Goal: Task Accomplishment & Management: Manage account settings

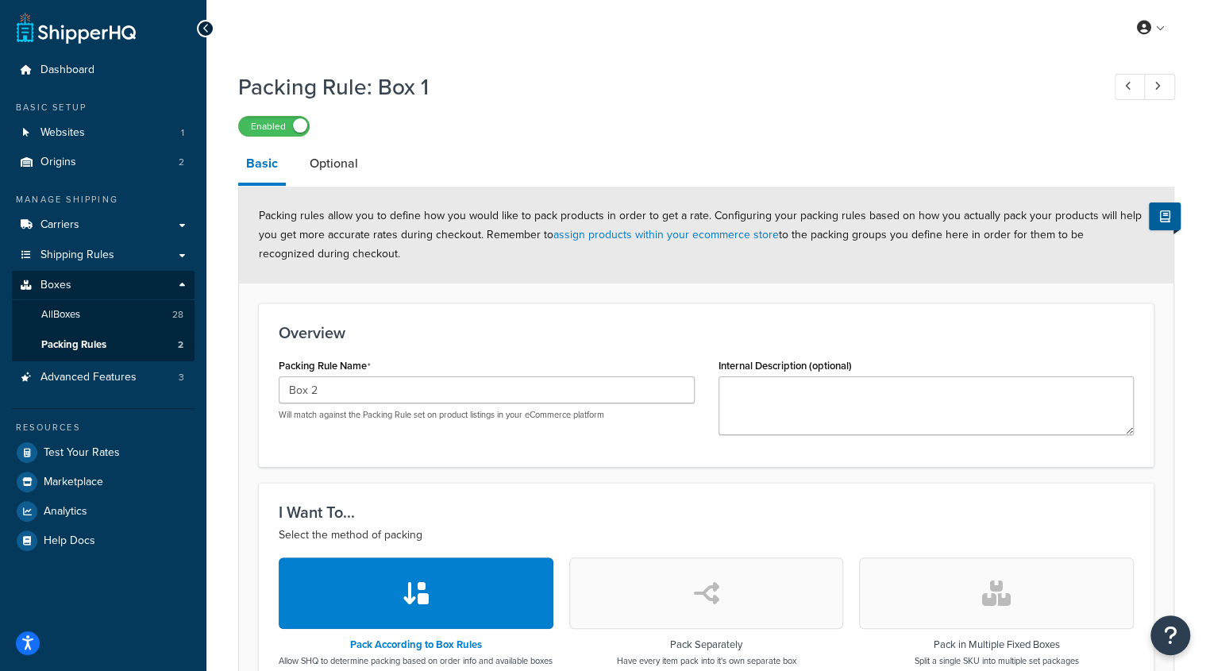
click at [497, 341] on h3 "Overview" at bounding box center [706, 332] width 855 height 17
drag, startPoint x: 345, startPoint y: 390, endPoint x: 255, endPoint y: 397, distance: 90.0
click at [255, 397] on form "Packing rules allow you to define how you would like to pack products in order …" at bounding box center [706, 658] width 935 height 942
click at [625, 461] on div "Overview Packing Rule Name Box 2 Will match against the Packing Rule set on pro…" at bounding box center [706, 385] width 895 height 164
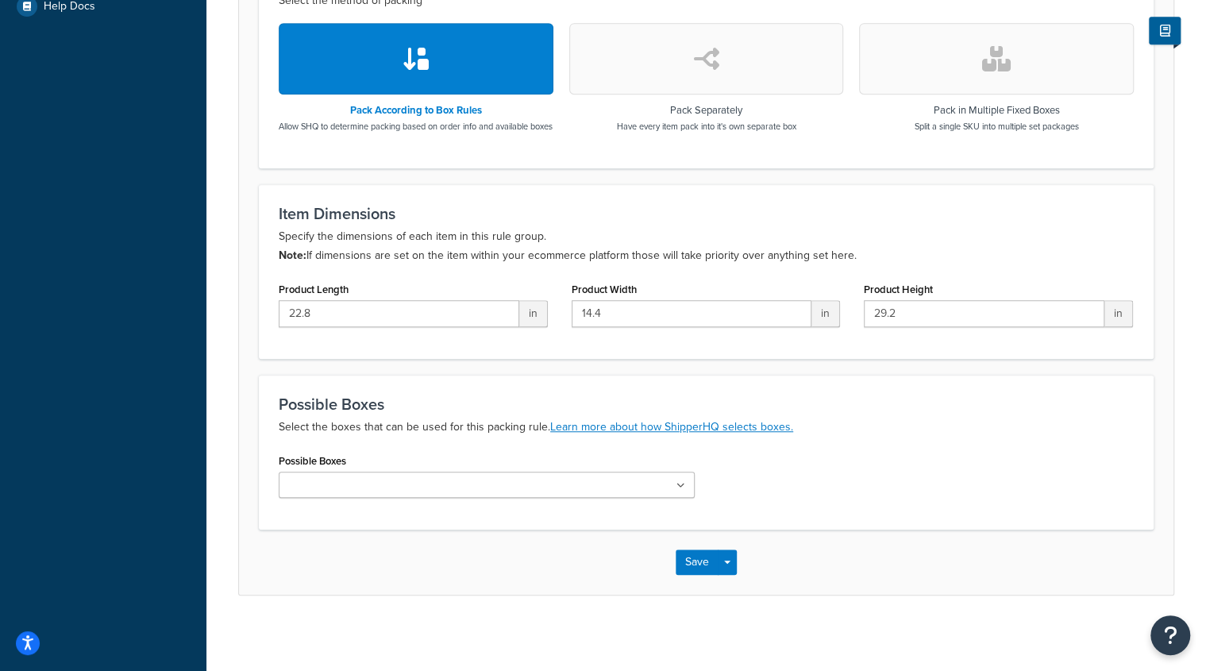
scroll to position [534, 0]
click at [731, 576] on button "Save Dropdown" at bounding box center [727, 562] width 19 height 25
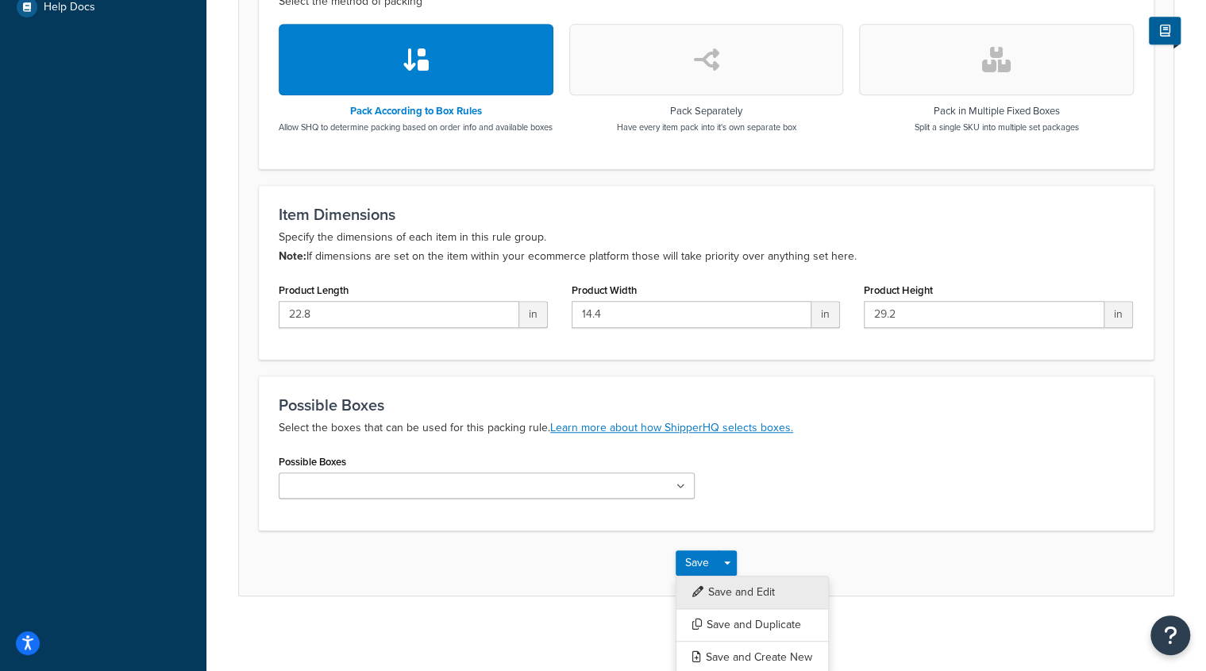
click at [796, 600] on button "Save and Edit" at bounding box center [752, 592] width 153 height 33
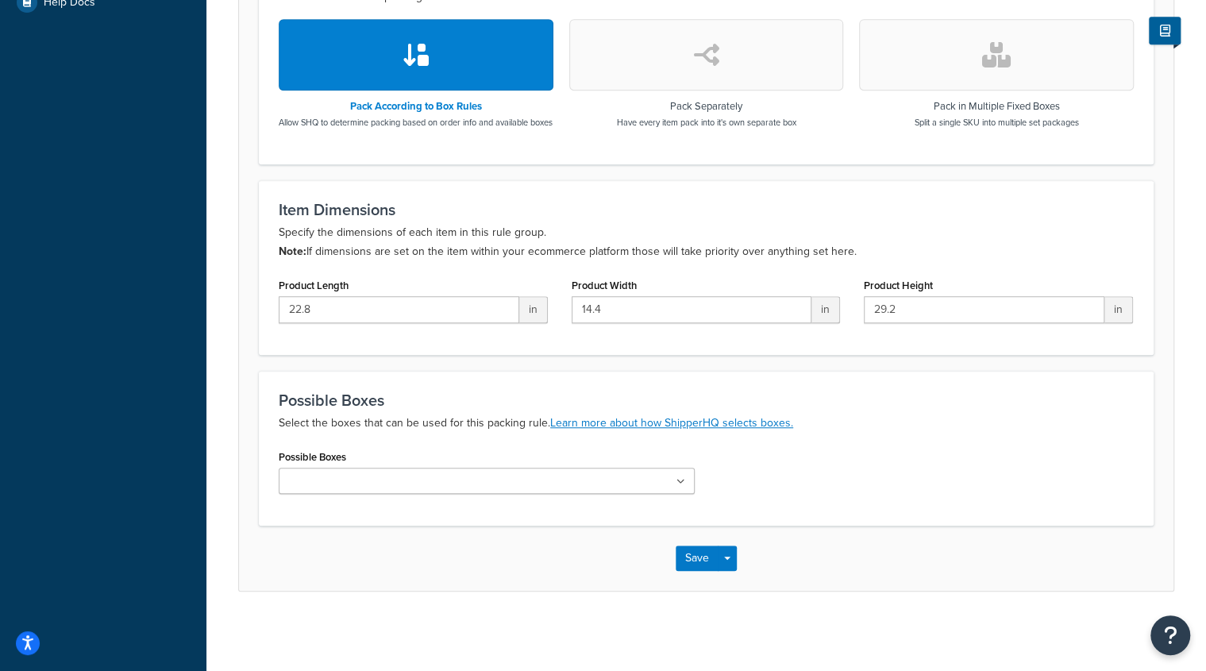
scroll to position [550, 0]
click at [701, 558] on button "Save" at bounding box center [697, 558] width 43 height 25
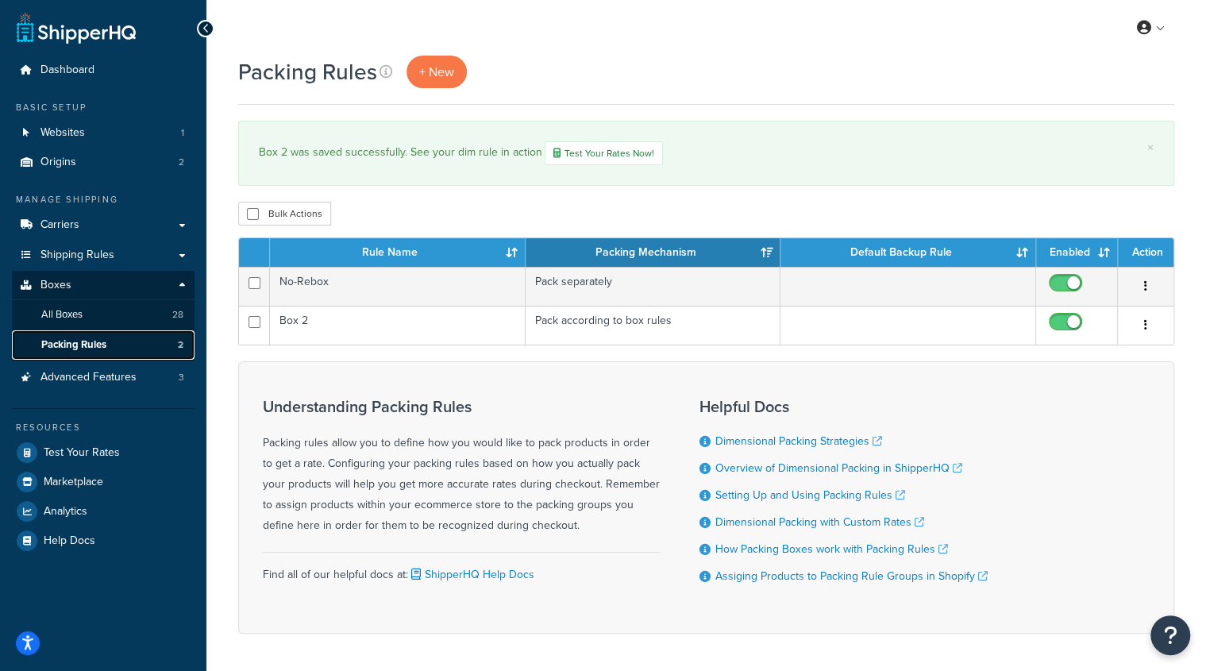
click at [108, 342] on link "Packing Rules 2" at bounding box center [103, 344] width 183 height 29
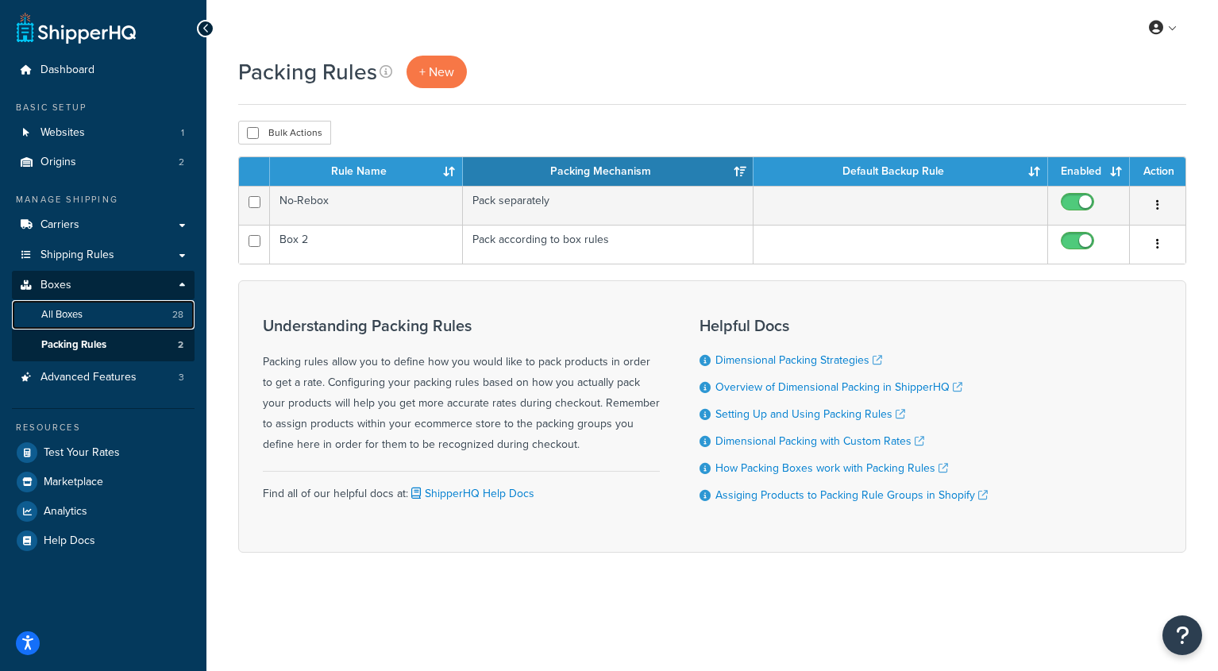
click at [76, 320] on span "All Boxes" at bounding box center [61, 315] width 41 height 14
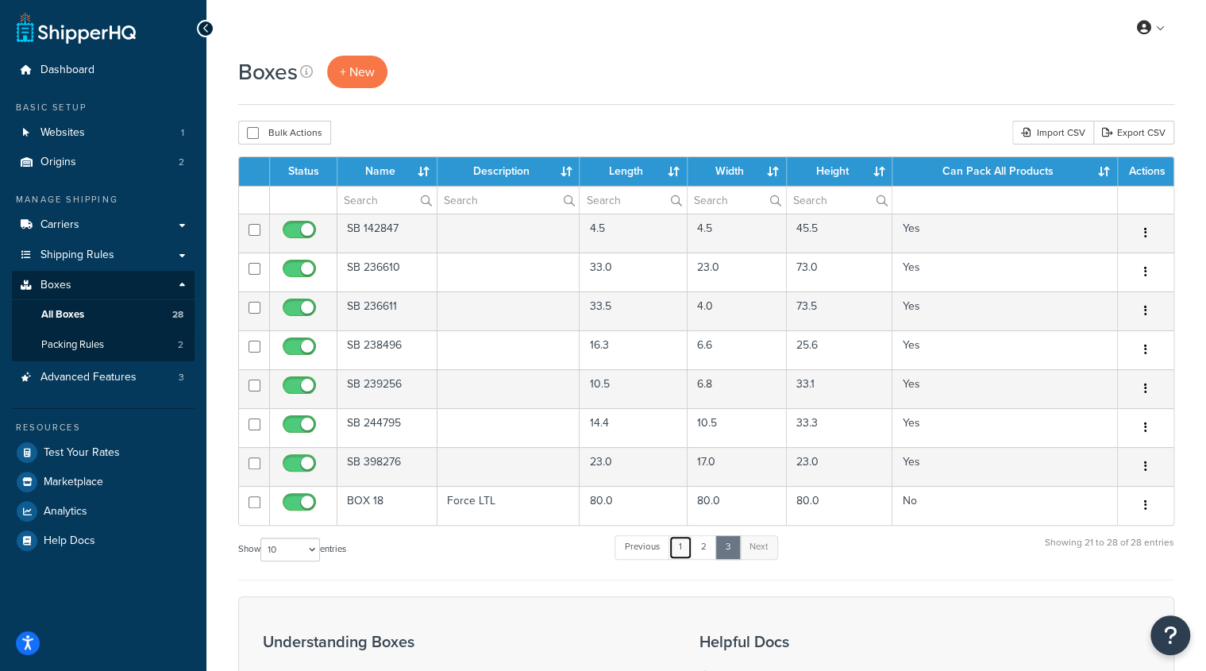
click at [685, 545] on link "1" at bounding box center [681, 547] width 24 height 24
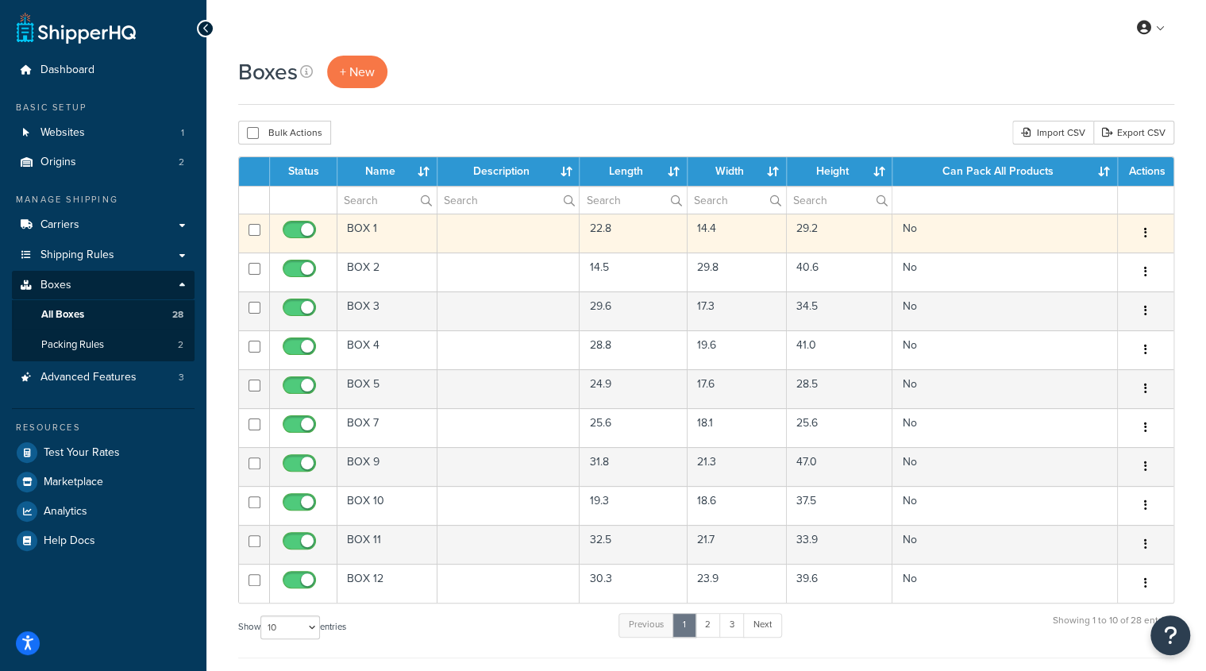
click at [1145, 236] on icon "button" at bounding box center [1145, 232] width 3 height 11
click at [1116, 259] on link "Edit" at bounding box center [1093, 263] width 125 height 33
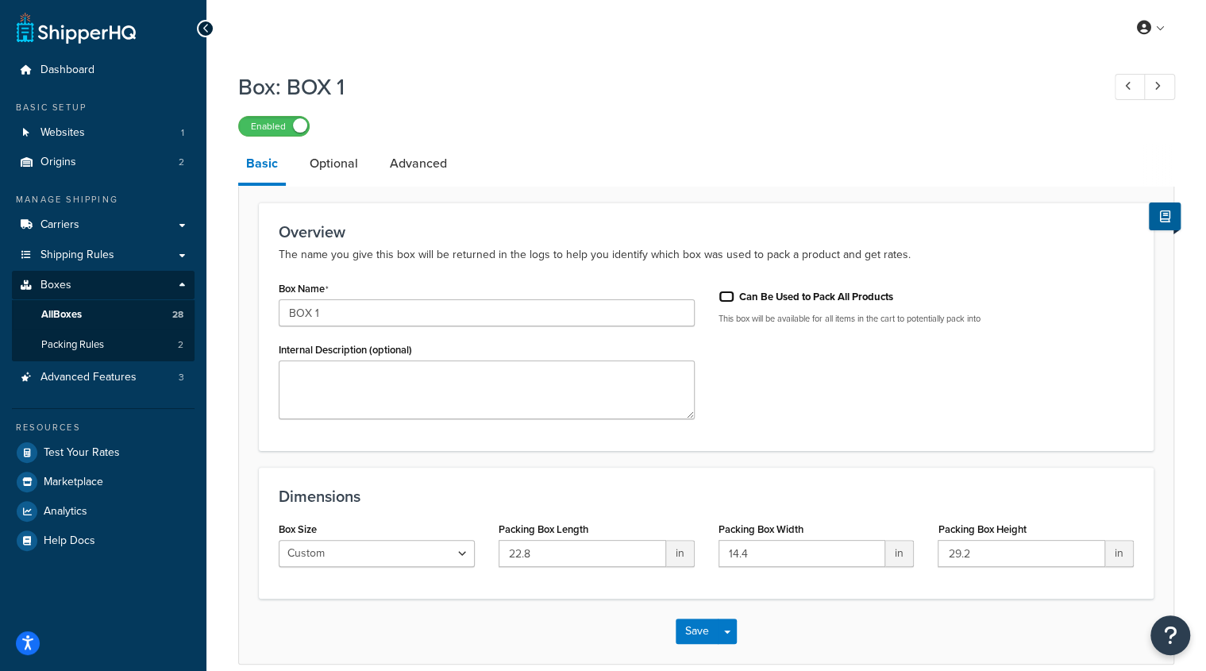
click at [727, 298] on input "Can Be Used to Pack All Products" at bounding box center [727, 297] width 16 height 12
checkbox input "true"
click at [697, 630] on button "Save" at bounding box center [697, 631] width 43 height 25
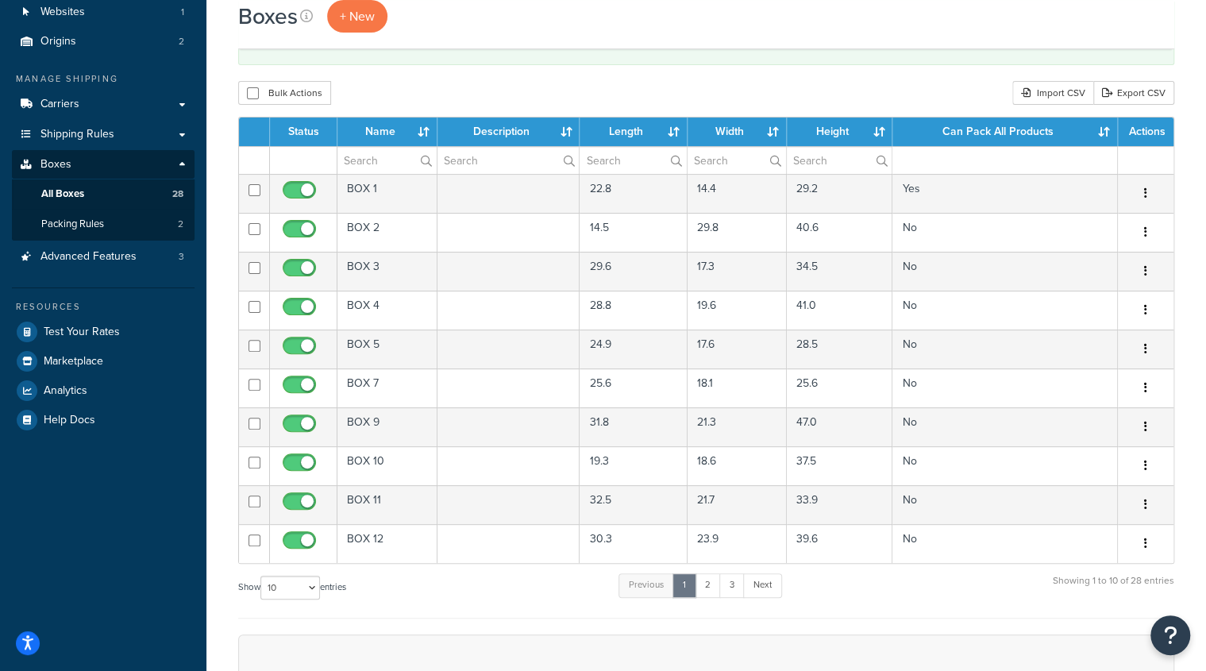
scroll to position [138, 0]
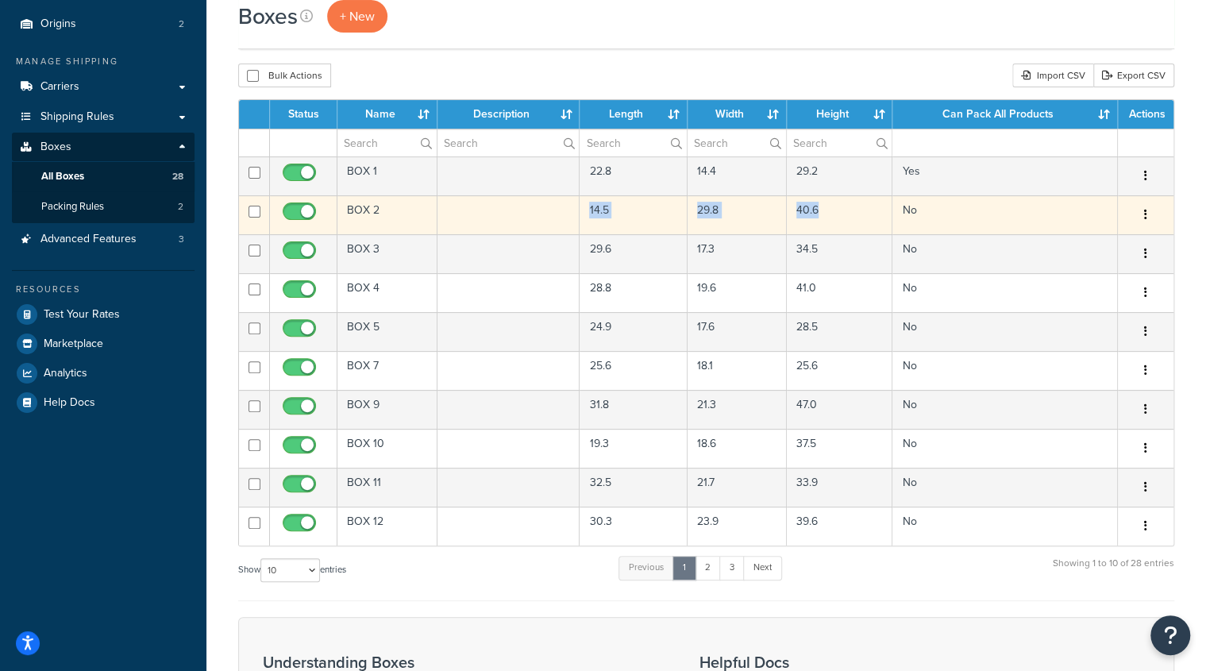
drag, startPoint x: 859, startPoint y: 210, endPoint x: 581, endPoint y: 208, distance: 277.2
click at [581, 208] on tr "BOX 2 14.5 29.8 40.6 No Edit Duplicate Delete" at bounding box center [706, 214] width 935 height 39
copy tr "14.5 29.8 40.6"
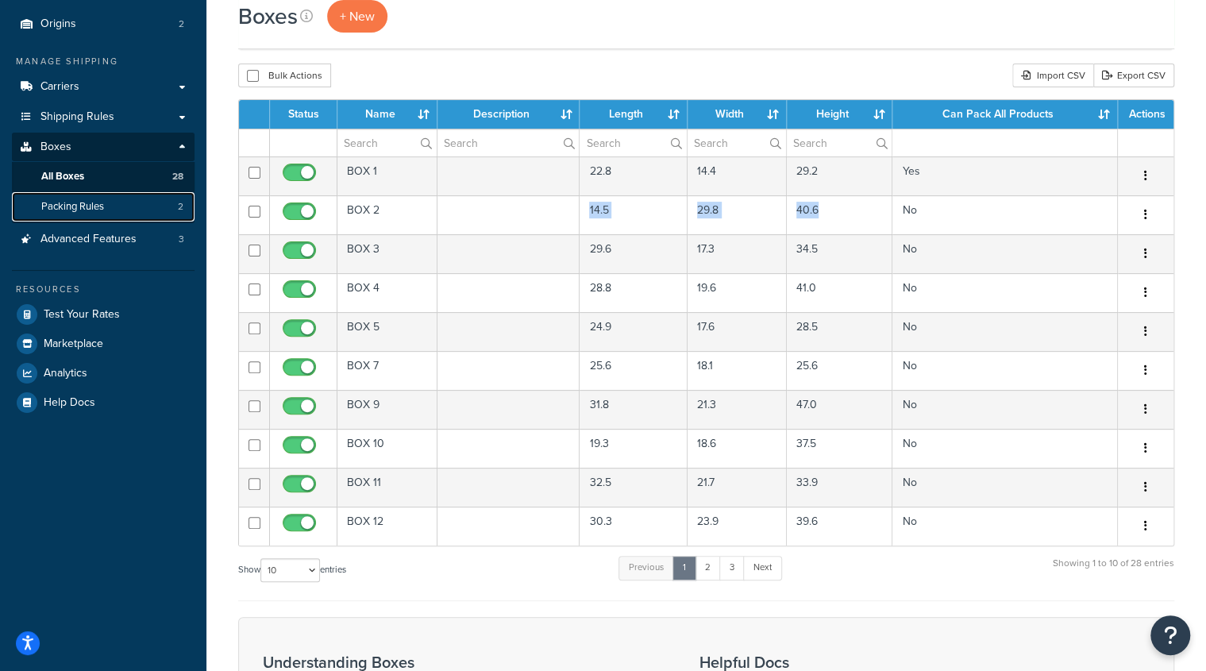
click at [89, 206] on span "Packing Rules" at bounding box center [72, 207] width 63 height 14
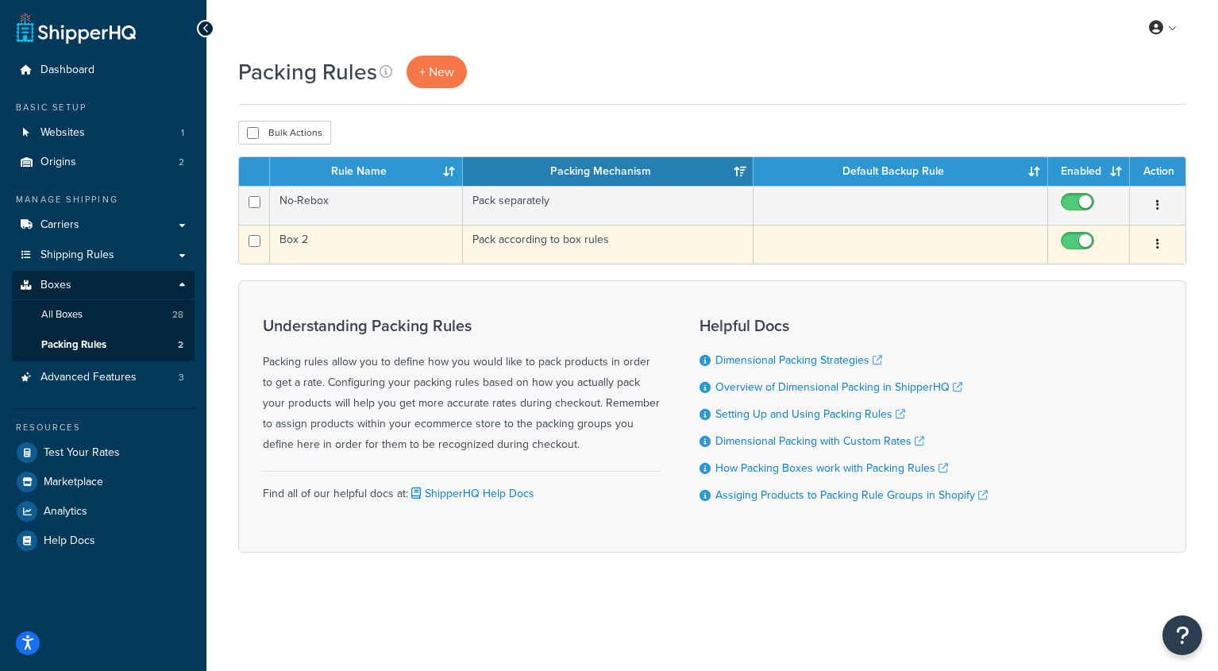
click at [304, 238] on td "Box 2" at bounding box center [366, 244] width 193 height 39
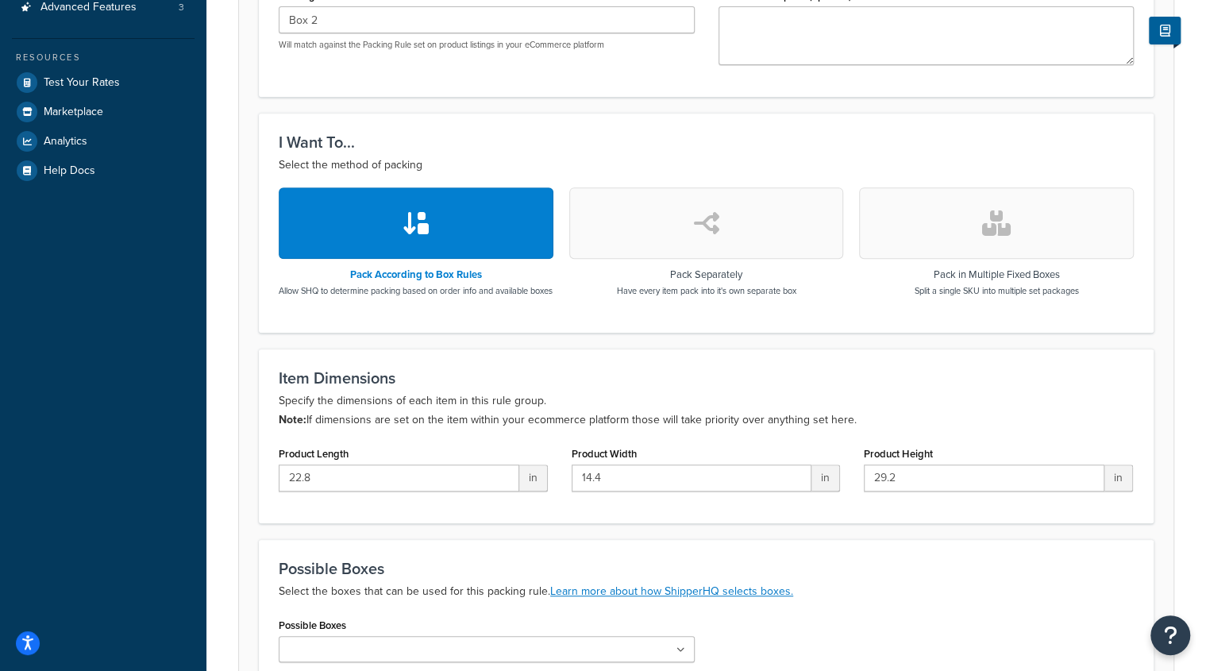
scroll to position [371, 0]
drag, startPoint x: 365, startPoint y: 484, endPoint x: 171, endPoint y: 471, distance: 194.3
click at [171, 471] on div "Dashboard Basic Setup Websites 1 Origins 2 Manage Shipping Carriers Carriers Al…" at bounding box center [603, 234] width 1206 height 1210
type input "14.5"
click at [241, 553] on form "Packing rules allow you to define how you would like to pack products in order …" at bounding box center [706, 287] width 935 height 942
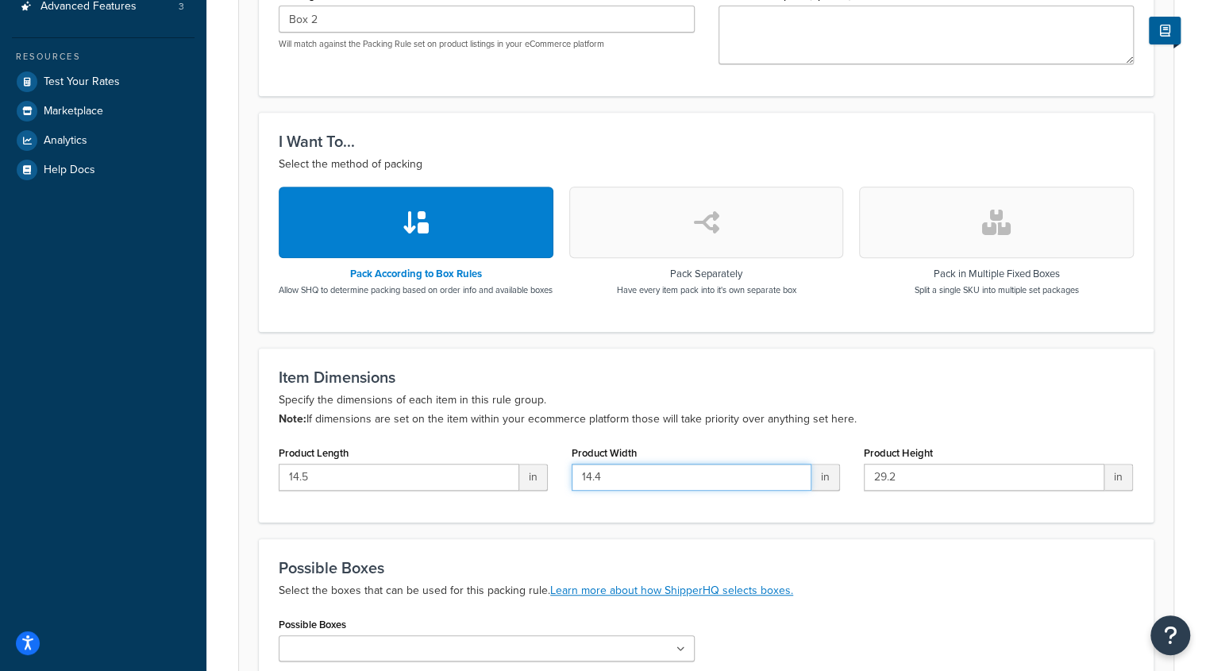
drag, startPoint x: 617, startPoint y: 495, endPoint x: 477, endPoint y: 490, distance: 140.7
click at [477, 490] on div "Product Length 14.5 in Product Width 14.4 in Product Height 29.2 in" at bounding box center [706, 472] width 879 height 61
type input "29.8"
click at [191, 576] on div "Dashboard Basic Setup Websites 1 Origins 2 Manage Shipping Carriers Carriers Al…" at bounding box center [103, 234] width 206 height 1210
drag, startPoint x: 955, startPoint y: 488, endPoint x: 741, endPoint y: 498, distance: 213.9
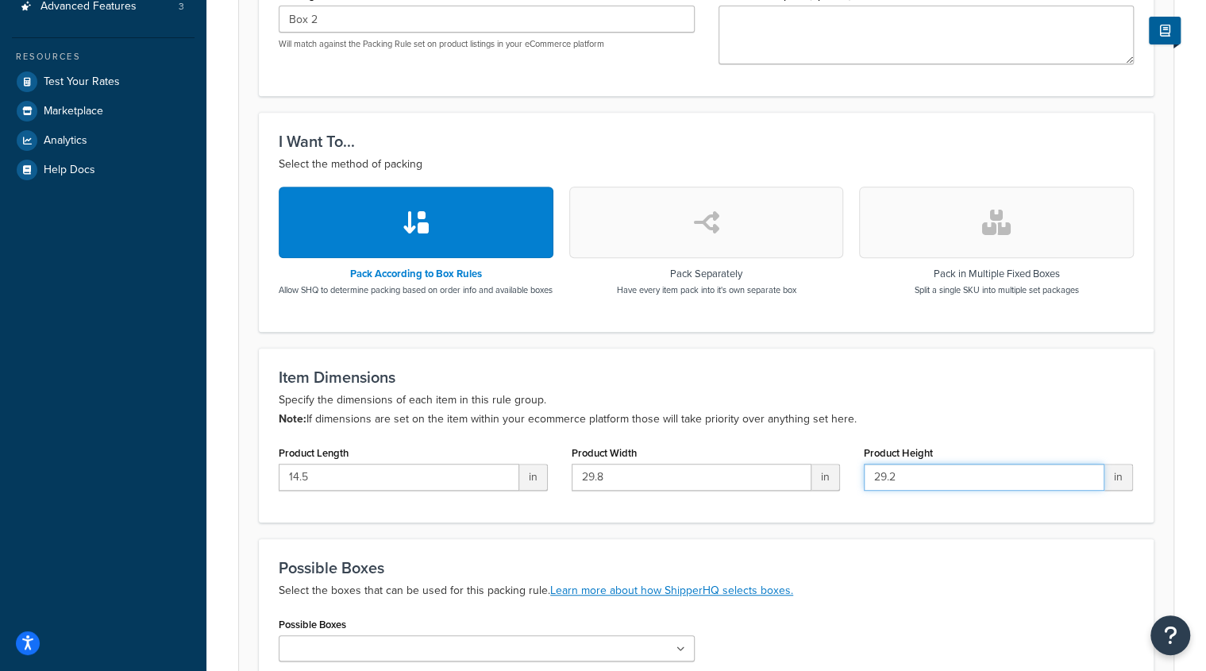
click at [741, 498] on div "Product Length 14.5 in Product Width 29.8 in Product Height 29.2 in" at bounding box center [706, 472] width 879 height 61
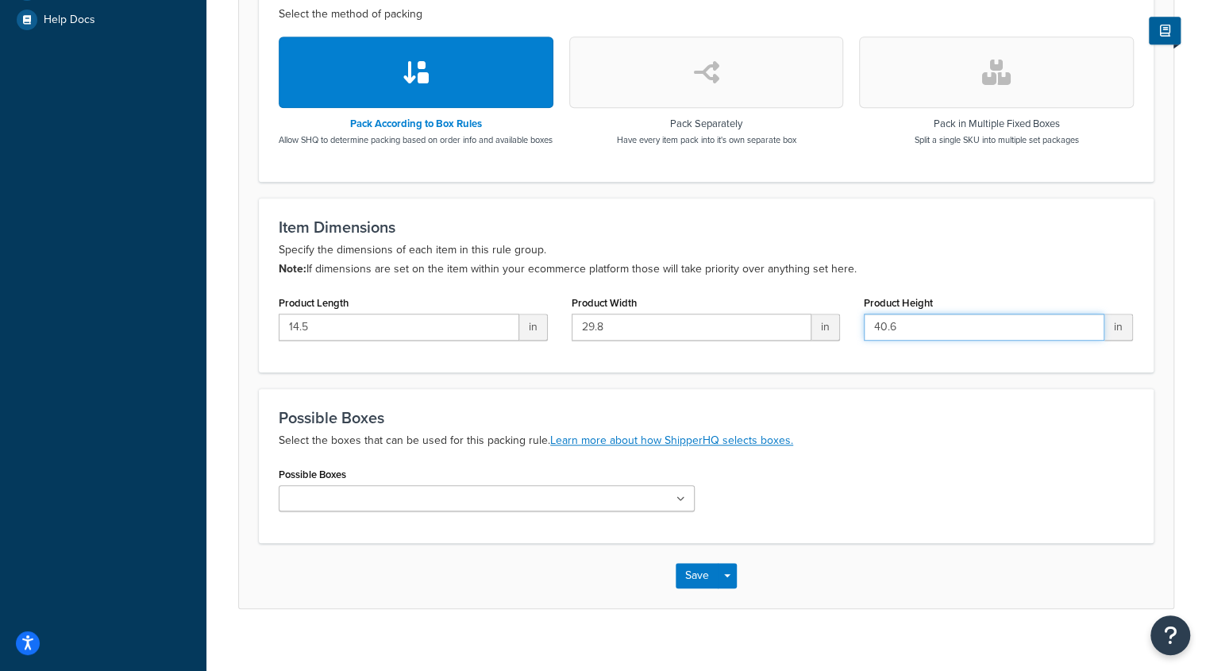
scroll to position [550, 0]
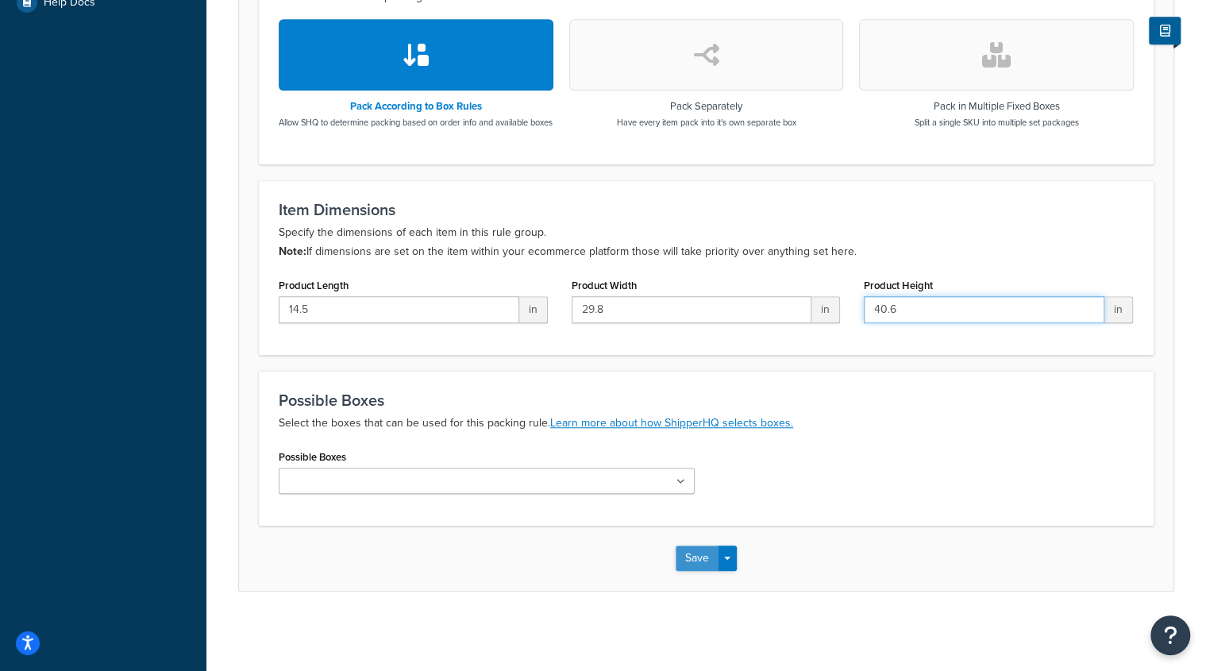
type input "40.6"
click at [689, 558] on button "Save" at bounding box center [697, 558] width 43 height 25
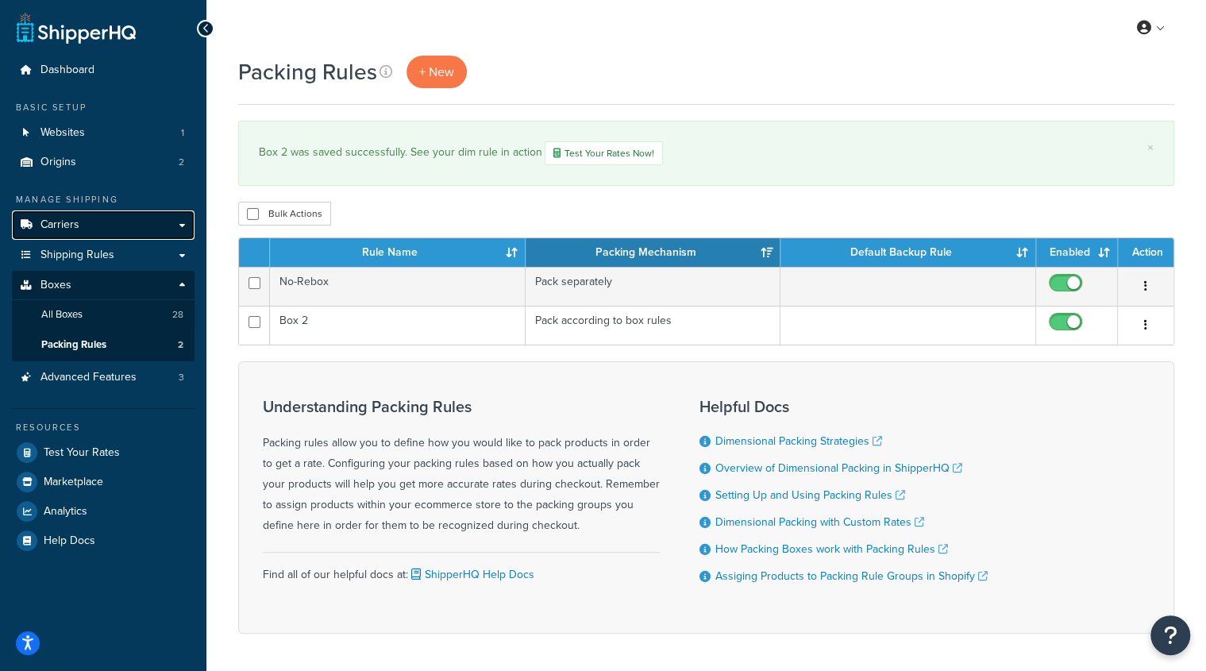
click at [151, 226] on link "Carriers" at bounding box center [103, 224] width 183 height 29
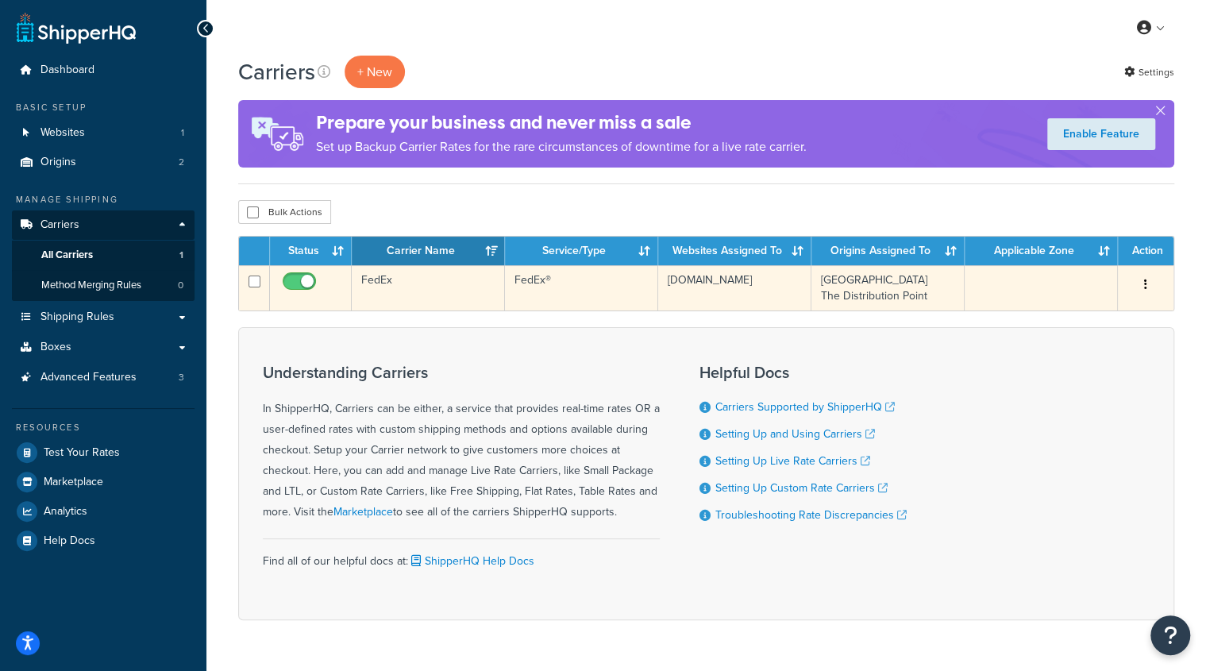
click at [1149, 291] on button "button" at bounding box center [1146, 284] width 22 height 25
click at [1109, 315] on link "Edit" at bounding box center [1080, 316] width 125 height 33
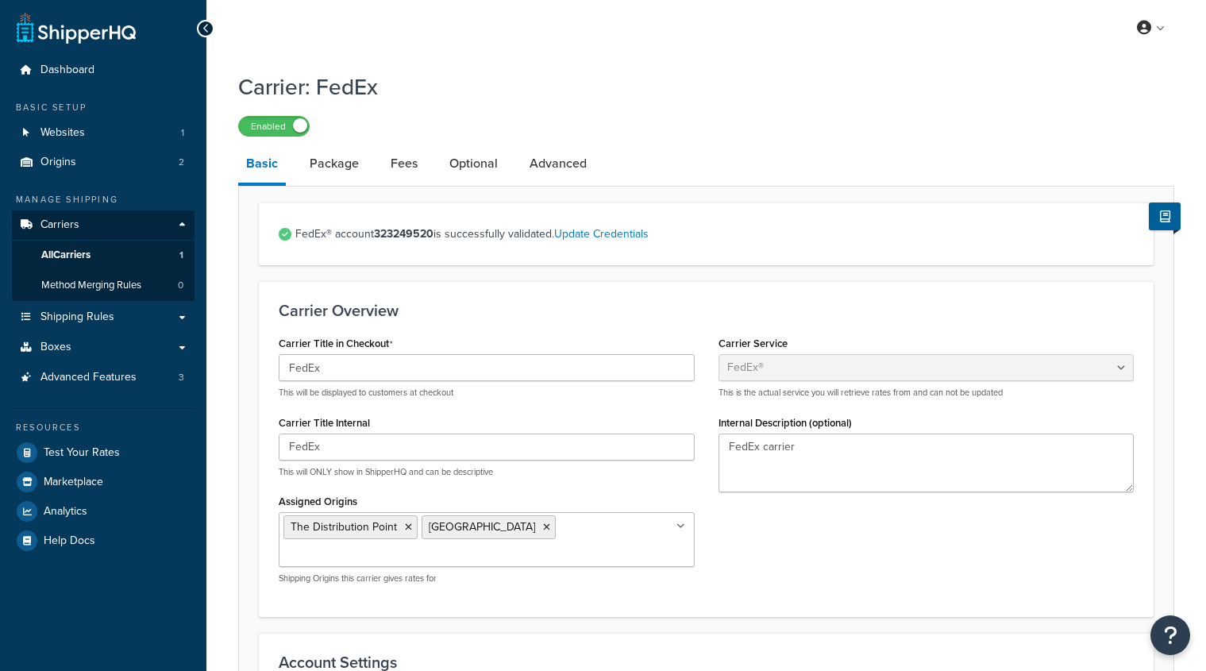
select select "fedEx"
select select "REGULAR_PICKUP"
select select "YOUR_PACKAGING"
click at [95, 318] on span "Shipping Rules" at bounding box center [78, 318] width 74 height 14
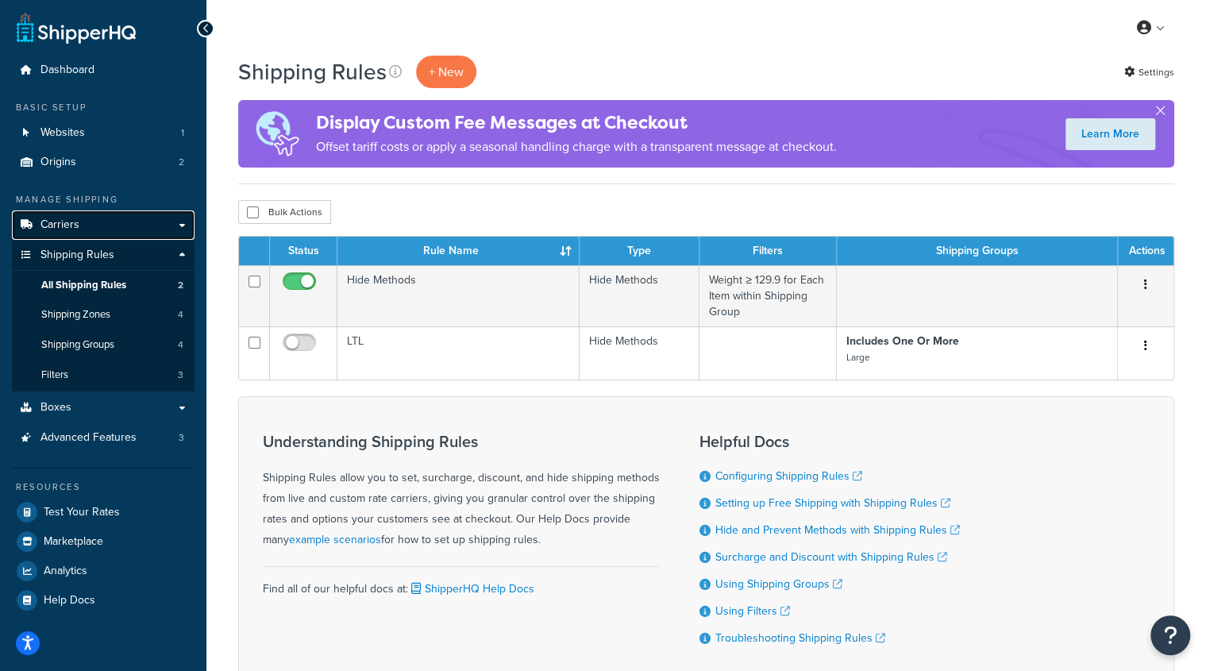
click at [61, 222] on span "Carriers" at bounding box center [60, 225] width 39 height 14
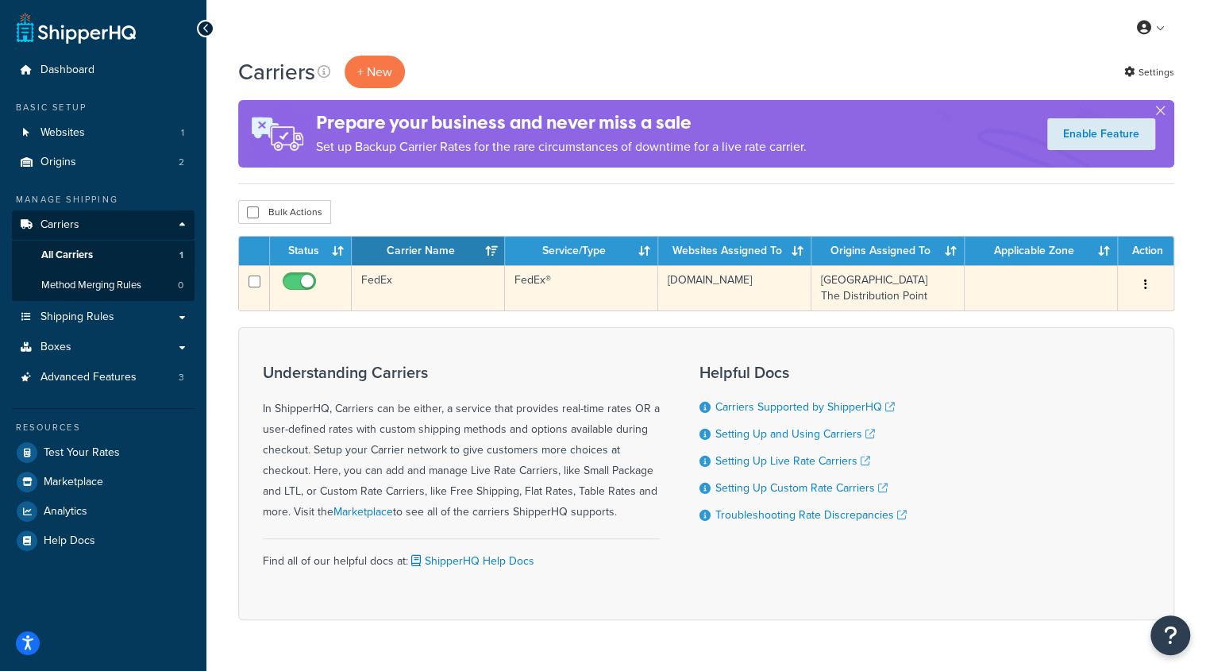
click at [1148, 290] on button "button" at bounding box center [1146, 284] width 22 height 25
click at [1110, 315] on link "Edit" at bounding box center [1080, 316] width 125 height 33
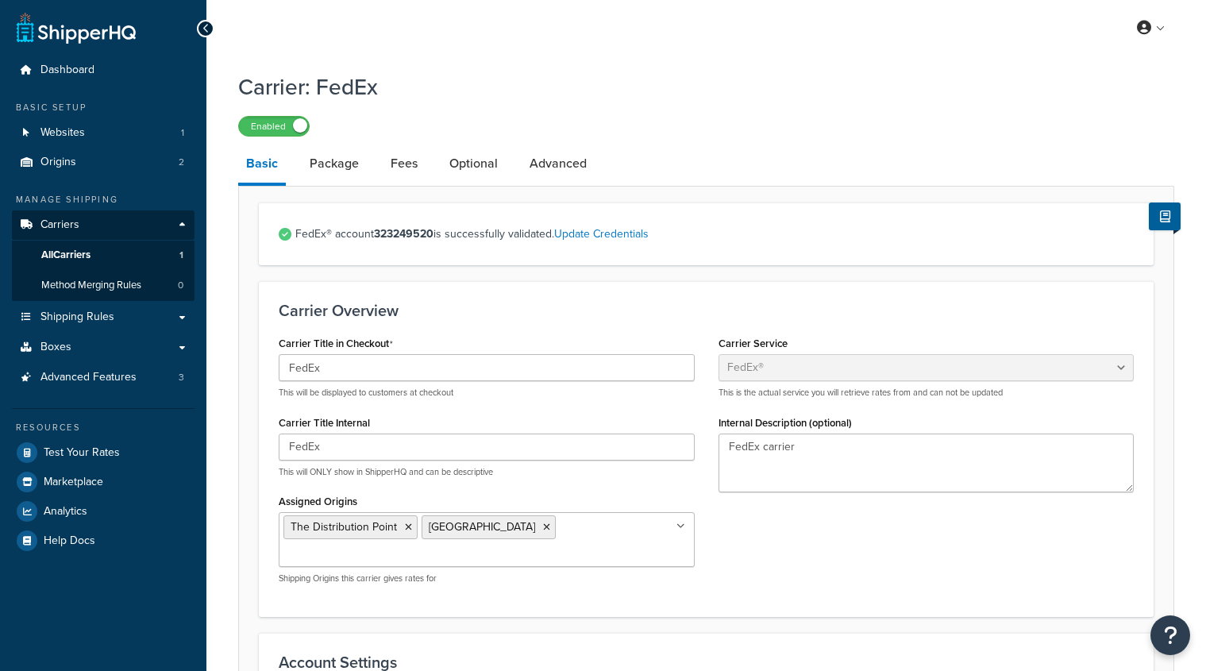
select select "fedEx"
select select "REGULAR_PICKUP"
select select "YOUR_PACKAGING"
click at [351, 165] on link "Package" at bounding box center [334, 164] width 65 height 38
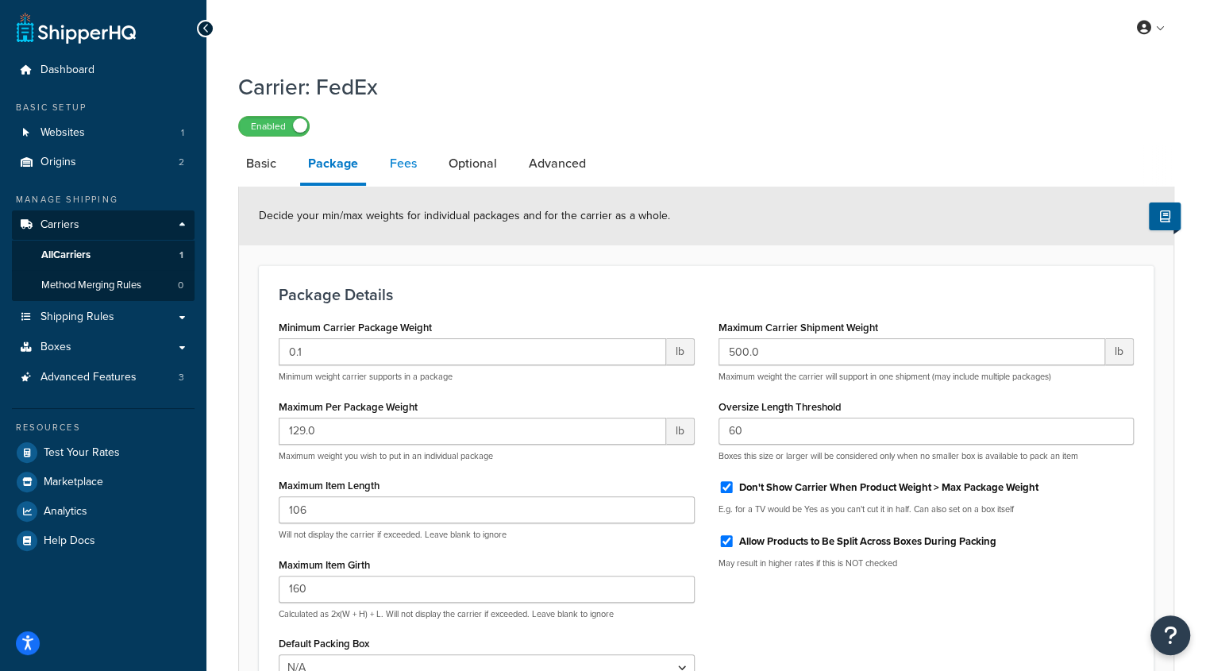
click at [403, 165] on link "Fees" at bounding box center [403, 164] width 43 height 38
select select "AFTER"
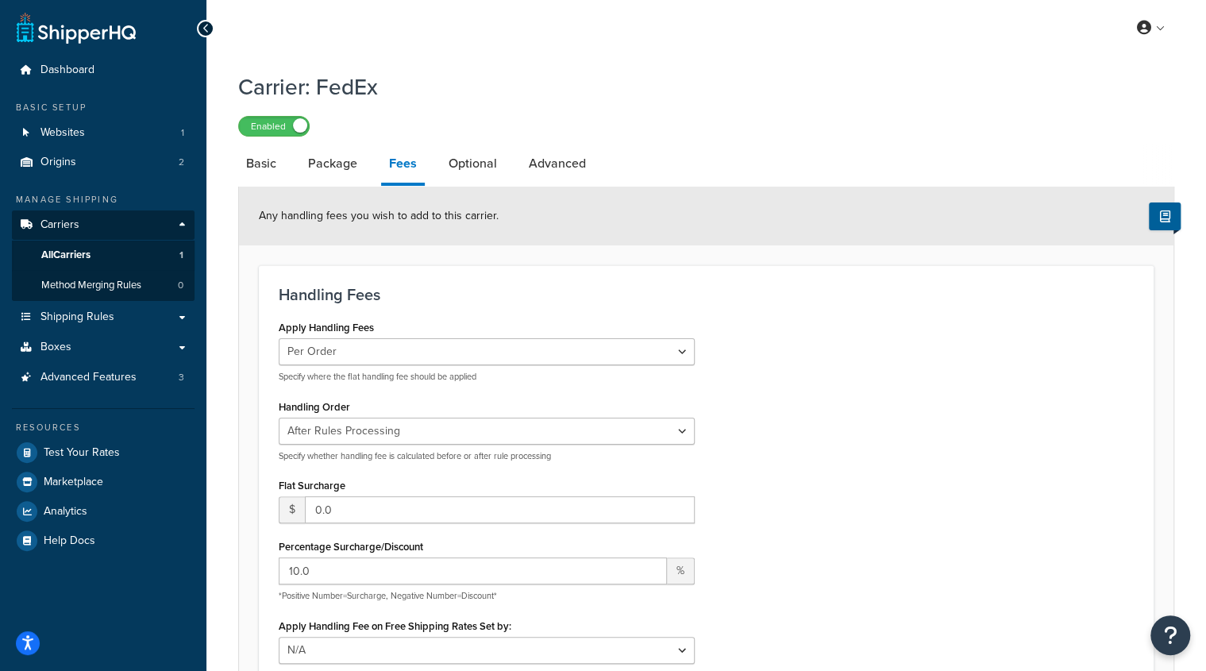
click at [923, 379] on div "Apply Handling Fees Per Order Per Item Per Package Specify where the flat handl…" at bounding box center [706, 495] width 879 height 359
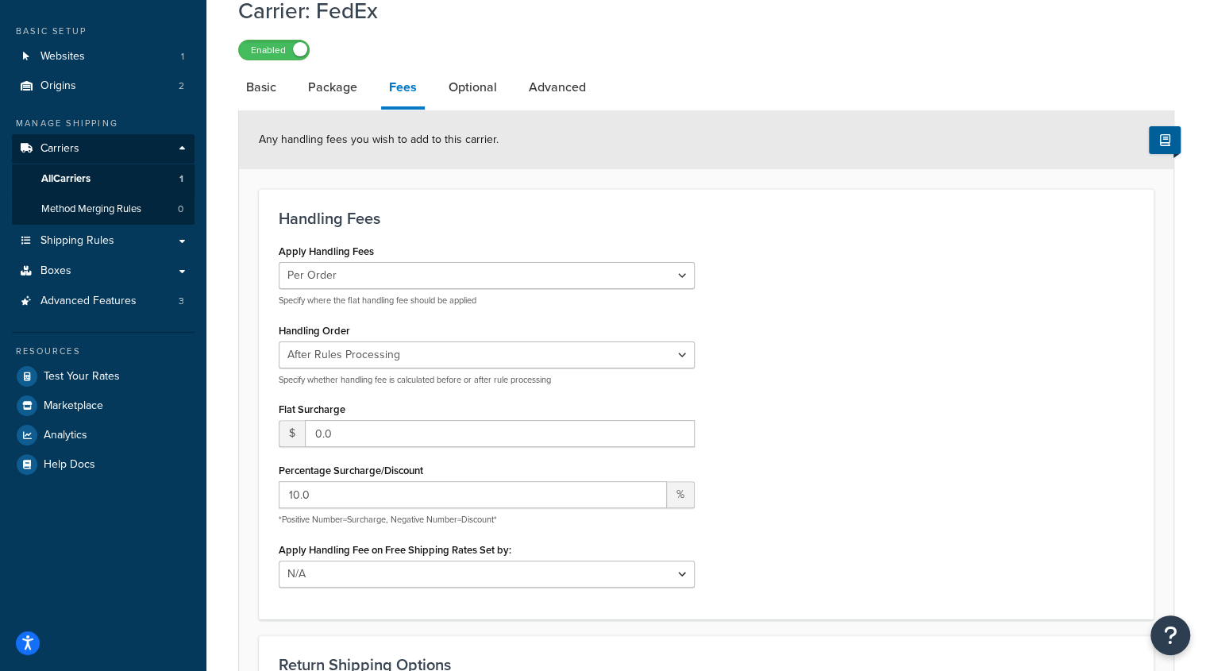
scroll to position [71, 0]
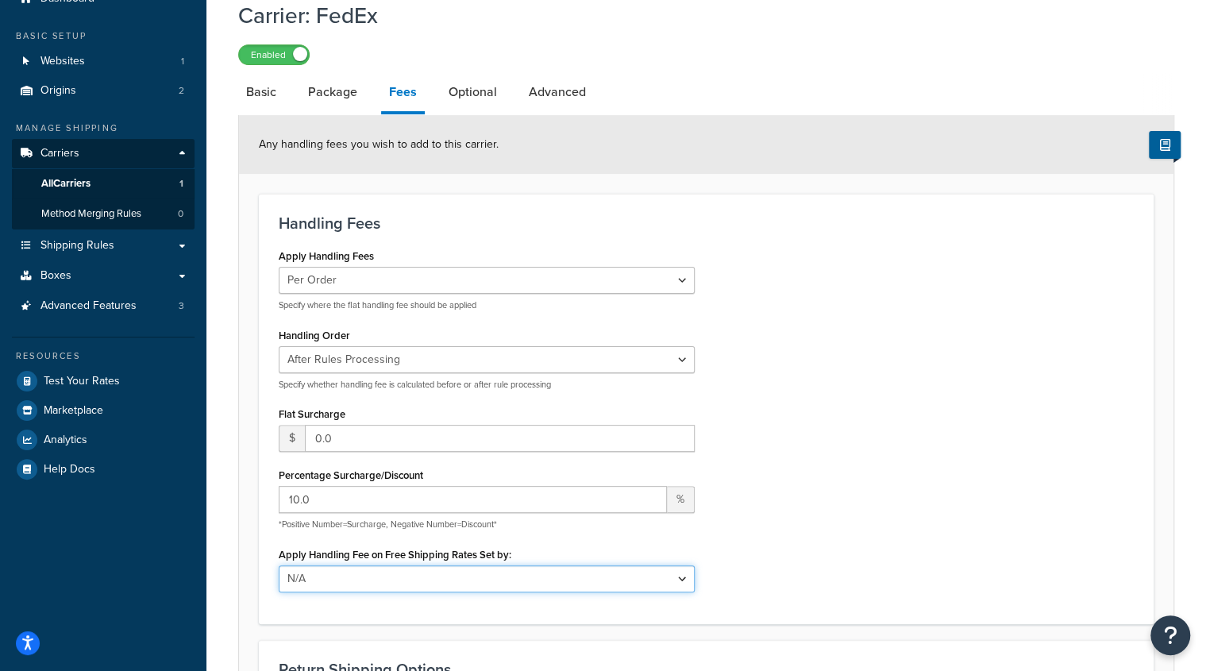
click at [681, 580] on select "N/A Fixed/Free Shipping Methods Free Promotion Rules All Free Shipping" at bounding box center [487, 578] width 416 height 27
click at [774, 576] on div "Apply Handling Fees Per Order Per Item Per Package Specify where the flat handl…" at bounding box center [706, 424] width 879 height 359
click at [472, 93] on link "Optional" at bounding box center [473, 92] width 64 height 38
select select "residential"
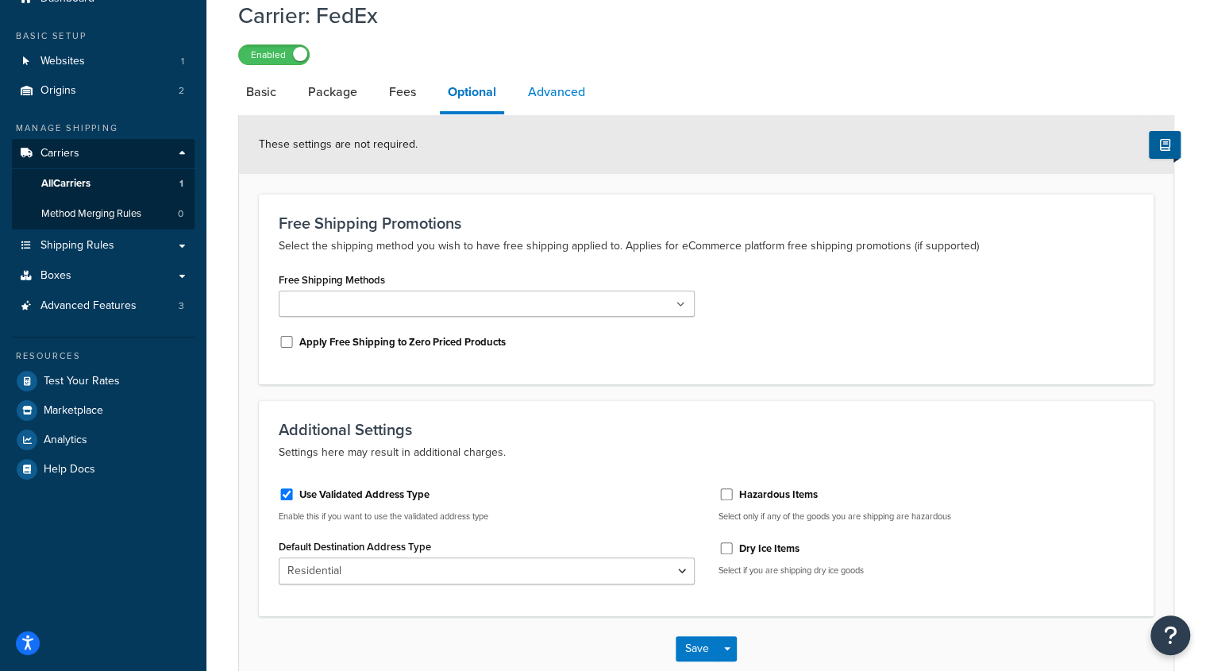
click at [550, 93] on link "Advanced" at bounding box center [556, 92] width 73 height 38
select select "false"
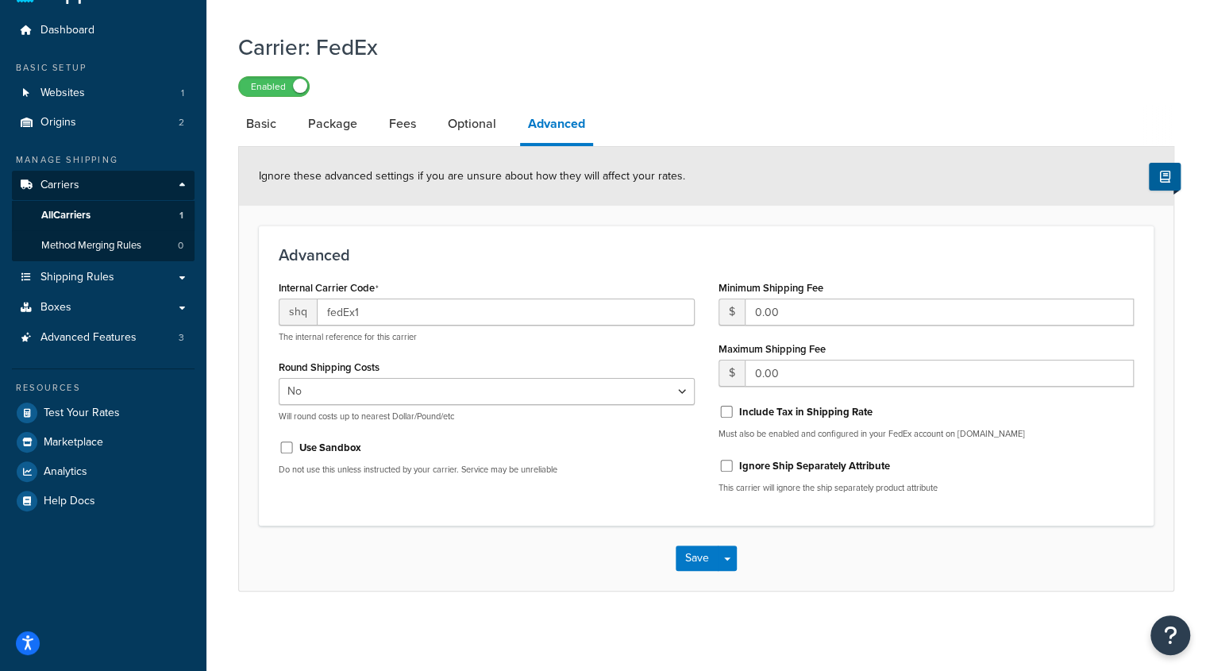
scroll to position [40, 0]
click at [262, 125] on link "Basic" at bounding box center [261, 124] width 46 height 38
select select "fedEx"
select select "REGULAR_PICKUP"
select select "YOUR_PACKAGING"
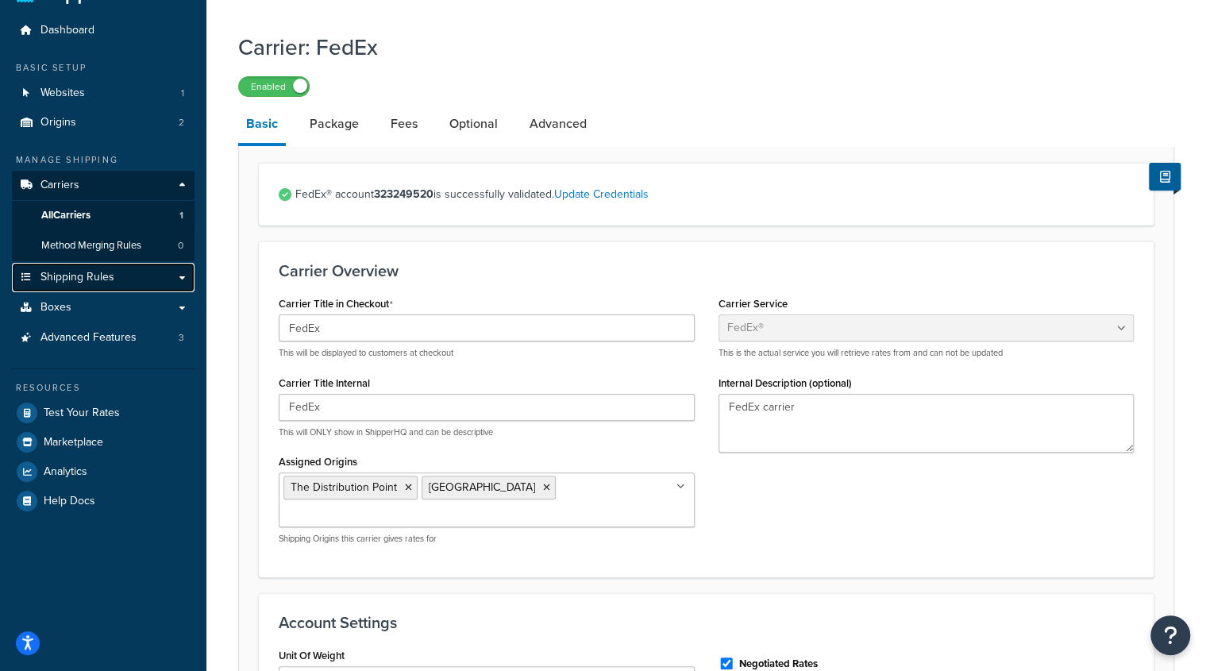
click at [93, 279] on span "Shipping Rules" at bounding box center [78, 278] width 74 height 14
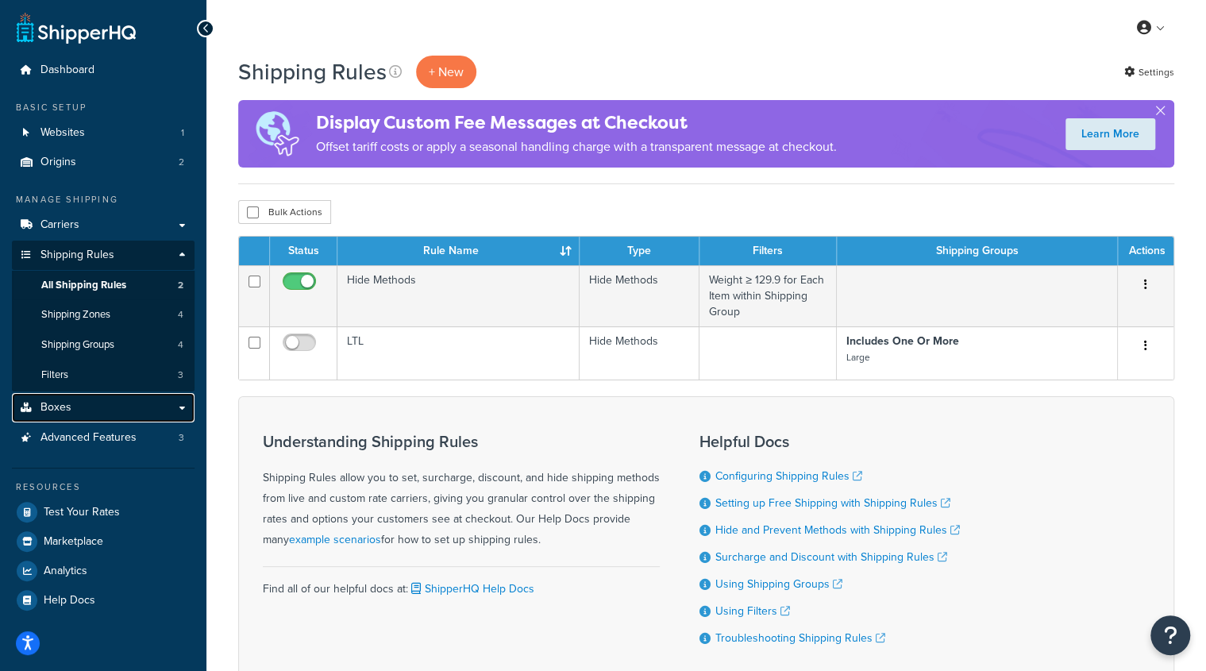
click at [91, 403] on link "Boxes" at bounding box center [103, 407] width 183 height 29
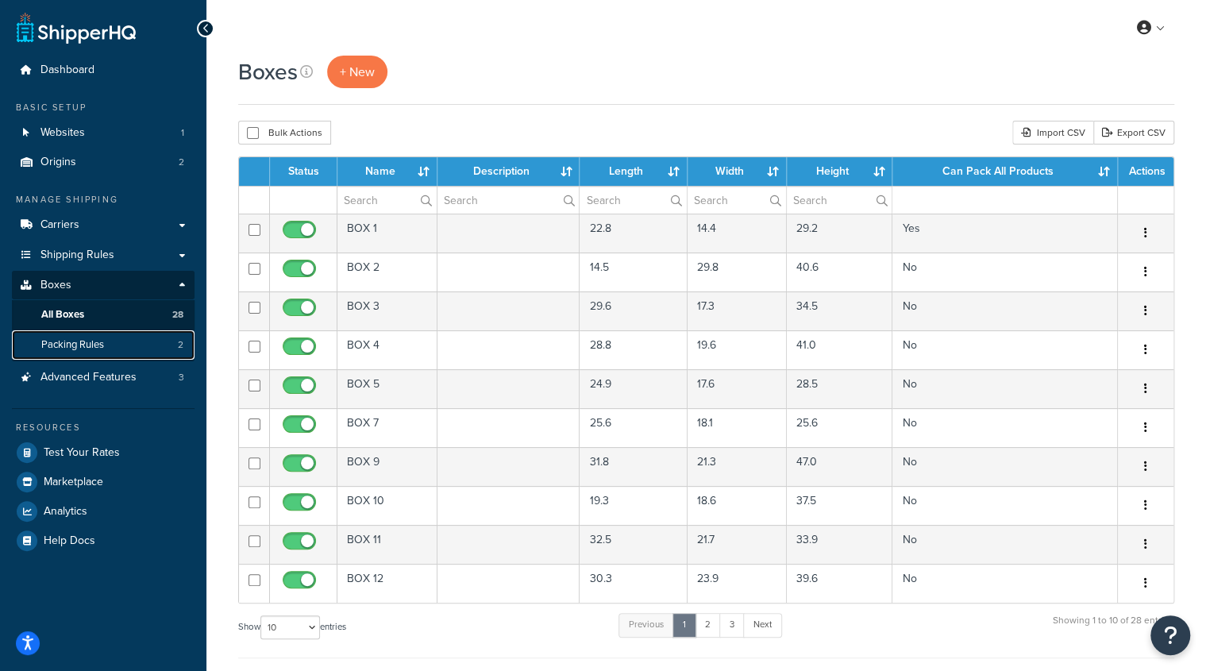
click at [92, 345] on span "Packing Rules" at bounding box center [72, 345] width 63 height 14
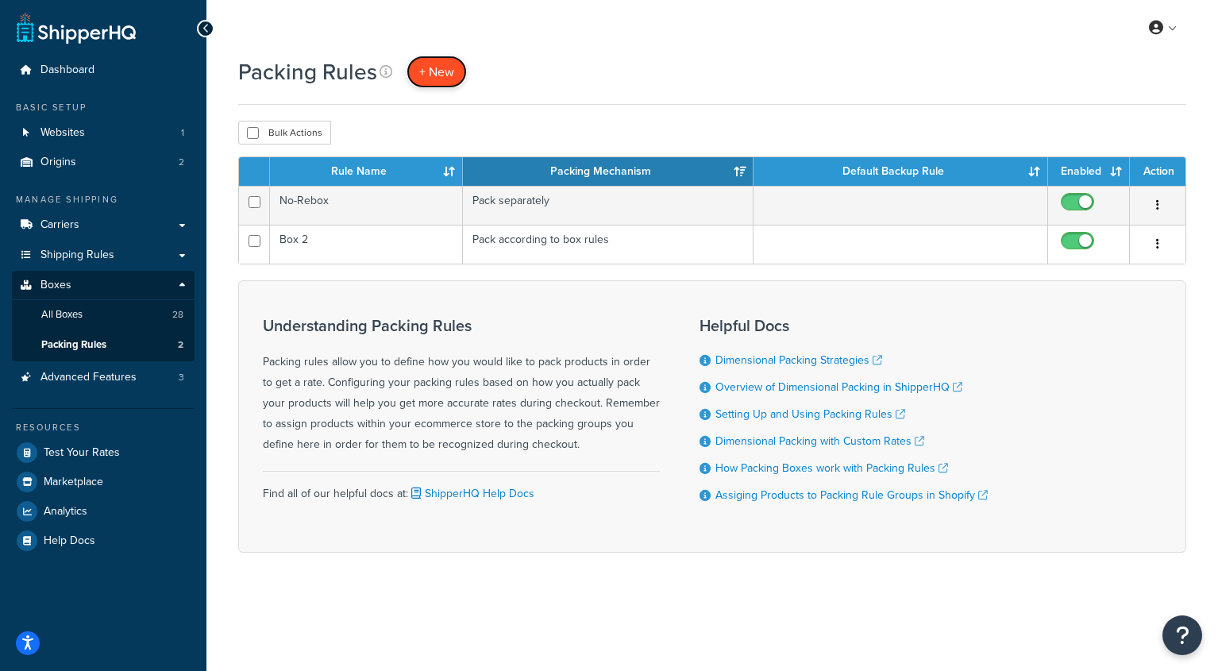
click at [436, 76] on span "+ New" at bounding box center [436, 72] width 35 height 18
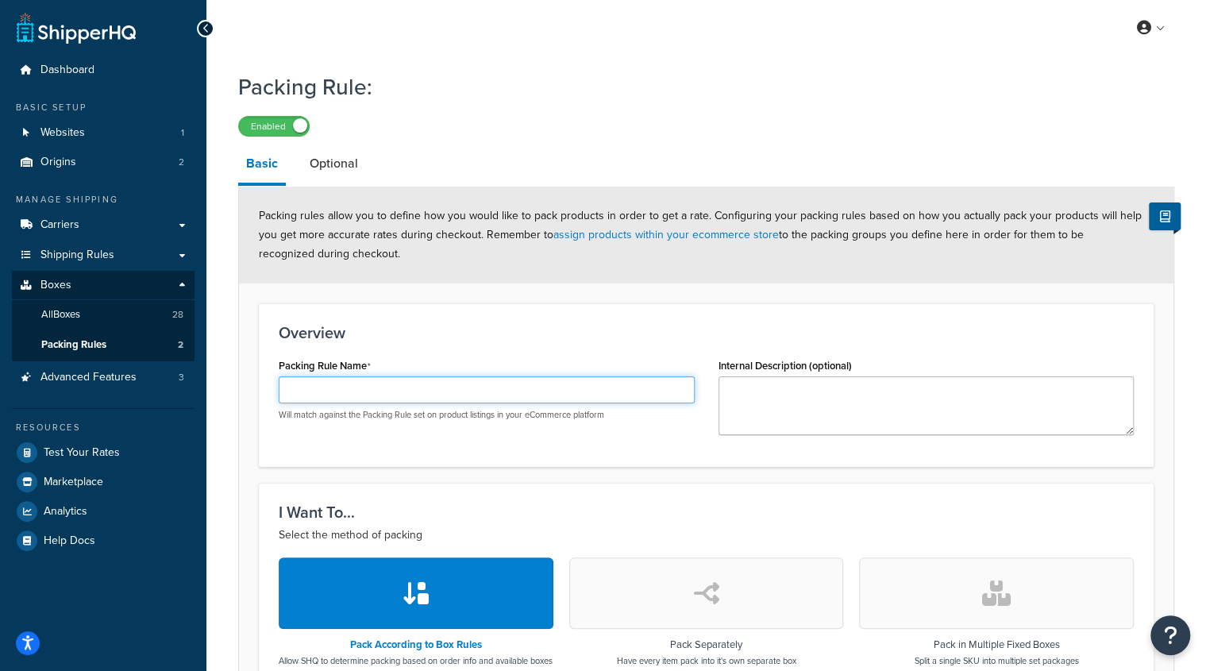
click at [384, 380] on input "Packing Rule Name" at bounding box center [487, 389] width 416 height 27
type input "Box 3"
click at [89, 285] on link "Boxes" at bounding box center [103, 285] width 183 height 29
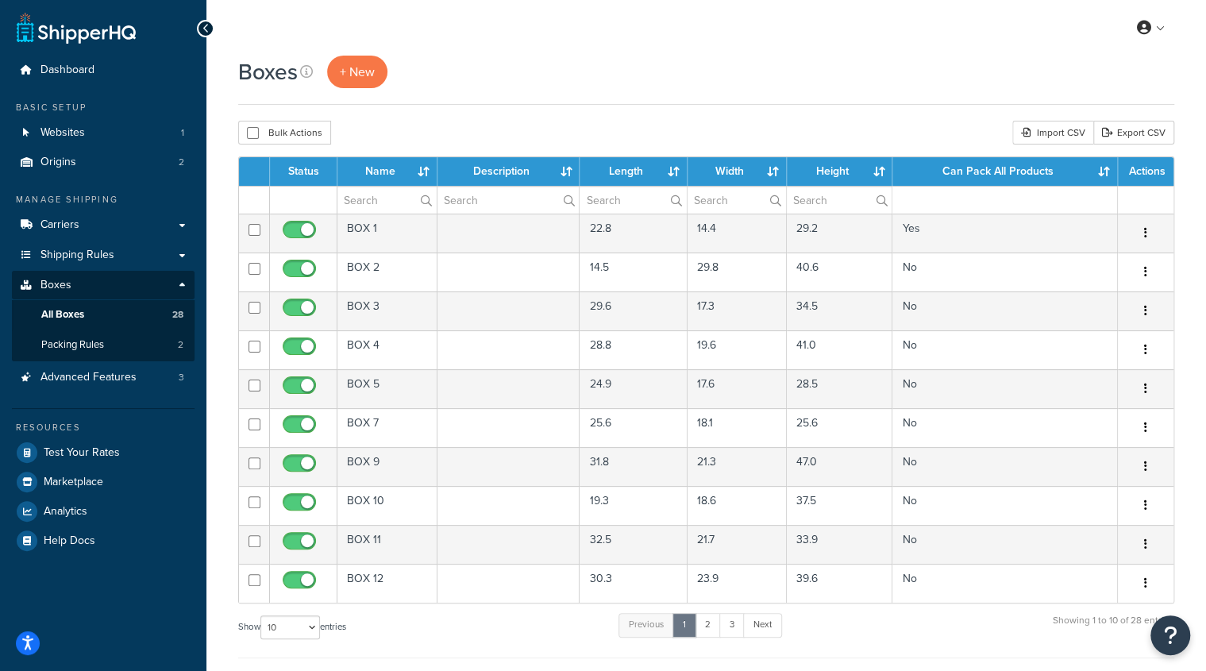
click at [649, 36] on div "My Profile Billing Global Settings Contact Us Logout" at bounding box center [706, 28] width 1000 height 56
click at [110, 342] on link "Packing Rules 2" at bounding box center [103, 344] width 183 height 29
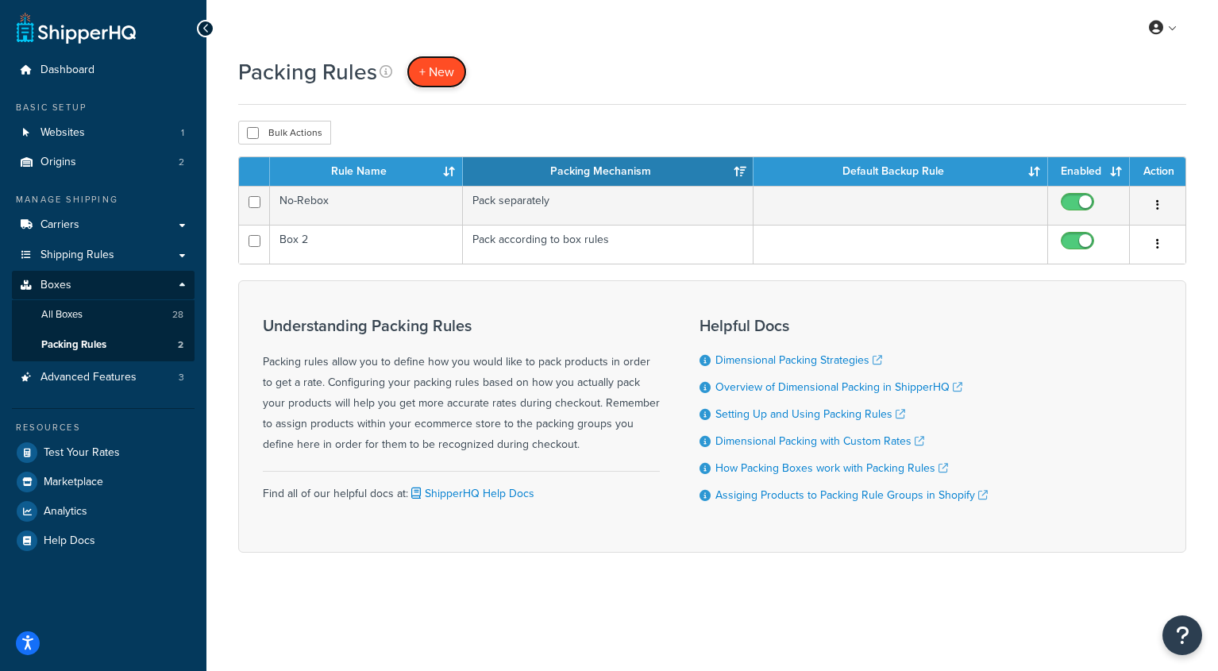
click at [426, 74] on span "+ New" at bounding box center [436, 72] width 35 height 18
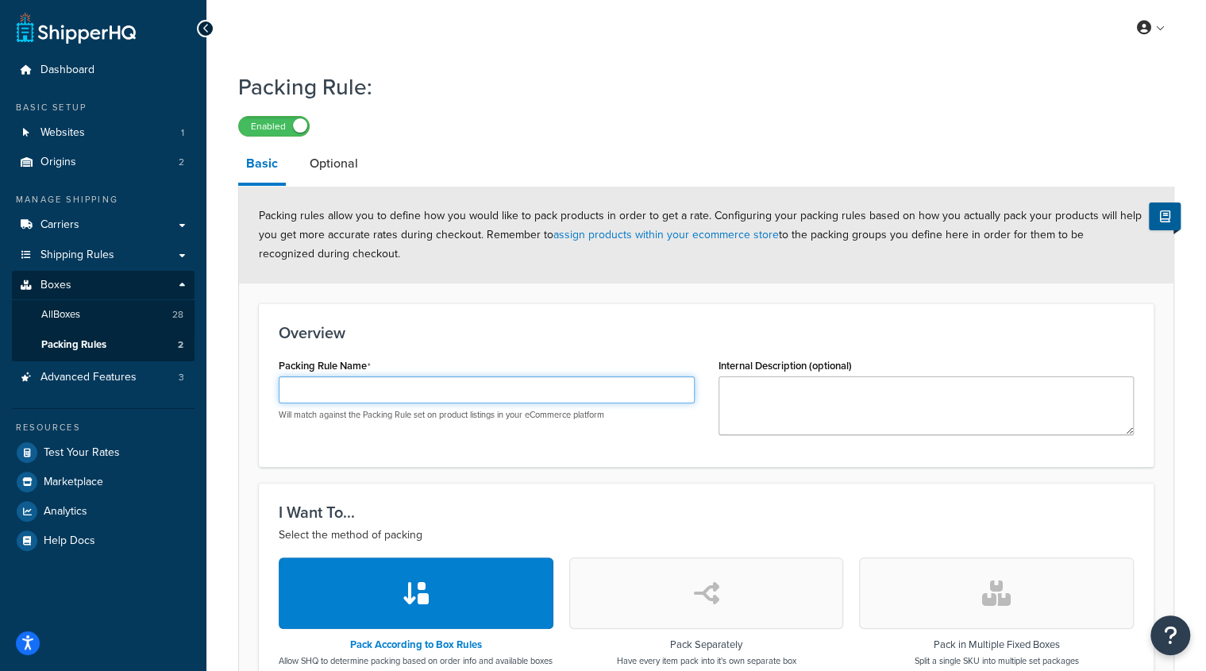
click at [391, 388] on input "Packing Rule Name" at bounding box center [487, 389] width 416 height 27
type input "Box 3"
click at [681, 506] on h3 "I Want To..." at bounding box center [706, 512] width 855 height 17
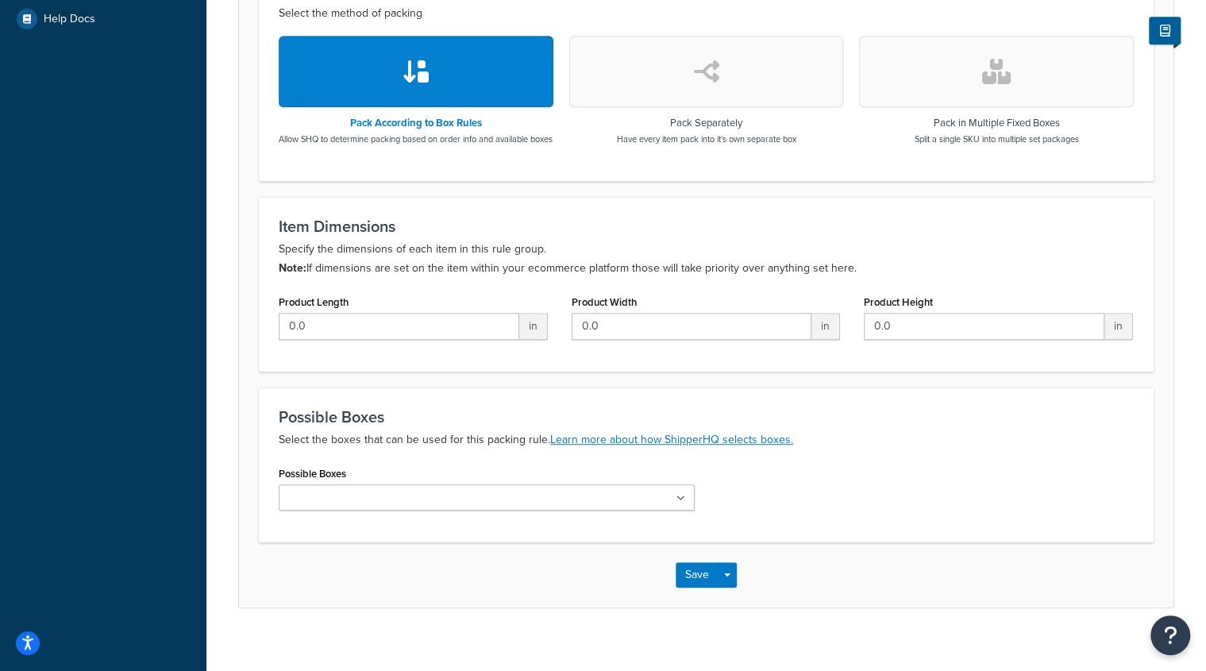
scroll to position [524, 0]
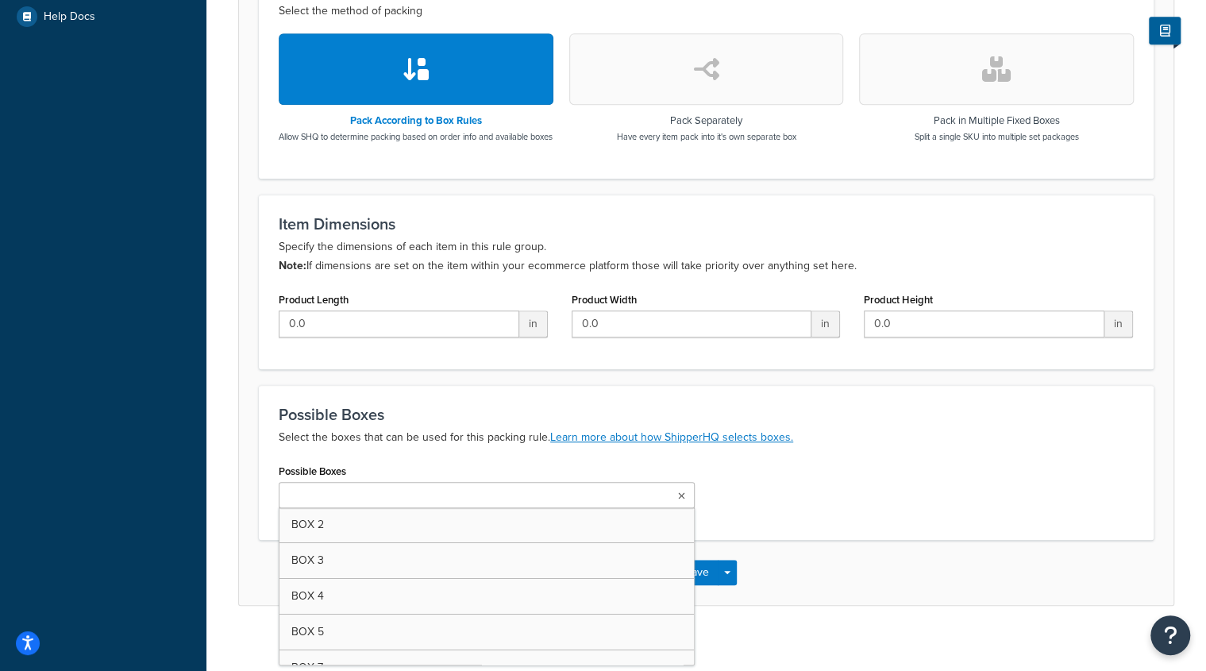
click at [681, 501] on icon at bounding box center [681, 497] width 7 height 10
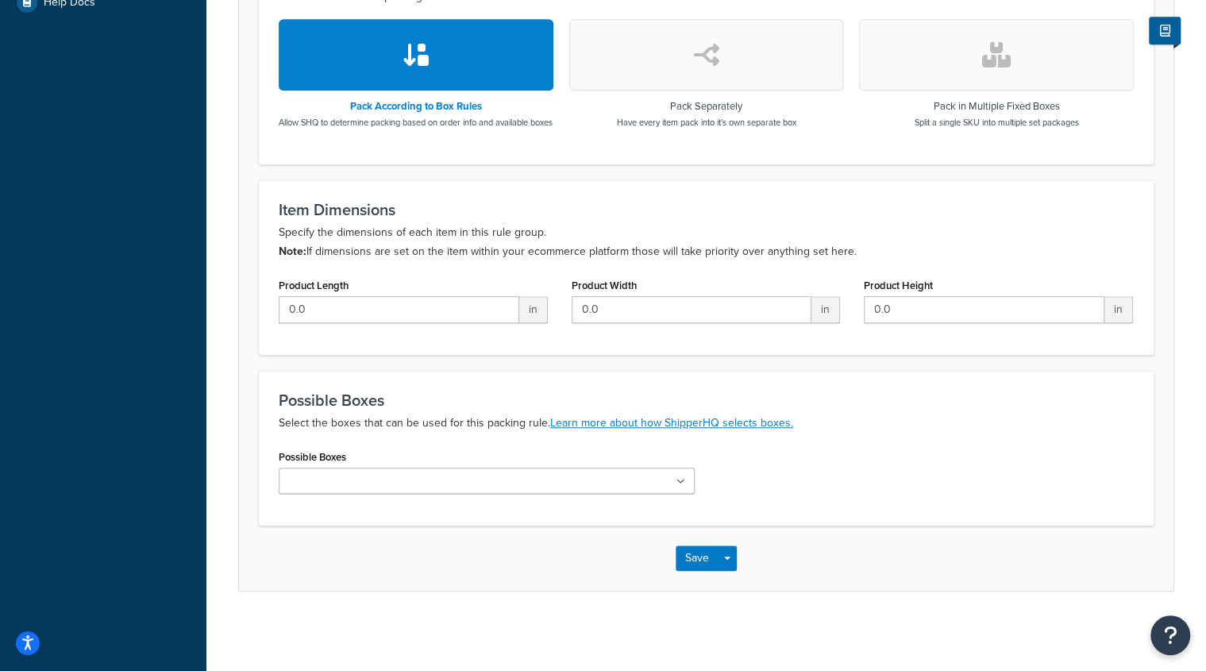
scroll to position [550, 0]
click at [679, 482] on icon at bounding box center [681, 482] width 7 height 10
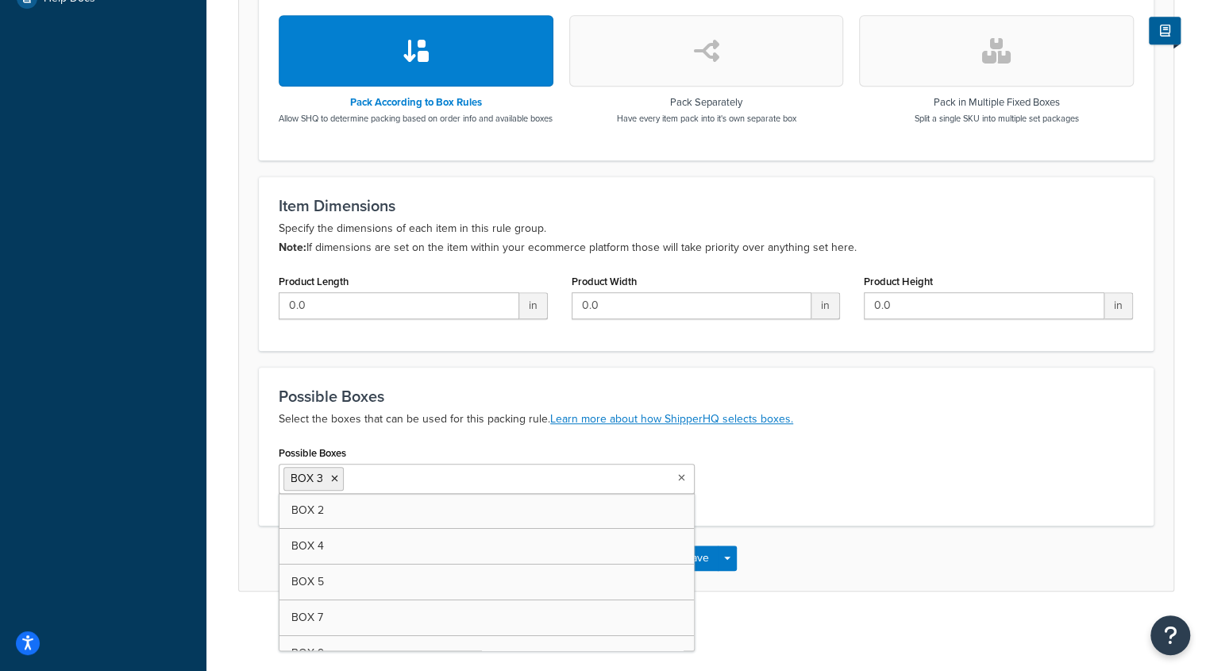
click at [832, 555] on div "Save Save Dropdown Save and Edit Save and Duplicate Save and Create New" at bounding box center [706, 558] width 935 height 65
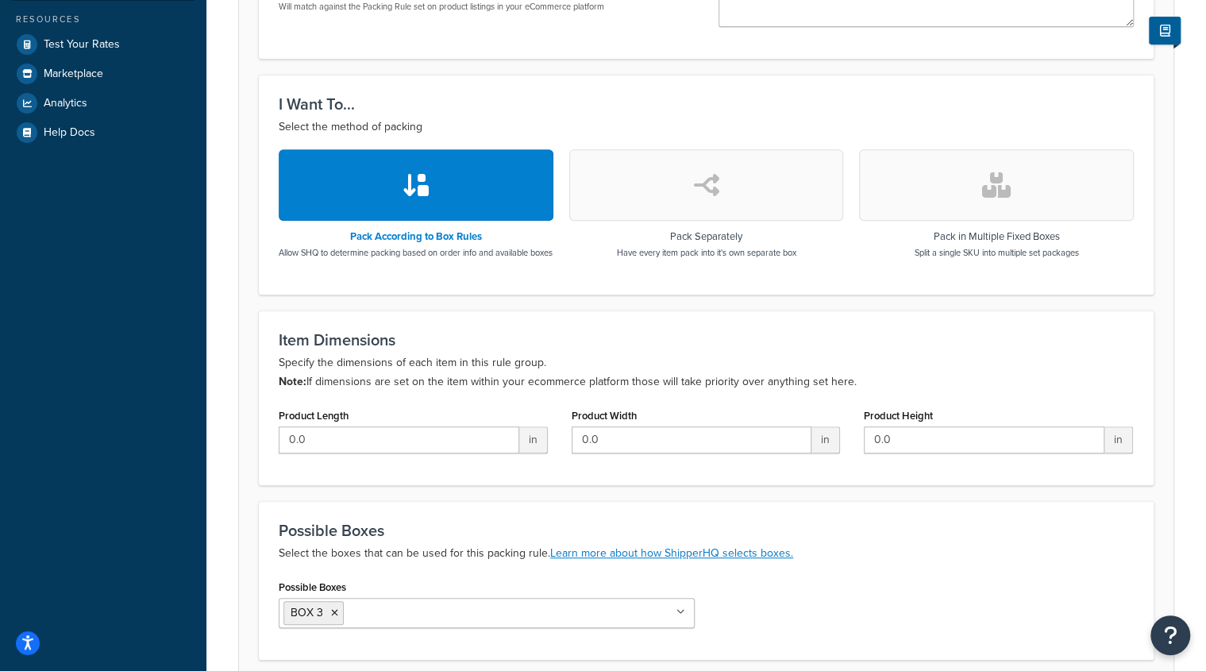
scroll to position [553, 0]
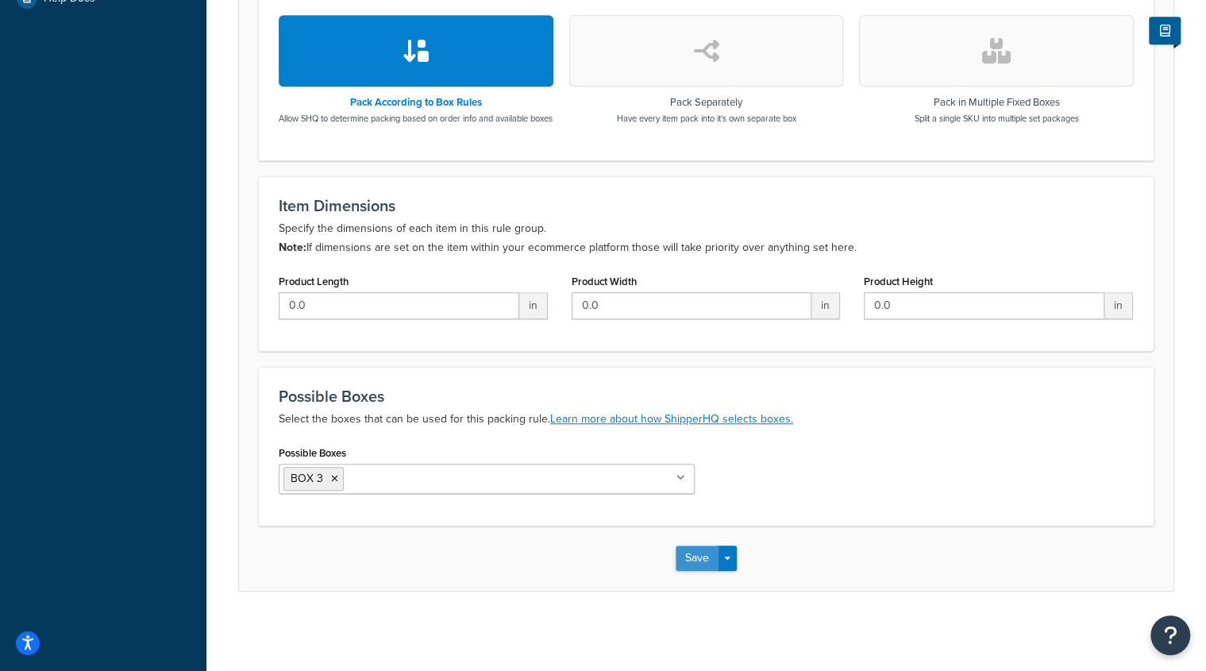
click at [695, 557] on button "Save" at bounding box center [697, 558] width 43 height 25
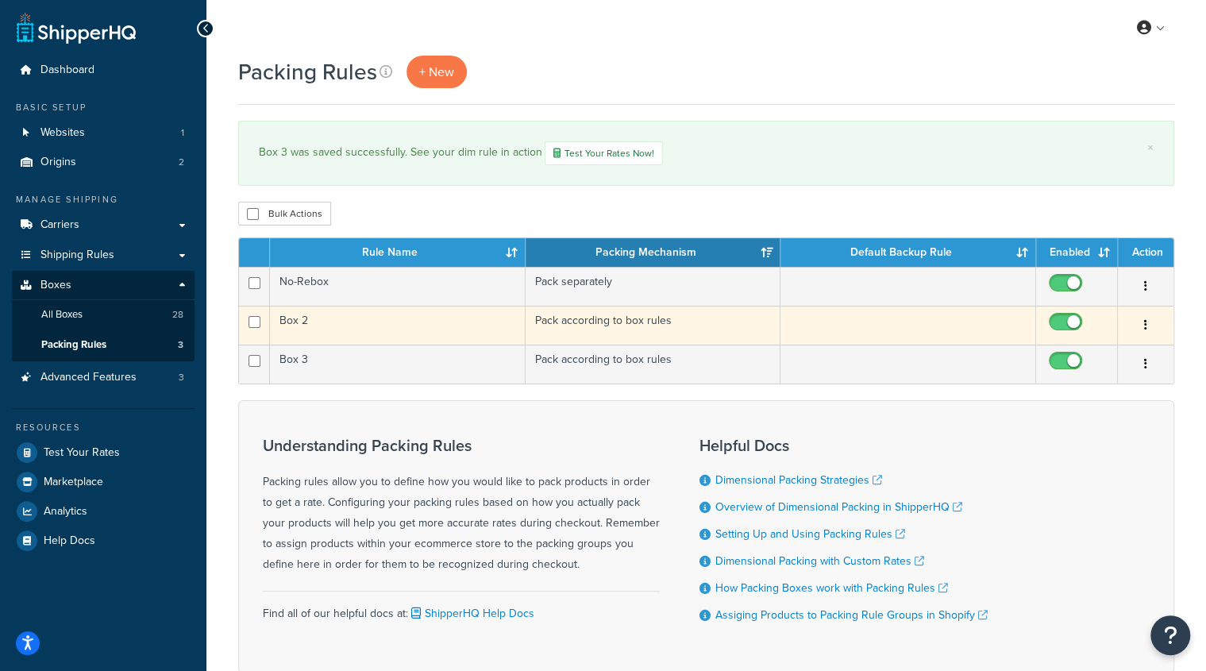
click at [537, 322] on td "Pack according to box rules" at bounding box center [654, 325] width 256 height 39
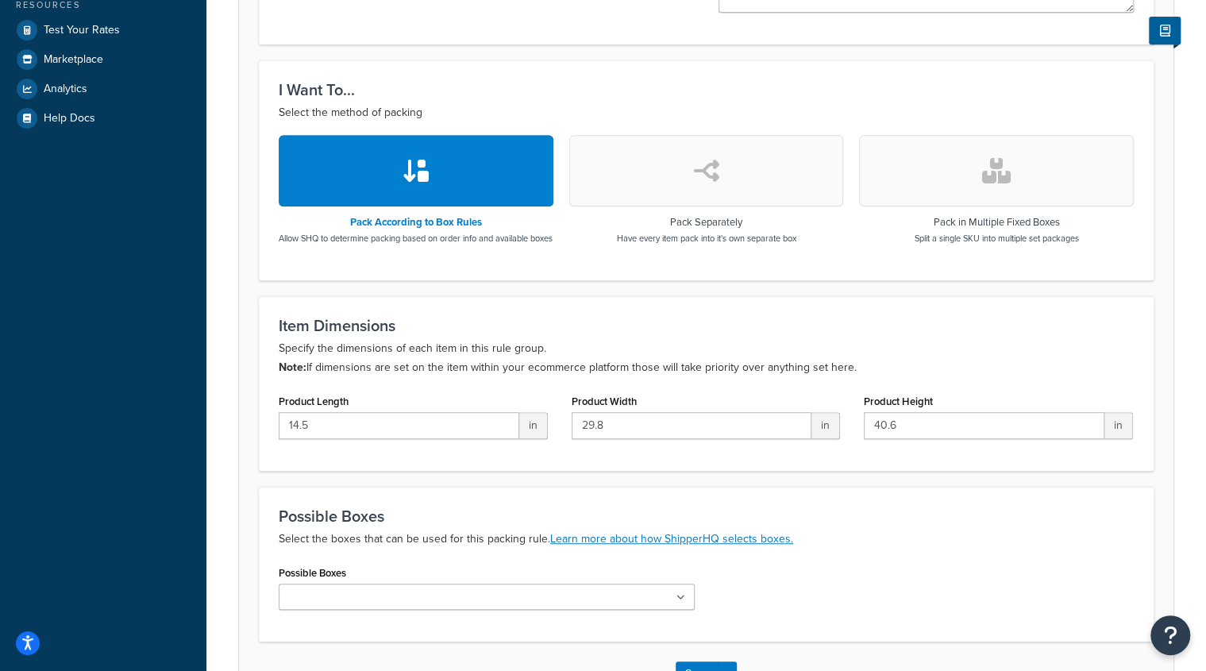
scroll to position [447, 0]
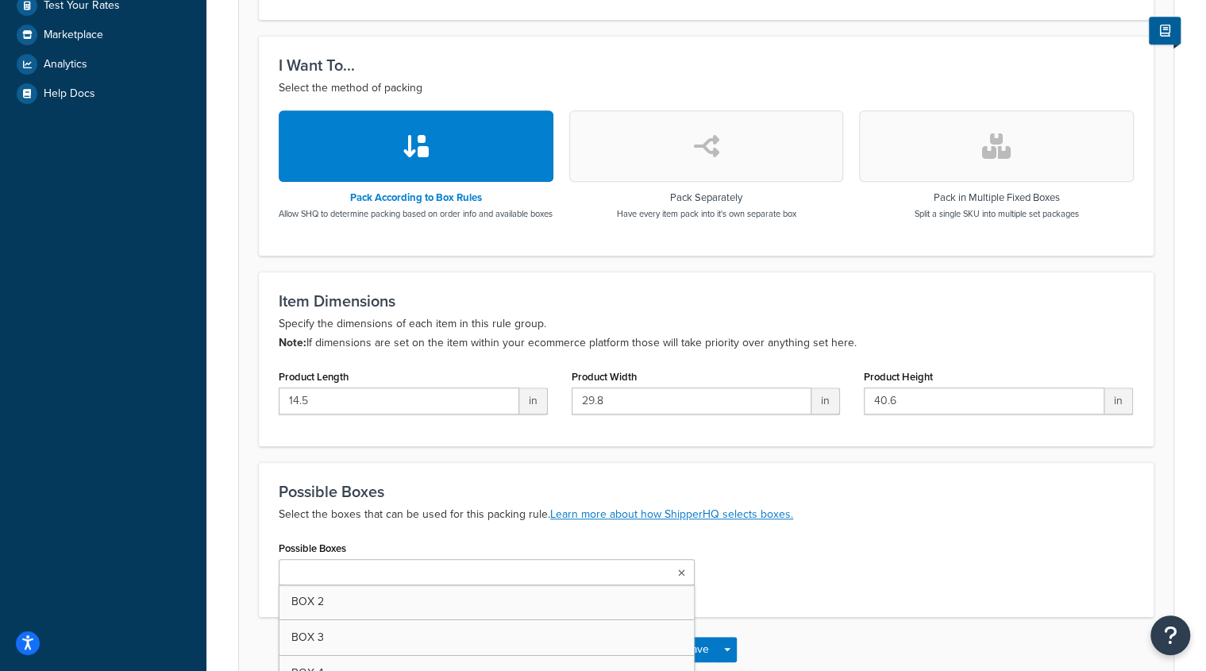
click at [681, 578] on icon at bounding box center [681, 574] width 7 height 10
click at [855, 573] on div "Possible Boxes BOX 2 BOX 3 BOX 4 BOX 5 BOX 7 BOX 9 BOX 10 BOX 11 BOX 12 BOX 13 …" at bounding box center [706, 569] width 879 height 64
click at [486, 412] on input "14.5" at bounding box center [399, 401] width 241 height 27
type input "1"
click at [670, 412] on input "29.8" at bounding box center [692, 401] width 241 height 27
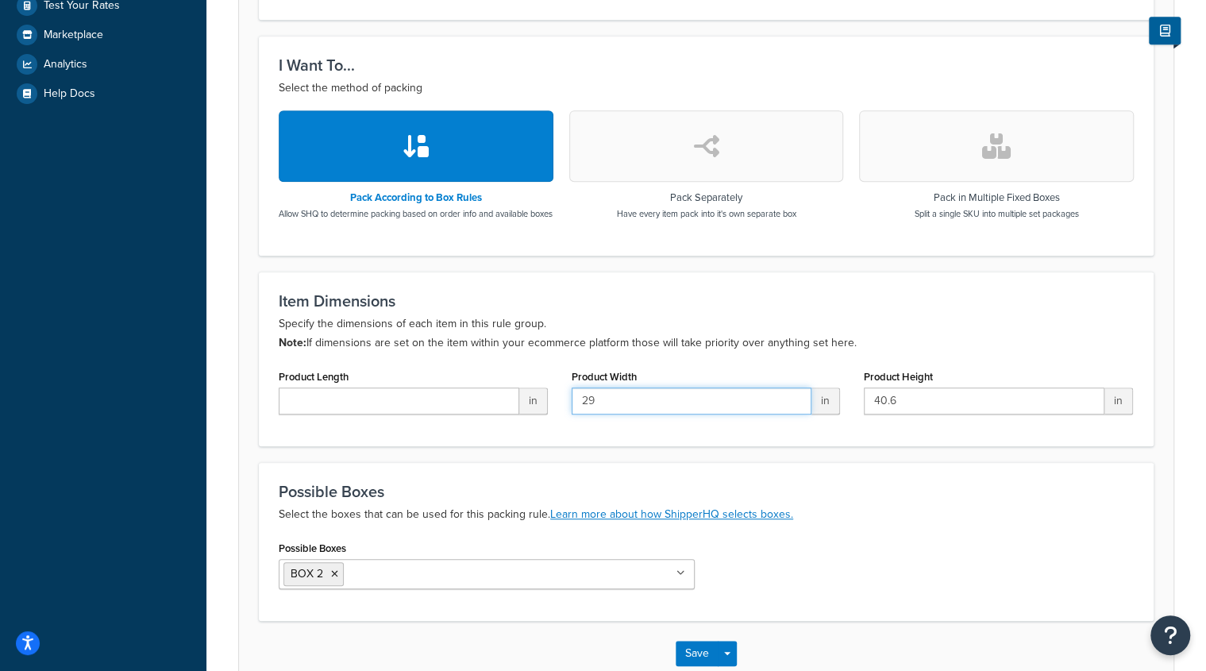
type input "2"
click at [982, 415] on input "40.6" at bounding box center [984, 401] width 241 height 27
type input "4"
click at [688, 661] on button "Save" at bounding box center [697, 653] width 43 height 25
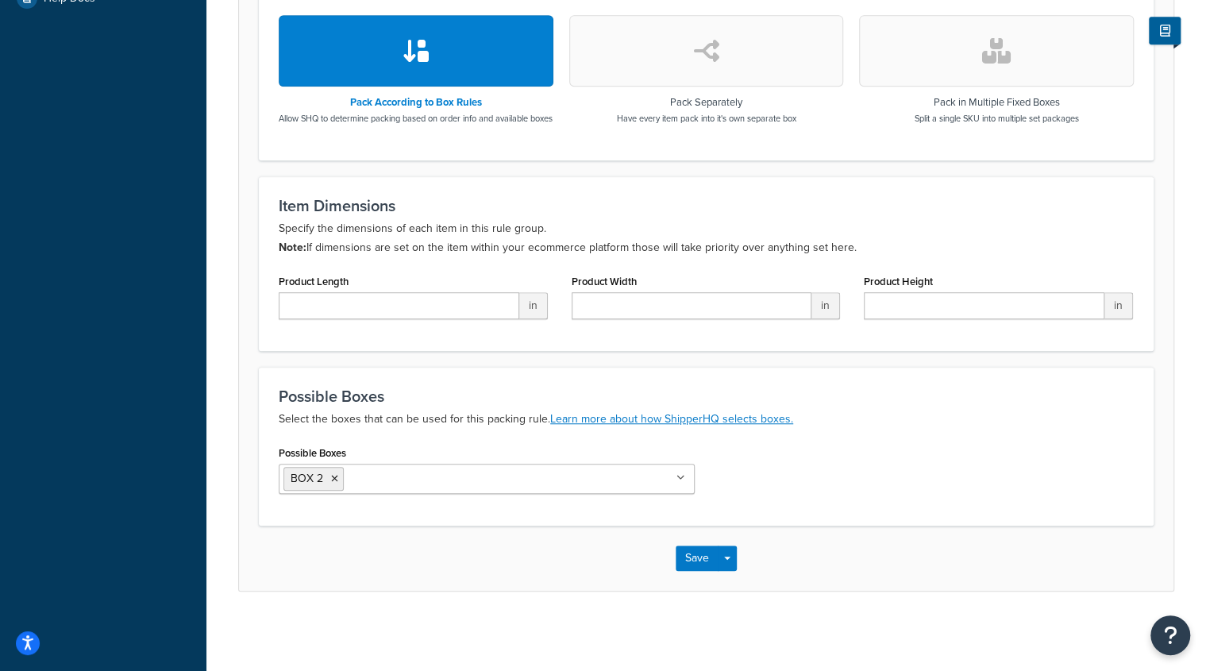
scroll to position [553, 0]
click at [693, 554] on button "Save" at bounding box center [697, 558] width 43 height 25
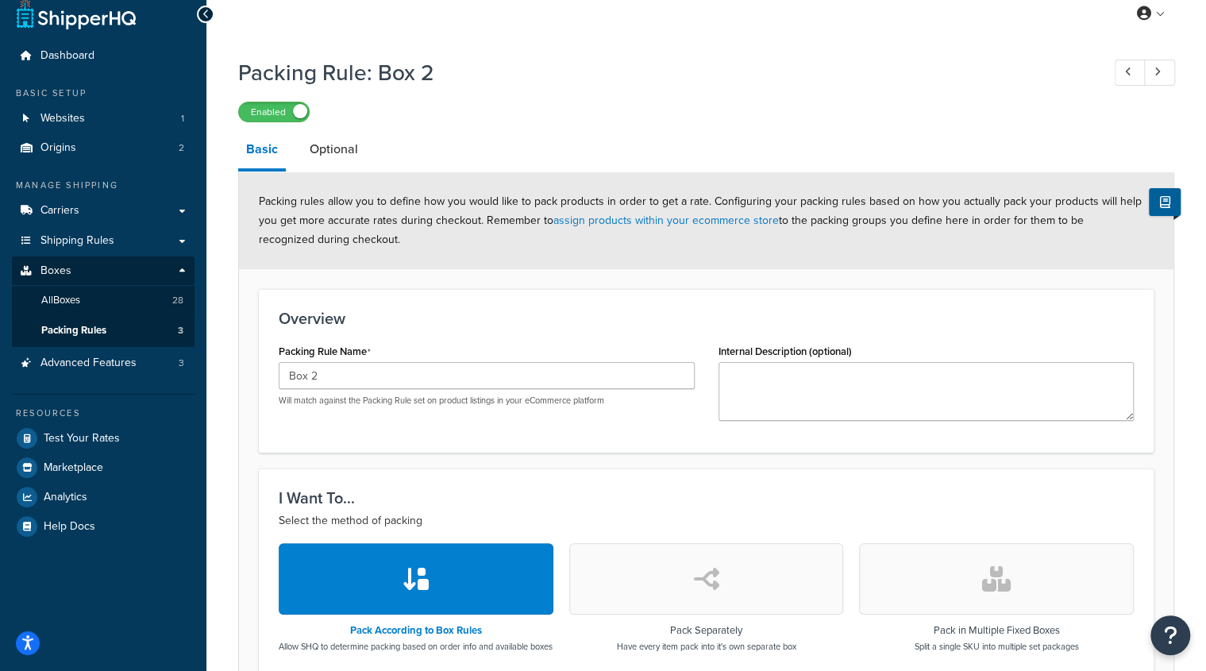
scroll to position [14, 0]
click at [49, 298] on span "All Boxes" at bounding box center [60, 301] width 39 height 14
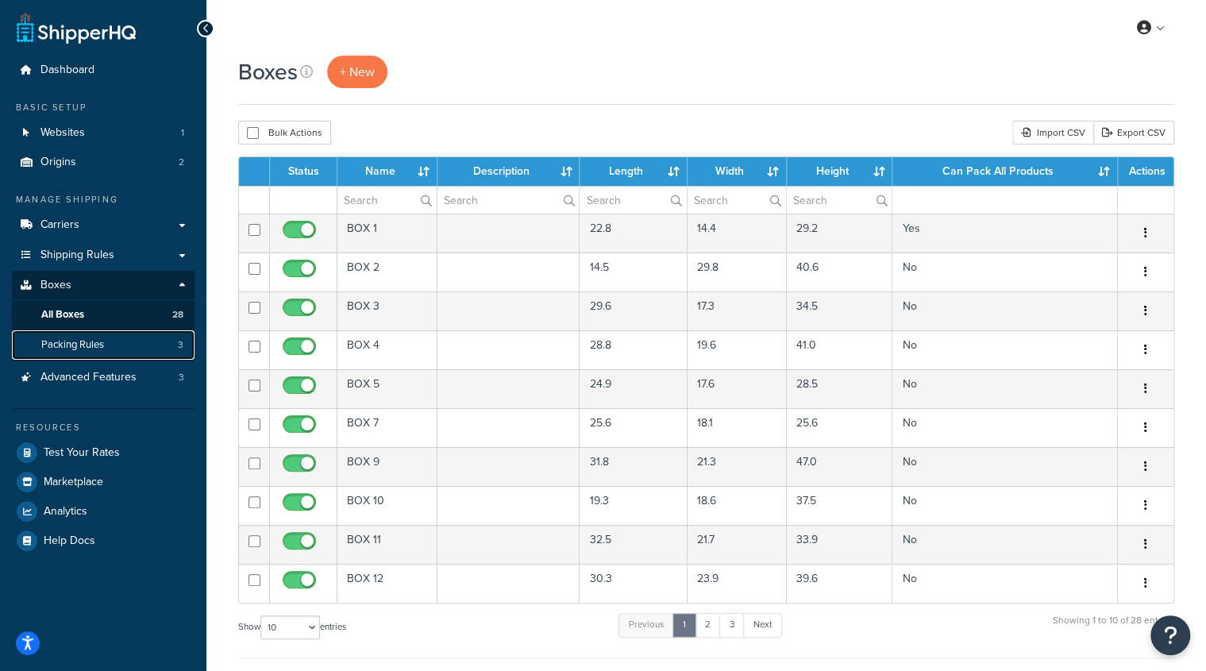
click at [81, 340] on span "Packing Rules" at bounding box center [72, 345] width 63 height 14
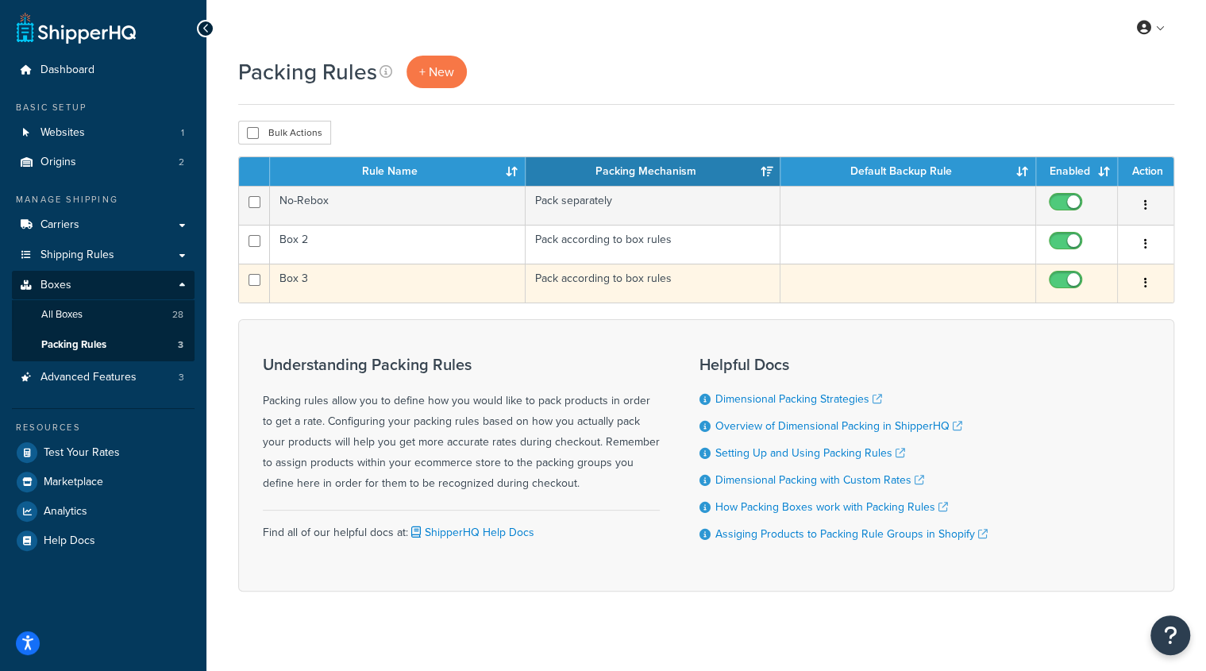
click at [372, 284] on td "Box 3" at bounding box center [398, 283] width 256 height 39
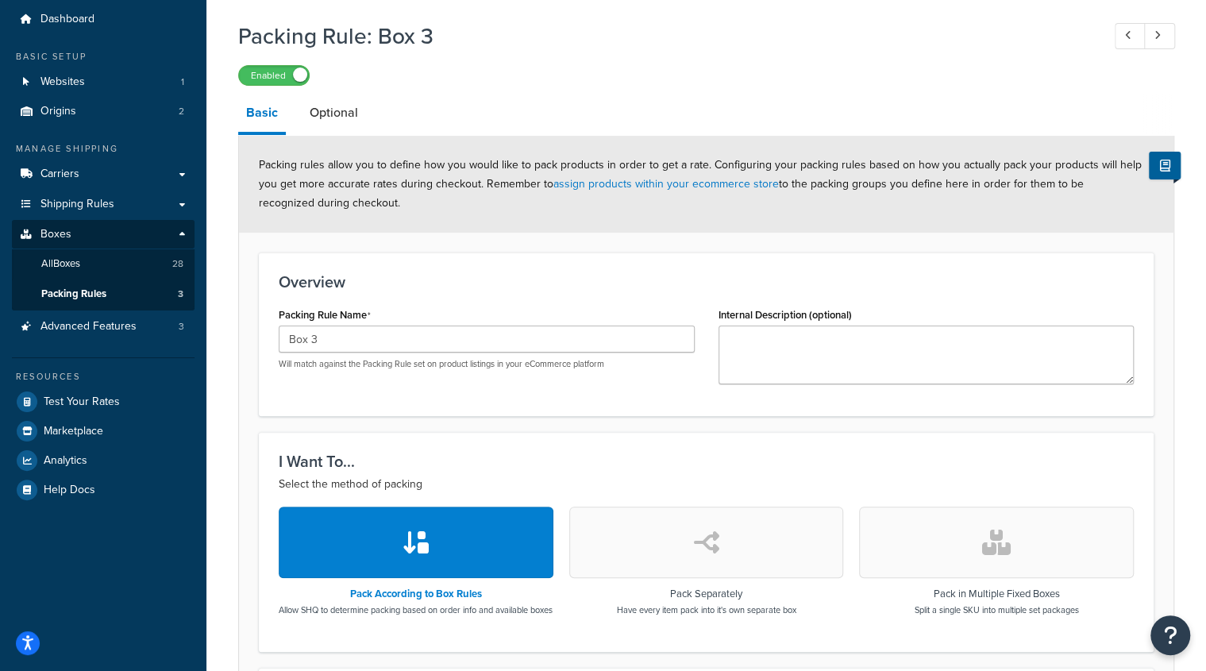
scroll to position [6, 0]
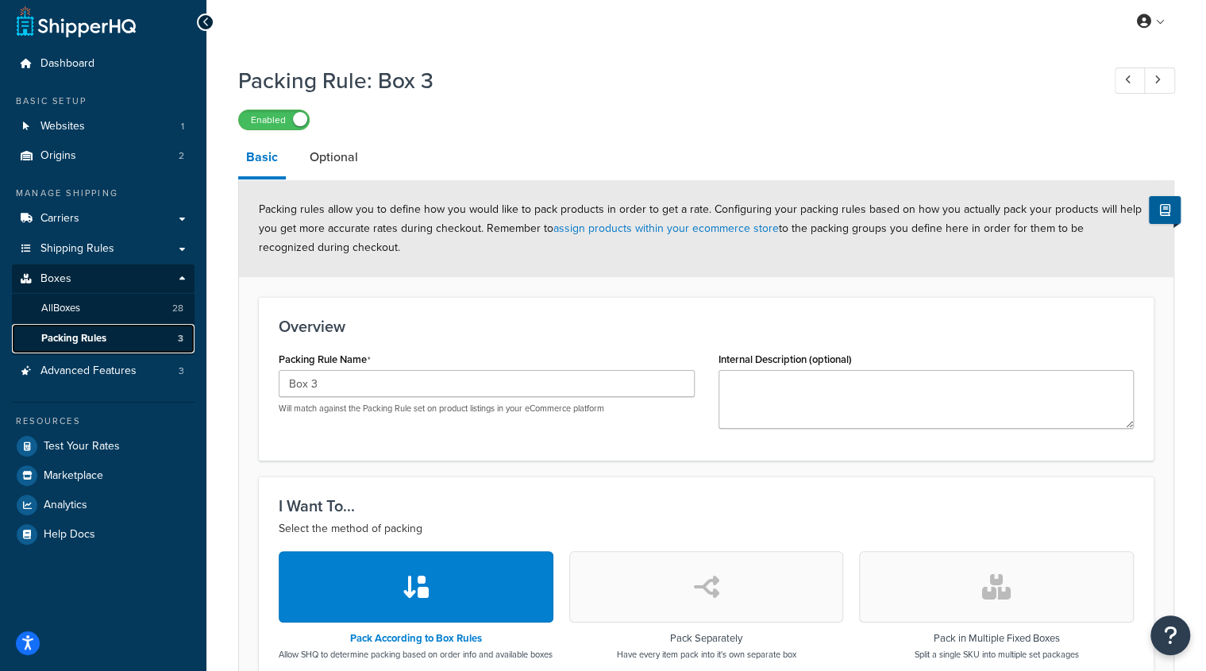
click at [82, 342] on span "Packing Rules" at bounding box center [73, 339] width 65 height 14
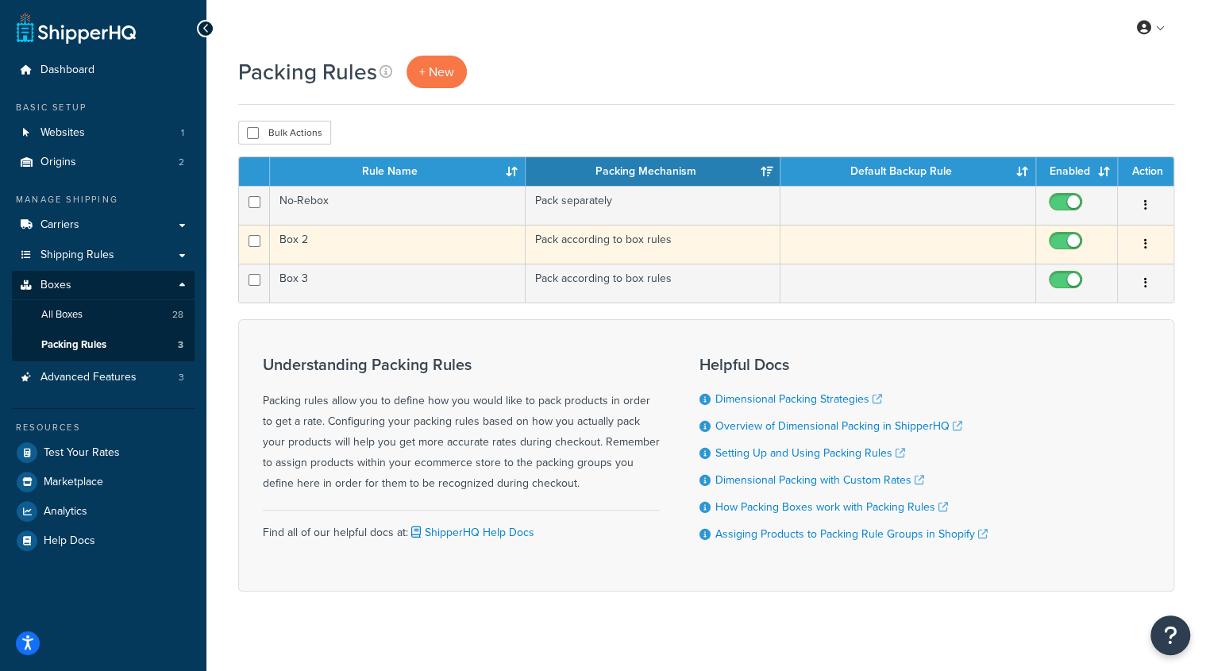
click at [396, 239] on td "Box 2" at bounding box center [398, 244] width 256 height 39
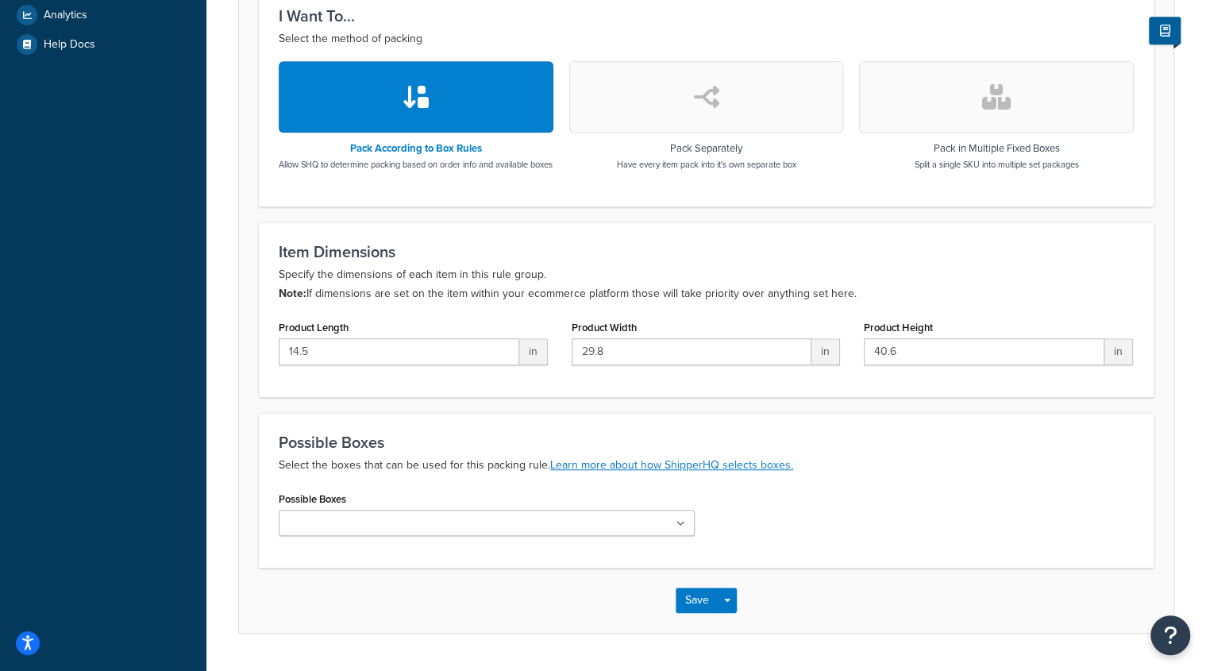
scroll to position [550, 0]
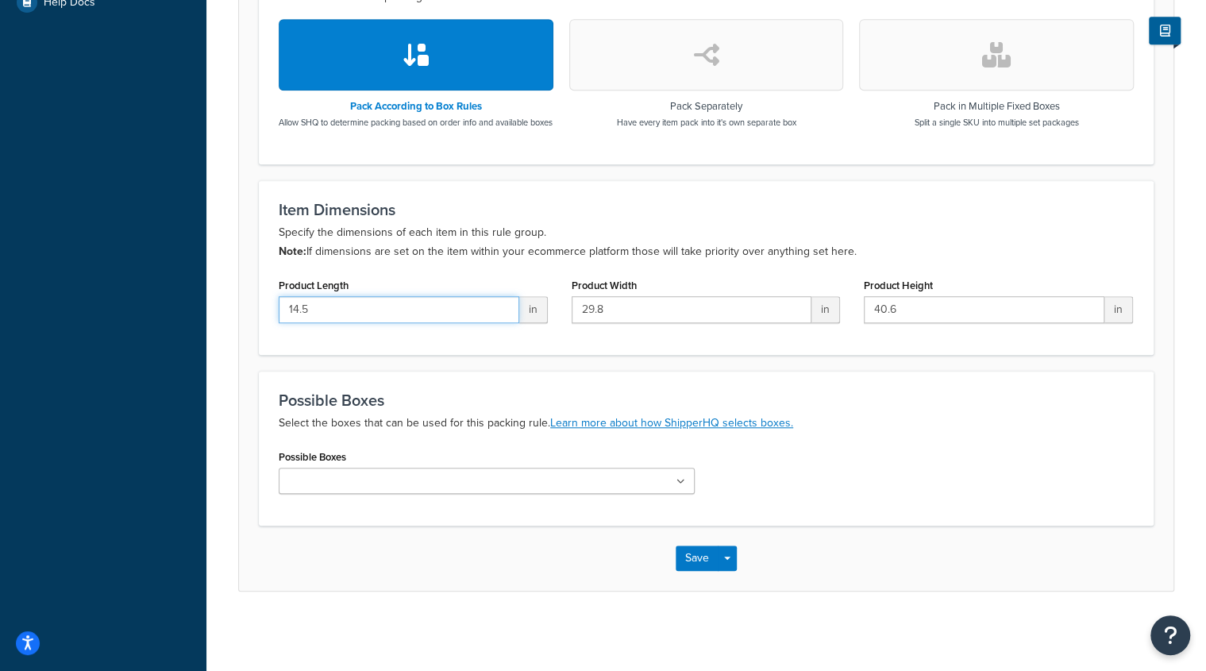
drag, startPoint x: 385, startPoint y: 307, endPoint x: 141, endPoint y: 280, distance: 245.4
click at [141, 280] on div "Dashboard Basic Setup Websites 1 Origins 2 Manage Shipping Carriers Carriers Al…" at bounding box center [603, 67] width 1206 height 1210
type input "0"
drag, startPoint x: 623, startPoint y: 314, endPoint x: 445, endPoint y: 253, distance: 187.9
click at [445, 253] on div "Item Dimensions Specify the dimensions of each item in this rule group. Note: I…" at bounding box center [706, 267] width 895 height 175
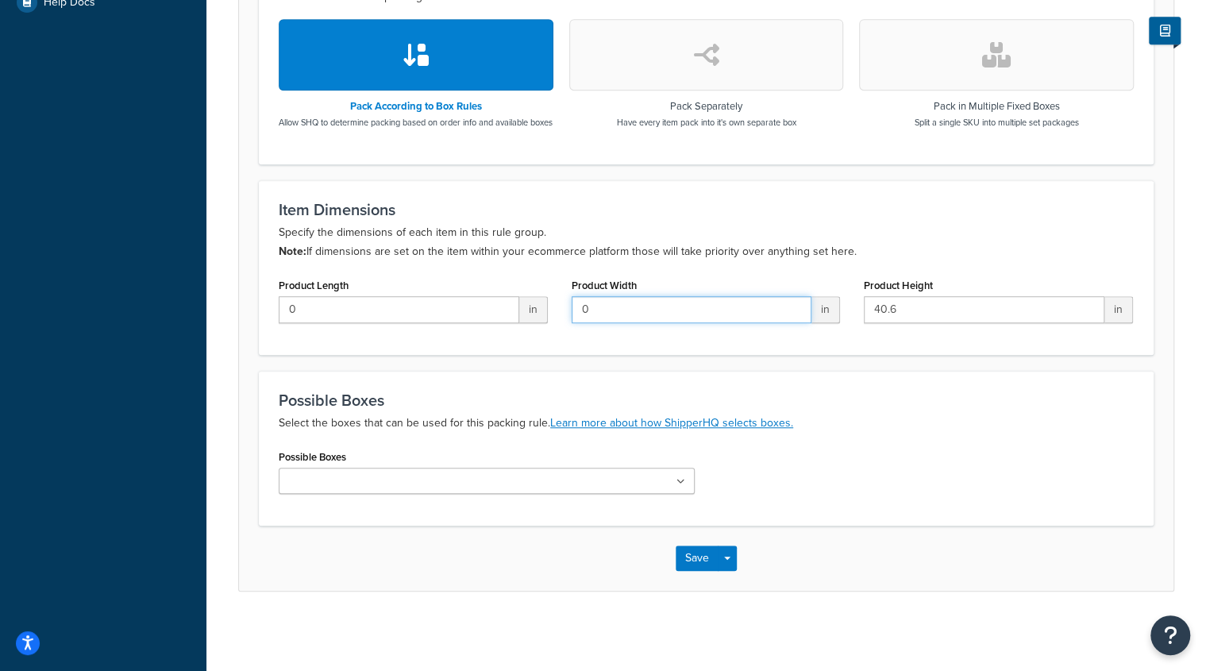
type input "0"
drag, startPoint x: 934, startPoint y: 307, endPoint x: 680, endPoint y: 248, distance: 260.9
click at [680, 248] on div "Item Dimensions Specify the dimensions of each item in this rule group. Note: I…" at bounding box center [706, 267] width 895 height 175
type input "0"
click at [678, 481] on icon at bounding box center [681, 482] width 9 height 10
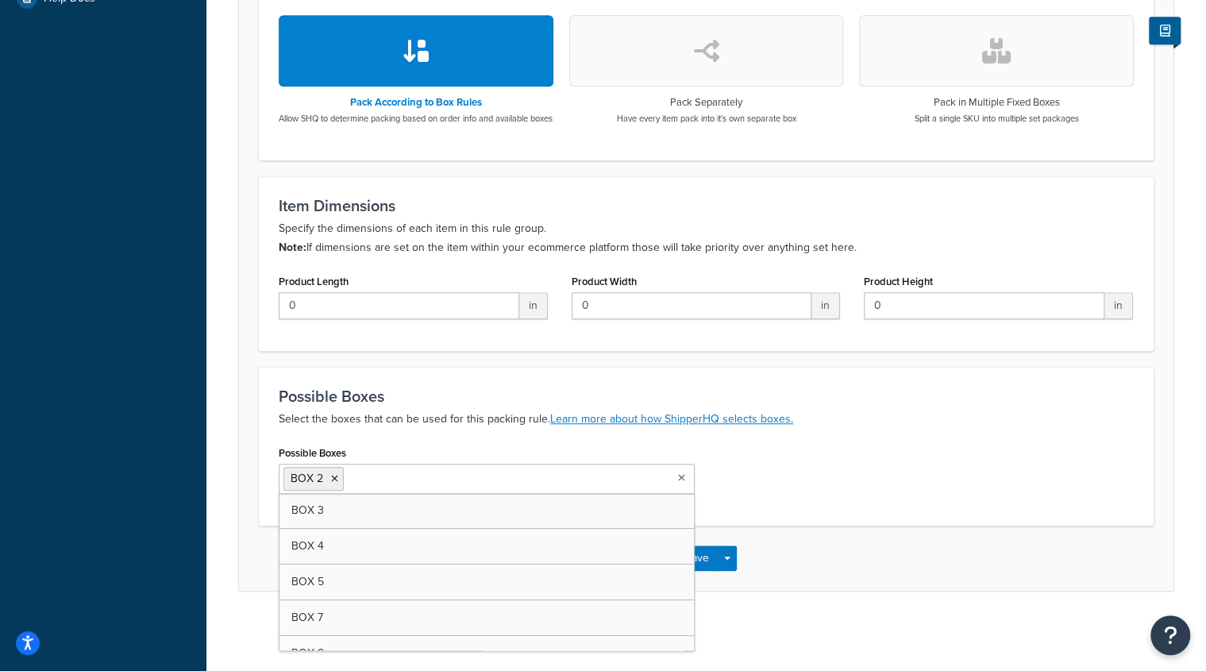
click at [789, 582] on div "Save Save Dropdown Save and Edit Save and Duplicate Save and Create New" at bounding box center [706, 558] width 935 height 65
click at [693, 553] on button "Save" at bounding box center [697, 558] width 43 height 25
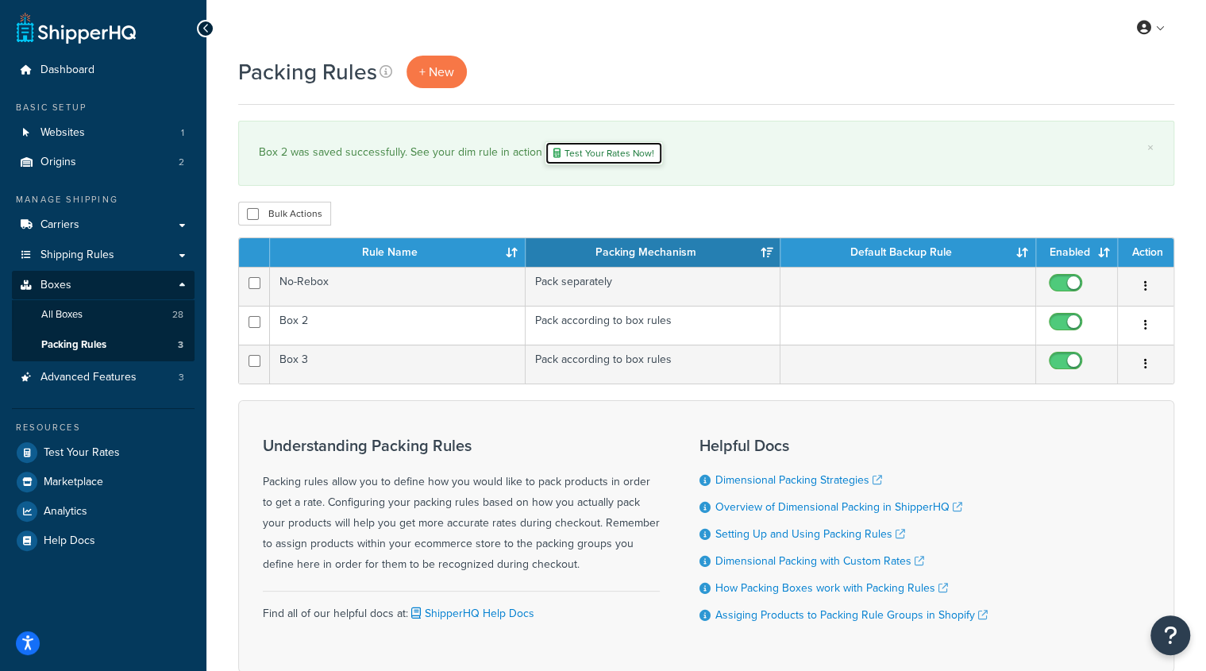
click at [605, 155] on link "Test Your Rates Now!" at bounding box center [604, 153] width 118 height 24
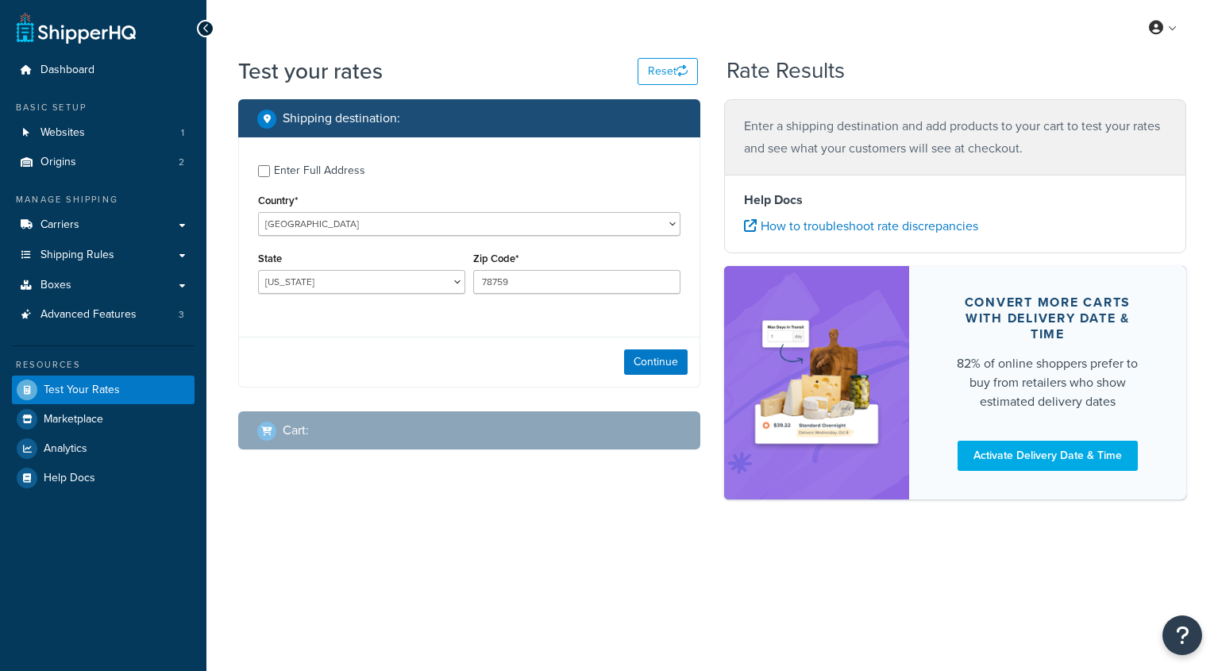
select select "[GEOGRAPHIC_DATA]"
click at [97, 281] on link "Boxes" at bounding box center [103, 285] width 183 height 29
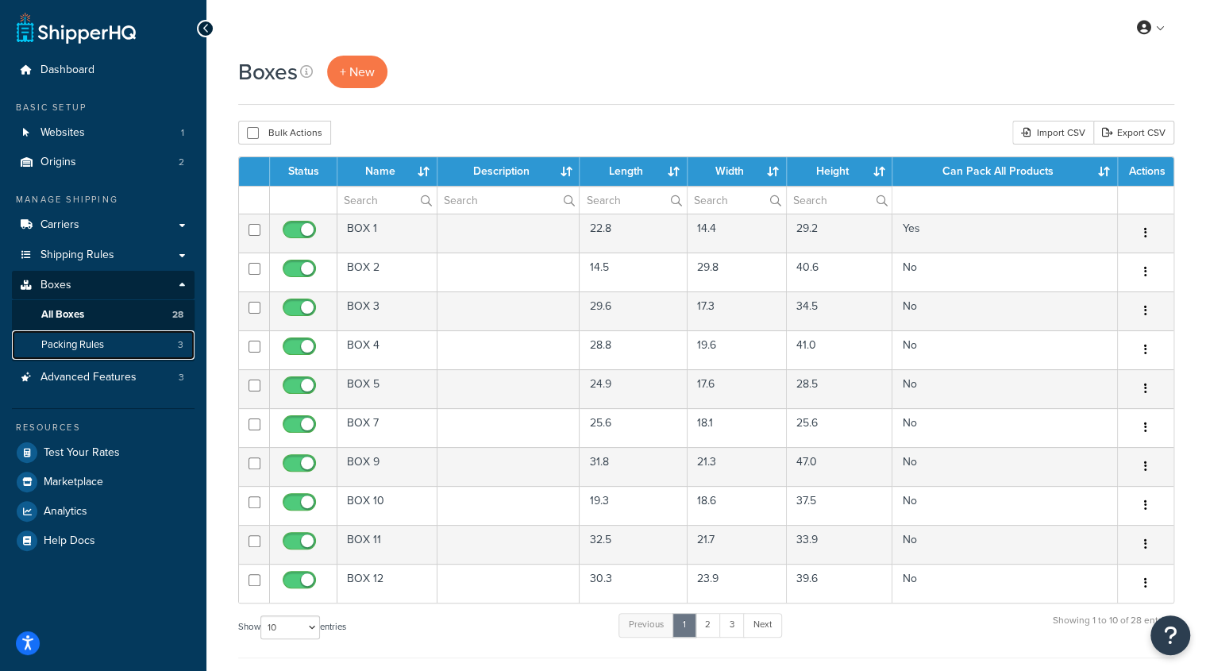
click at [99, 345] on span "Packing Rules" at bounding box center [72, 345] width 63 height 14
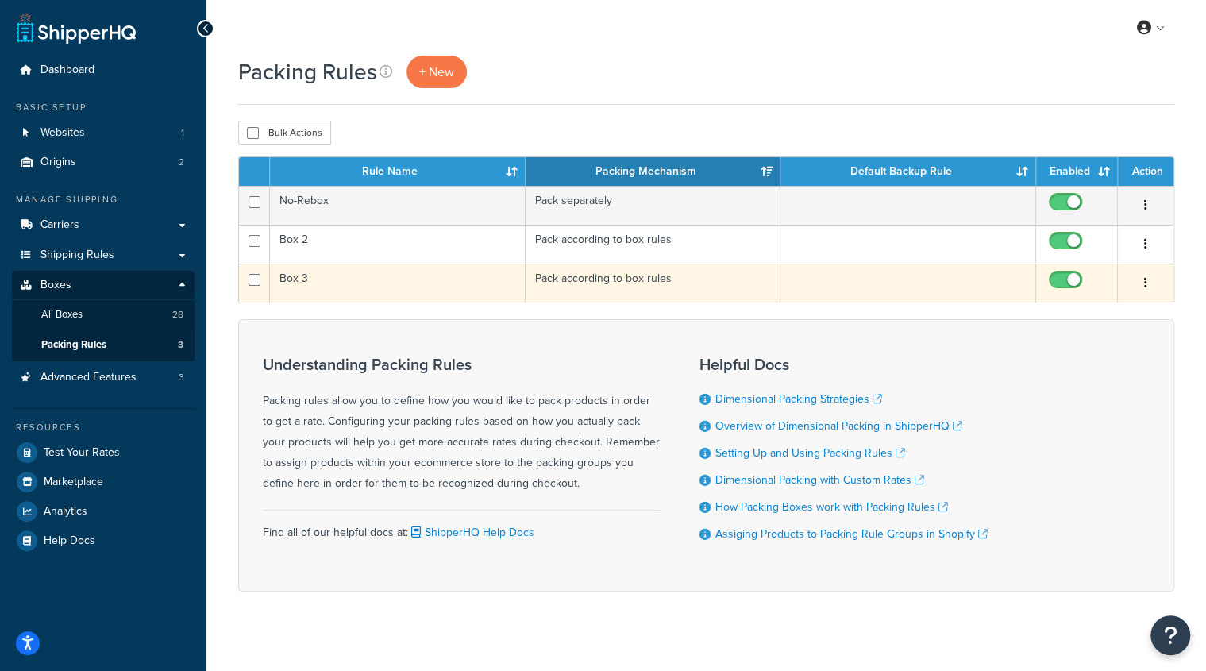
click at [289, 270] on td "Box 3" at bounding box center [398, 283] width 256 height 39
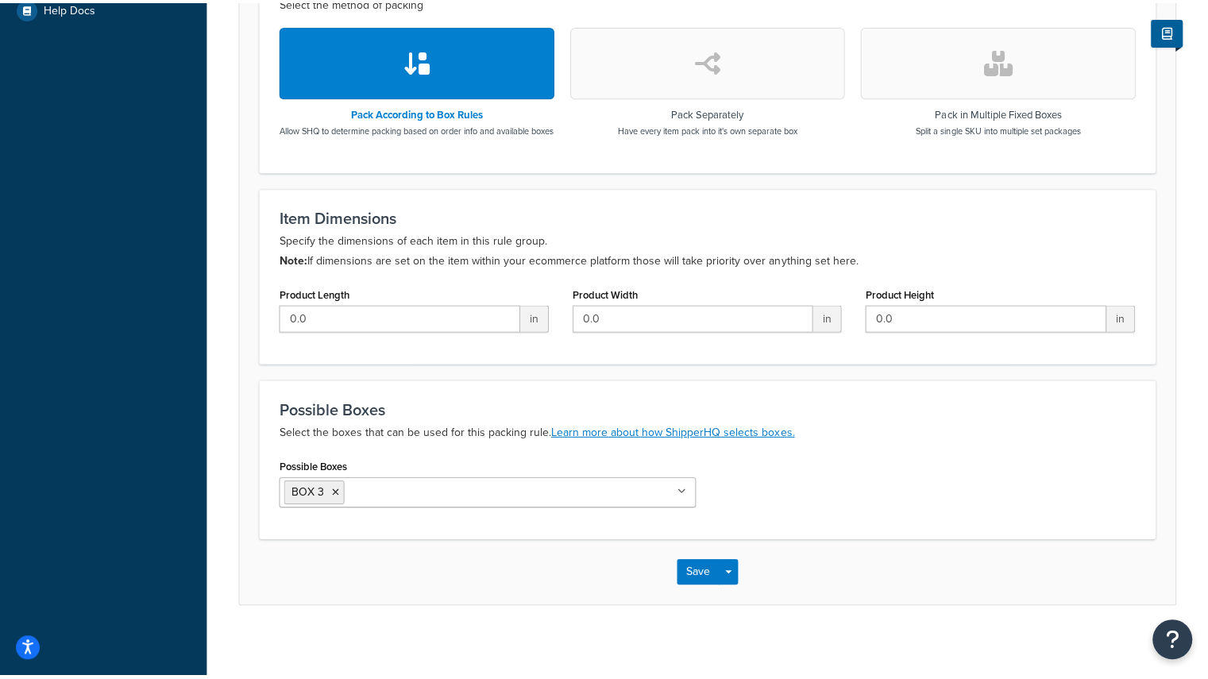
scroll to position [535, 0]
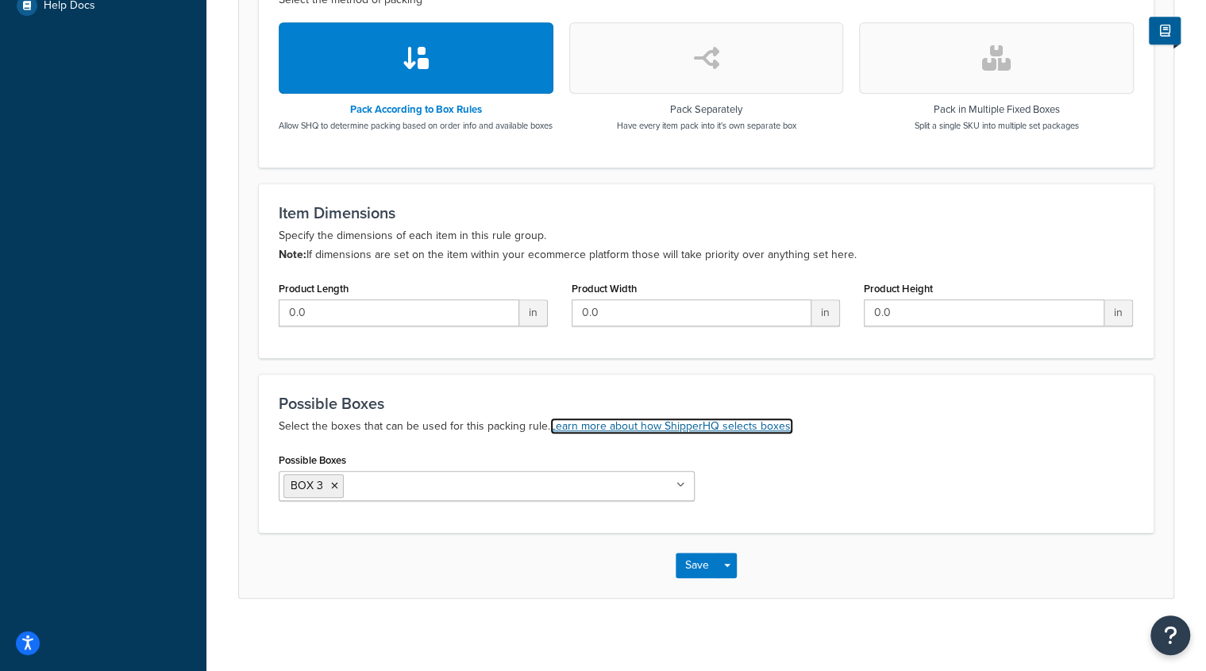
click at [745, 434] on link "Learn more about how ShipperHQ selects boxes." at bounding box center [671, 426] width 243 height 17
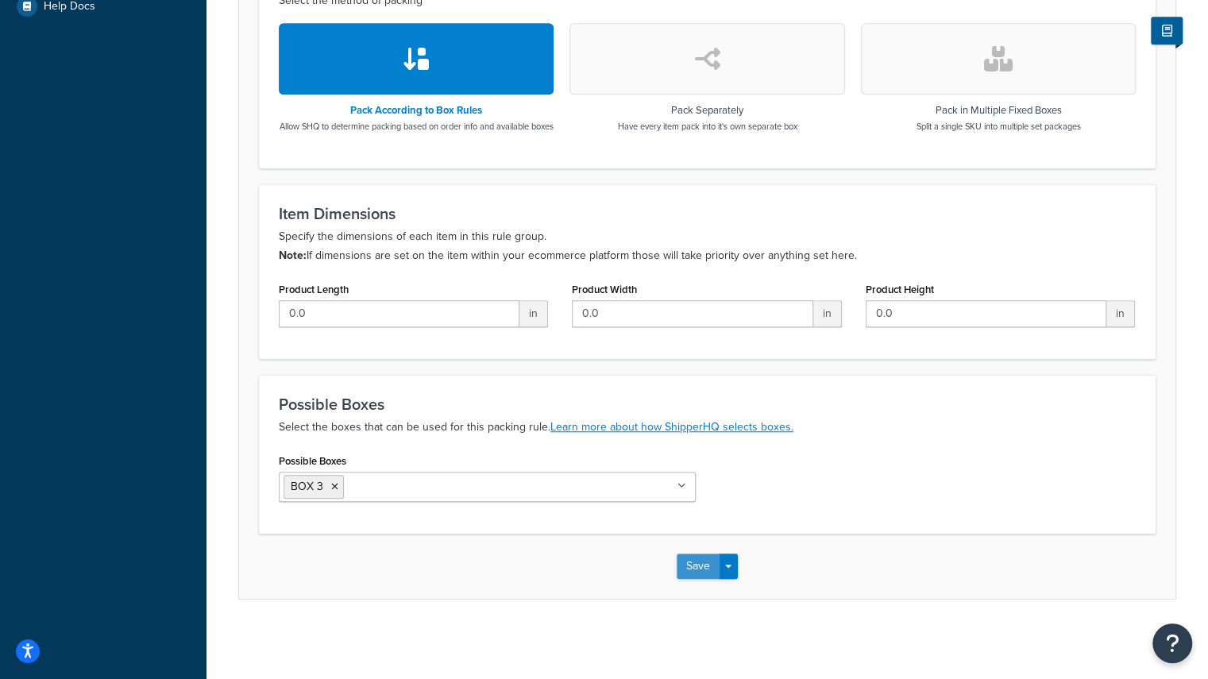
click at [689, 576] on button "Save" at bounding box center [698, 566] width 43 height 25
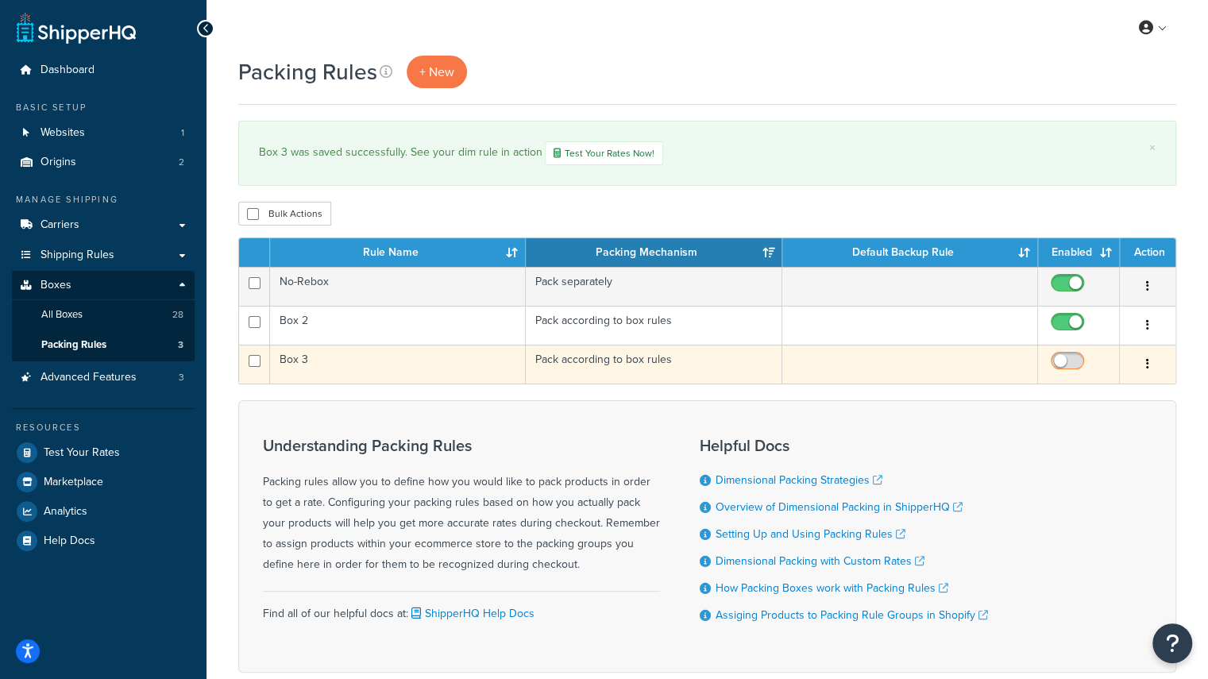
click at [1063, 361] on input "checkbox" at bounding box center [1070, 365] width 44 height 20
checkbox input "true"
click at [303, 362] on td "Box 3" at bounding box center [398, 364] width 256 height 39
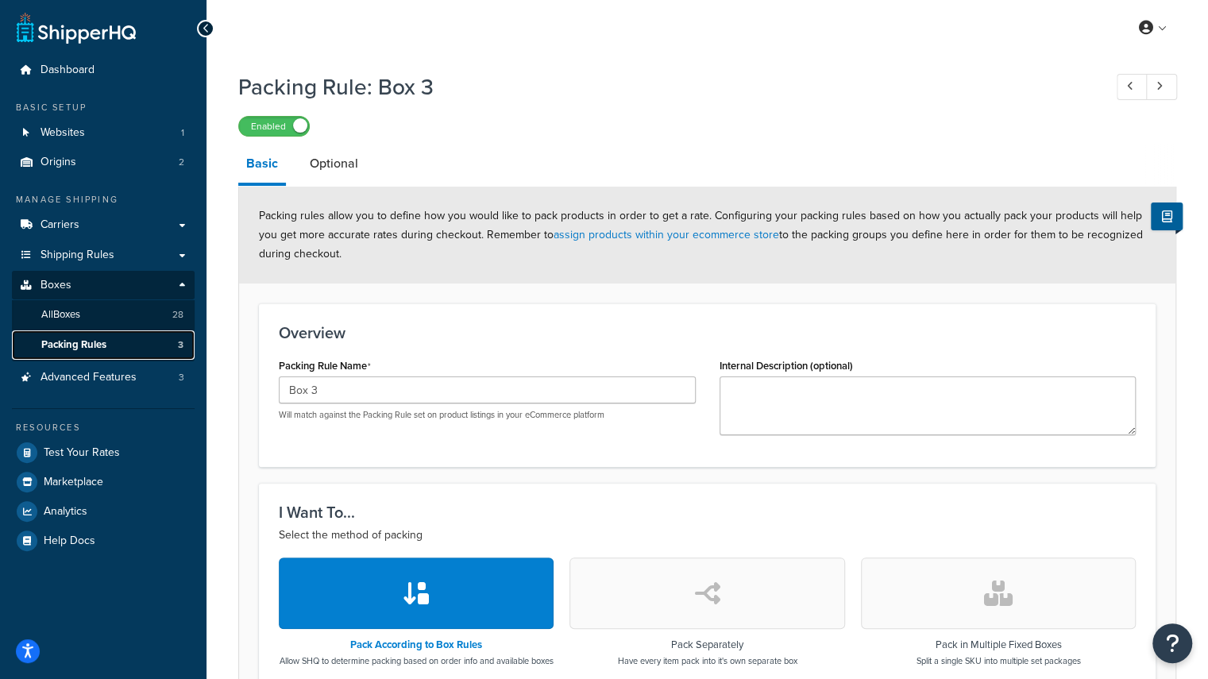
click at [92, 343] on span "Packing Rules" at bounding box center [73, 345] width 65 height 14
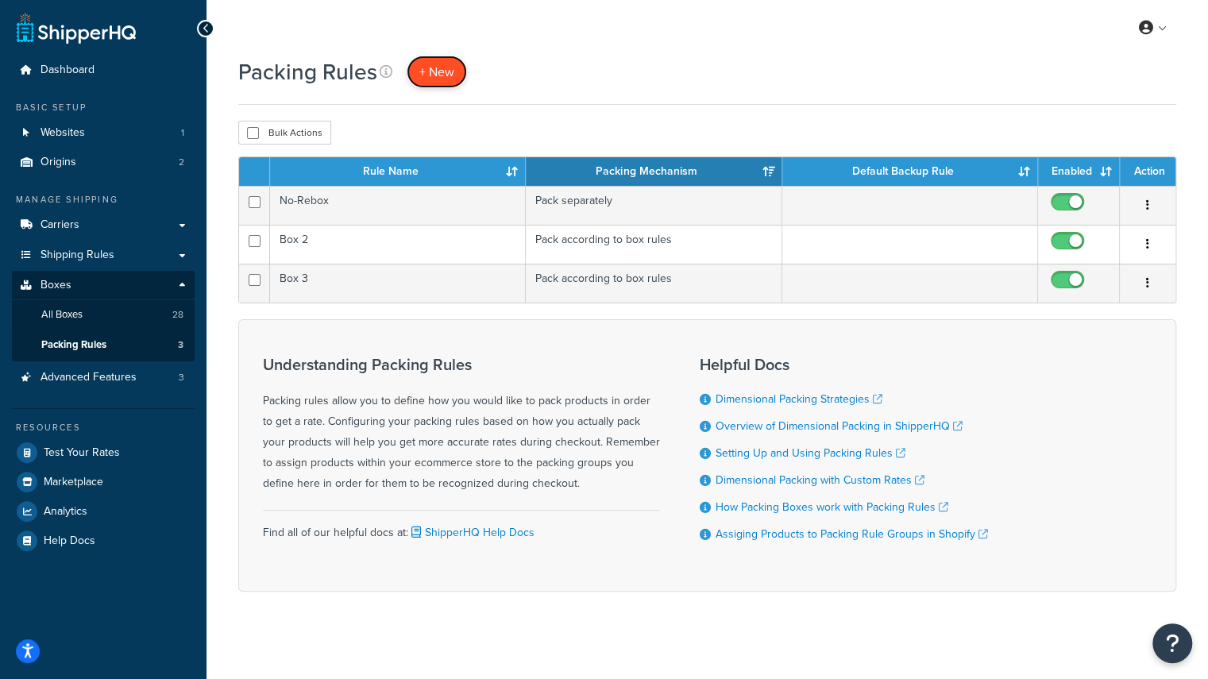
click at [436, 74] on span "+ New" at bounding box center [436, 72] width 35 height 18
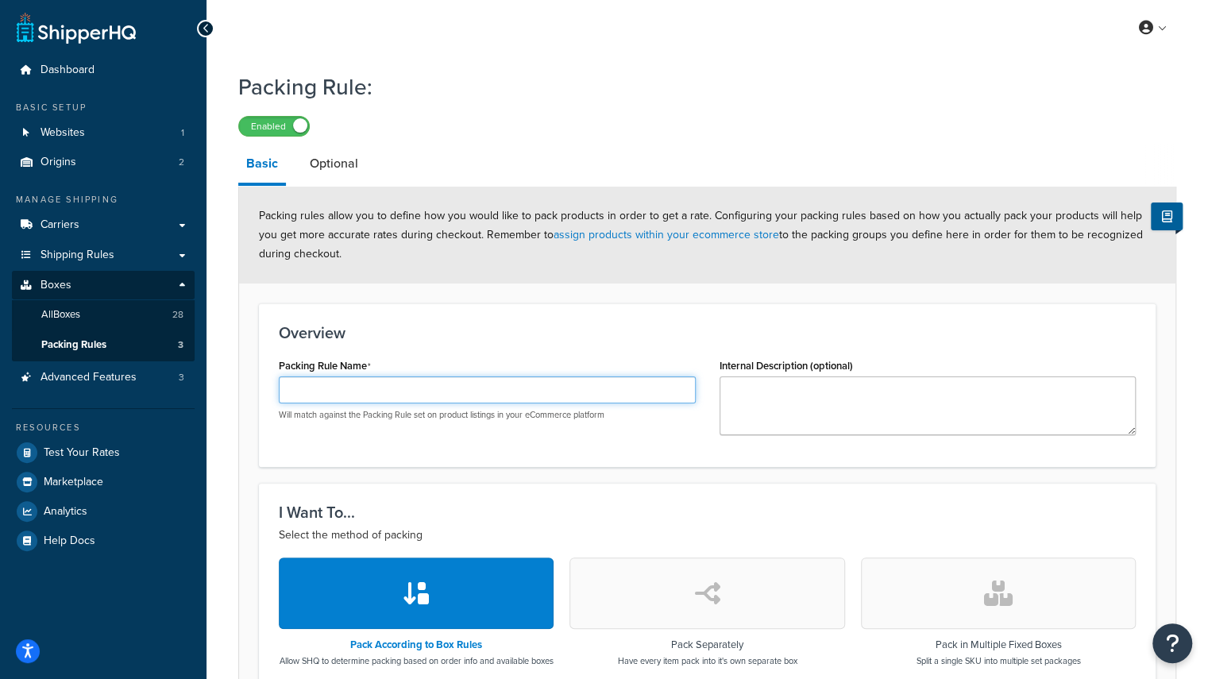
click at [408, 386] on input "Packing Rule Name" at bounding box center [487, 389] width 417 height 27
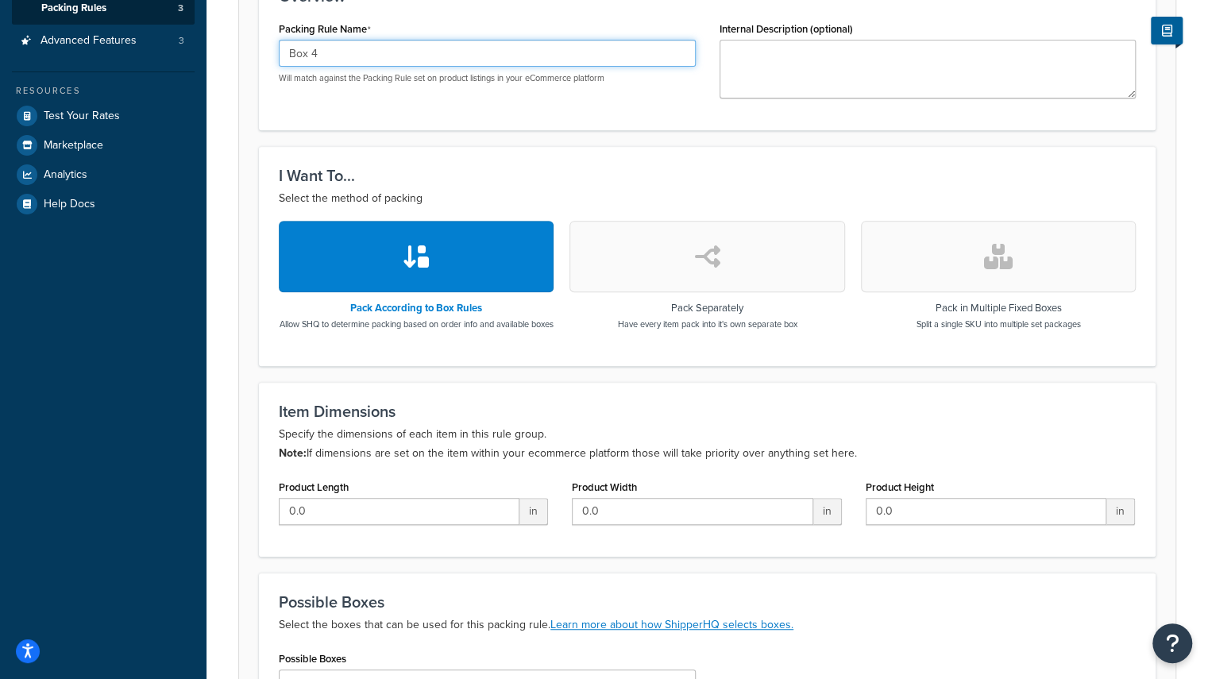
scroll to position [542, 0]
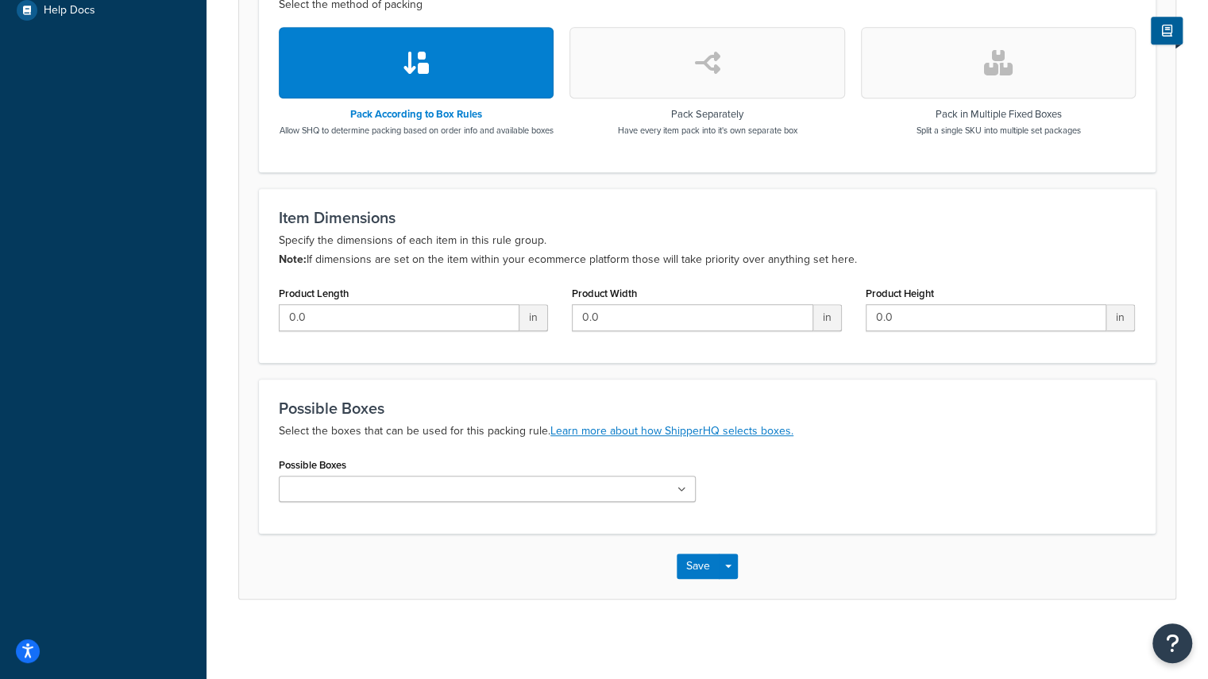
type input "Box 4"
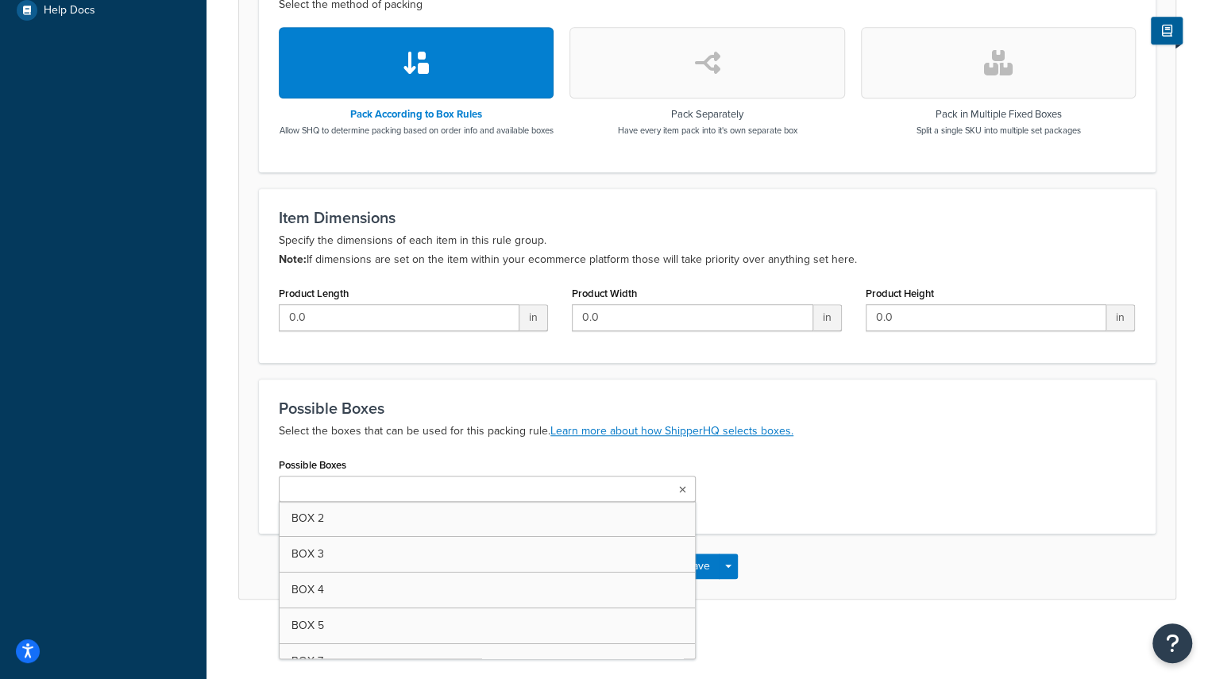
click at [680, 489] on icon at bounding box center [682, 490] width 7 height 10
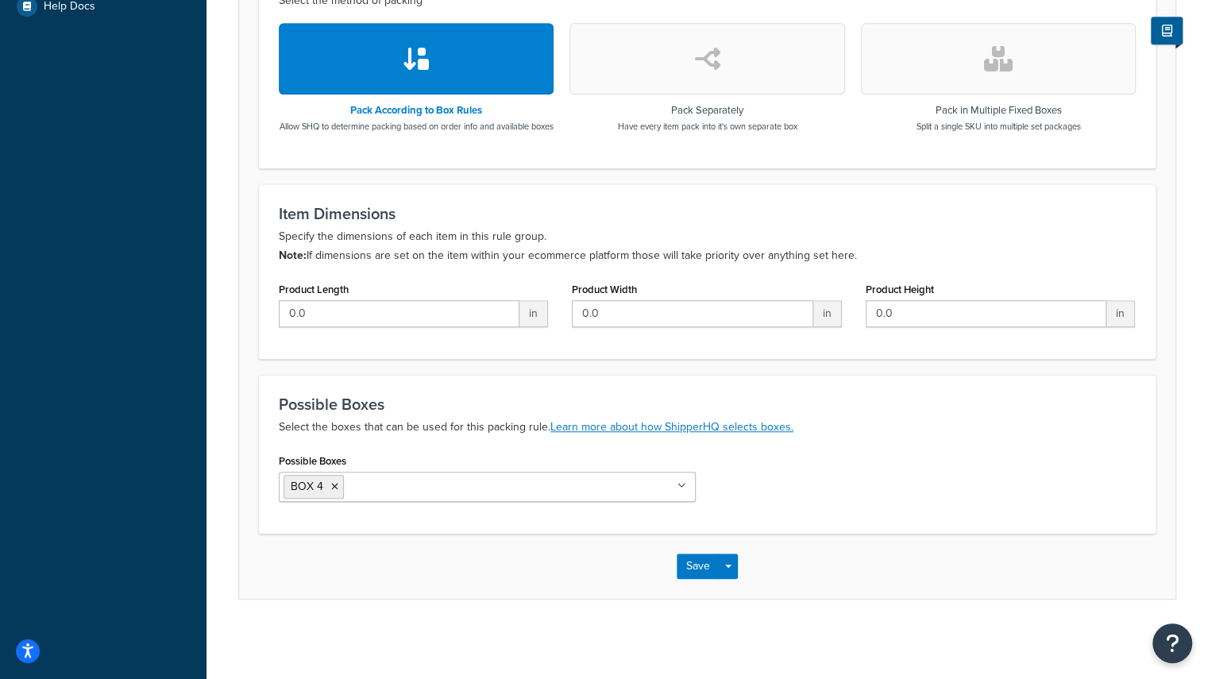
click at [866, 614] on div "Packing Rule: Enabled Basic Optional Packing rules allow you to define how you …" at bounding box center [707, 84] width 1002 height 1110
click at [695, 571] on button "Save" at bounding box center [698, 566] width 43 height 25
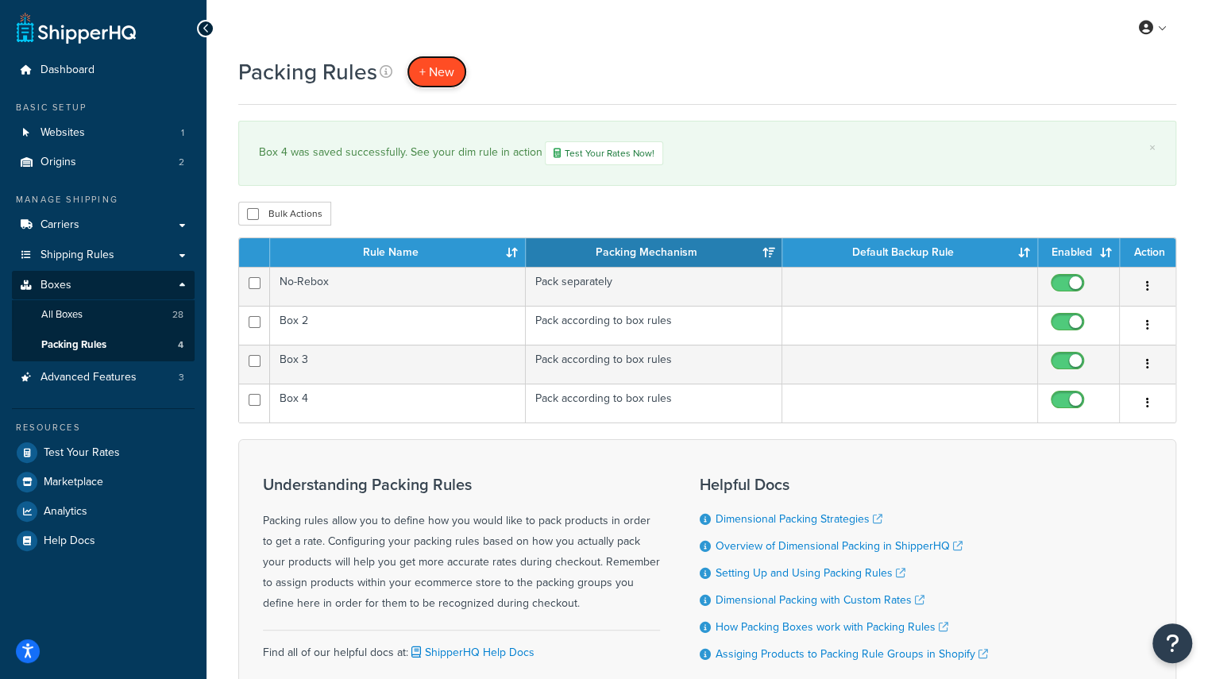
click at [429, 74] on span "+ New" at bounding box center [436, 72] width 35 height 18
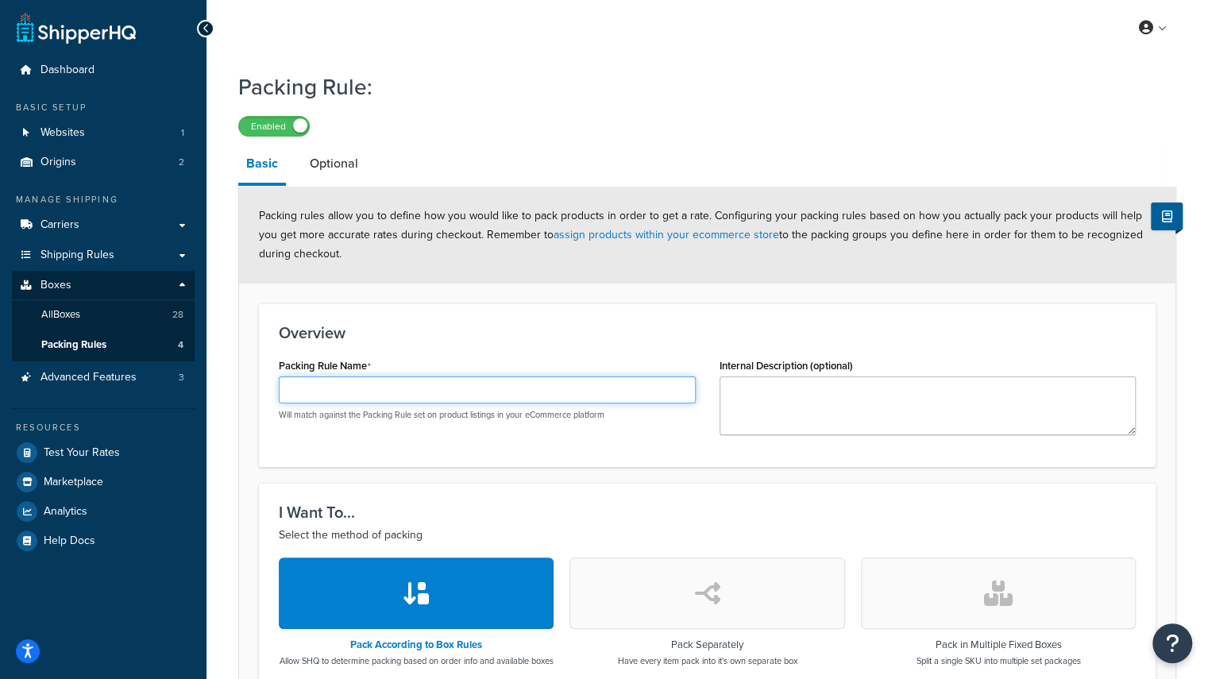
click at [370, 395] on input "Packing Rule Name" at bounding box center [487, 389] width 417 height 27
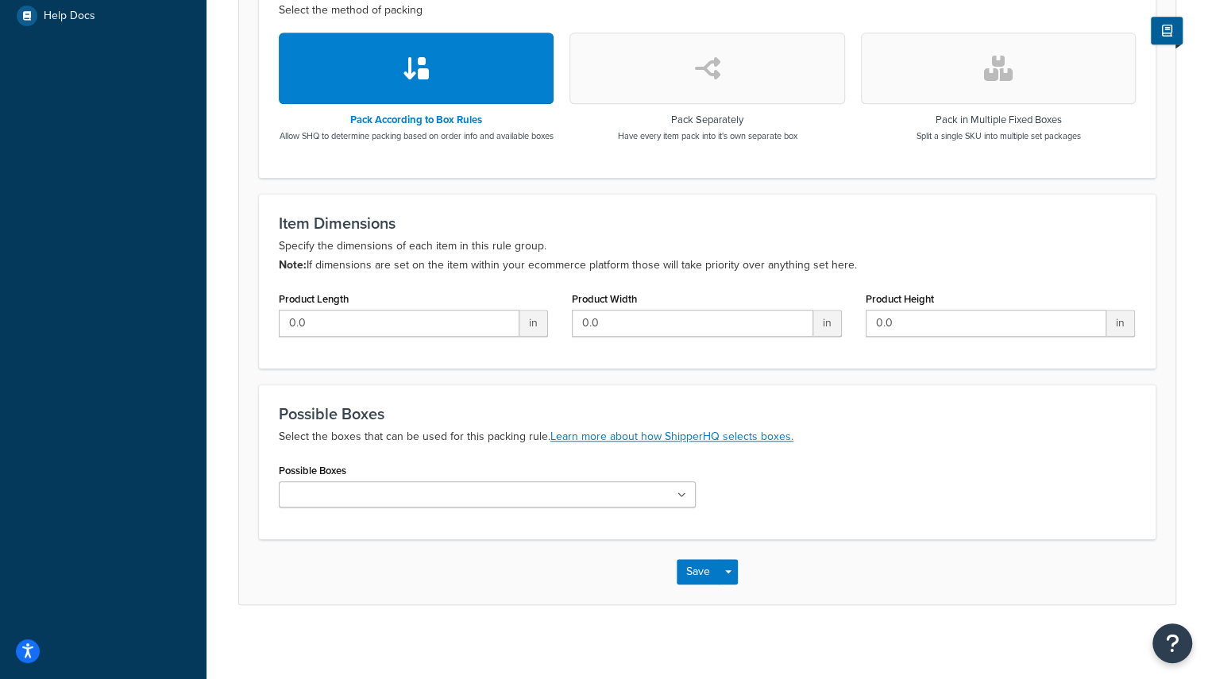
scroll to position [529, 0]
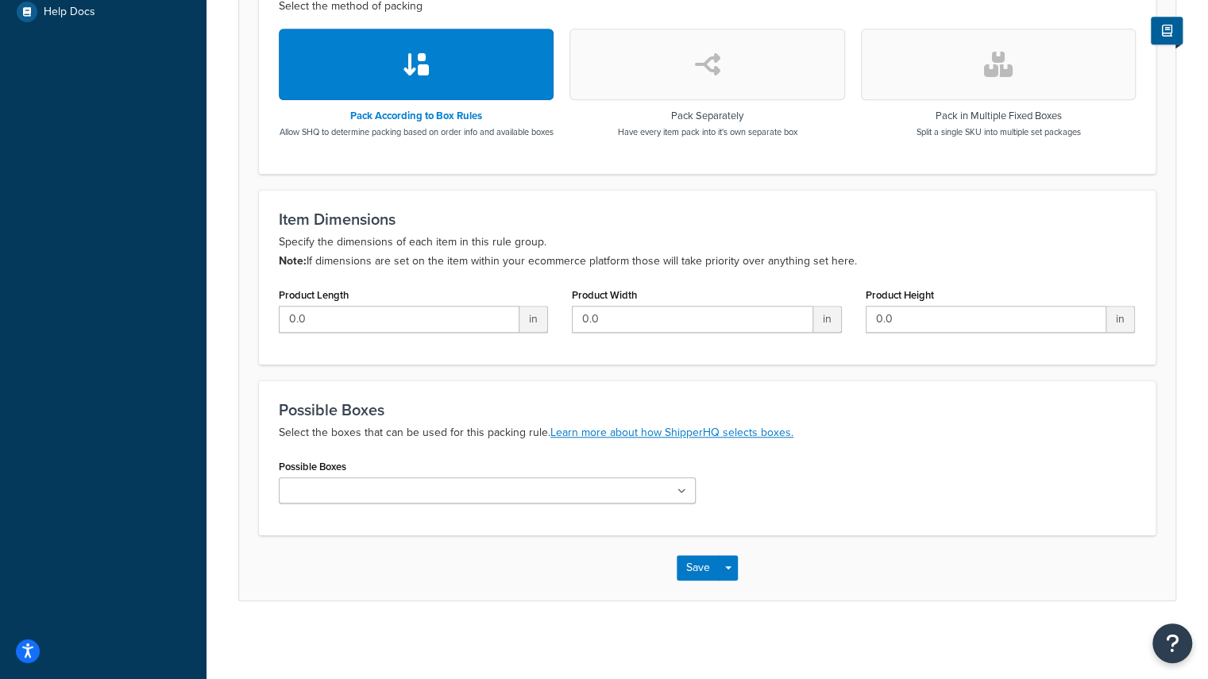
type input "Box 5"
click at [685, 496] on icon at bounding box center [681, 492] width 9 height 10
click at [877, 571] on div "Save Save Dropdown Save and Edit Save and Duplicate Save and Create New" at bounding box center [707, 571] width 936 height 65
click at [696, 584] on button "Save" at bounding box center [698, 571] width 43 height 25
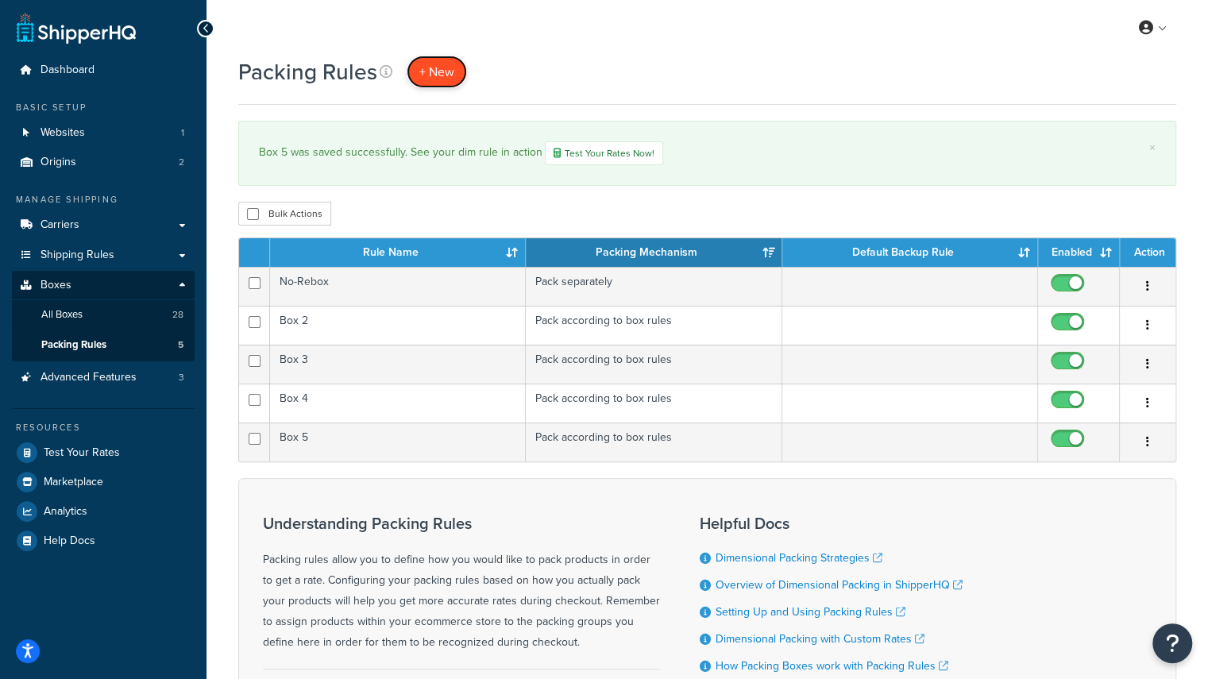
click at [429, 68] on span "+ New" at bounding box center [436, 72] width 35 height 18
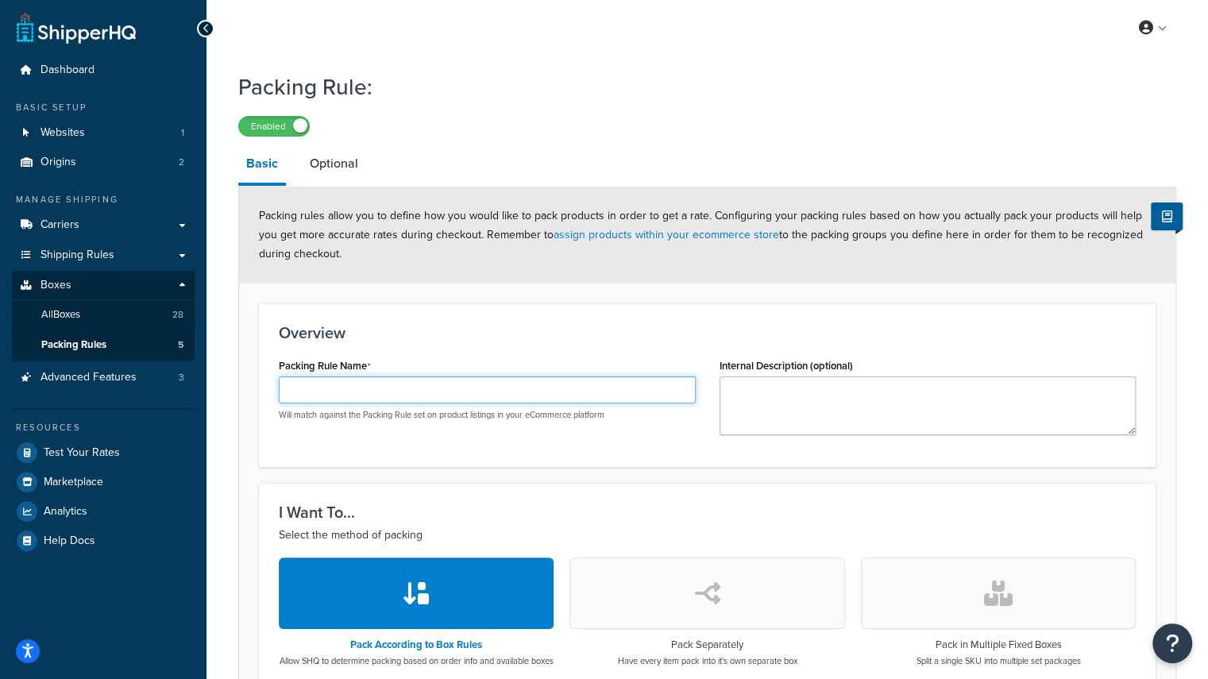
click at [376, 387] on input "Packing Rule Name" at bounding box center [487, 389] width 417 height 27
click at [345, 393] on input "B" at bounding box center [487, 389] width 417 height 27
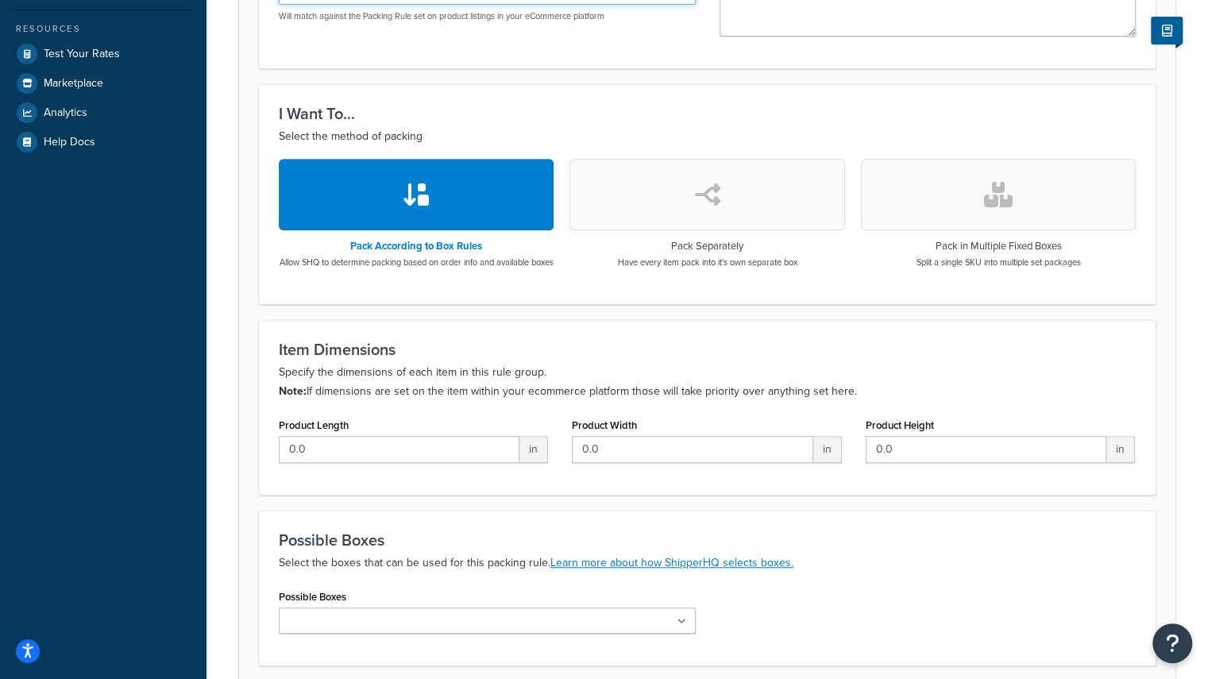
scroll to position [397, 0]
type input "Box 7"
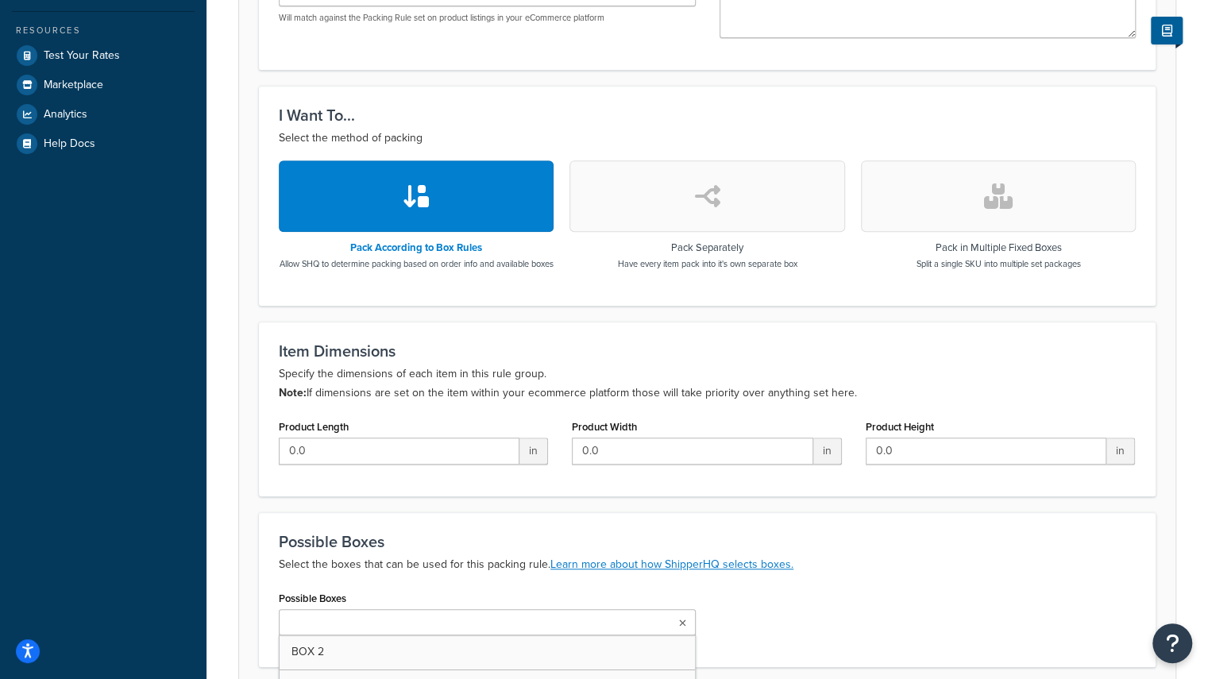
click at [686, 635] on ul at bounding box center [487, 622] width 417 height 26
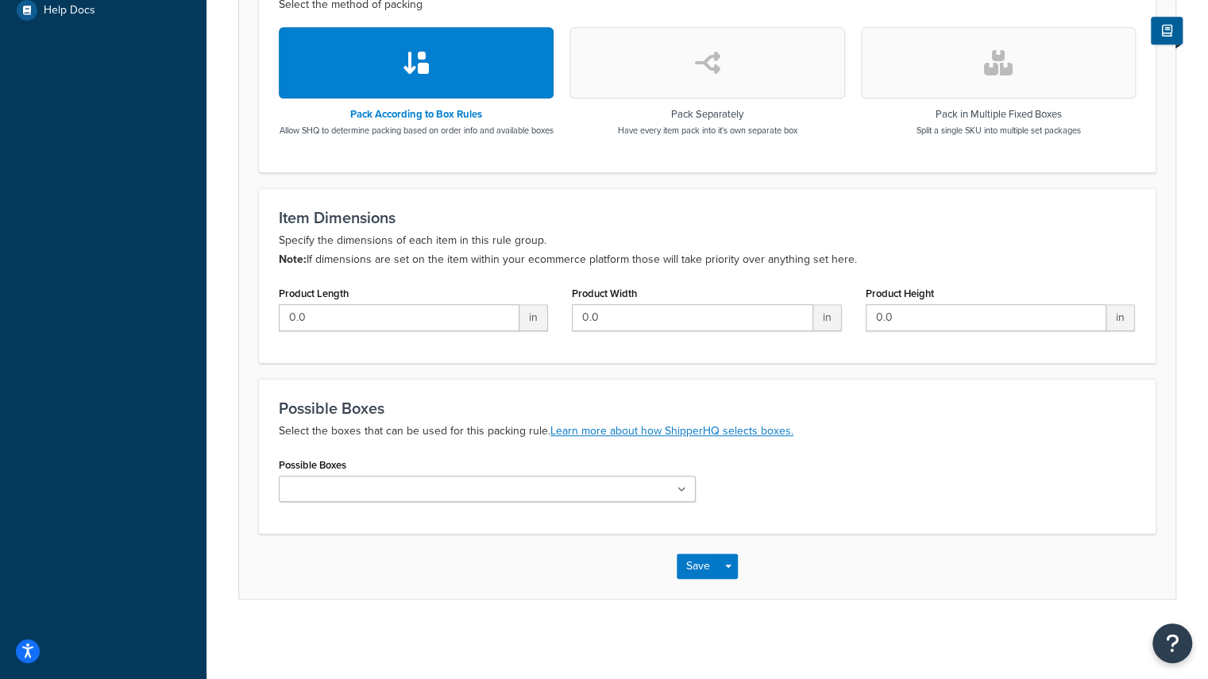
click at [683, 496] on ul at bounding box center [487, 489] width 417 height 26
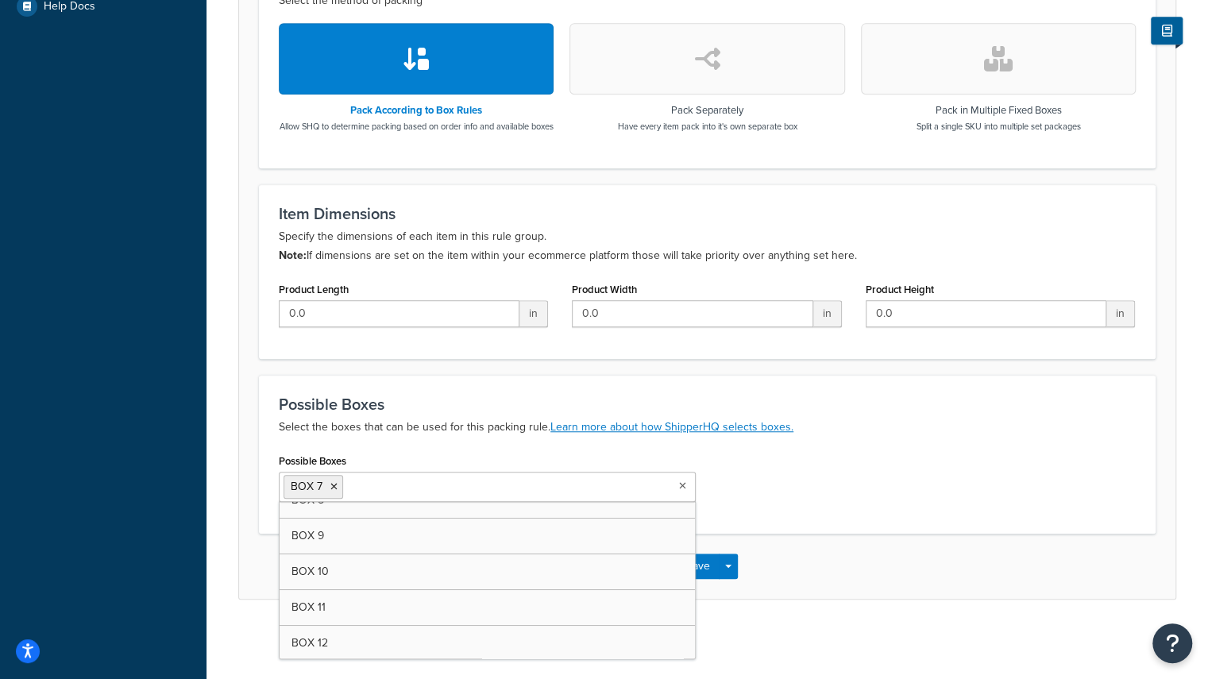
click at [745, 626] on div "Packing Rule: Enabled Basic Optional Packing rules allow you to define how you …" at bounding box center [707, 84] width 1002 height 1110
click at [693, 574] on button "Save" at bounding box center [698, 566] width 43 height 25
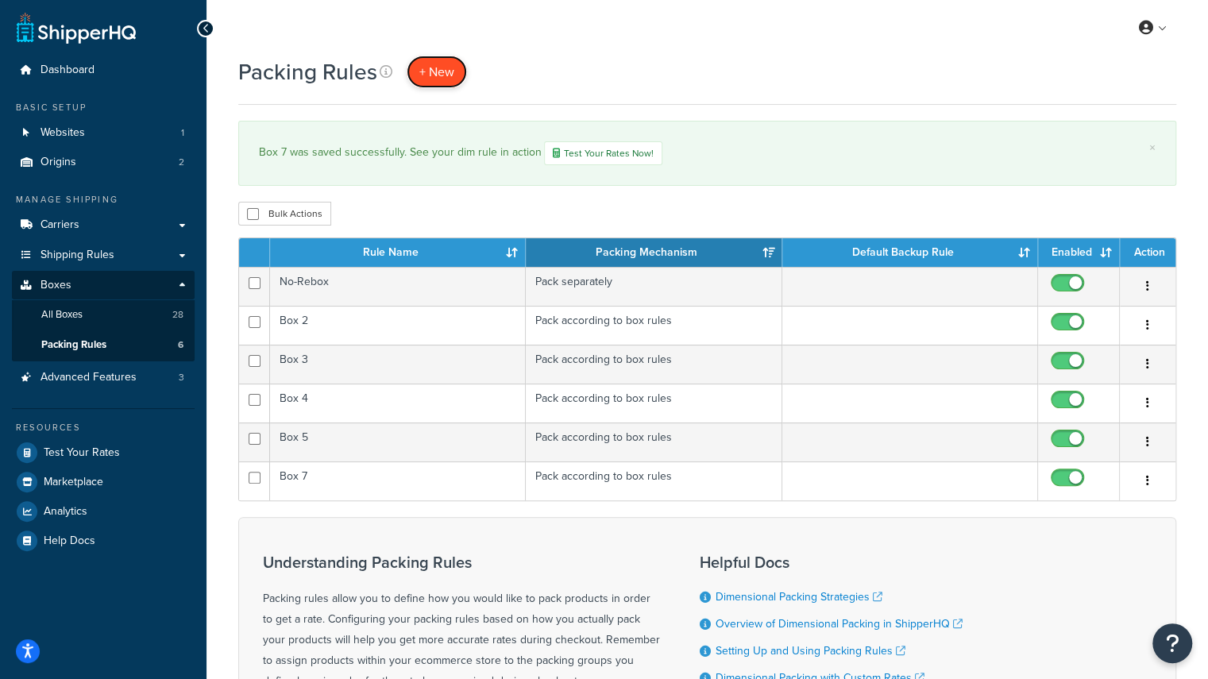
click at [428, 74] on span "+ New" at bounding box center [436, 72] width 35 height 18
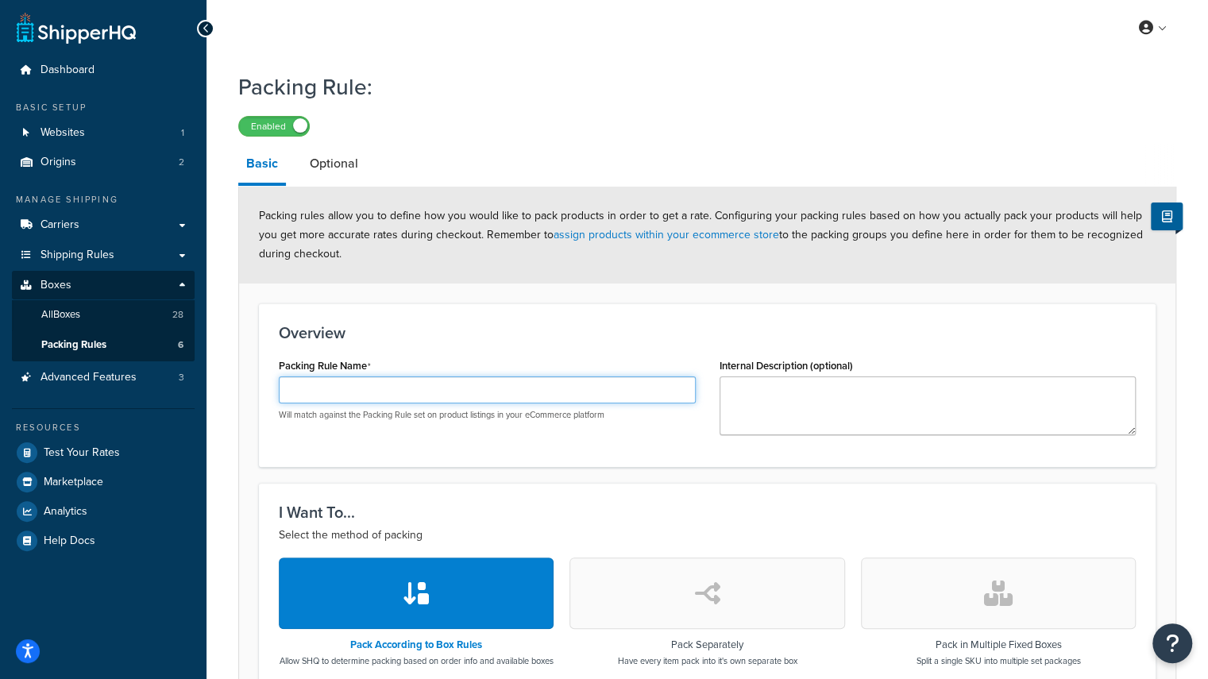
click at [394, 384] on input "Packing Rule Name" at bounding box center [487, 389] width 417 height 27
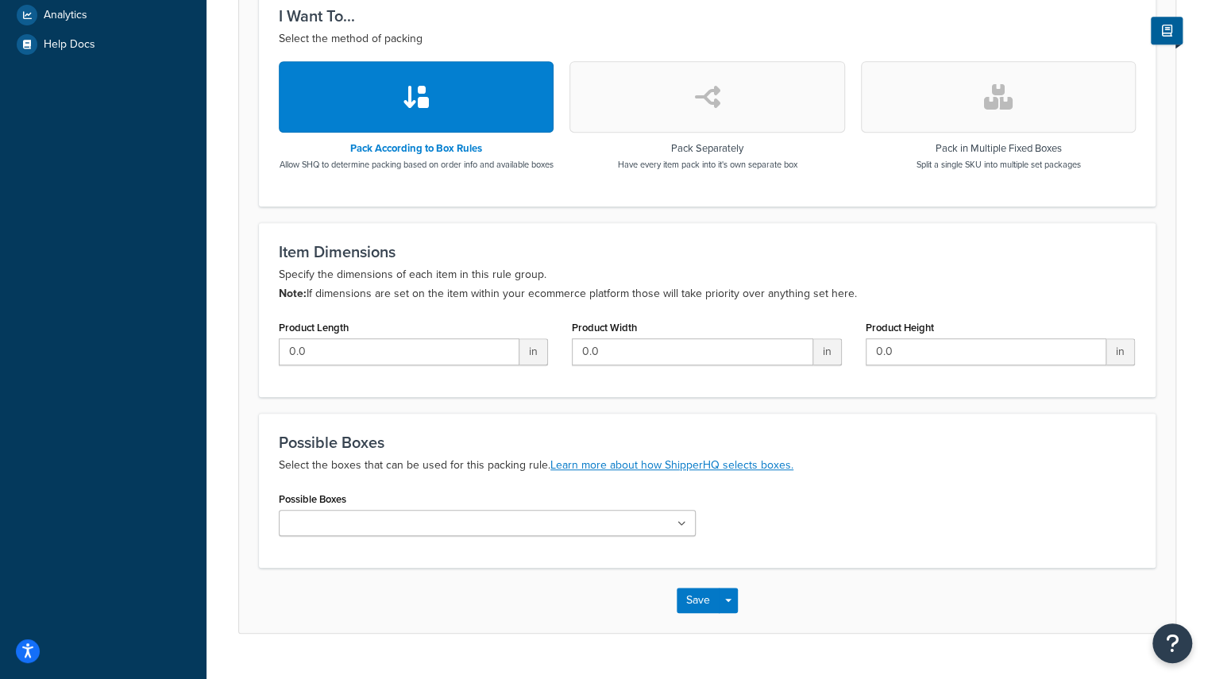
scroll to position [505, 0]
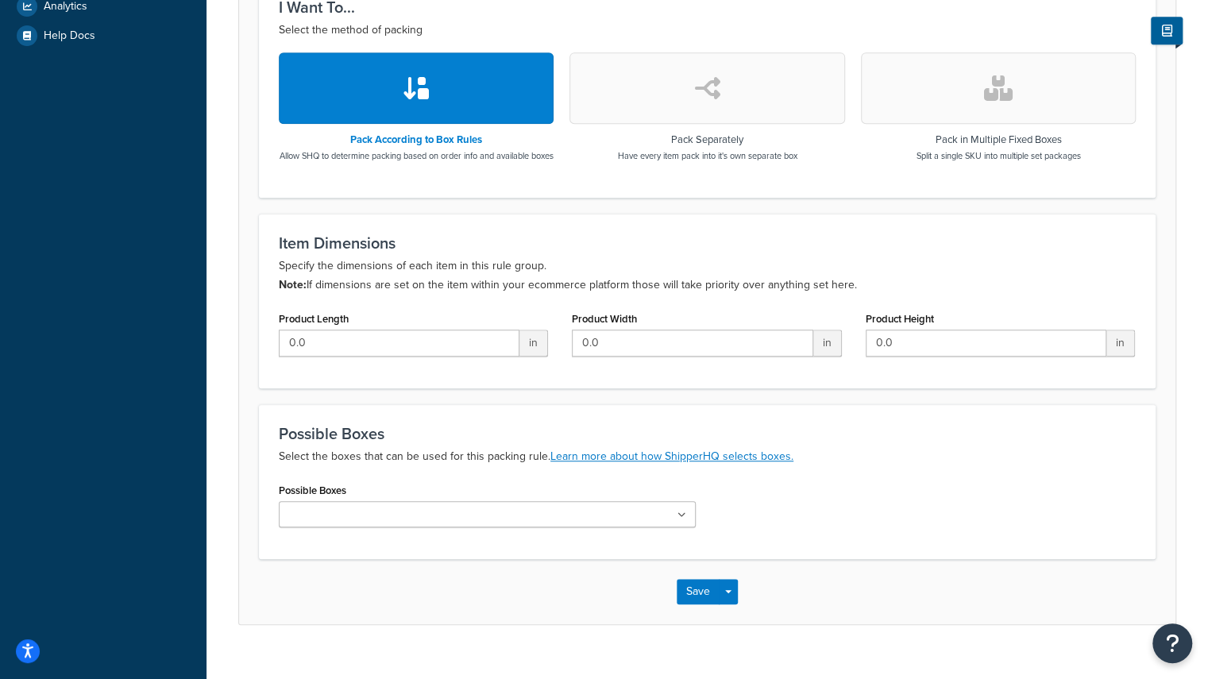
type input "Box 9"
click at [684, 520] on icon at bounding box center [682, 516] width 7 height 10
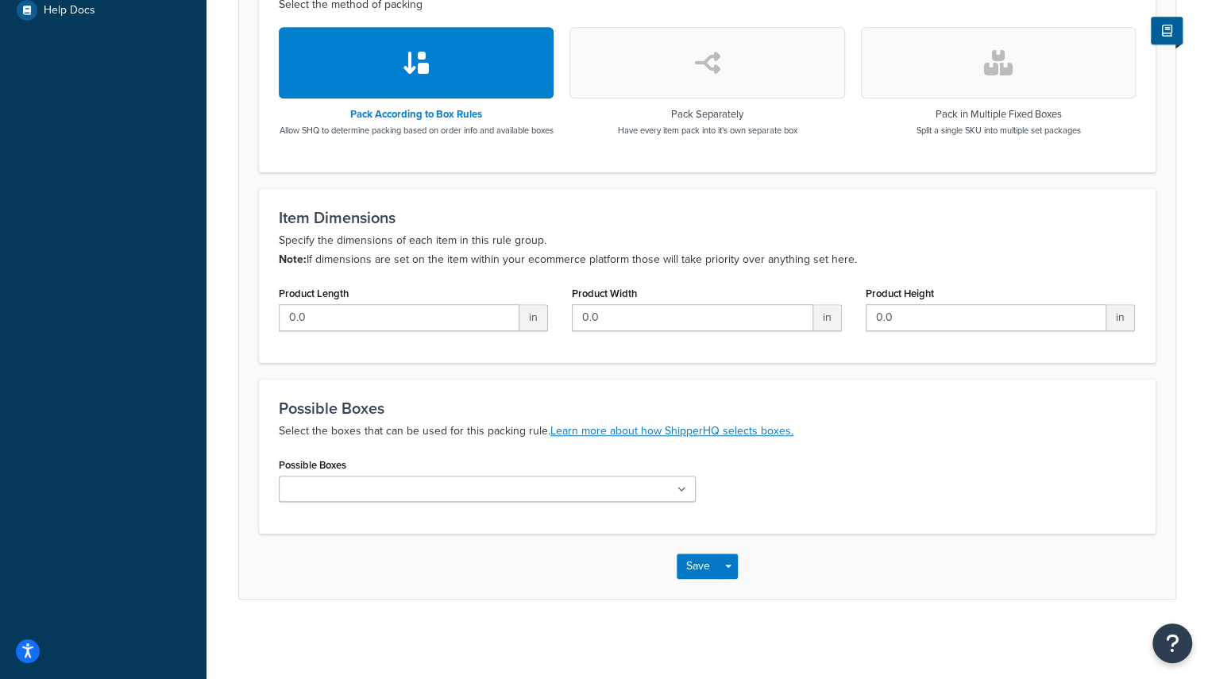
click at [681, 487] on icon at bounding box center [681, 490] width 9 height 10
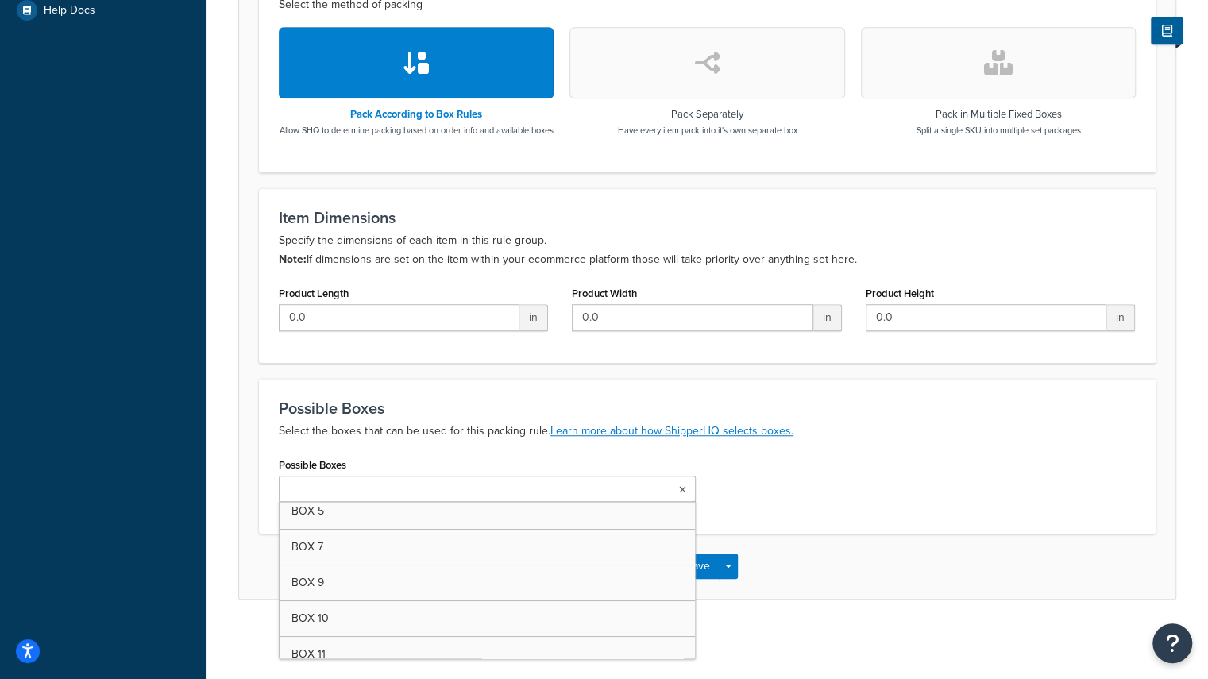
scroll to position [116, 0]
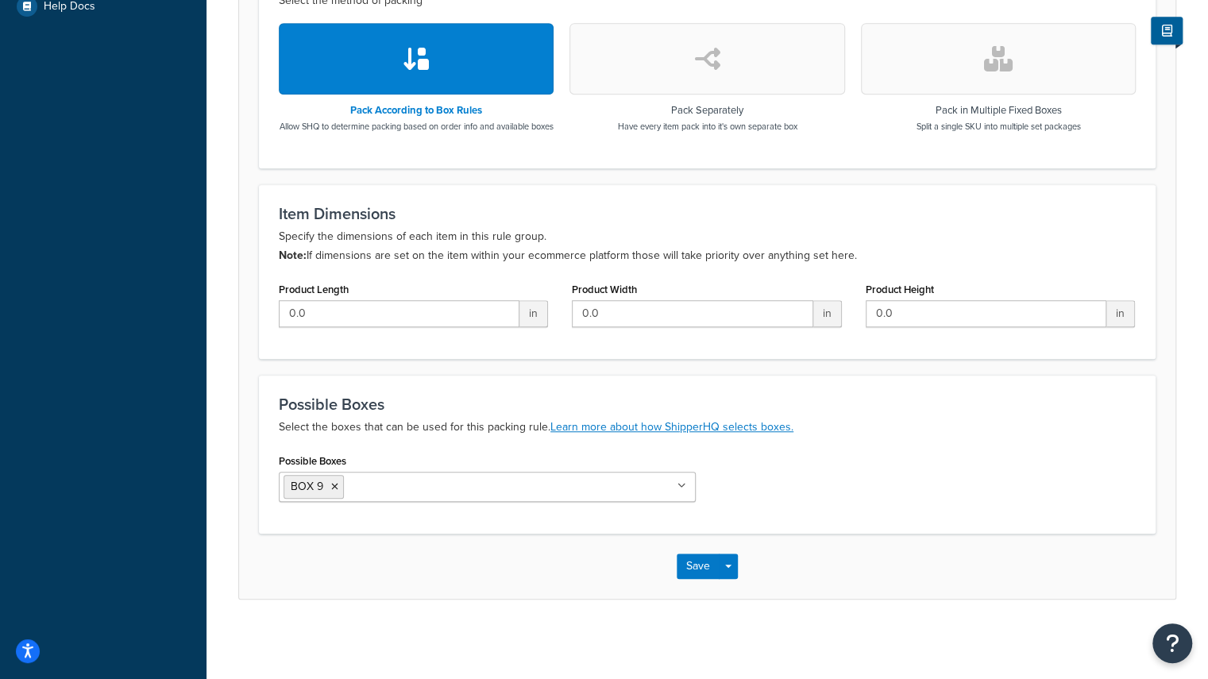
click at [837, 623] on div "Packing Rule: Enabled Basic Optional Packing rules allow you to define how you …" at bounding box center [707, 84] width 1002 height 1110
click at [704, 571] on button "Save" at bounding box center [698, 566] width 43 height 25
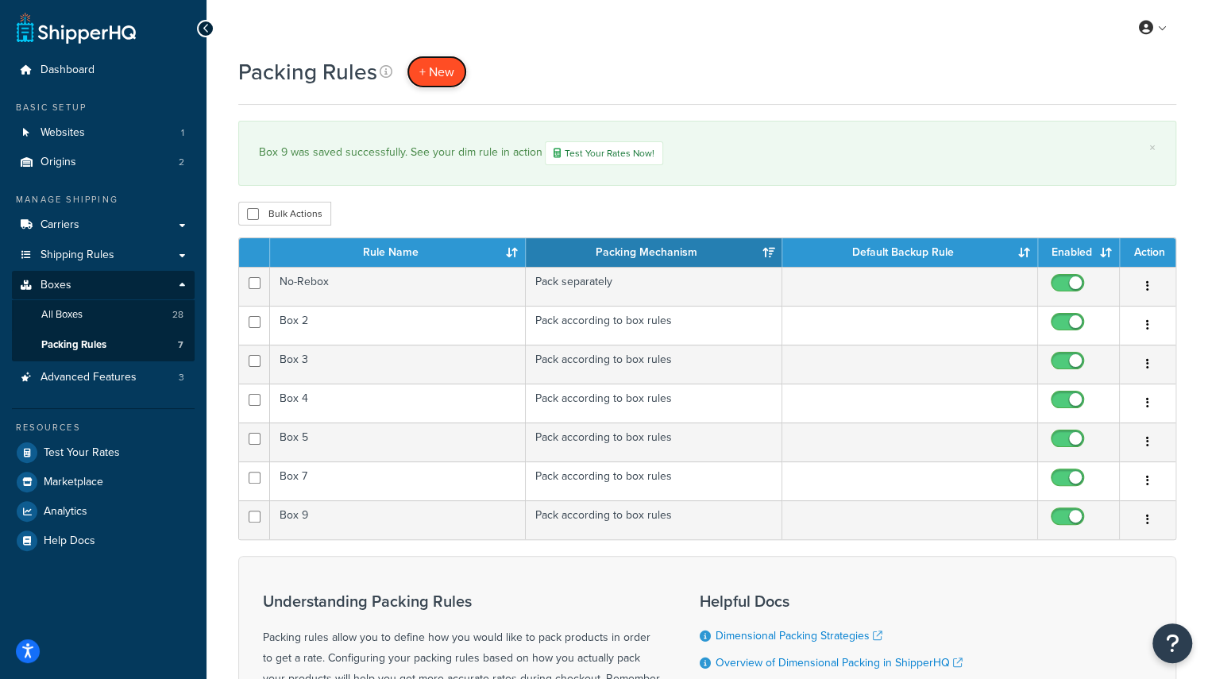
click at [434, 69] on span "+ New" at bounding box center [436, 72] width 35 height 18
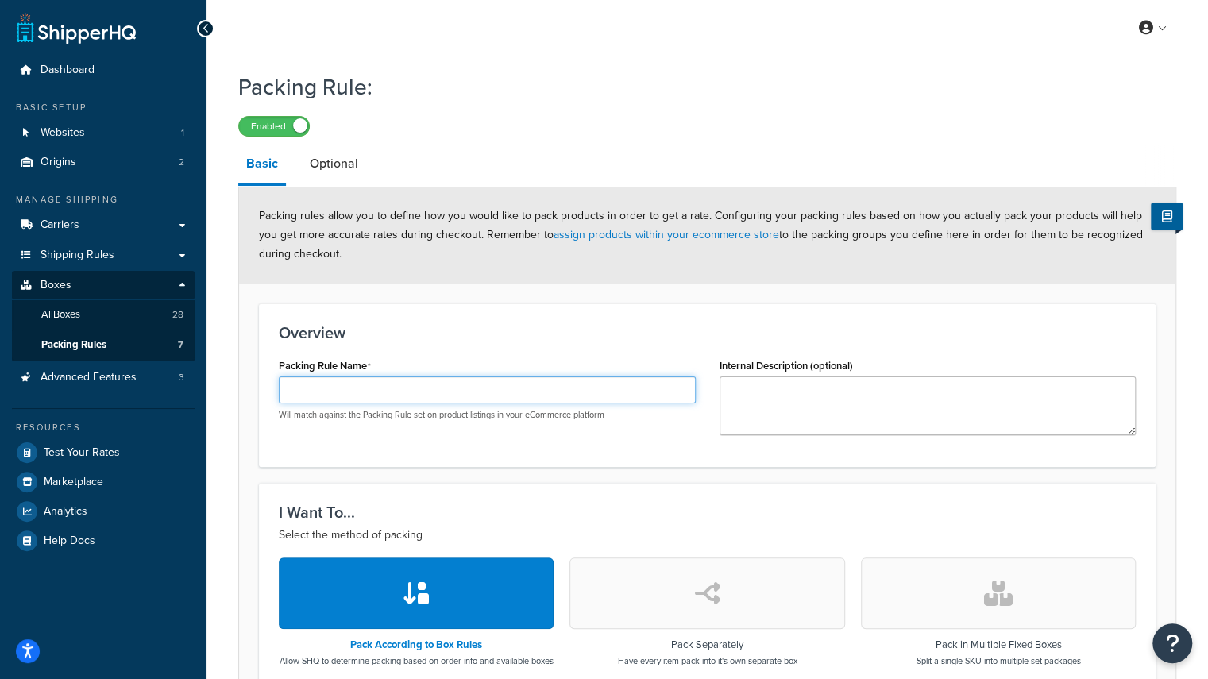
click at [407, 382] on input "Packing Rule Name" at bounding box center [487, 389] width 417 height 27
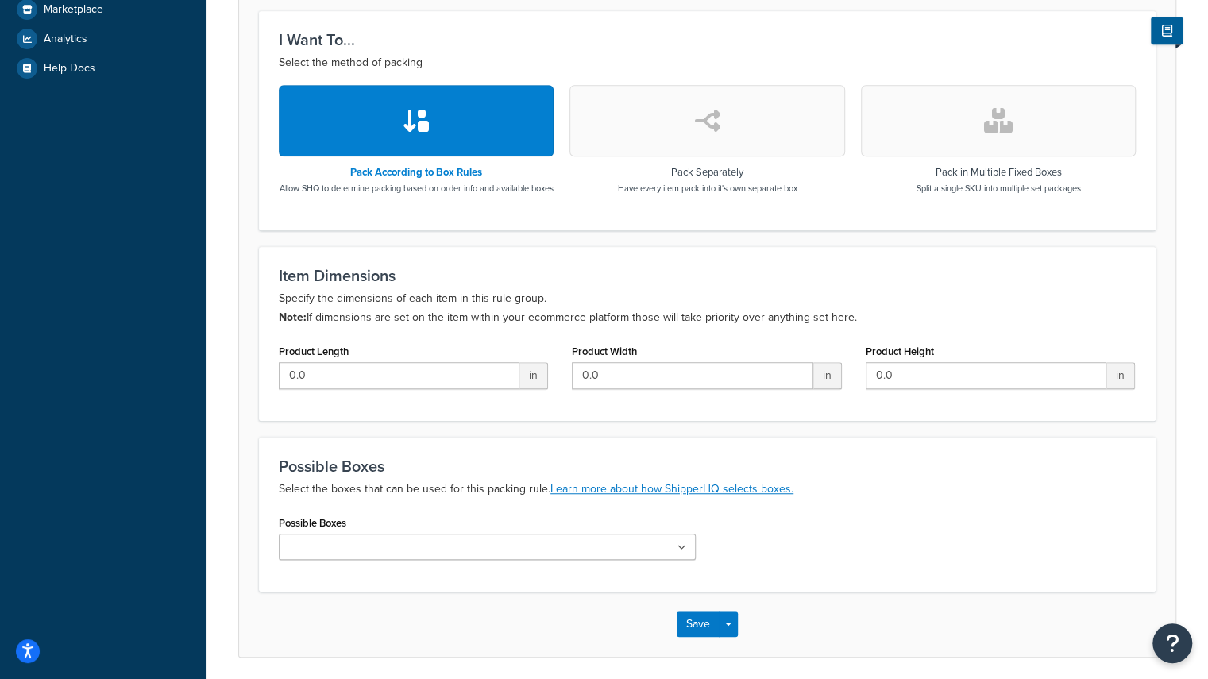
scroll to position [469, 0]
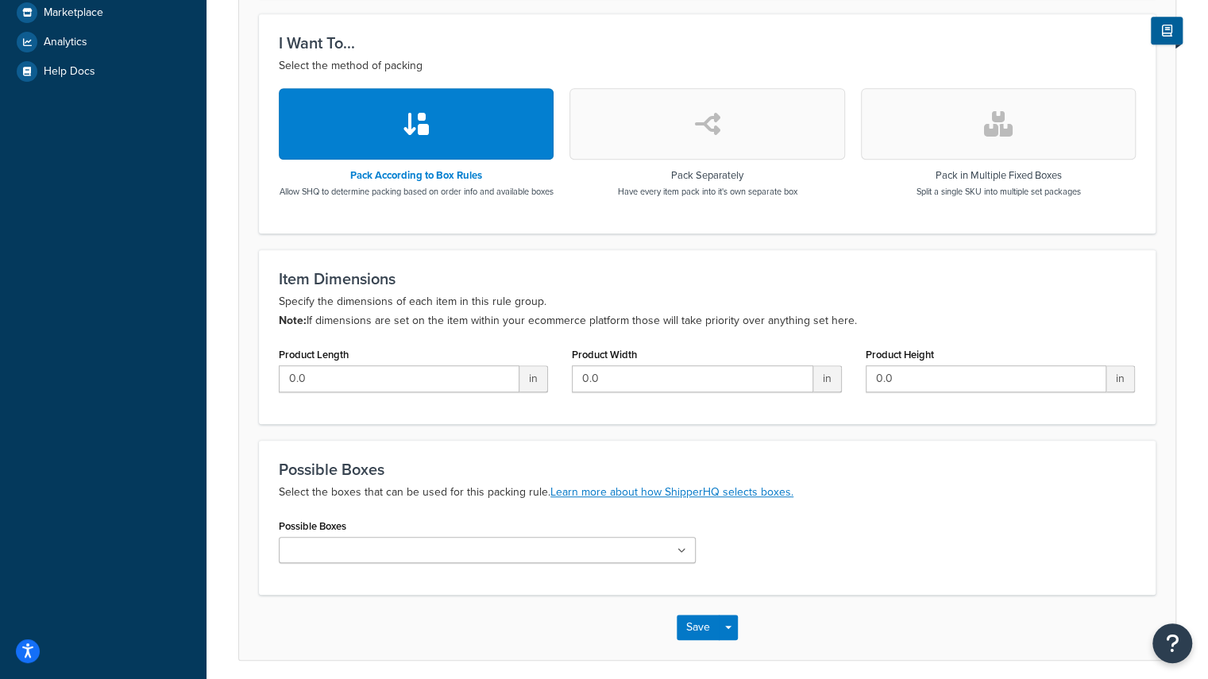
type input "Box 10"
click at [681, 556] on icon at bounding box center [682, 551] width 7 height 10
click at [870, 650] on div "Save Save Dropdown Save and Edit Save and Duplicate Save and Create New" at bounding box center [707, 631] width 936 height 65
click at [701, 637] on button "Save" at bounding box center [698, 631] width 43 height 25
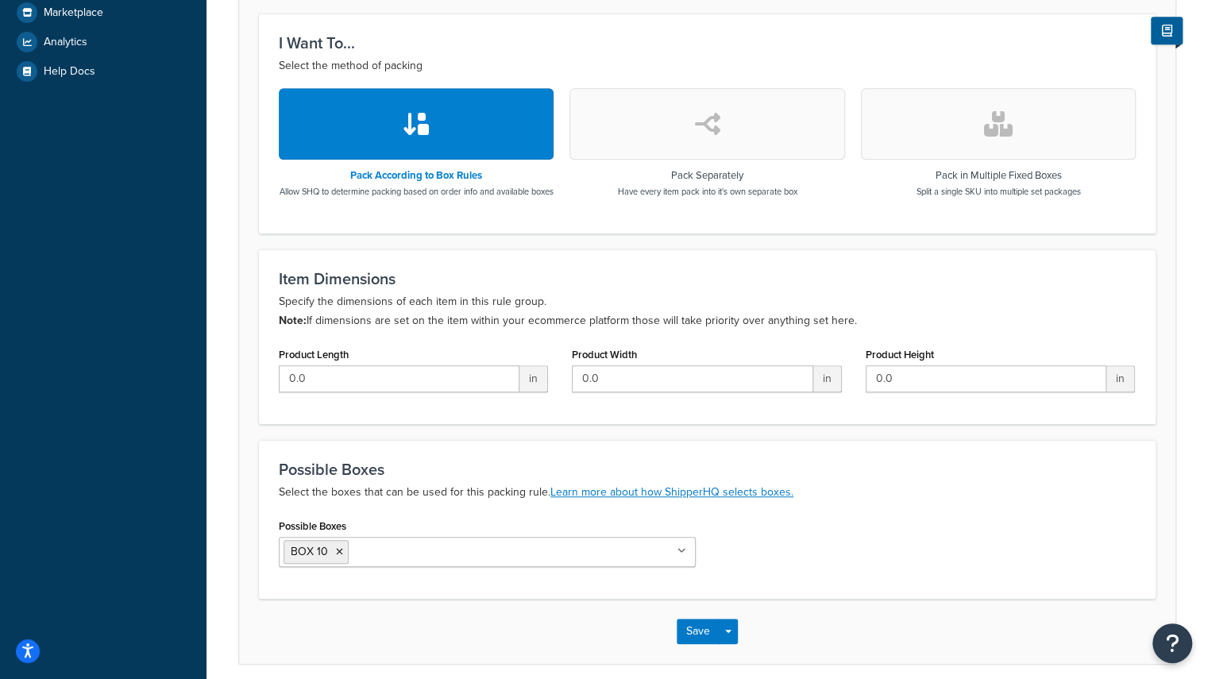
scroll to position [0, 0]
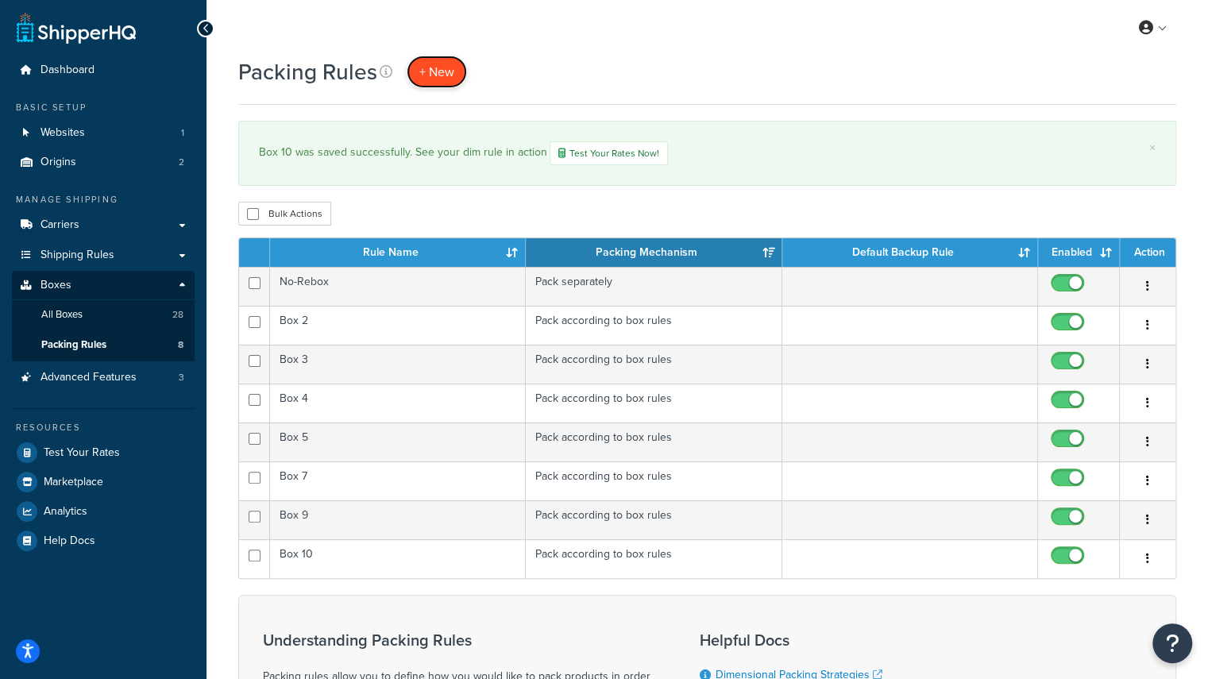
click at [430, 72] on span "+ New" at bounding box center [436, 72] width 35 height 18
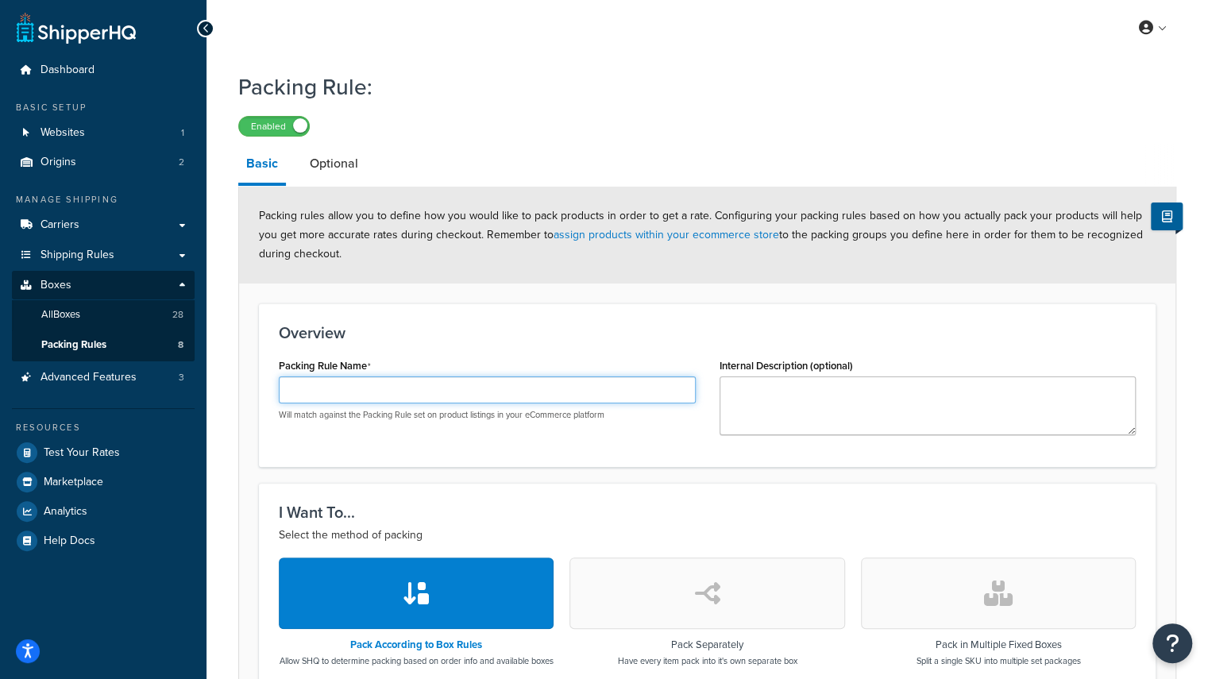
click at [401, 381] on input "Packing Rule Name" at bounding box center [487, 389] width 417 height 27
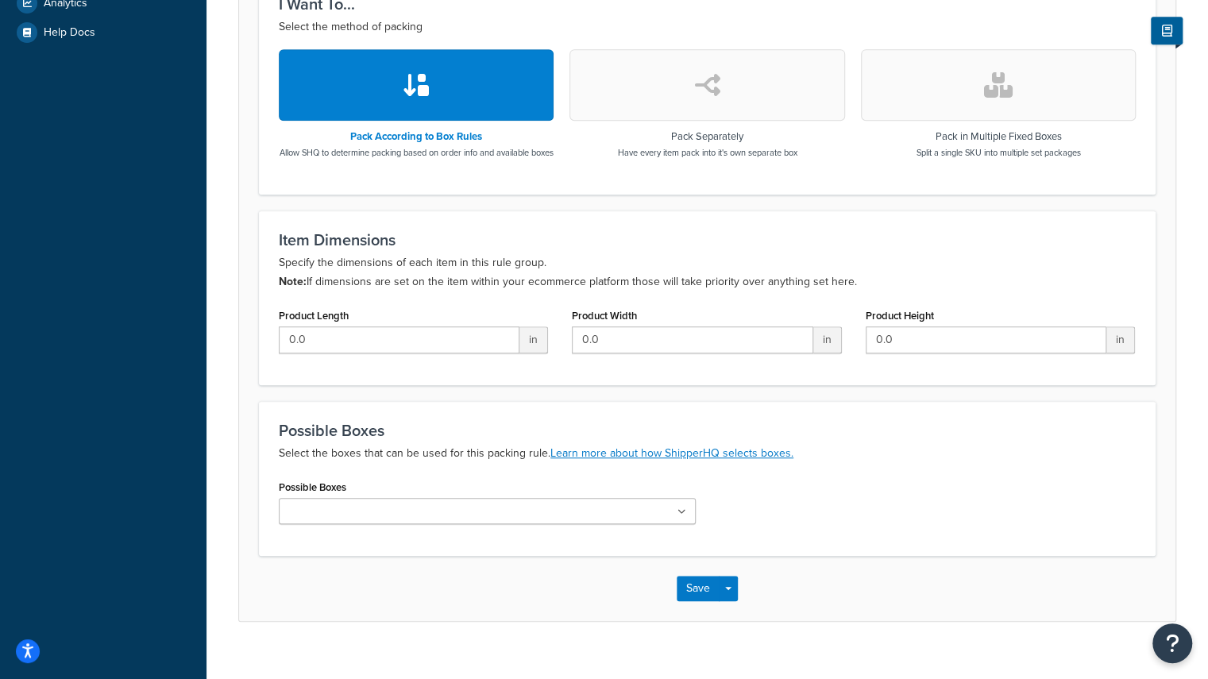
scroll to position [523, 0]
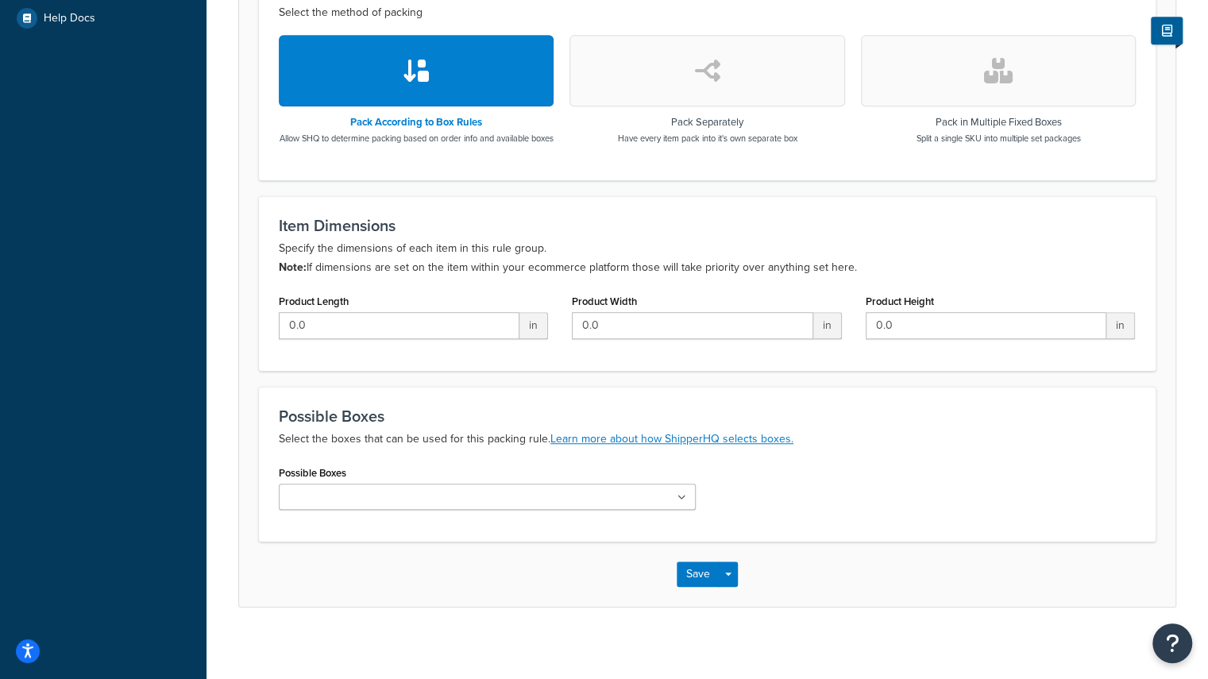
type input "Box 11"
click at [679, 503] on icon at bounding box center [681, 498] width 9 height 10
click at [839, 591] on div "Save Save Dropdown Save and Edit Save and Duplicate Save and Create New" at bounding box center [707, 578] width 936 height 65
click at [697, 588] on button "Save" at bounding box center [698, 577] width 43 height 25
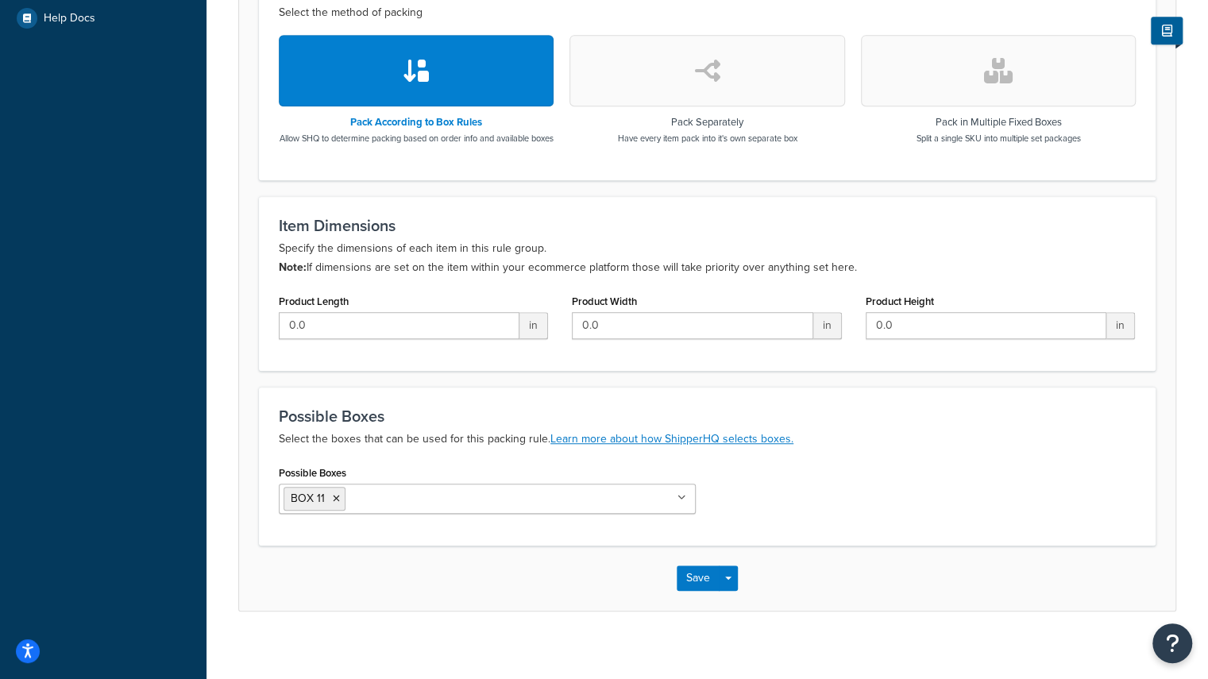
scroll to position [0, 0]
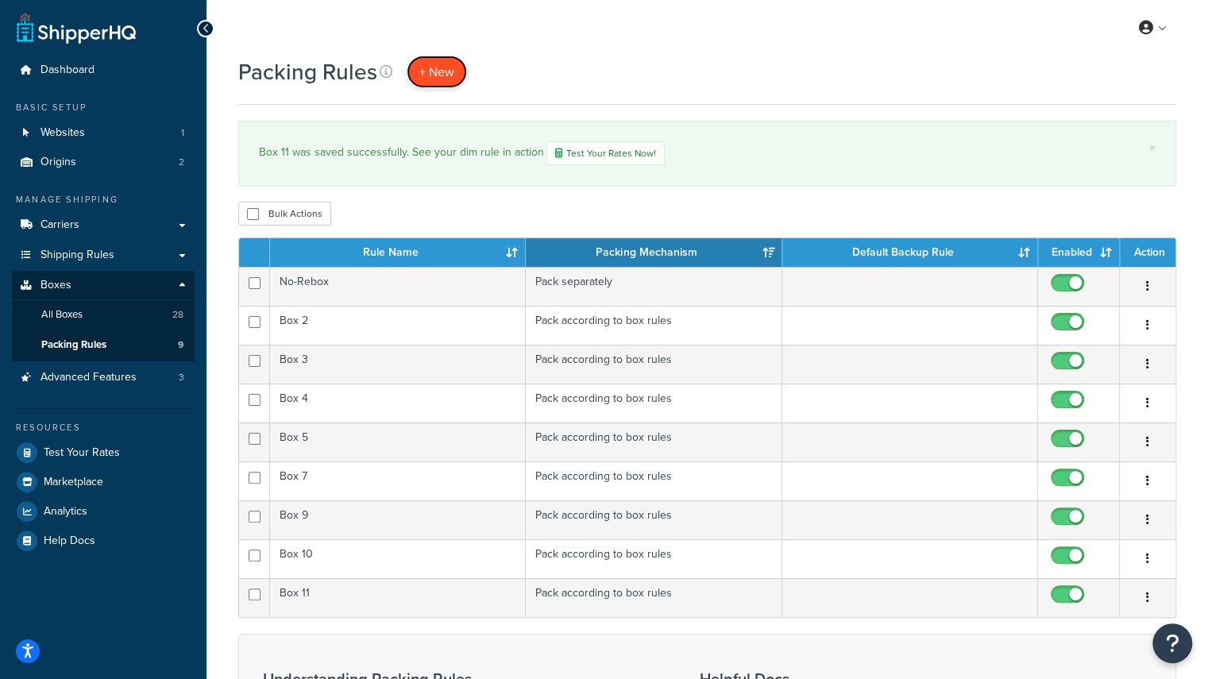
click at [435, 69] on span "+ New" at bounding box center [436, 72] width 35 height 18
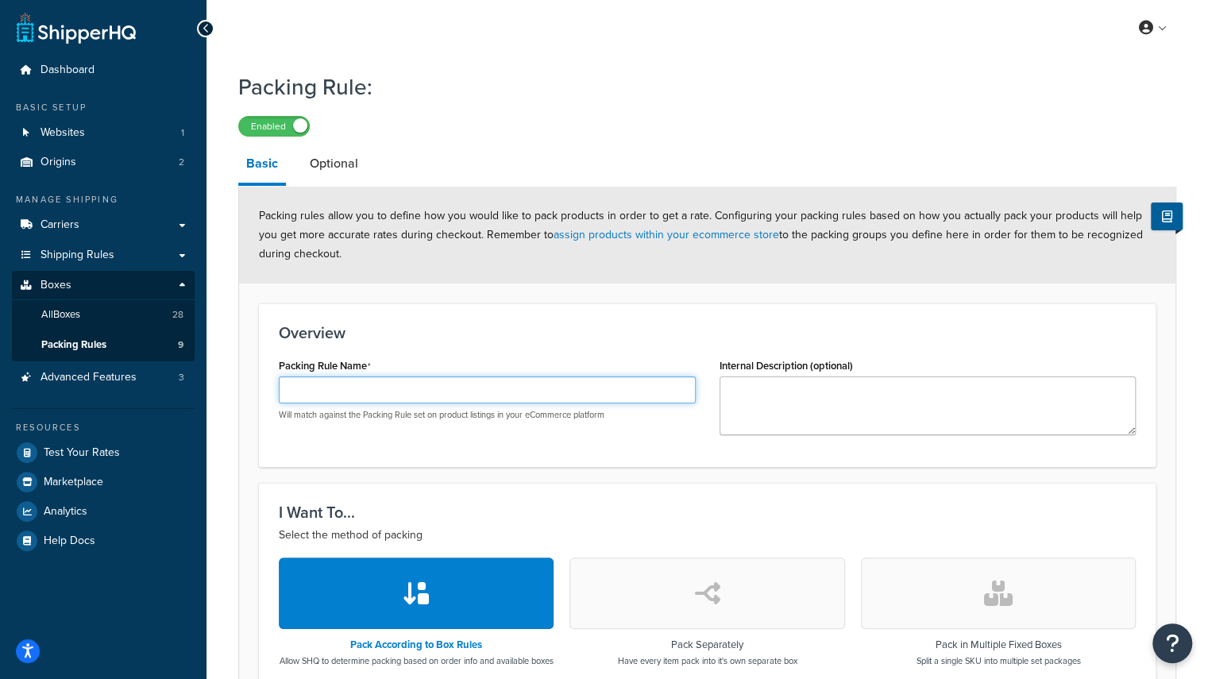
click at [394, 390] on input "Packing Rule Name" at bounding box center [487, 389] width 417 height 27
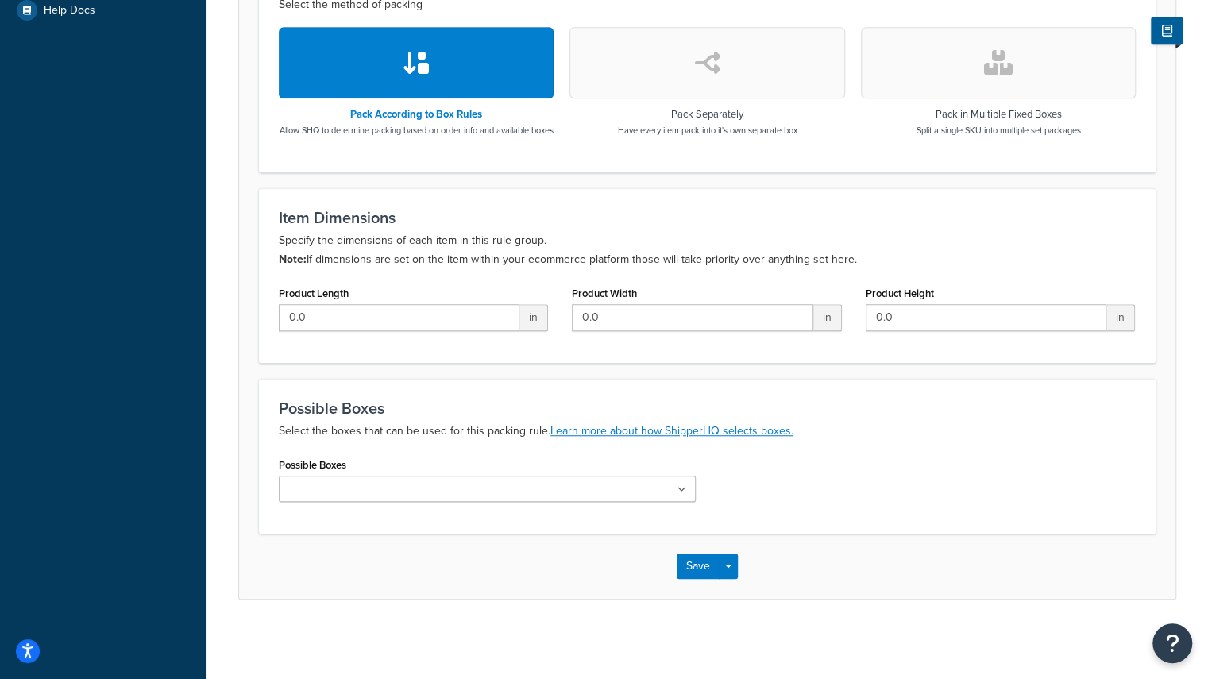
scroll to position [542, 0]
type input "Box 12"
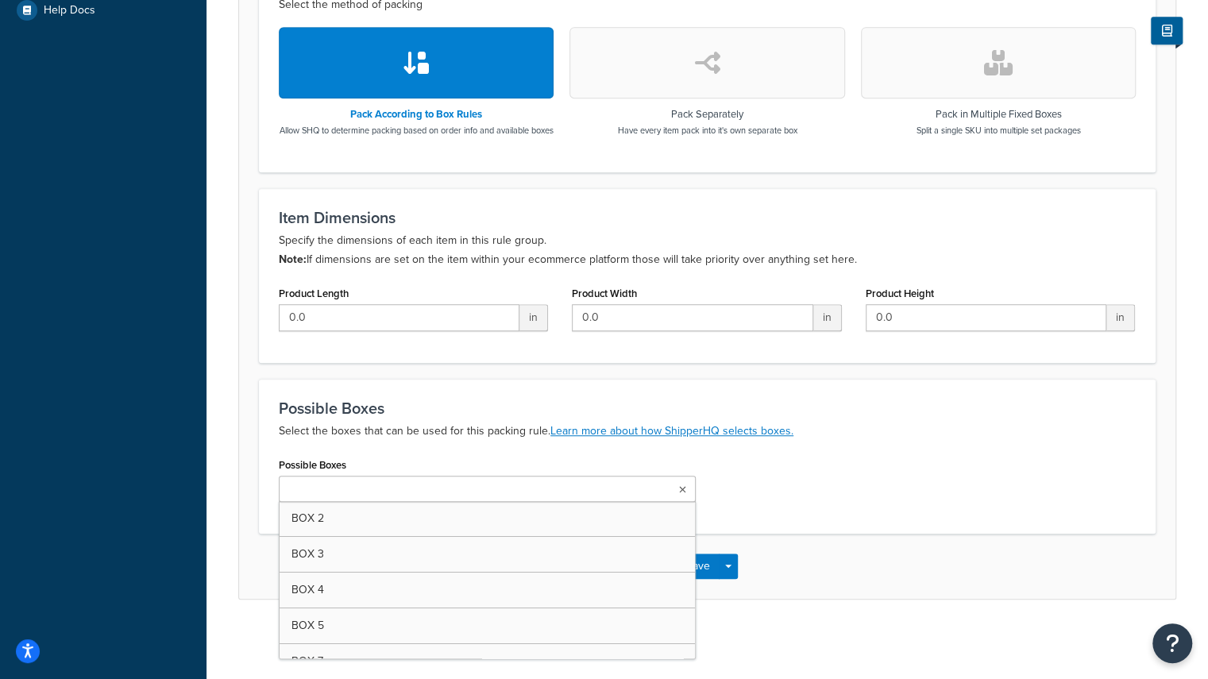
click at [680, 488] on icon at bounding box center [682, 490] width 7 height 10
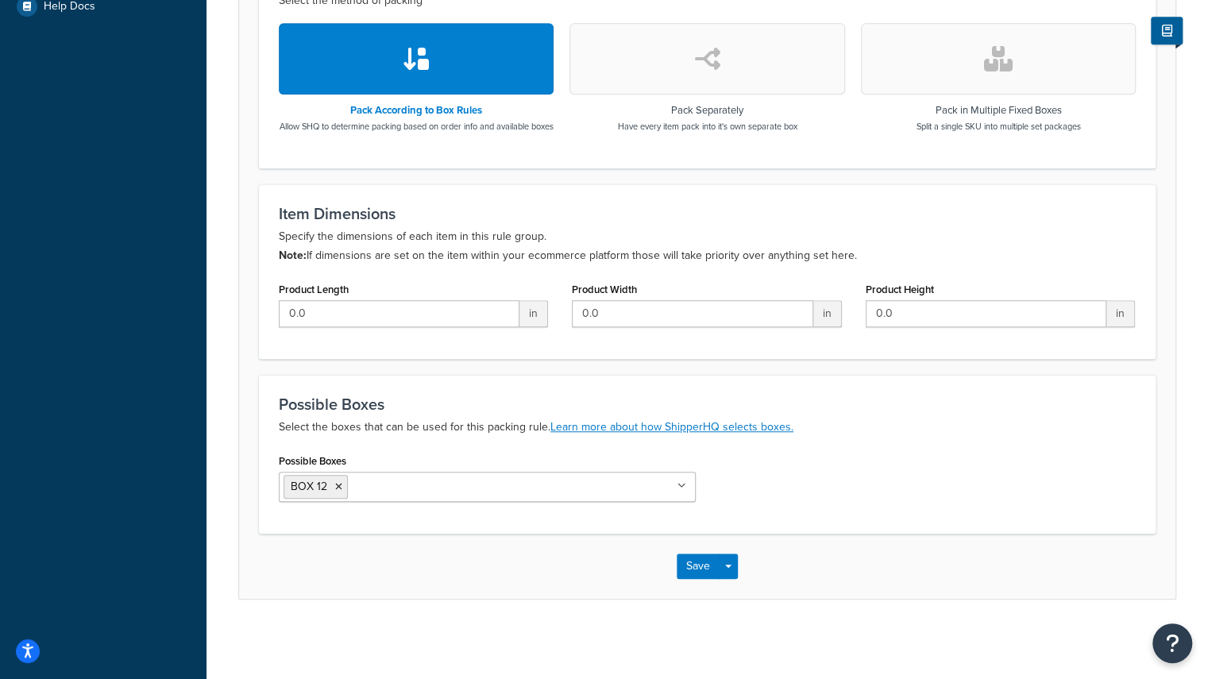
click at [832, 577] on div "Save Save Dropdown Save and Edit Save and Duplicate Save and Create New" at bounding box center [707, 566] width 936 height 65
click at [696, 573] on button "Save" at bounding box center [698, 566] width 43 height 25
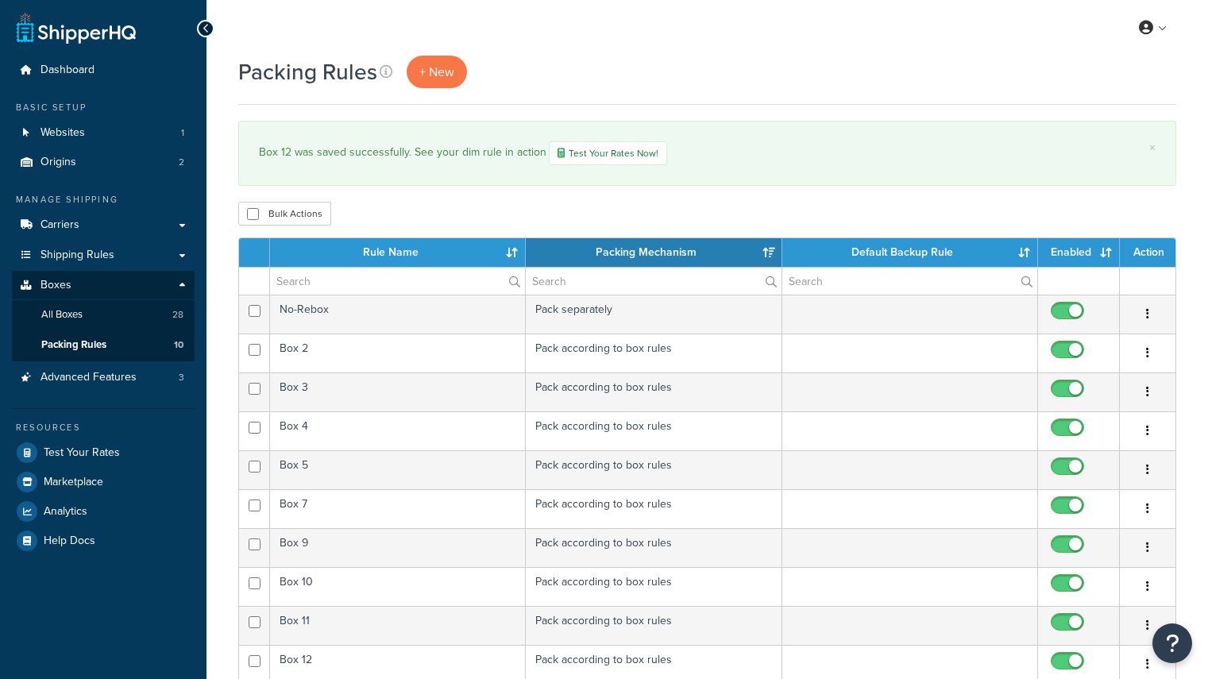
select select "15"
click at [443, 69] on span "+ New" at bounding box center [436, 72] width 35 height 18
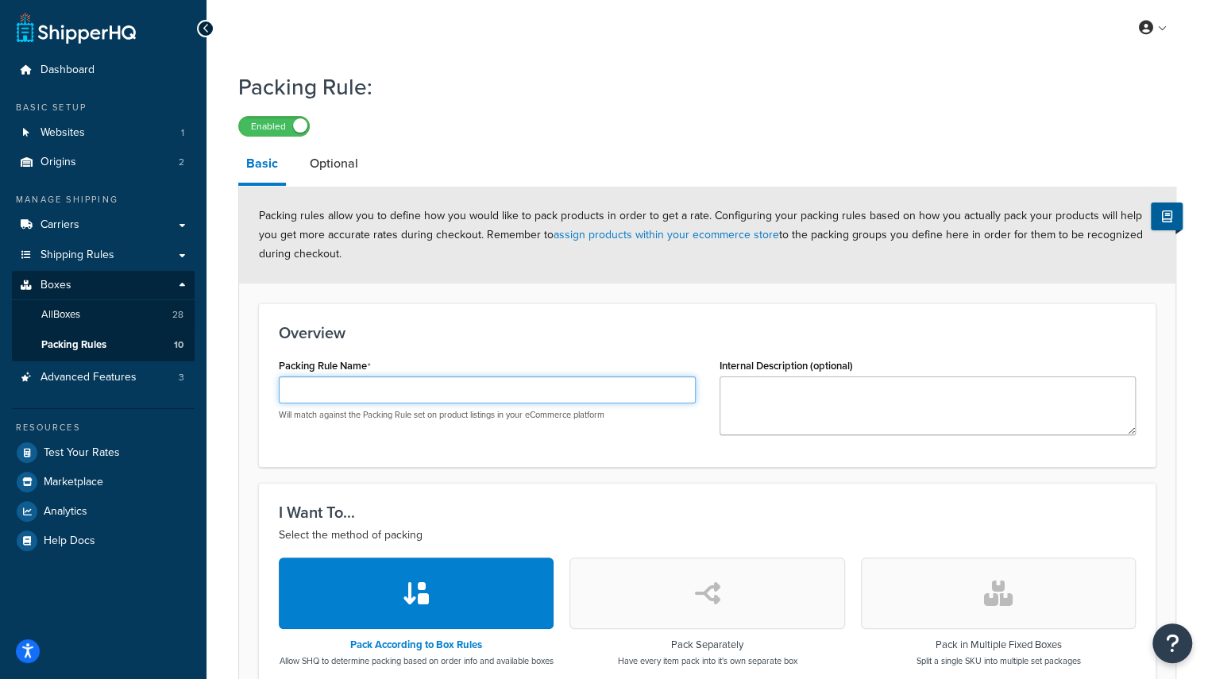
click at [472, 390] on input "Packing Rule Name" at bounding box center [487, 389] width 417 height 27
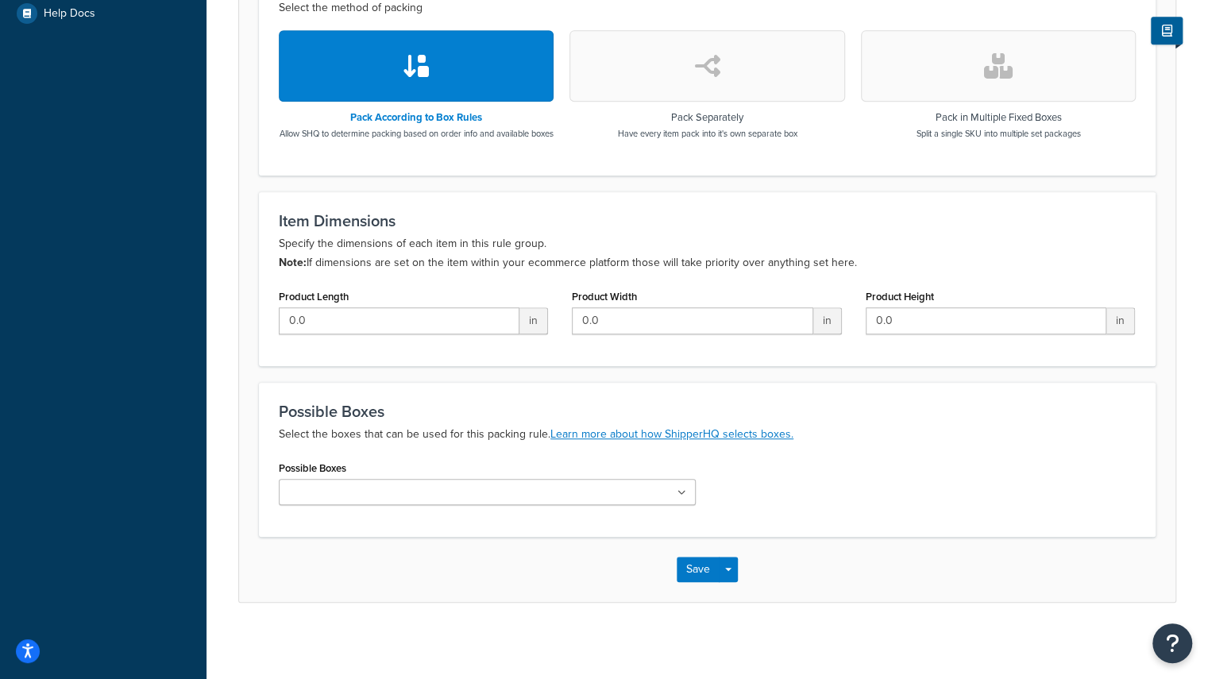
scroll to position [542, 0]
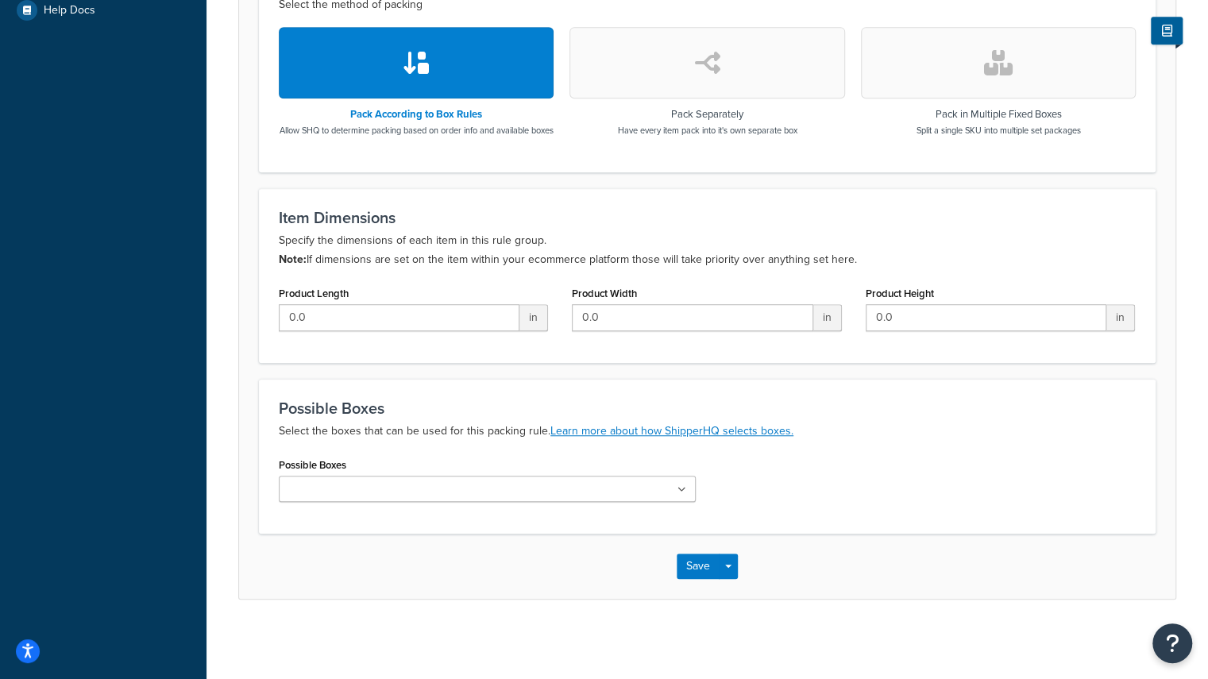
type input "Box 13"
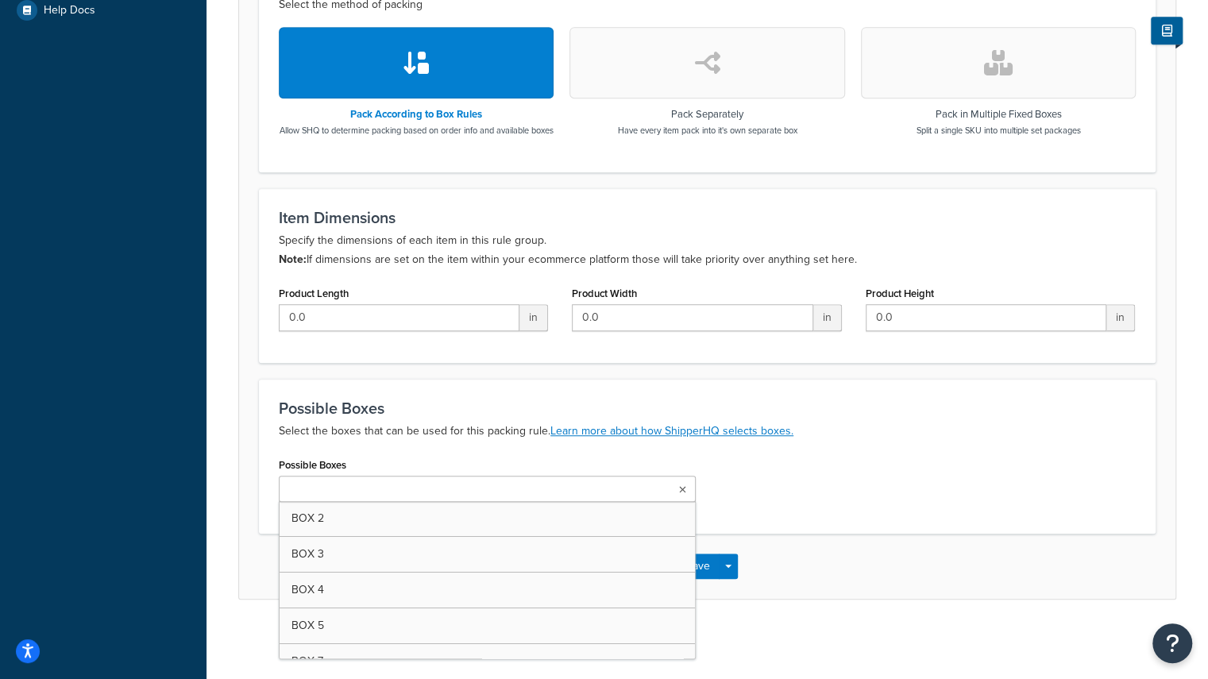
click at [684, 492] on icon at bounding box center [682, 490] width 7 height 10
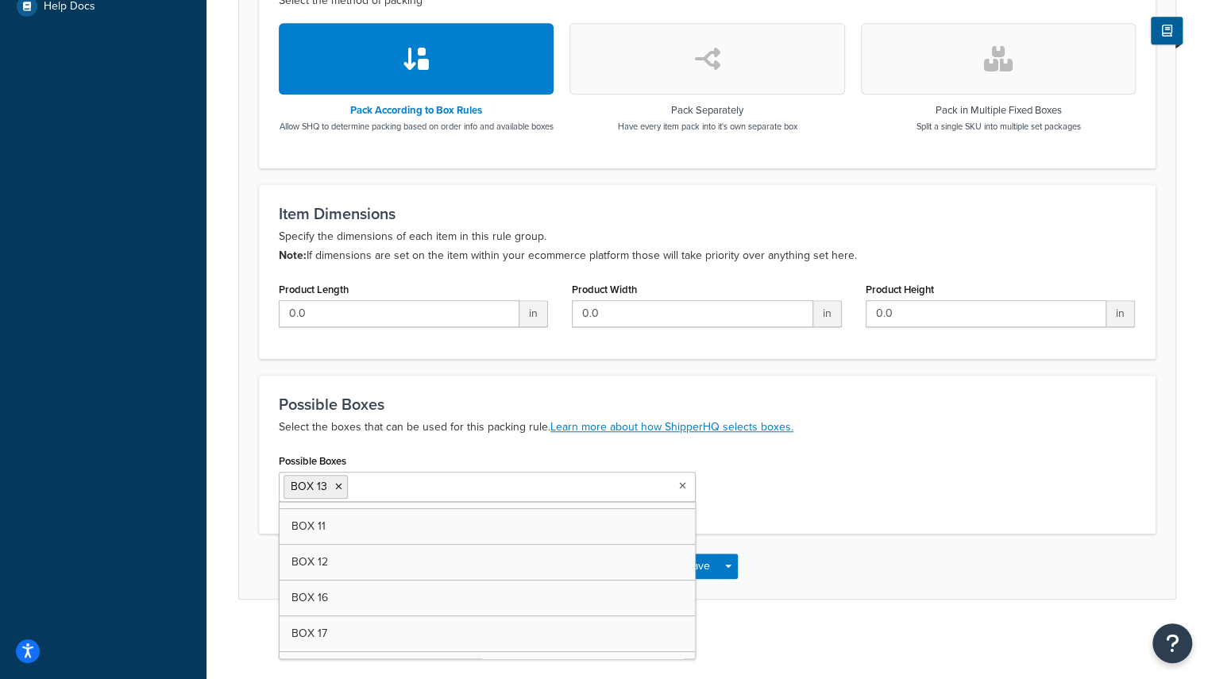
scroll to position [244, 0]
click at [931, 496] on div "Possible Boxes BOX 13 BOX 2 BOX 3 BOX 4 BOX 5 BOX 7 BOX 9 BOX 10 BOX 11 BOX 12 …" at bounding box center [707, 482] width 881 height 64
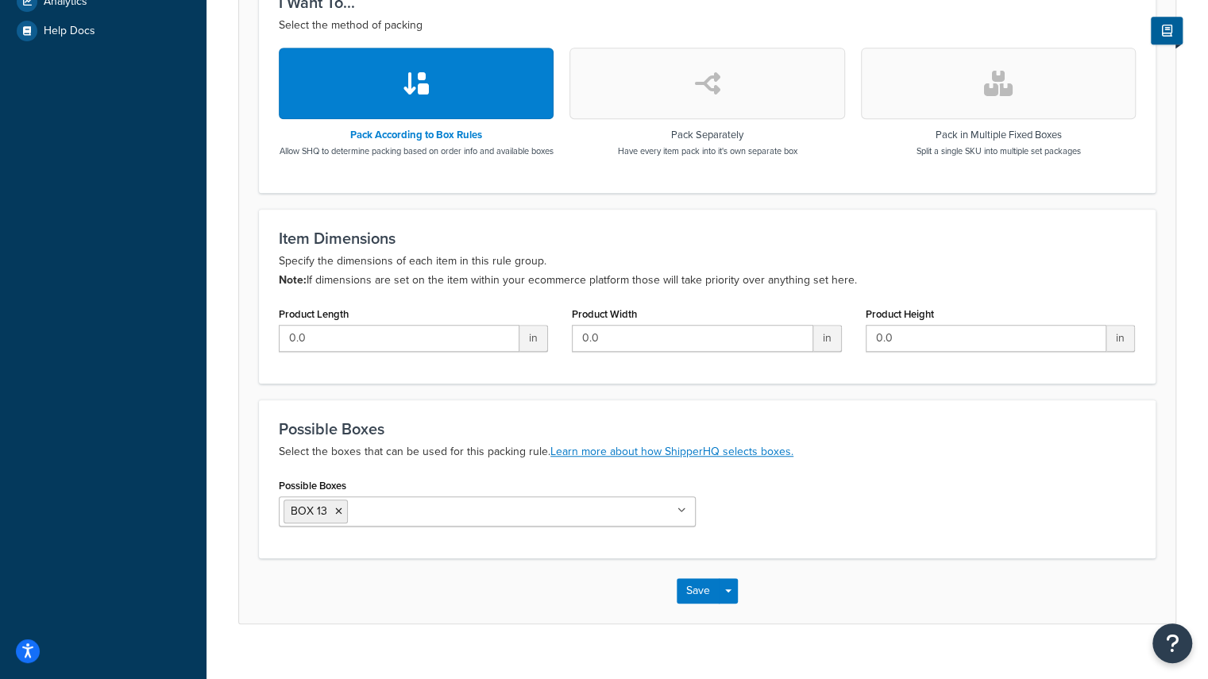
scroll to position [528, 0]
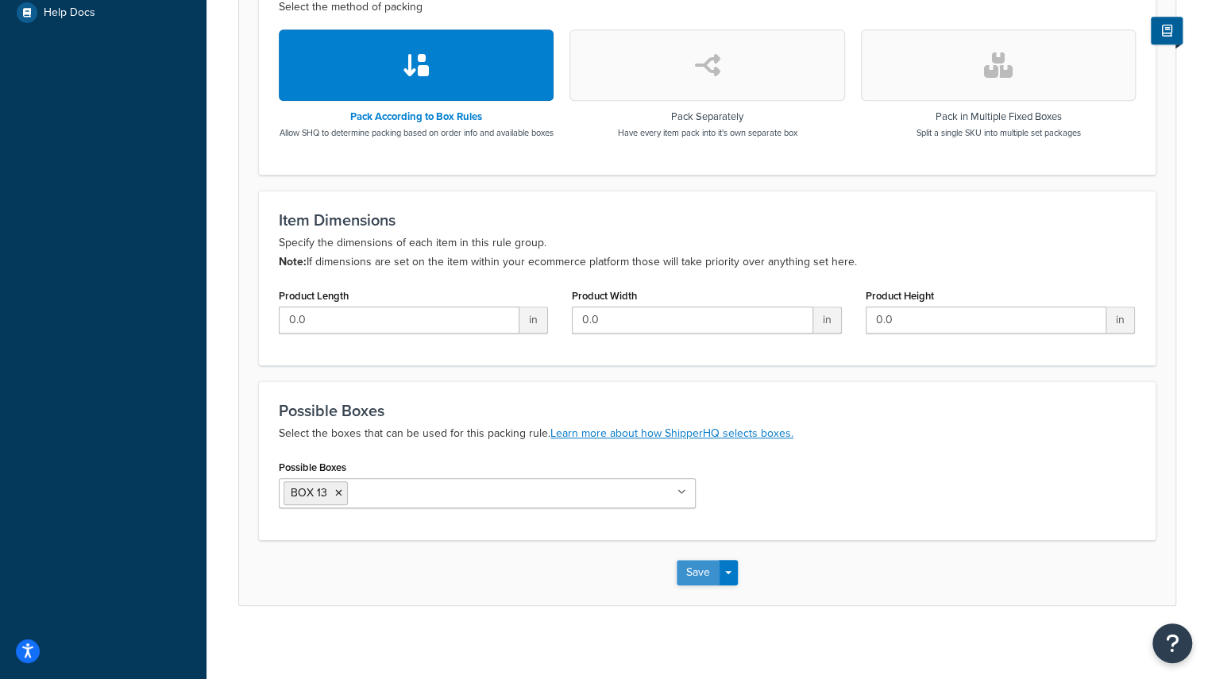
click at [691, 579] on button "Save" at bounding box center [698, 572] width 43 height 25
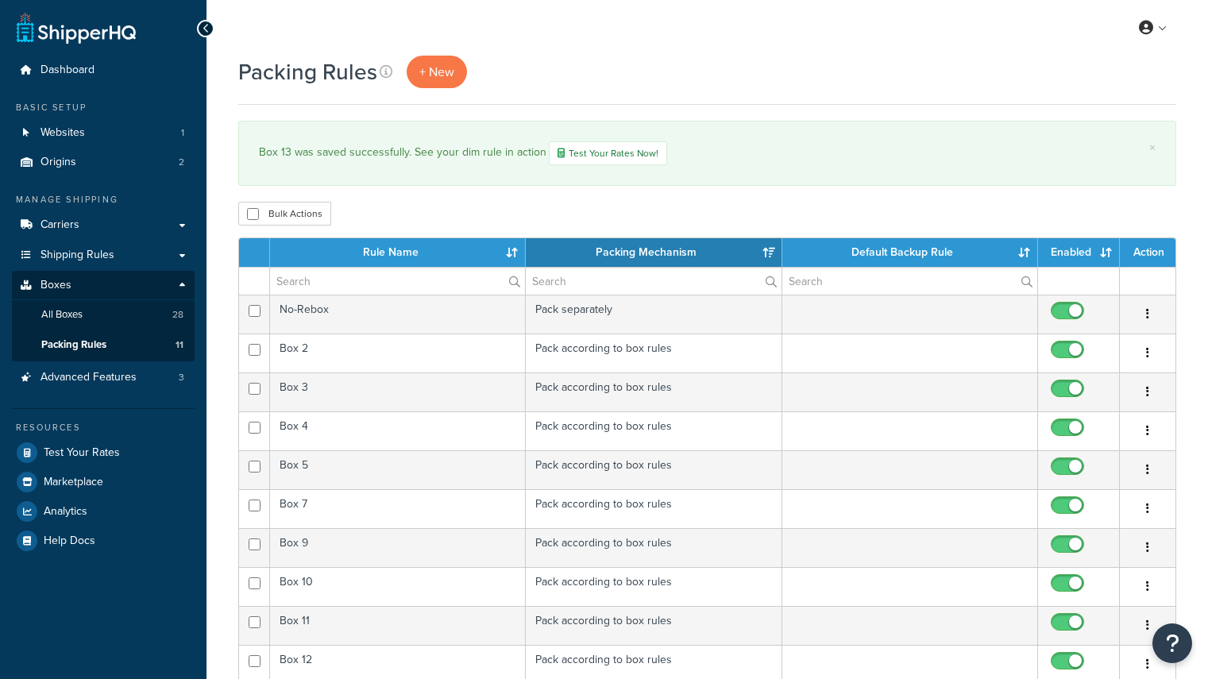
select select "15"
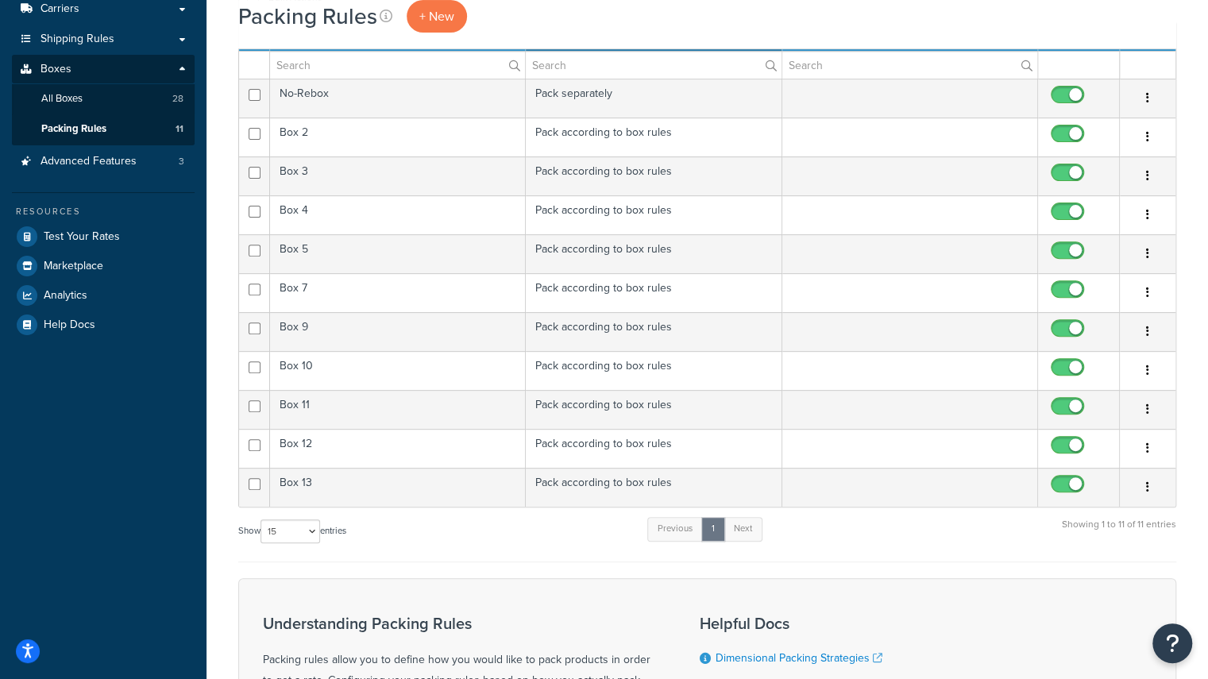
scroll to position [227, 0]
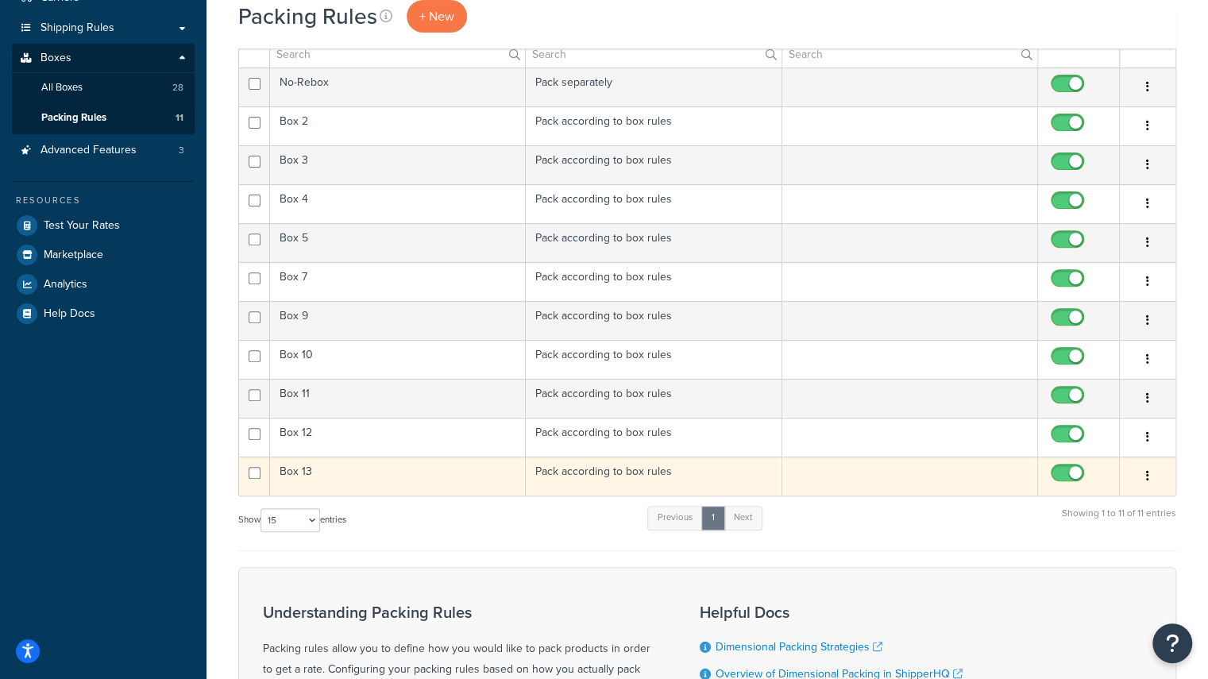
click at [356, 463] on td "Box 13" at bounding box center [398, 476] width 256 height 39
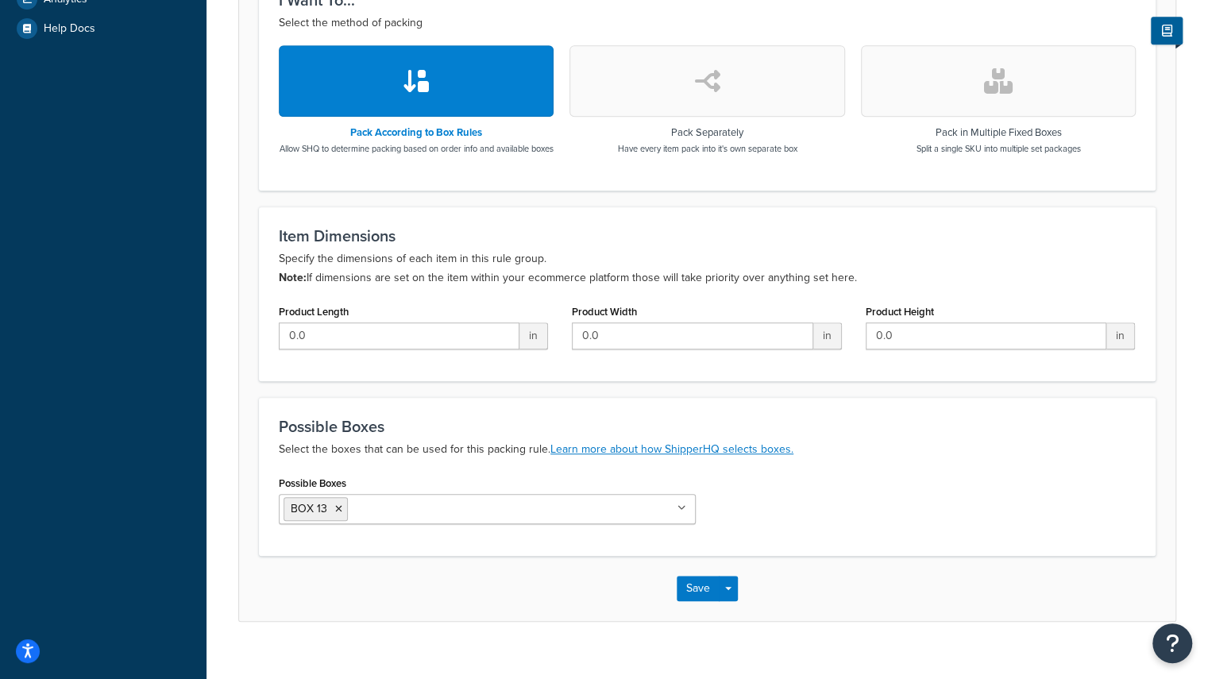
scroll to position [540, 0]
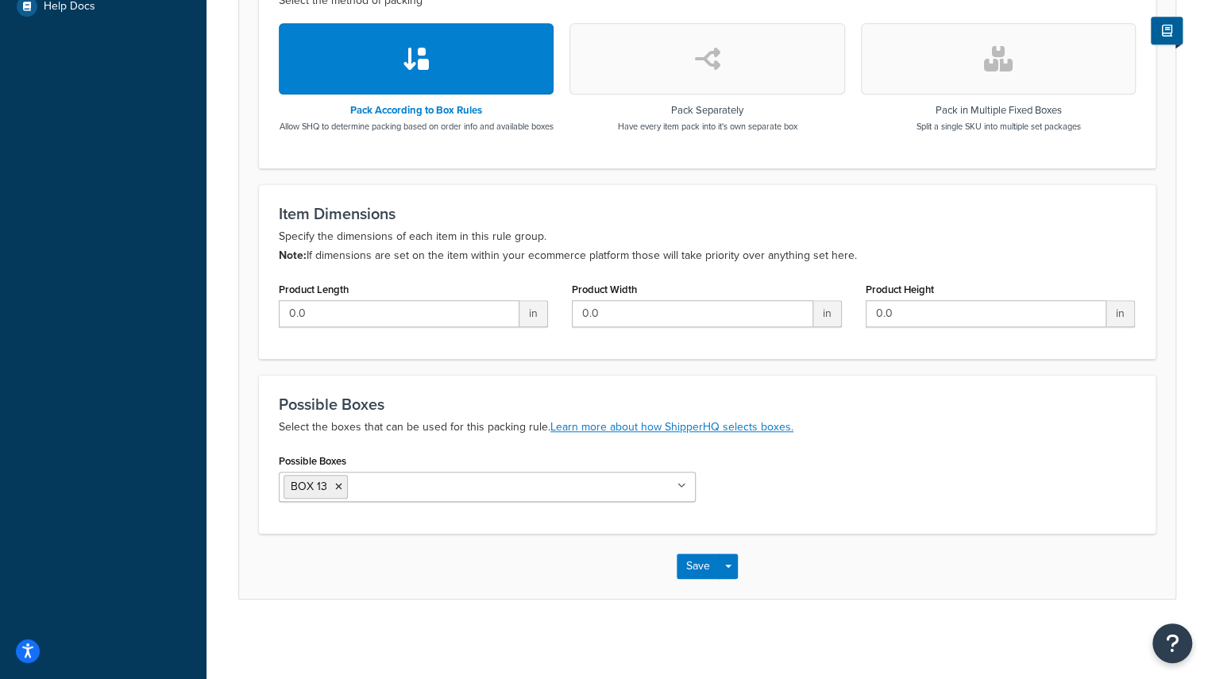
click at [685, 490] on icon at bounding box center [681, 486] width 9 height 10
click at [921, 514] on div "Possible Boxes BOX 13 BOX 2 BOX 3 BOX 4 BOX 5 BOX 7 BOX 9 BOX 10 BOX 11 BOX 12 …" at bounding box center [707, 482] width 881 height 64
click at [698, 571] on button "Save" at bounding box center [698, 566] width 43 height 25
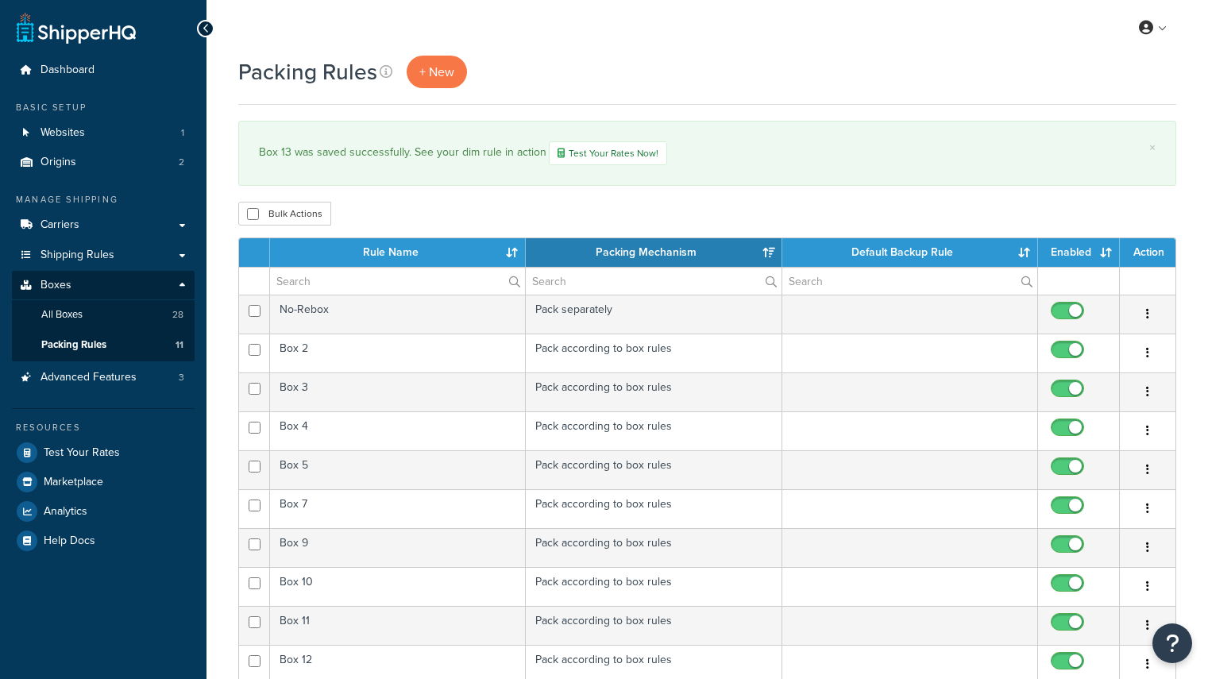
select select "15"
click at [432, 75] on span "+ New" at bounding box center [436, 72] width 35 height 18
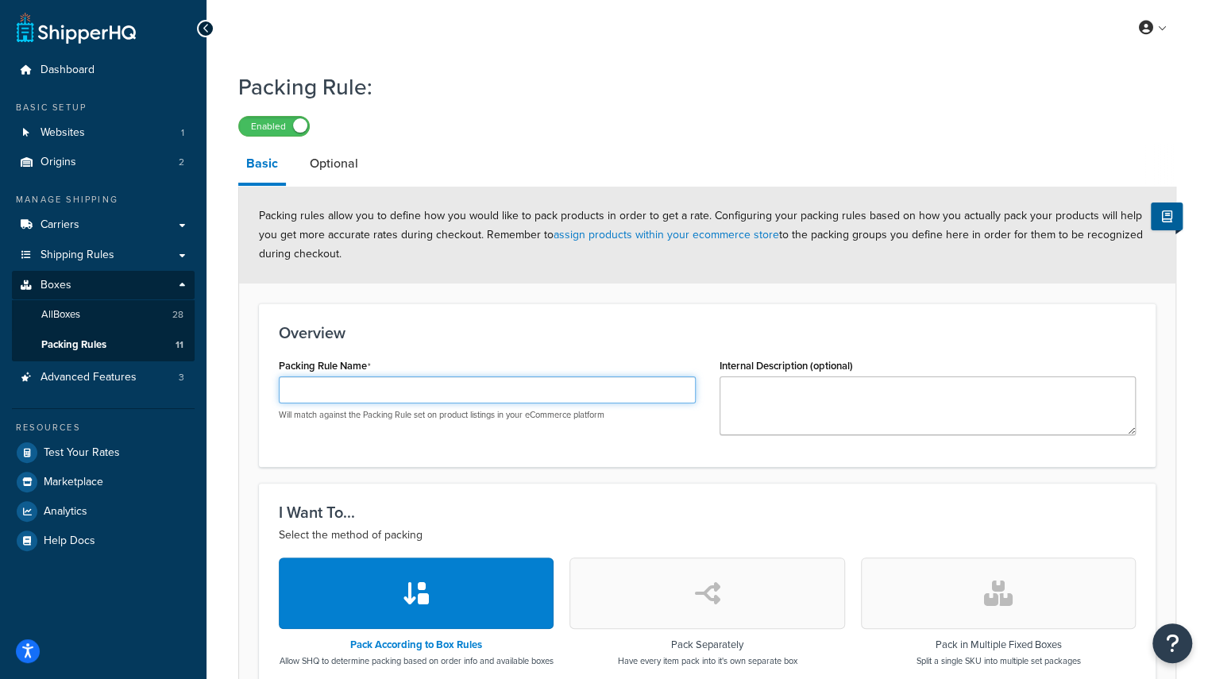
click at [372, 390] on input "Packing Rule Name" at bounding box center [487, 389] width 417 height 27
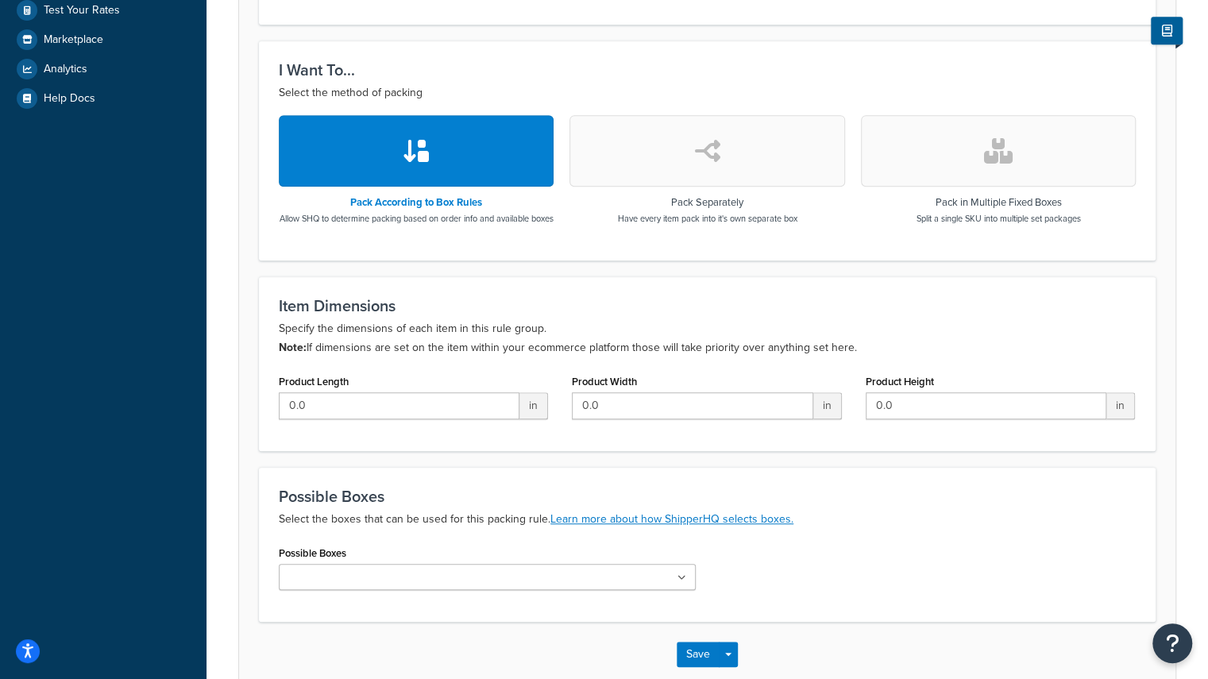
scroll to position [466, 0]
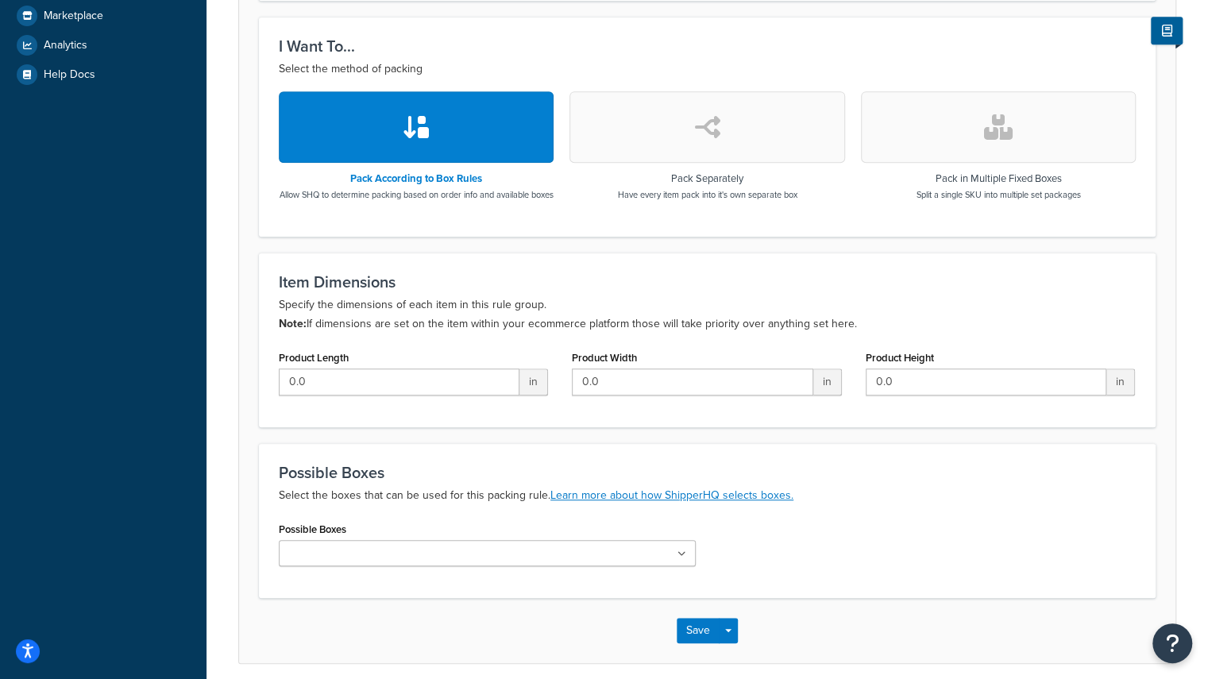
type input "Box 16"
click at [683, 559] on icon at bounding box center [682, 555] width 7 height 10
click at [1009, 284] on div "Item Dimensions Specify the dimensions of each item in this rule group. Note: I…" at bounding box center [707, 340] width 897 height 175
click at [696, 644] on button "Save" at bounding box center [698, 634] width 43 height 25
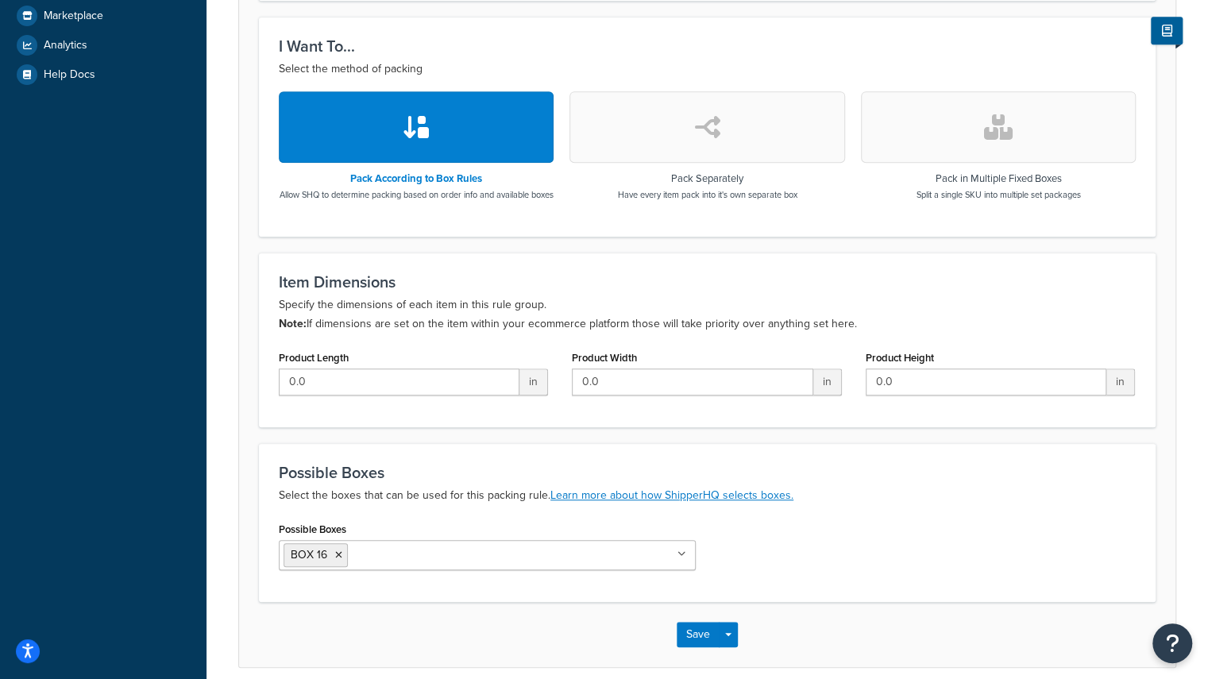
scroll to position [0, 0]
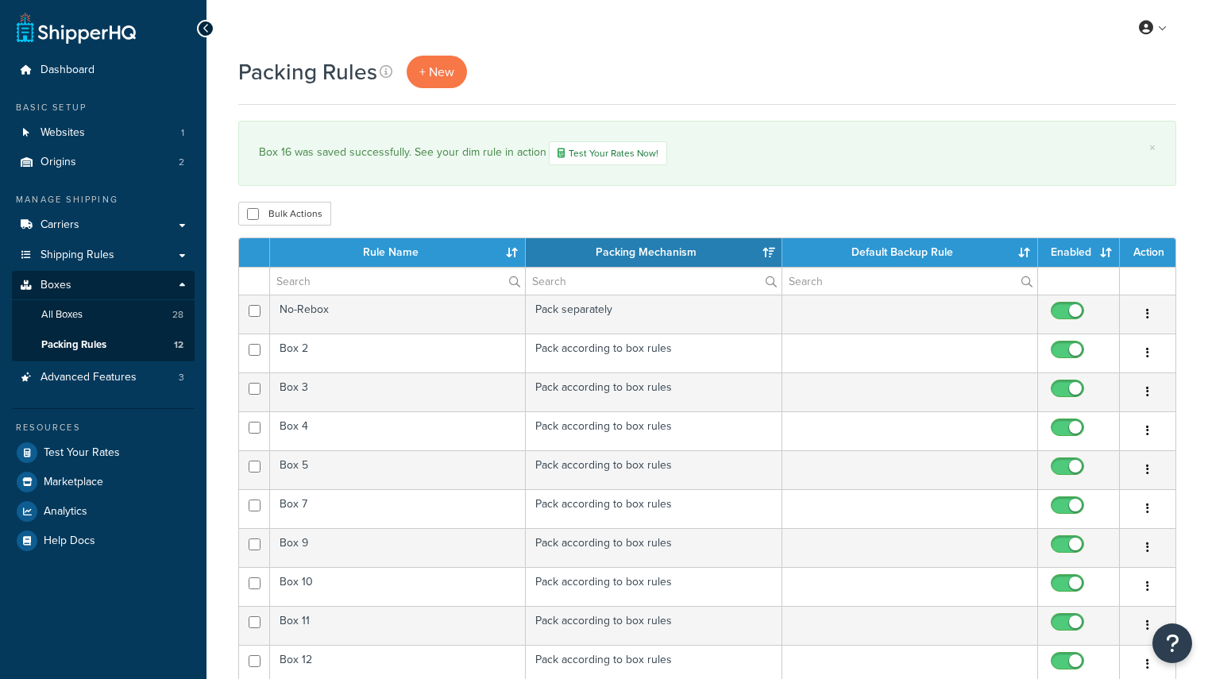
select select "15"
click at [428, 66] on span "+ New" at bounding box center [436, 72] width 35 height 18
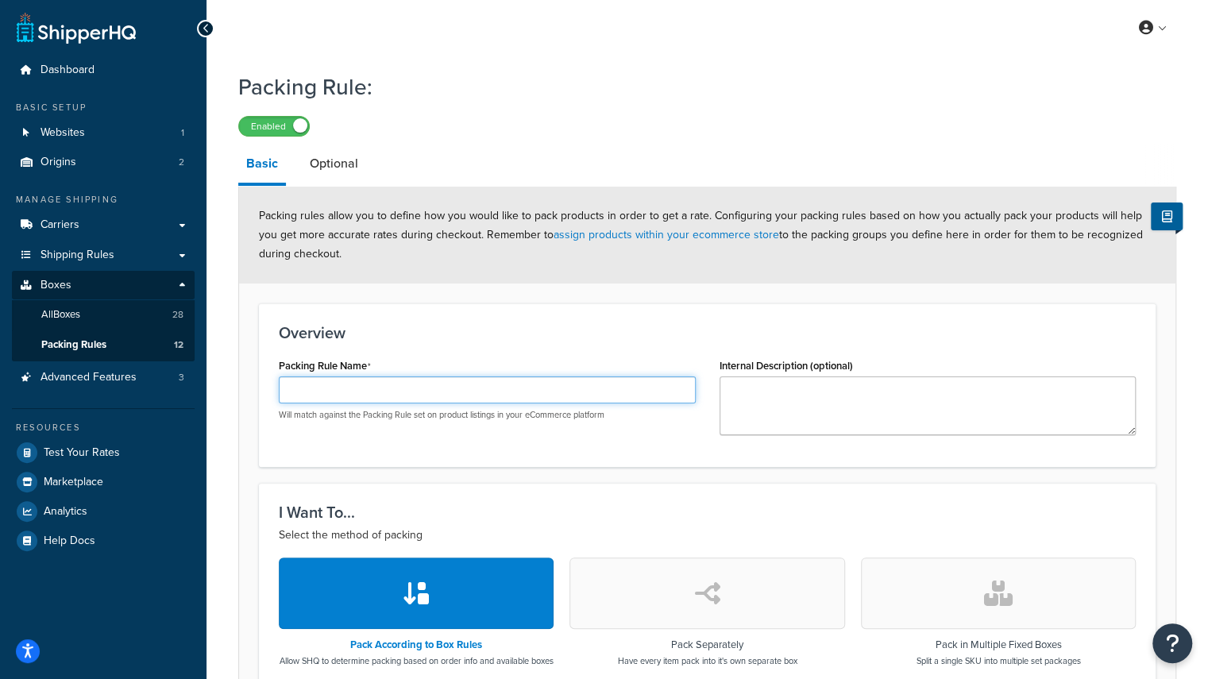
click at [384, 384] on input "Packing Rule Name" at bounding box center [487, 389] width 417 height 27
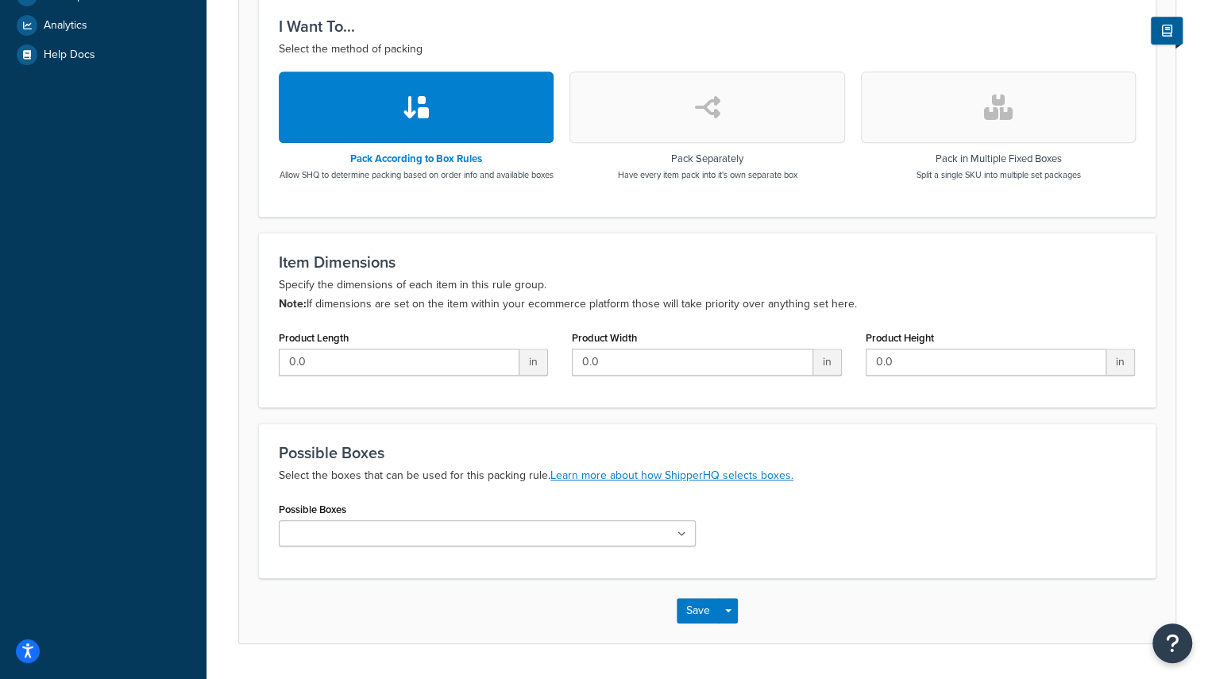
scroll to position [542, 0]
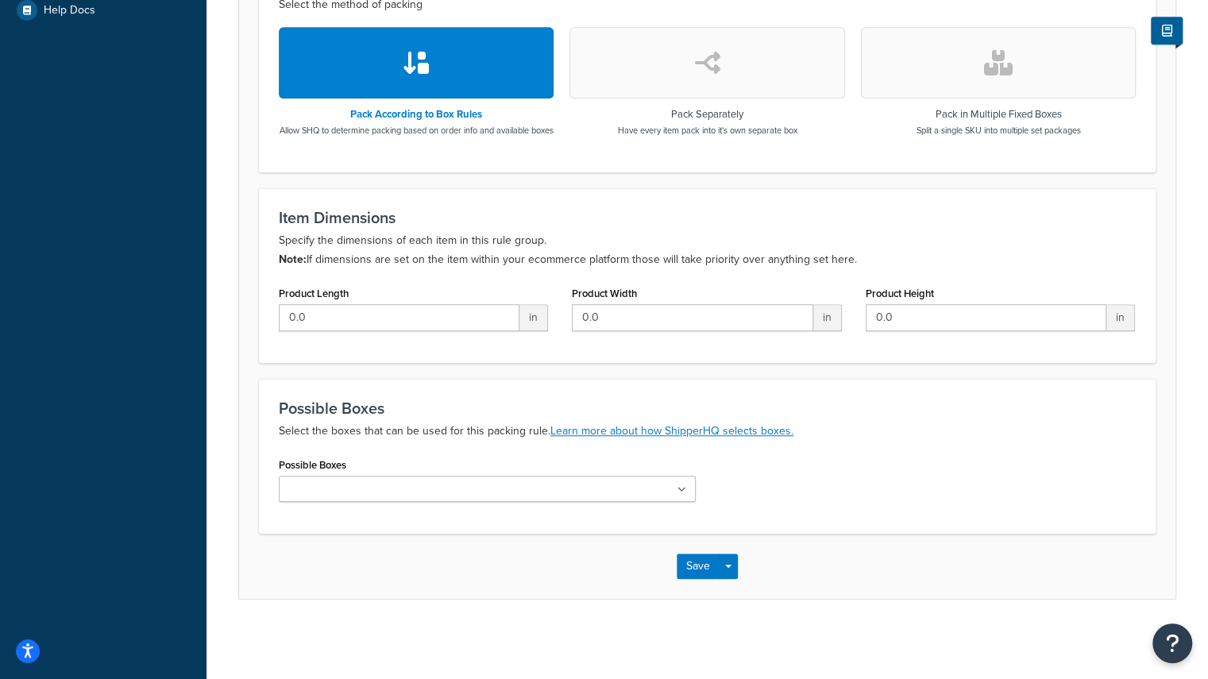
type input "Box 17"
click at [683, 490] on icon at bounding box center [681, 490] width 9 height 10
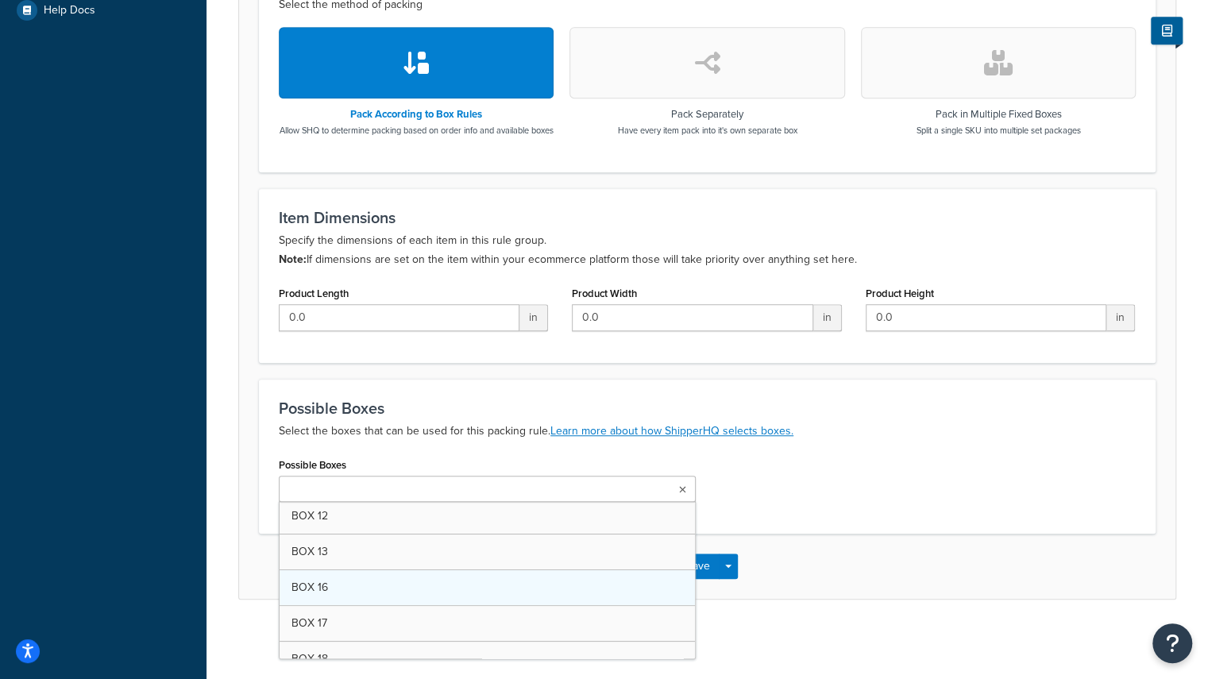
scroll to position [267, 0]
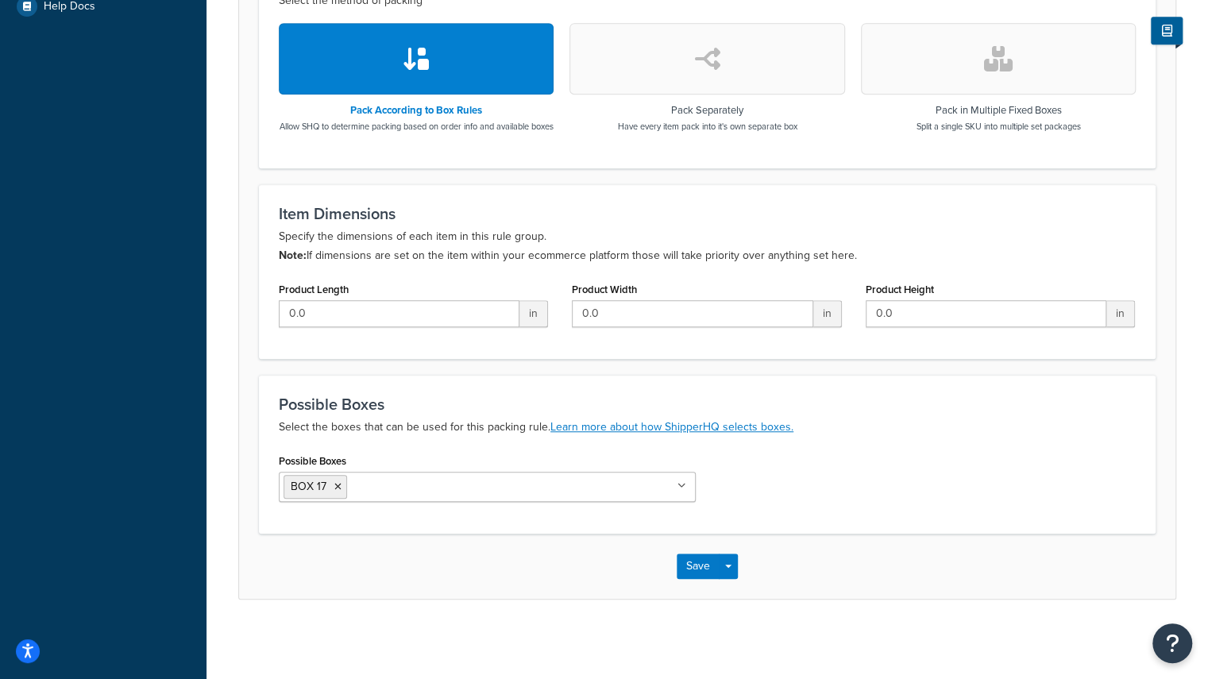
click at [858, 545] on div "Save Save Dropdown Save and Edit Save and Duplicate Save and Create New" at bounding box center [707, 566] width 936 height 65
click at [700, 569] on button "Save" at bounding box center [698, 566] width 43 height 25
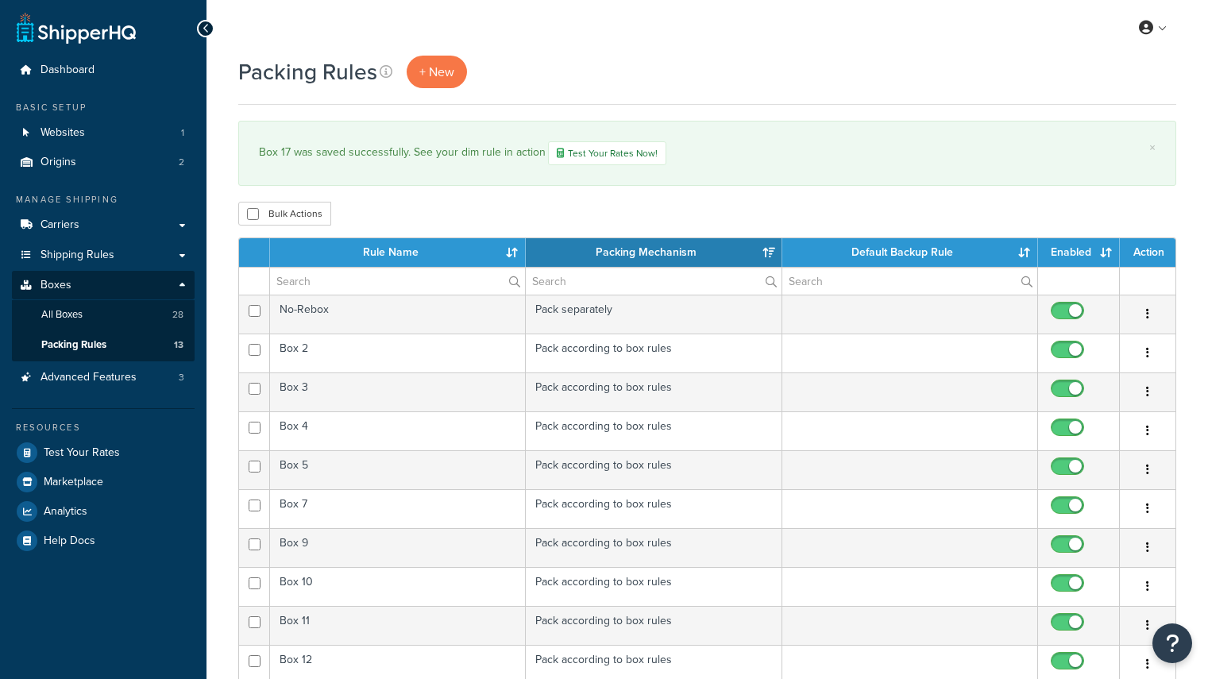
select select "15"
click at [442, 68] on span "+ New" at bounding box center [436, 72] width 35 height 18
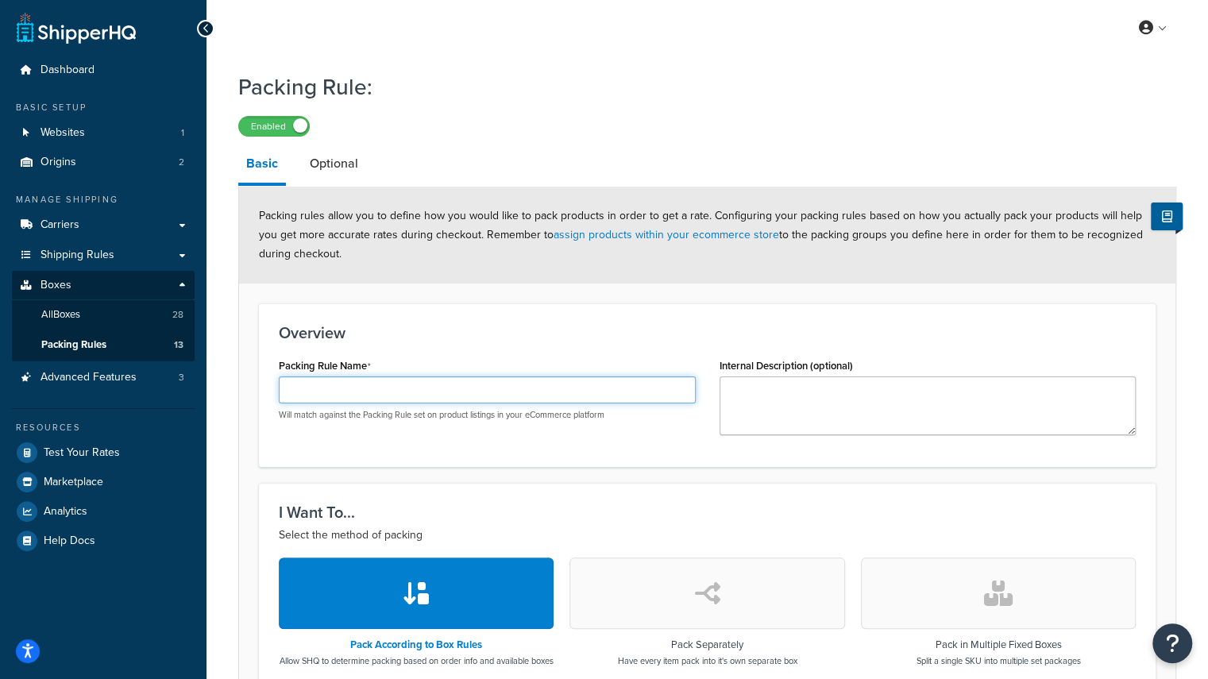
click at [456, 392] on input "Packing Rule Name" at bounding box center [487, 389] width 417 height 27
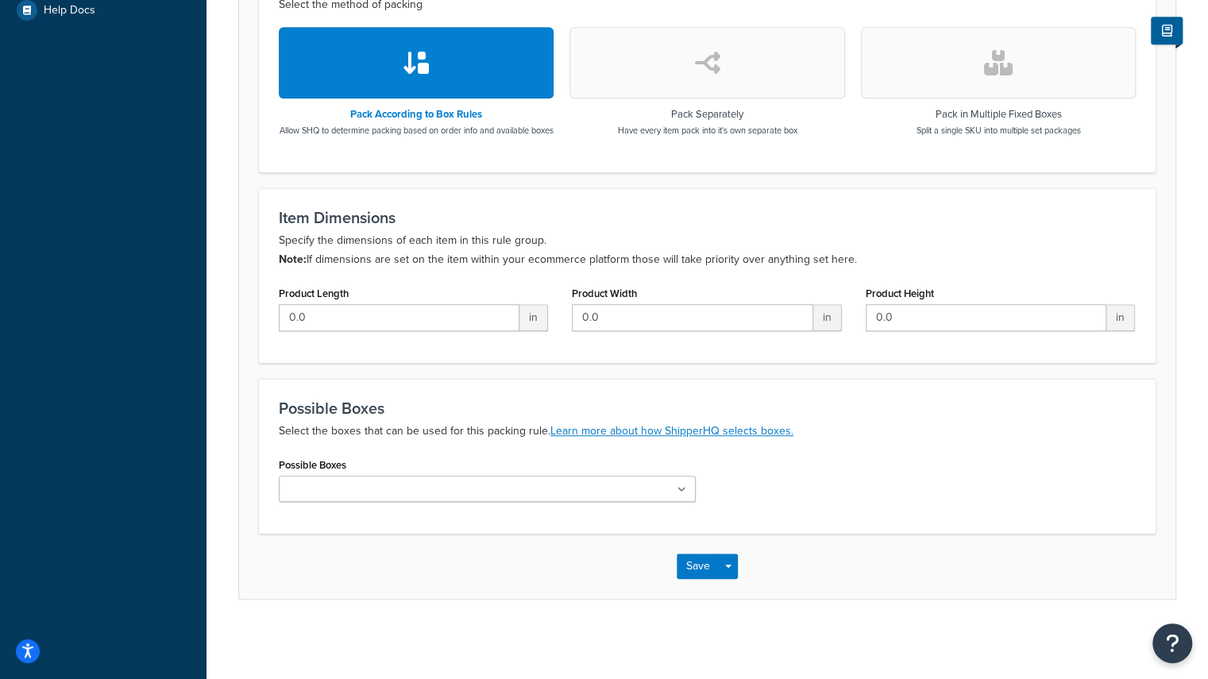
scroll to position [542, 0]
type input "Box 18"
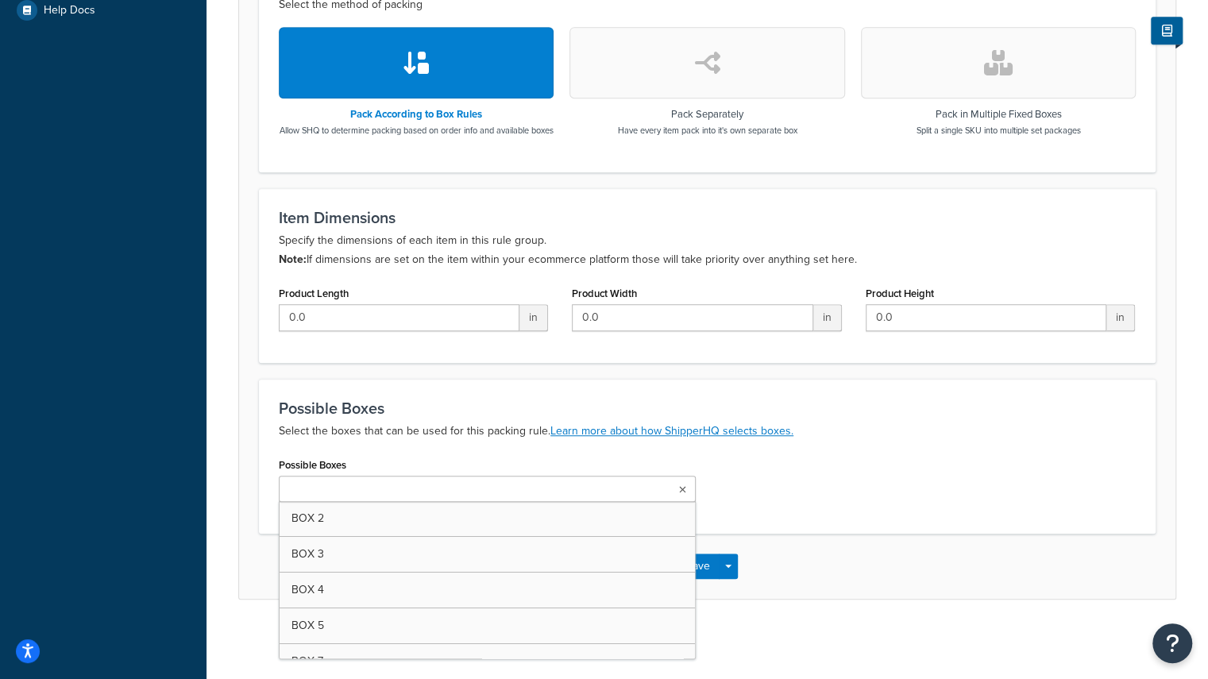
click at [682, 487] on icon at bounding box center [682, 490] width 7 height 10
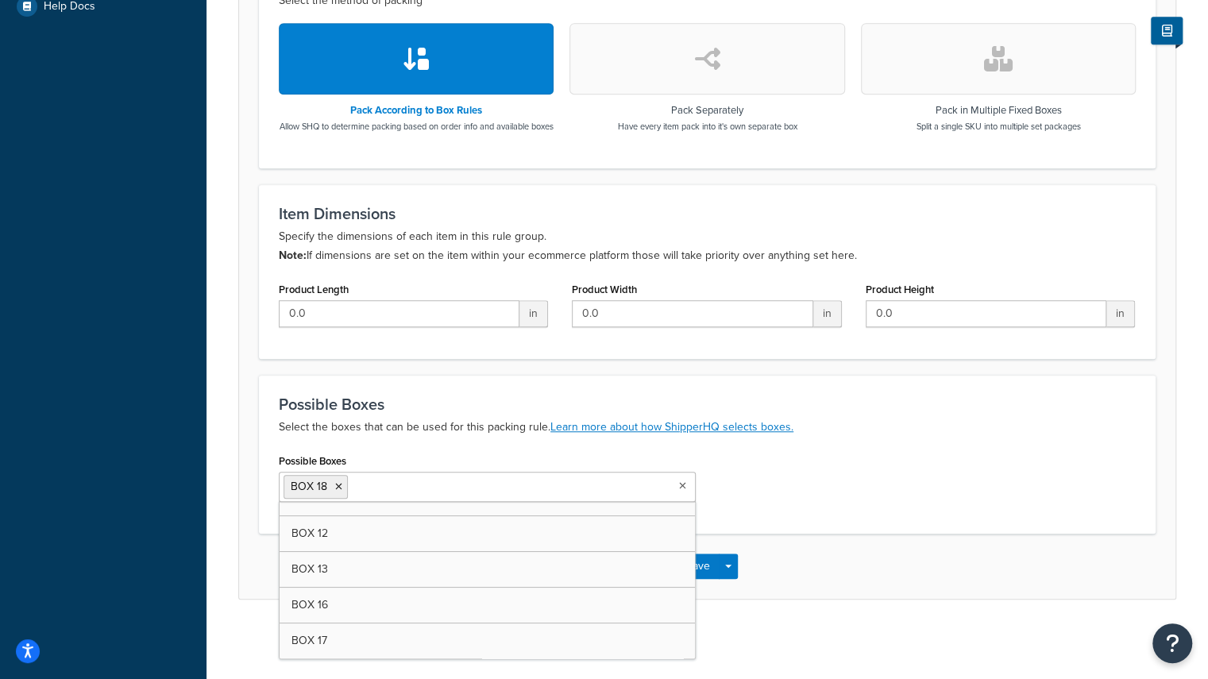
scroll to position [267, 0]
click at [851, 603] on div "Packing Rule: Enabled Basic Optional Packing rules allow you to define how you …" at bounding box center [707, 84] width 1002 height 1110
click at [693, 571] on button "Save" at bounding box center [698, 566] width 43 height 25
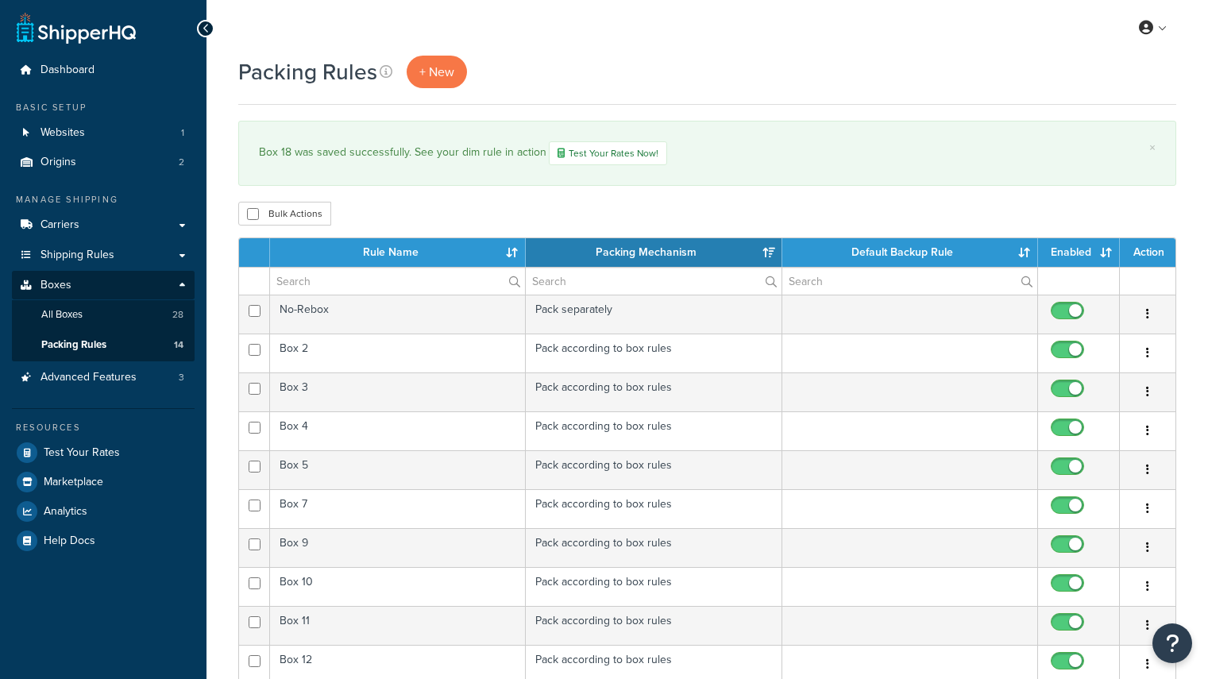
select select "15"
click at [106, 311] on link "All Boxes 28" at bounding box center [103, 314] width 183 height 29
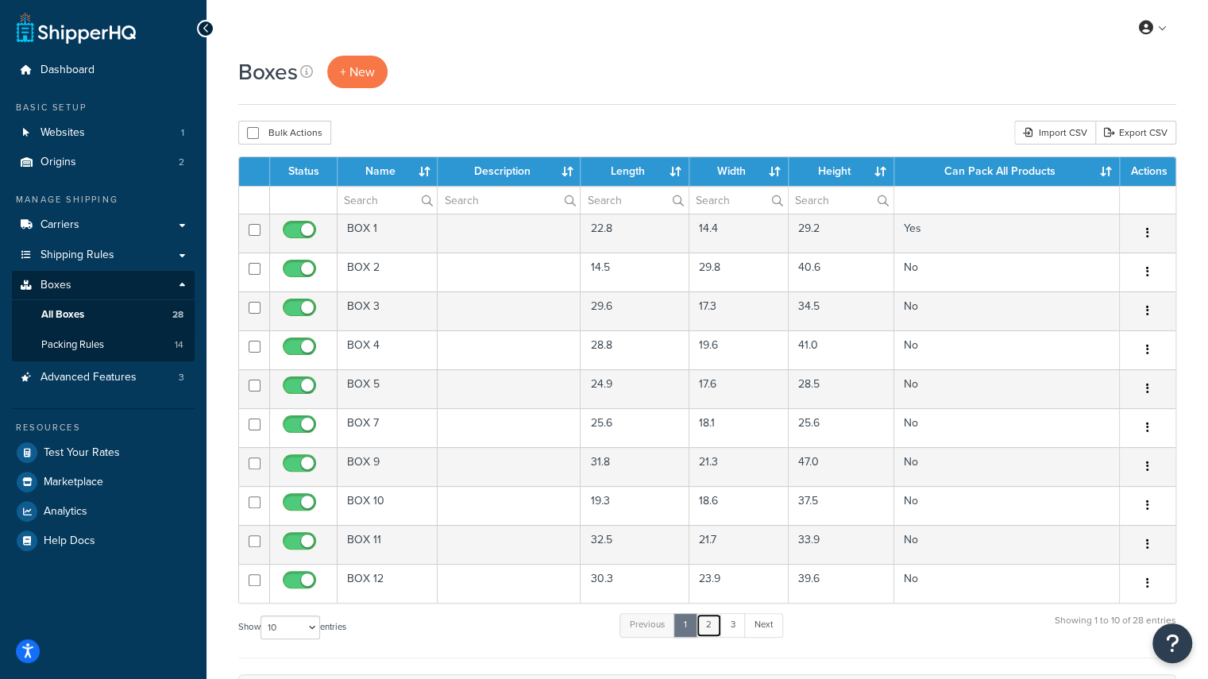
click at [710, 620] on link "2" at bounding box center [709, 625] width 26 height 24
click at [731, 618] on link "3" at bounding box center [729, 625] width 25 height 24
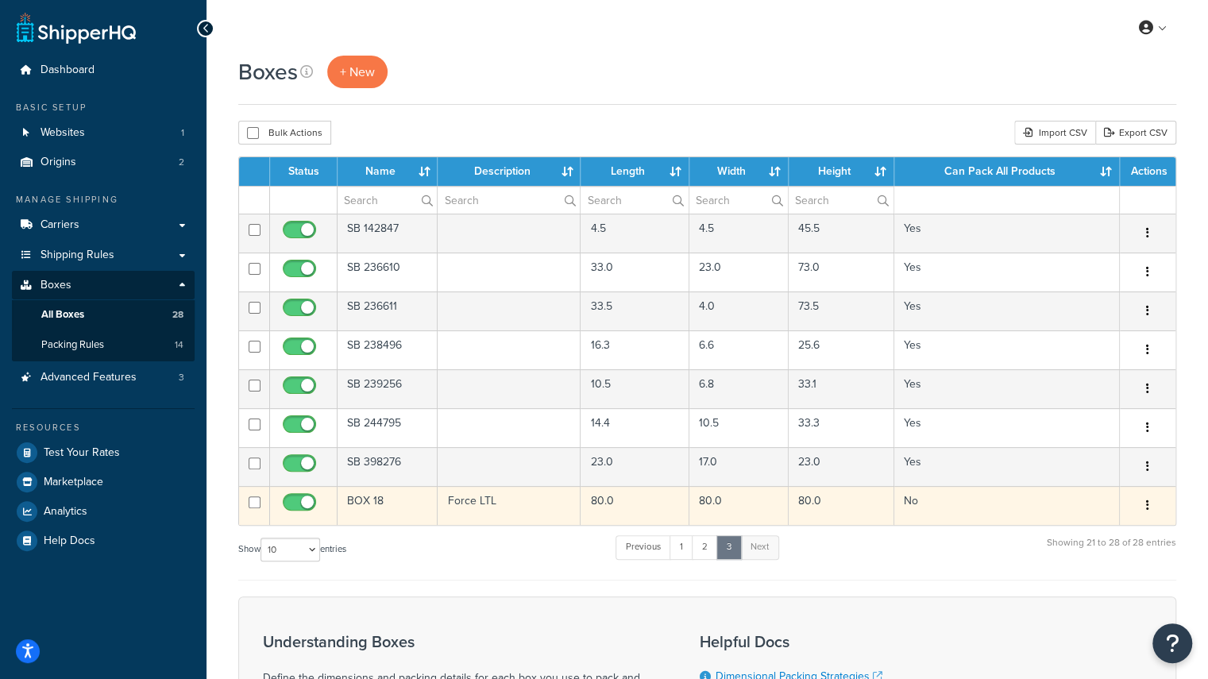
click at [357, 502] on td "BOX 18" at bounding box center [388, 505] width 100 height 39
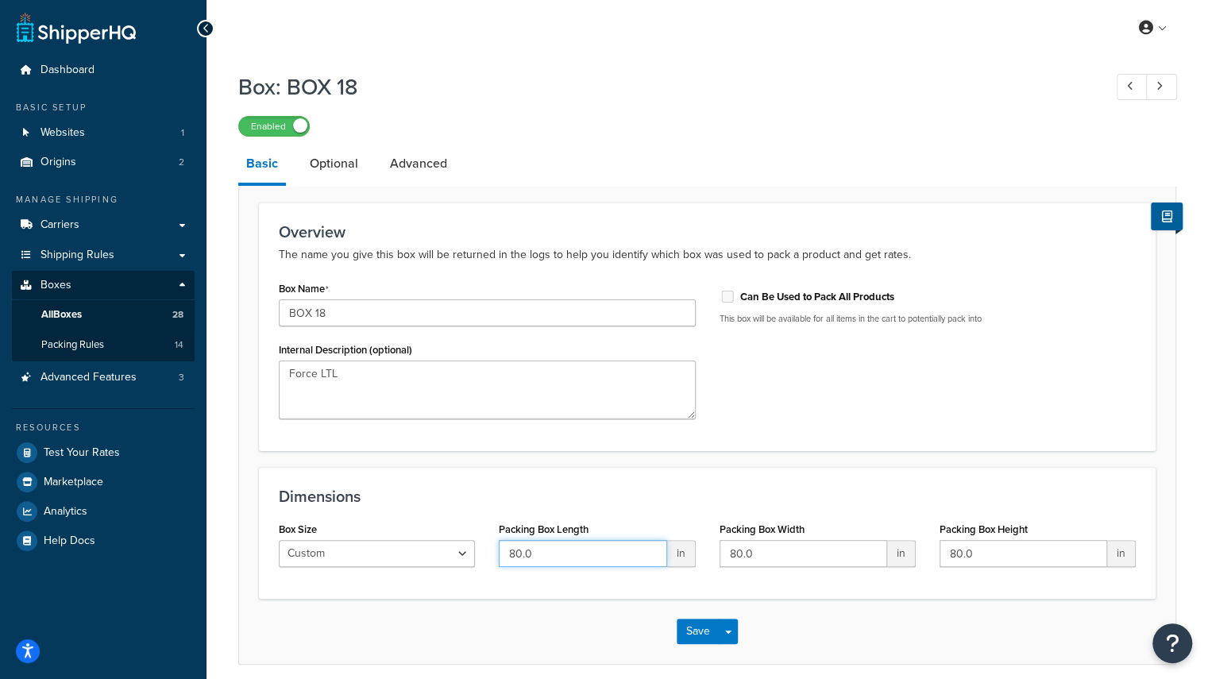
drag, startPoint x: 564, startPoint y: 550, endPoint x: 423, endPoint y: 551, distance: 140.6
click at [423, 551] on div "Box Size Custom USPS Small Flat Box USPS Medium Flat Box USPS Large Flat Box US…" at bounding box center [707, 548] width 881 height 61
type input "100"
drag, startPoint x: 782, startPoint y: 553, endPoint x: 611, endPoint y: 559, distance: 170.9
click at [611, 559] on div "Box Size Custom USPS Small Flat Box USPS Medium Flat Box USPS Large Flat Box US…" at bounding box center [707, 548] width 881 height 61
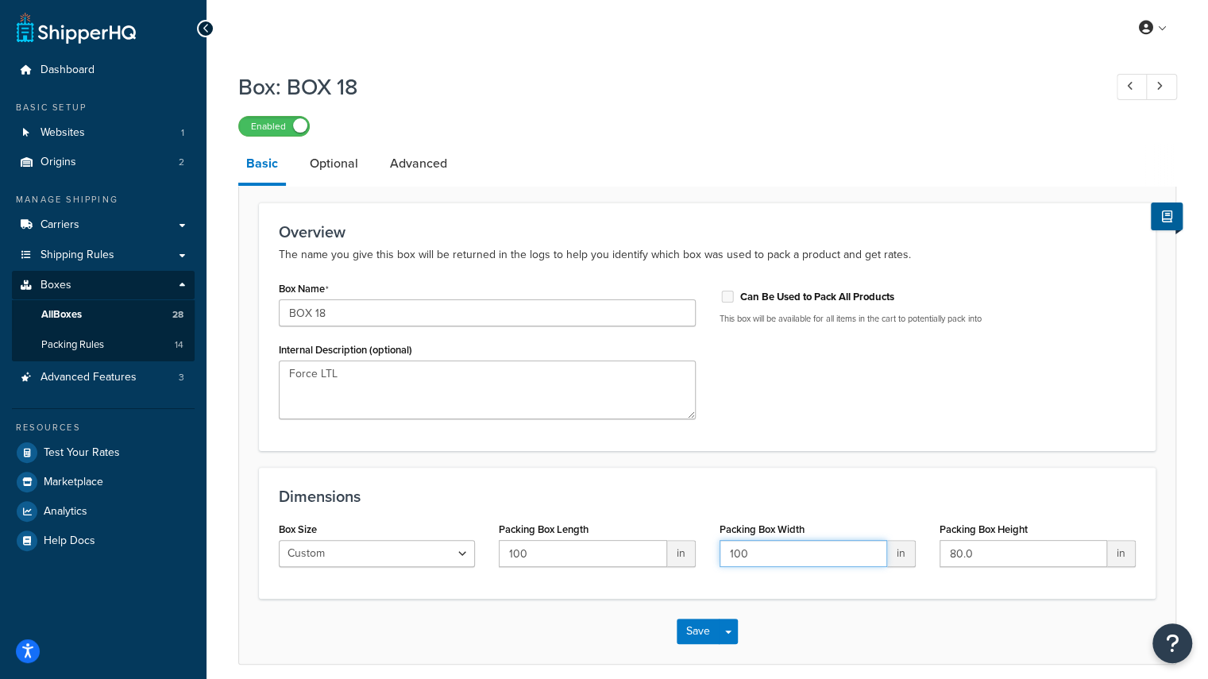
type input "100"
drag, startPoint x: 1010, startPoint y: 540, endPoint x: 844, endPoint y: 561, distance: 167.3
click at [844, 561] on div "Box Size Custom USPS Small Flat Box USPS Medium Flat Box USPS Large Flat Box US…" at bounding box center [707, 548] width 881 height 61
type input "100"
click at [692, 636] on button "Save" at bounding box center [698, 631] width 43 height 25
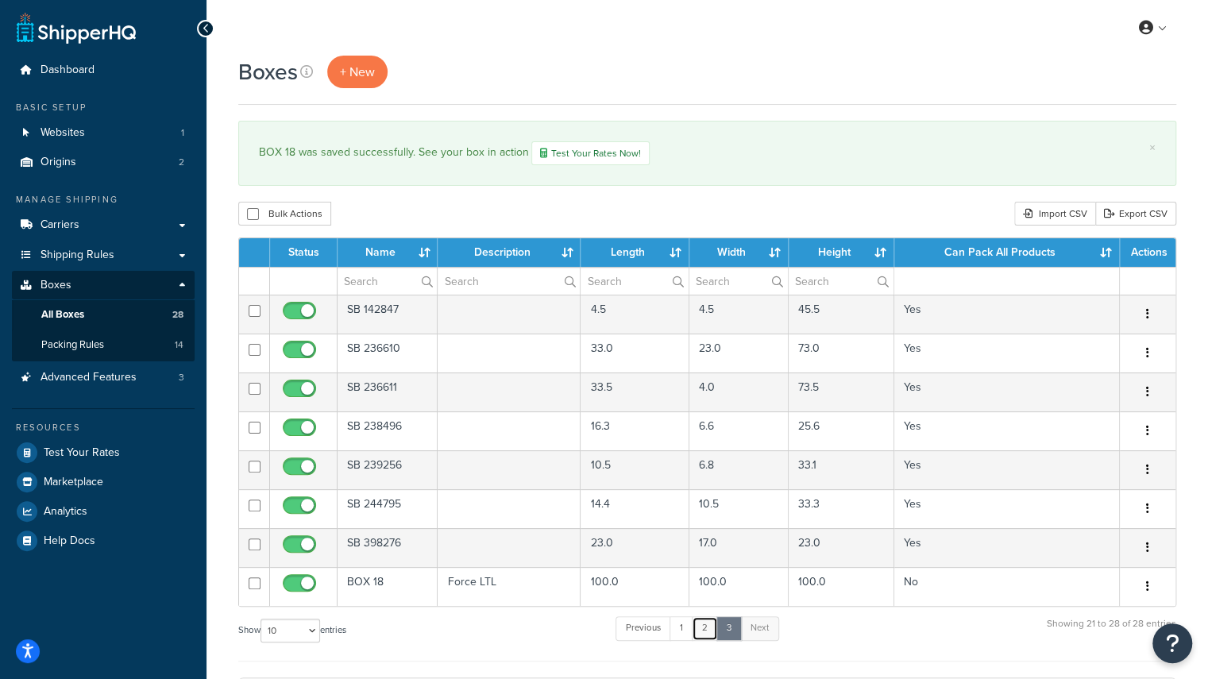
click at [704, 626] on link "2" at bounding box center [705, 628] width 26 height 24
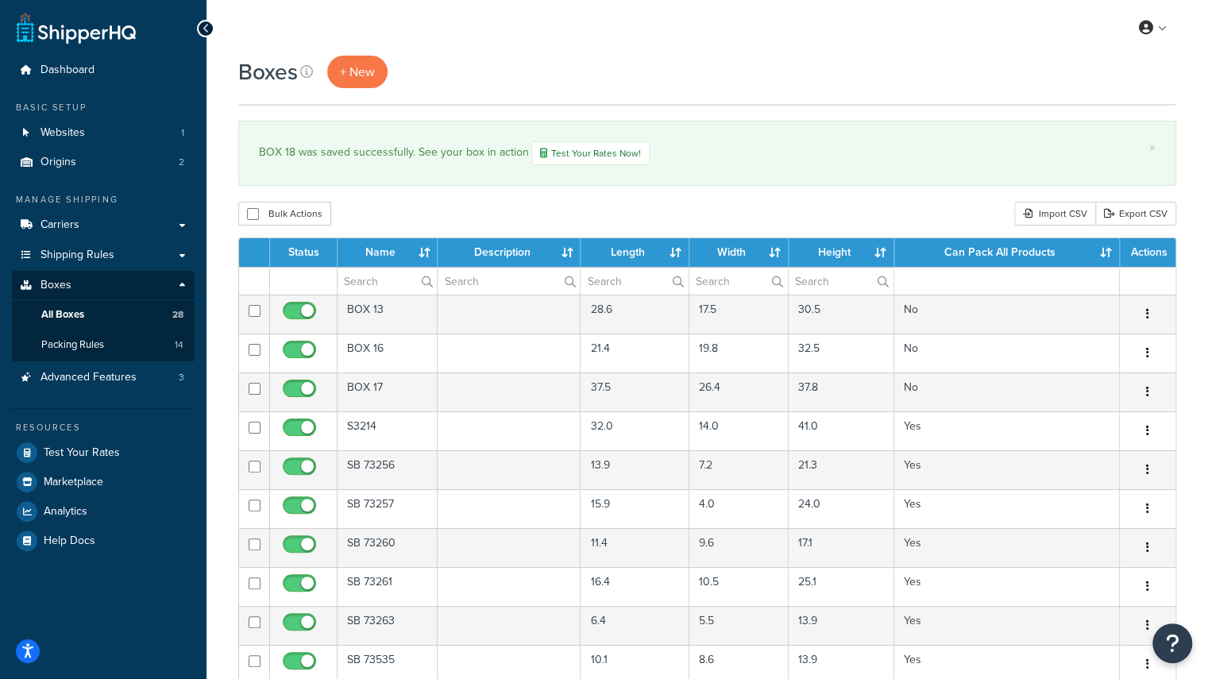
scroll to position [363, 0]
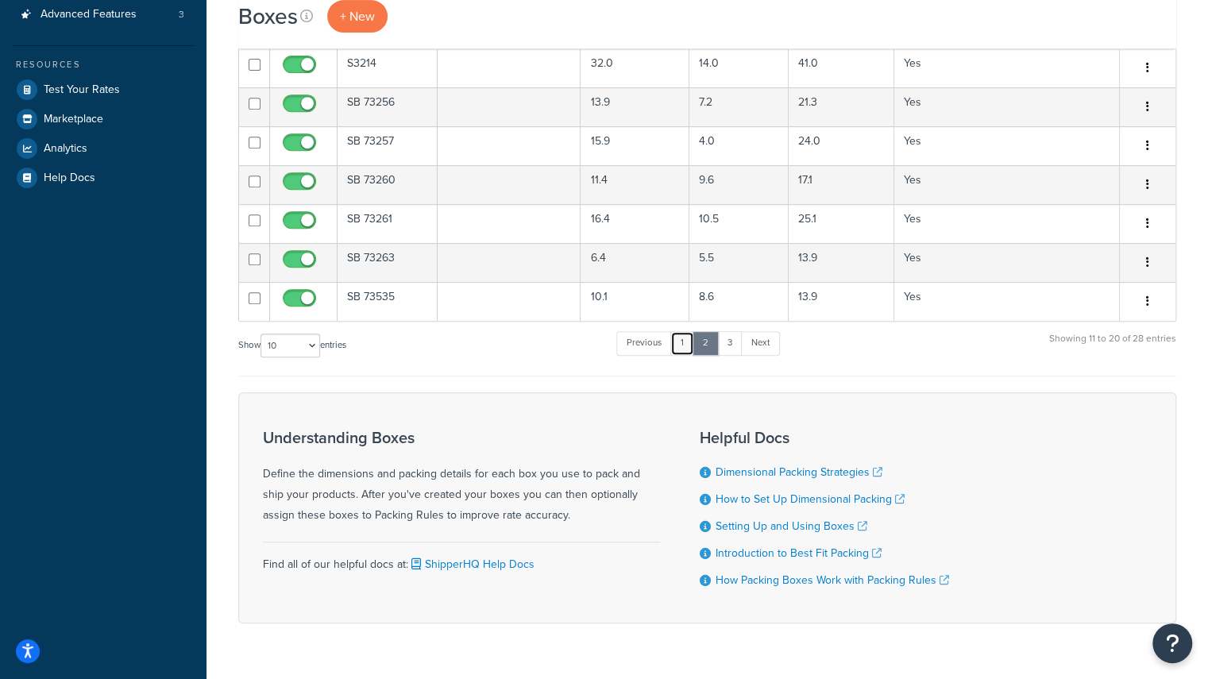
click at [682, 340] on link "1" at bounding box center [682, 343] width 24 height 24
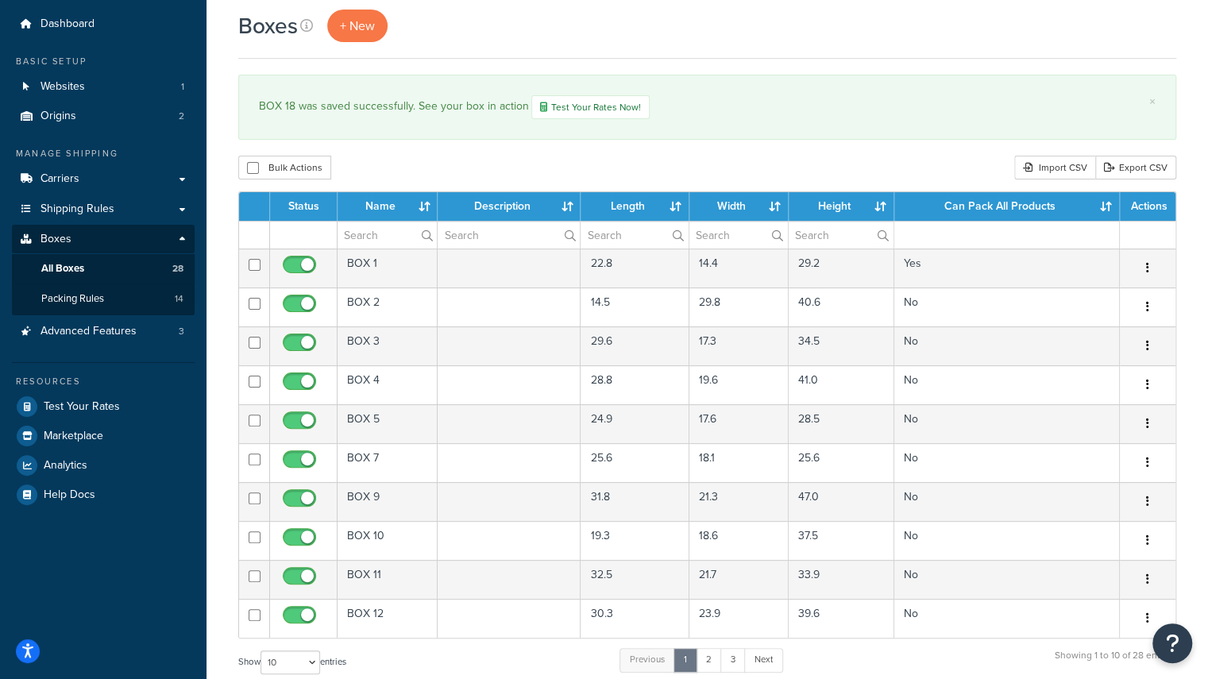
scroll to position [0, 0]
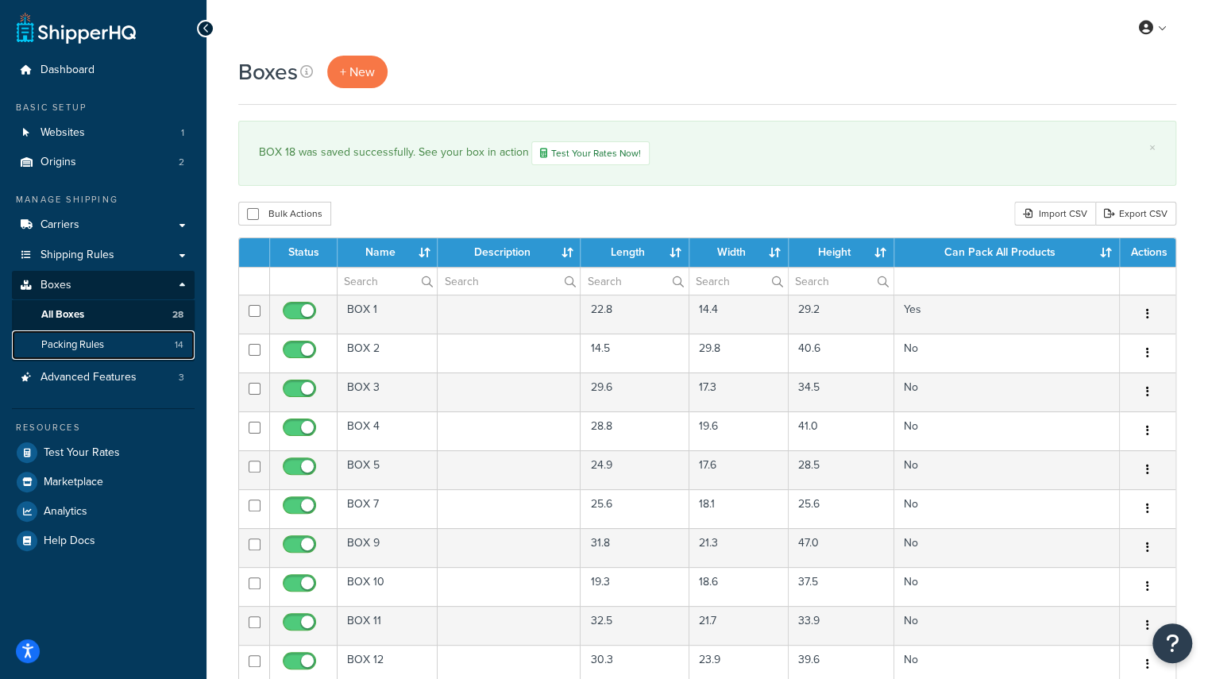
click at [75, 346] on span "Packing Rules" at bounding box center [72, 345] width 63 height 14
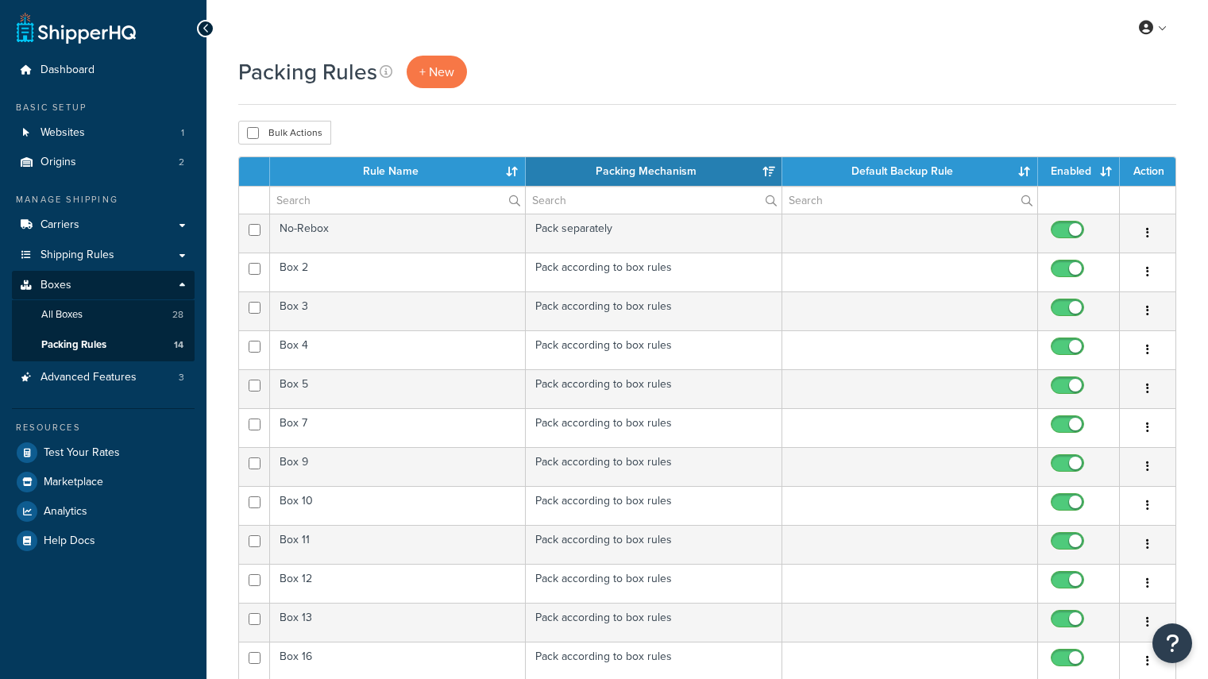
select select "15"
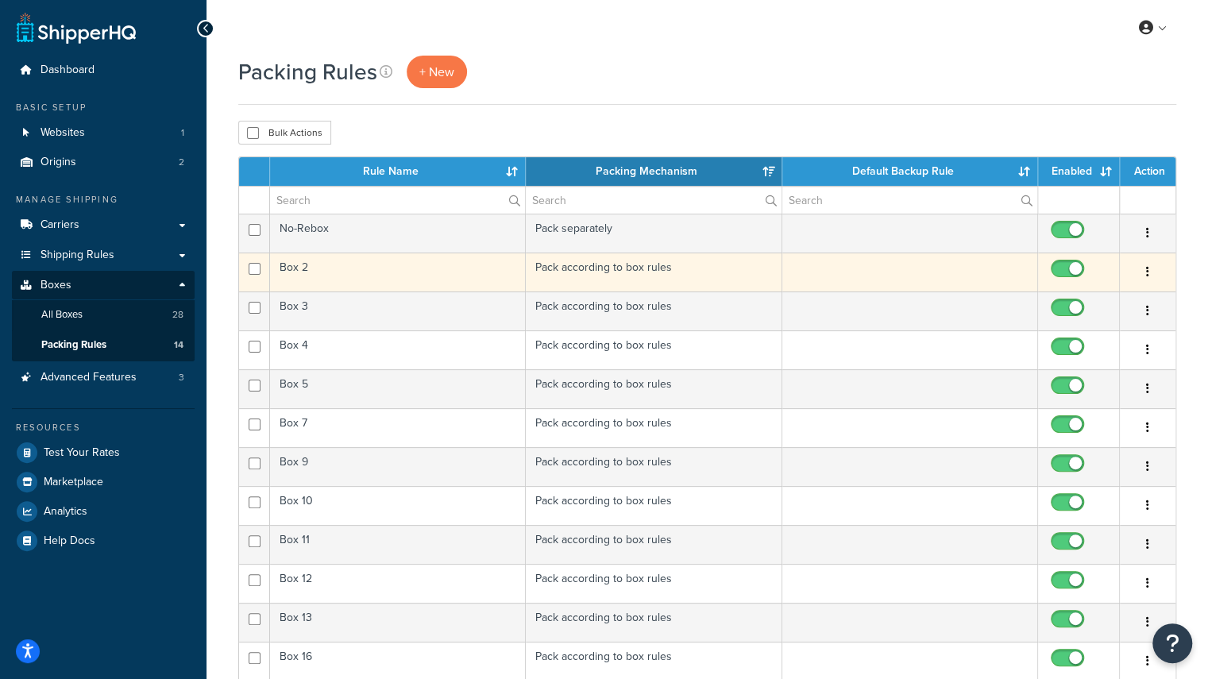
click at [361, 272] on td "Box 2" at bounding box center [398, 272] width 256 height 39
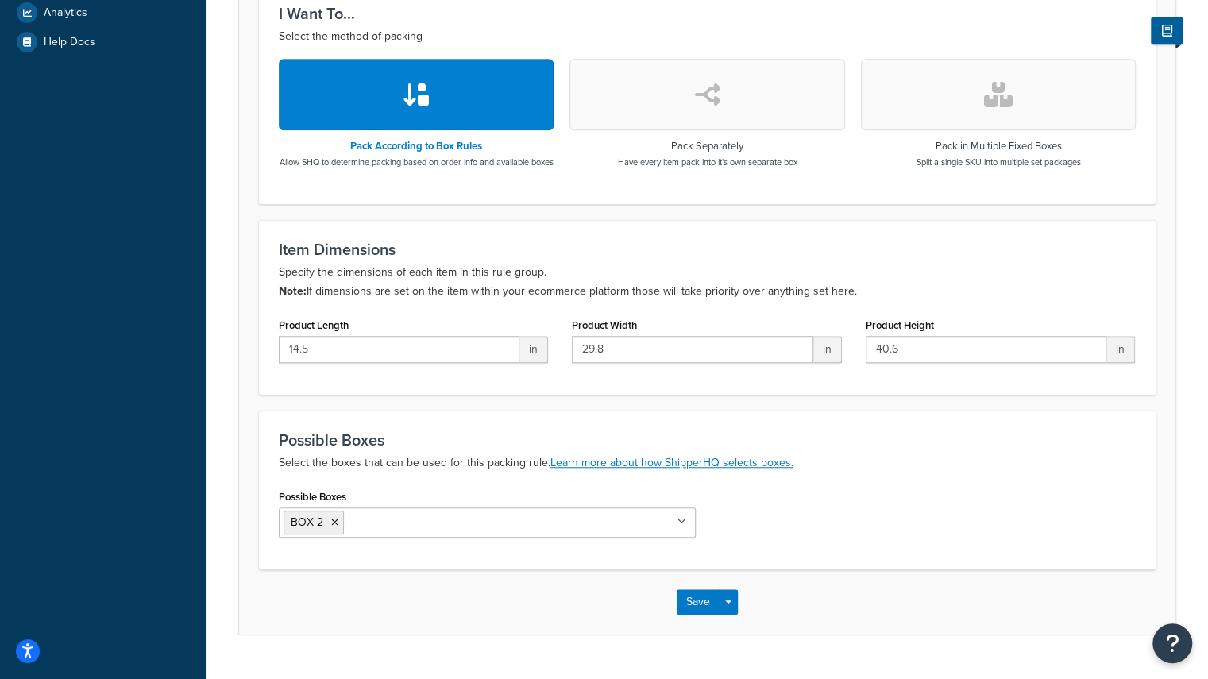
scroll to position [545, 0]
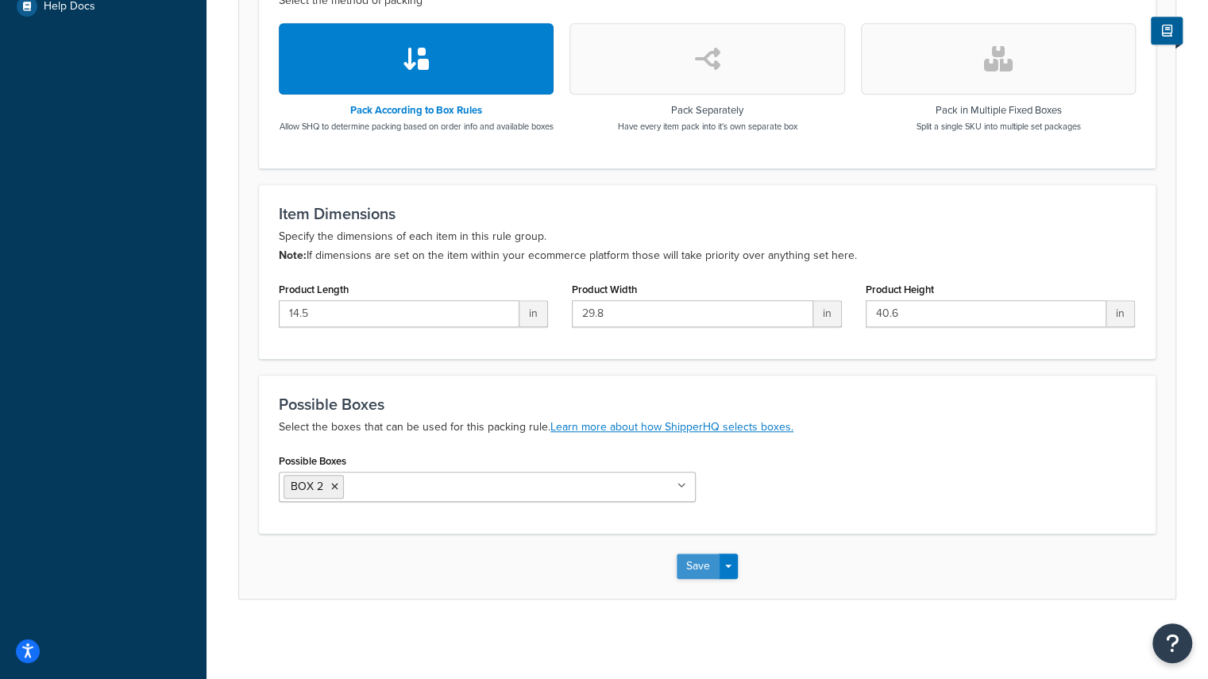
click at [697, 570] on button "Save" at bounding box center [698, 566] width 43 height 25
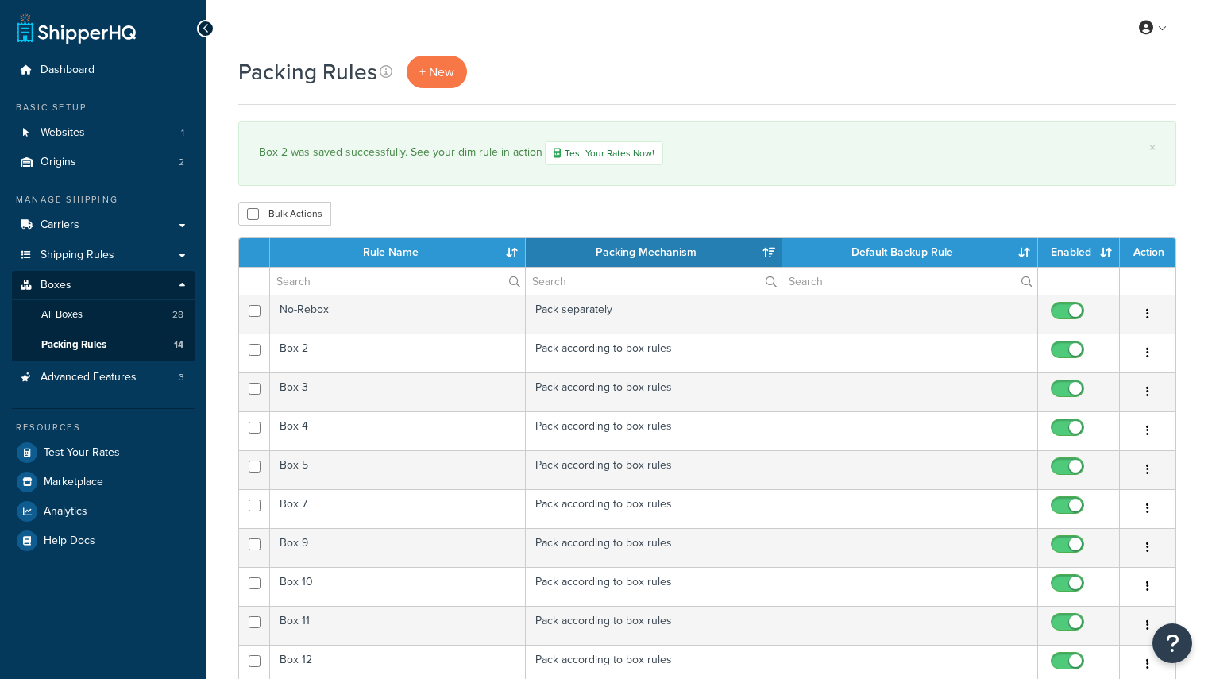
select select "15"
click at [604, 149] on link "Test Your Rates Now!" at bounding box center [604, 153] width 118 height 24
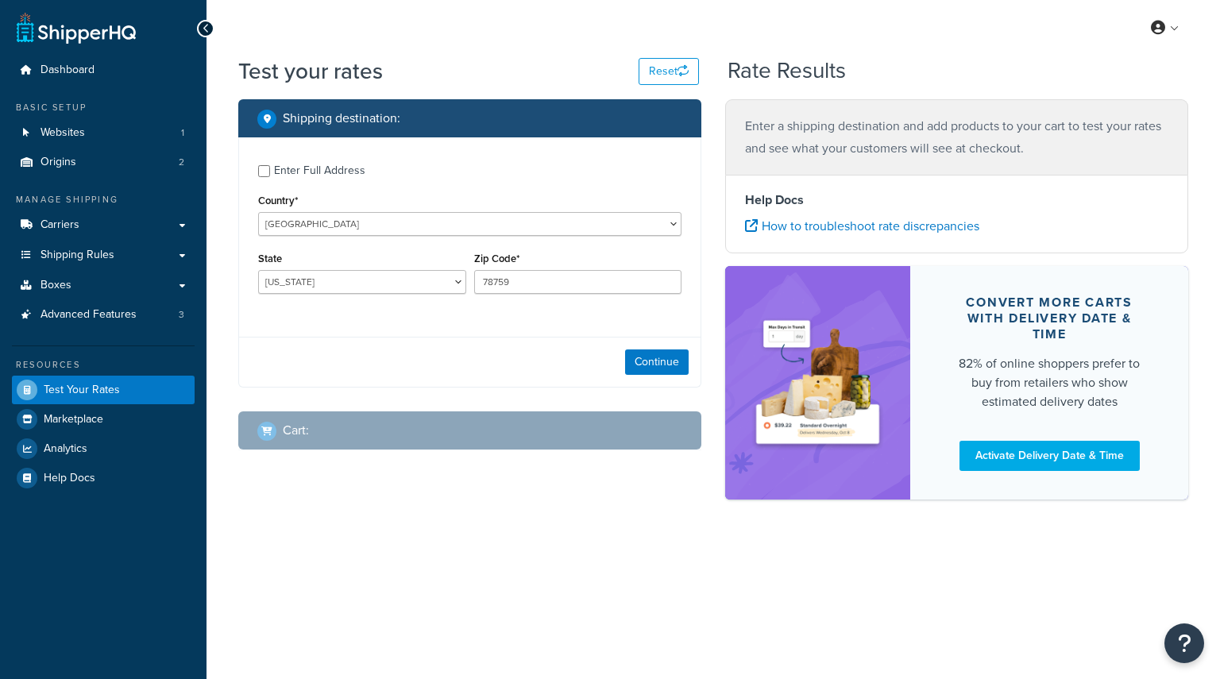
select select "TX"
click at [640, 361] on button "Continue" at bounding box center [657, 361] width 64 height 25
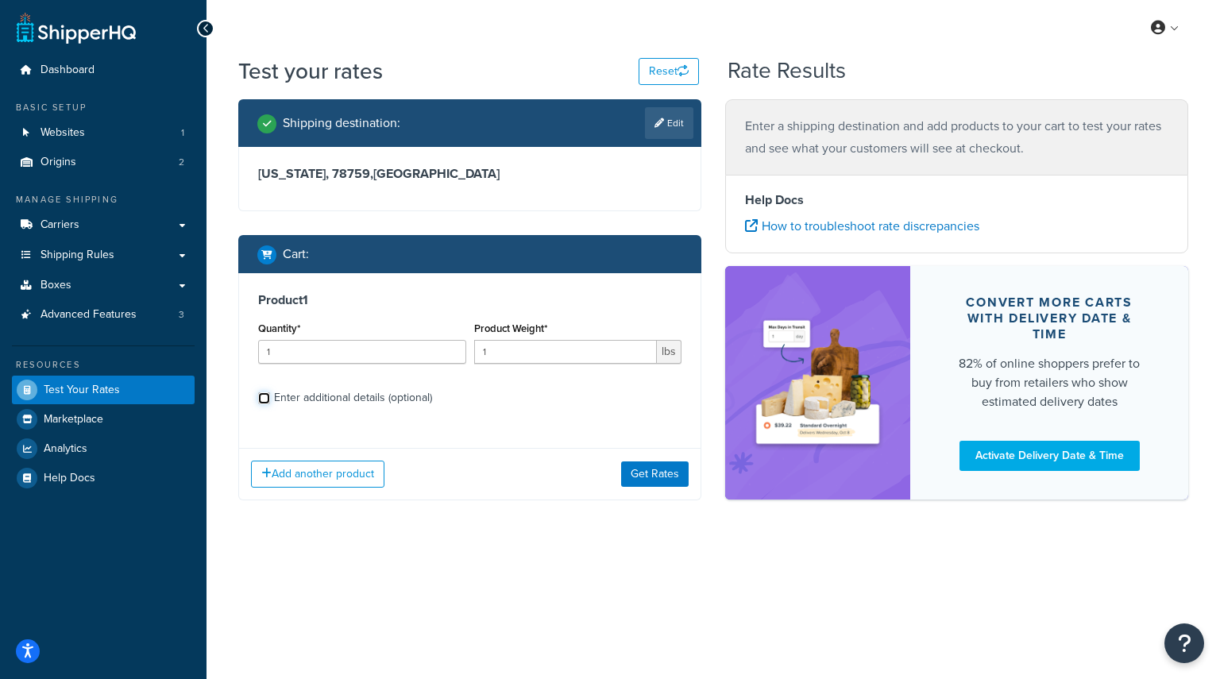
click at [267, 399] on input "Enter additional details (optional)" at bounding box center [264, 398] width 12 height 12
checkbox input "true"
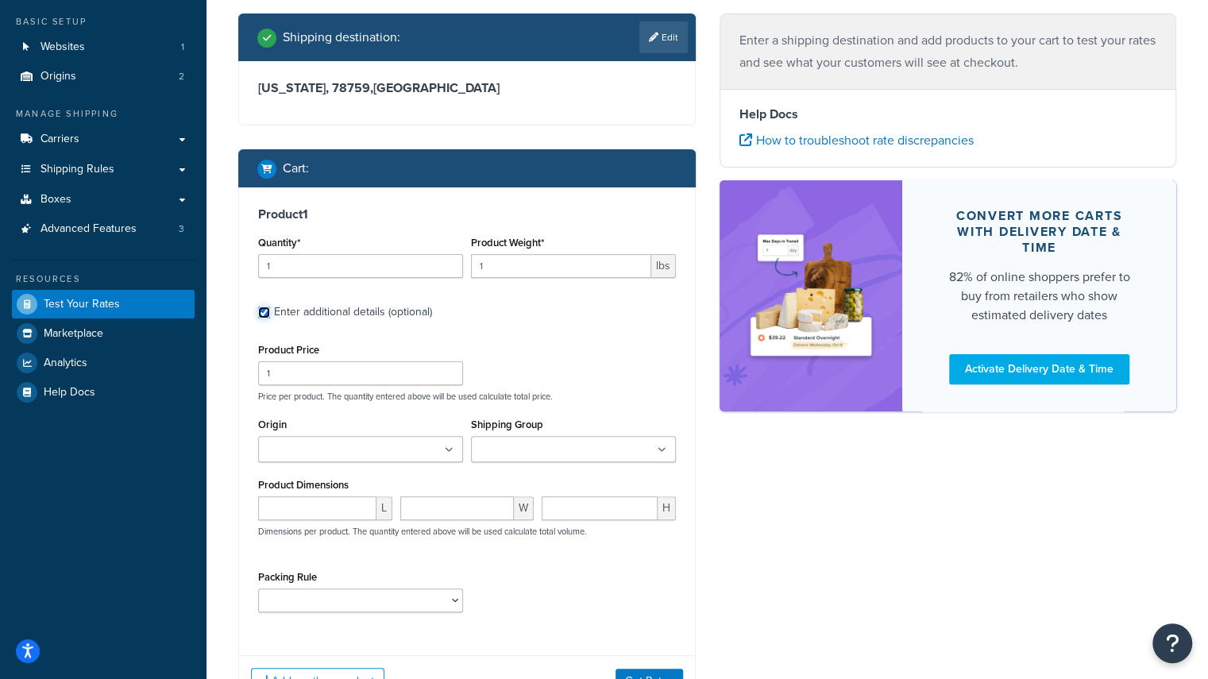
scroll to position [86, 0]
click at [662, 455] on ul at bounding box center [573, 449] width 205 height 26
click at [457, 601] on select "Box 10 Box 11 Box 12 Box 13 Box 16 Box 17 Box 18 Box 2 Box 3 Box 4 Box 5 Box 7 …" at bounding box center [360, 601] width 205 height 24
select select "88150"
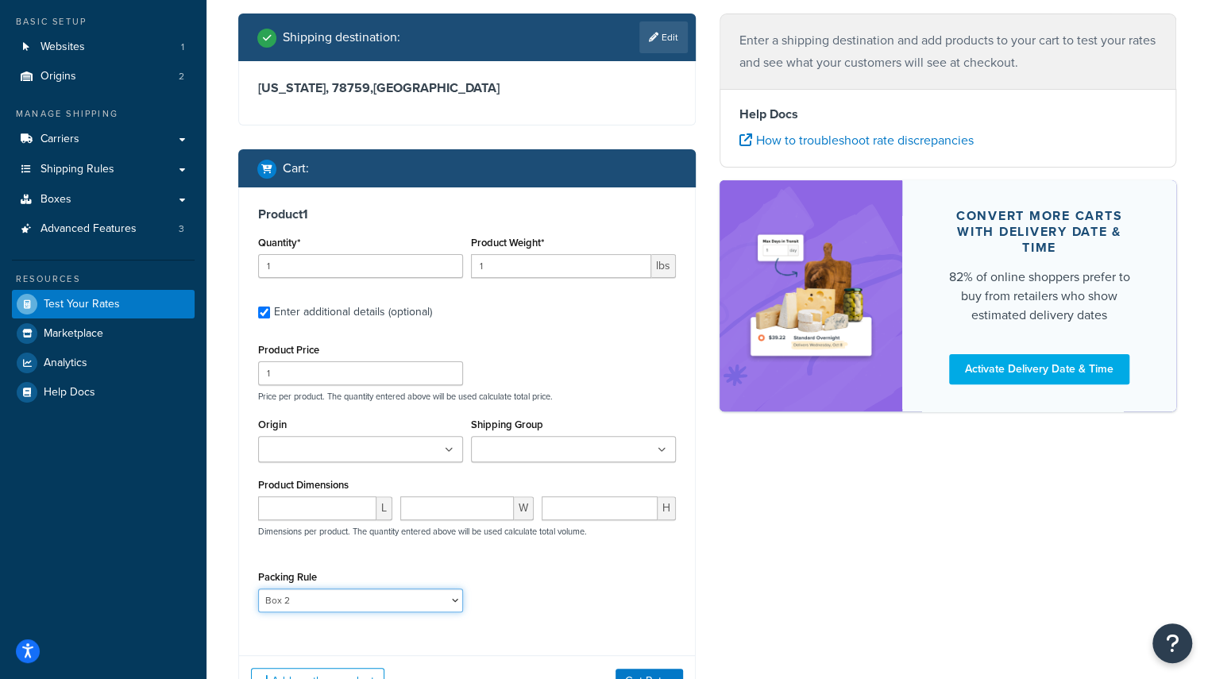
click at [258, 590] on select "Box 10 Box 11 Box 12 Box 13 Box 16 Box 17 Box 18 Box 2 Box 3 Box 4 Box 5 Box 7 …" at bounding box center [360, 601] width 205 height 24
click at [681, 595] on div "Product 1 Quantity* 1 Product Weight* 1 lbs Enter additional details (optional)…" at bounding box center [467, 415] width 456 height 456
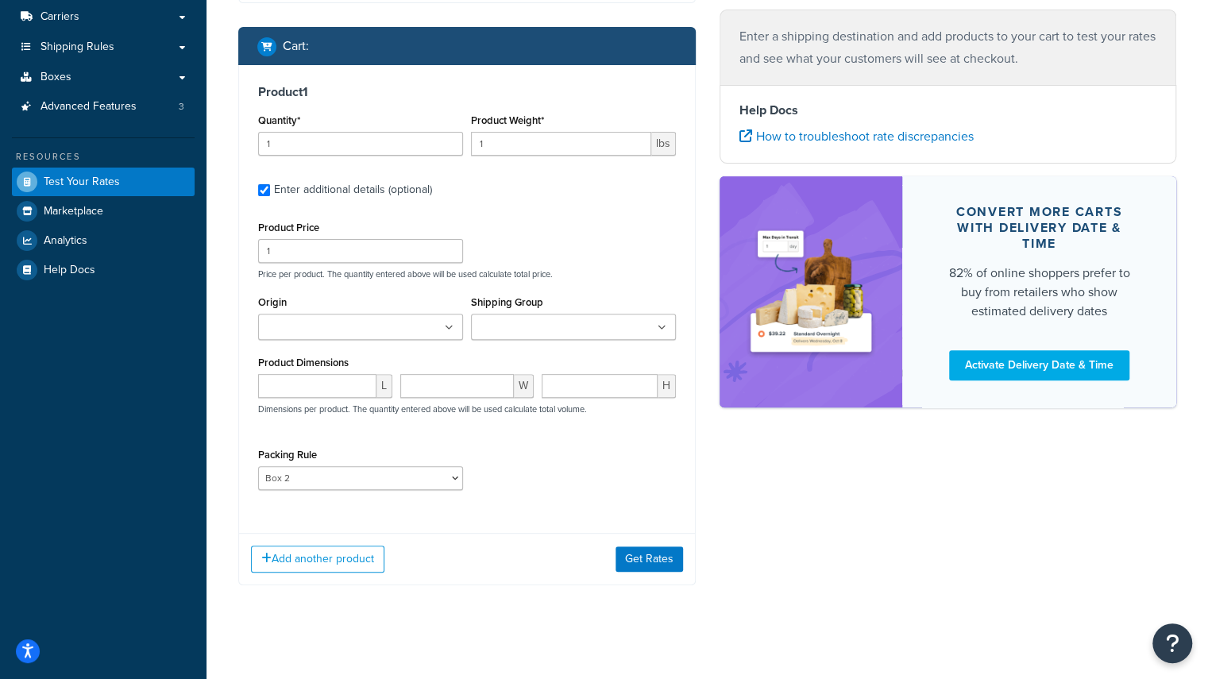
scroll to position [218, 0]
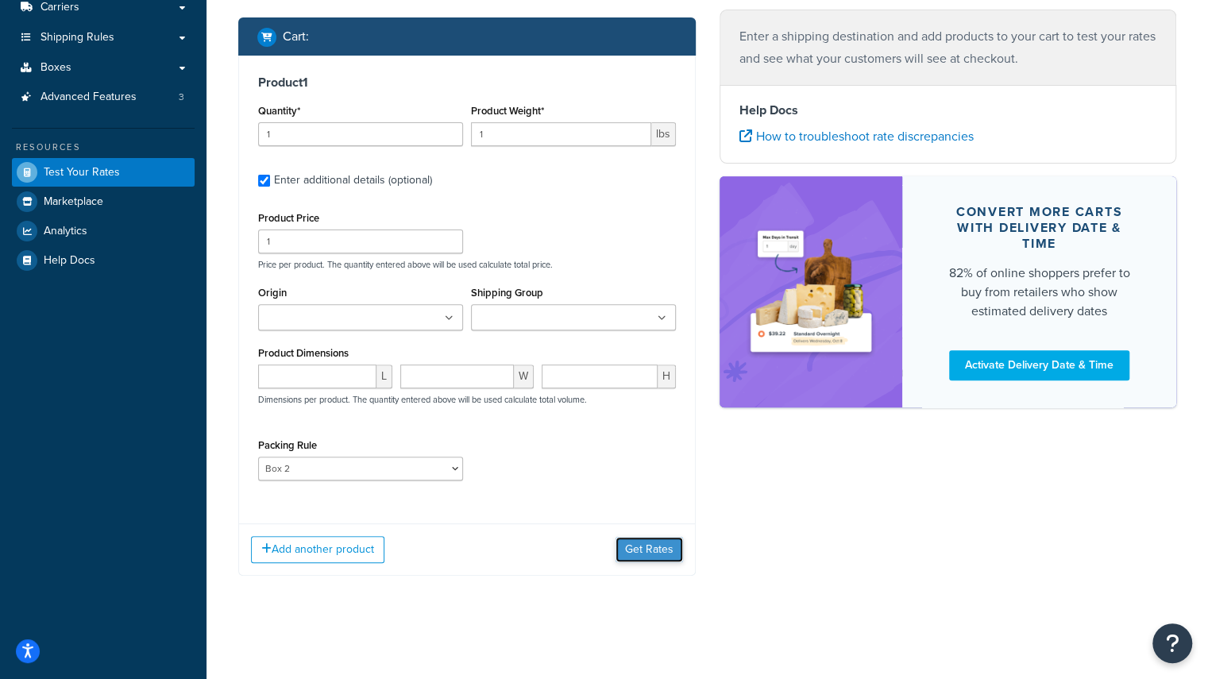
click at [639, 553] on button "Get Rates" at bounding box center [650, 549] width 68 height 25
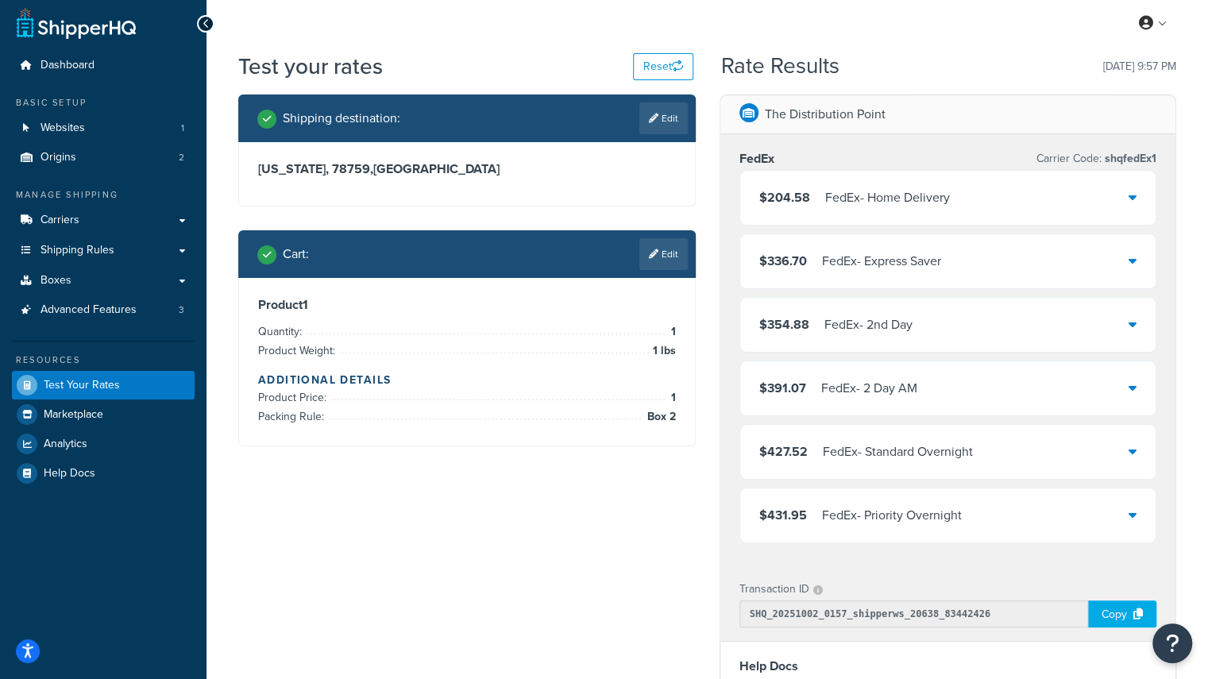
scroll to position [0, 0]
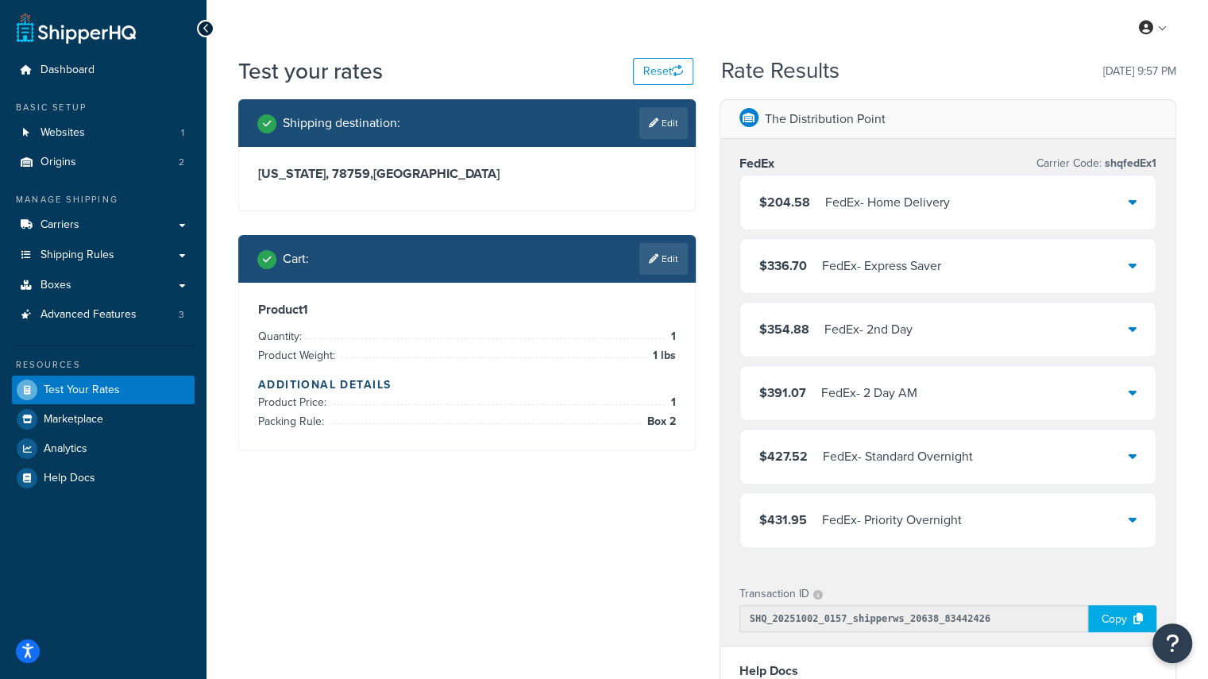
click at [577, 25] on div "My Profile Billing Global Settings Contact Us Logout" at bounding box center [707, 28] width 1002 height 56
click at [98, 288] on link "Boxes" at bounding box center [103, 285] width 183 height 29
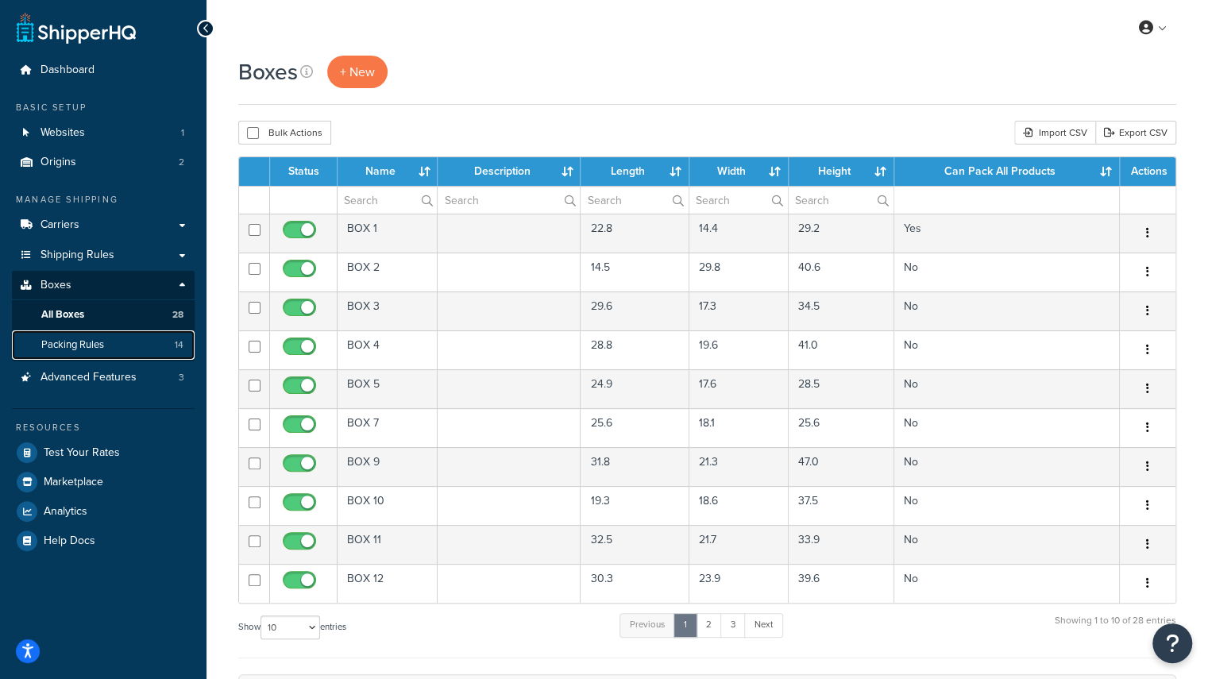
click at [89, 339] on span "Packing Rules" at bounding box center [72, 345] width 63 height 14
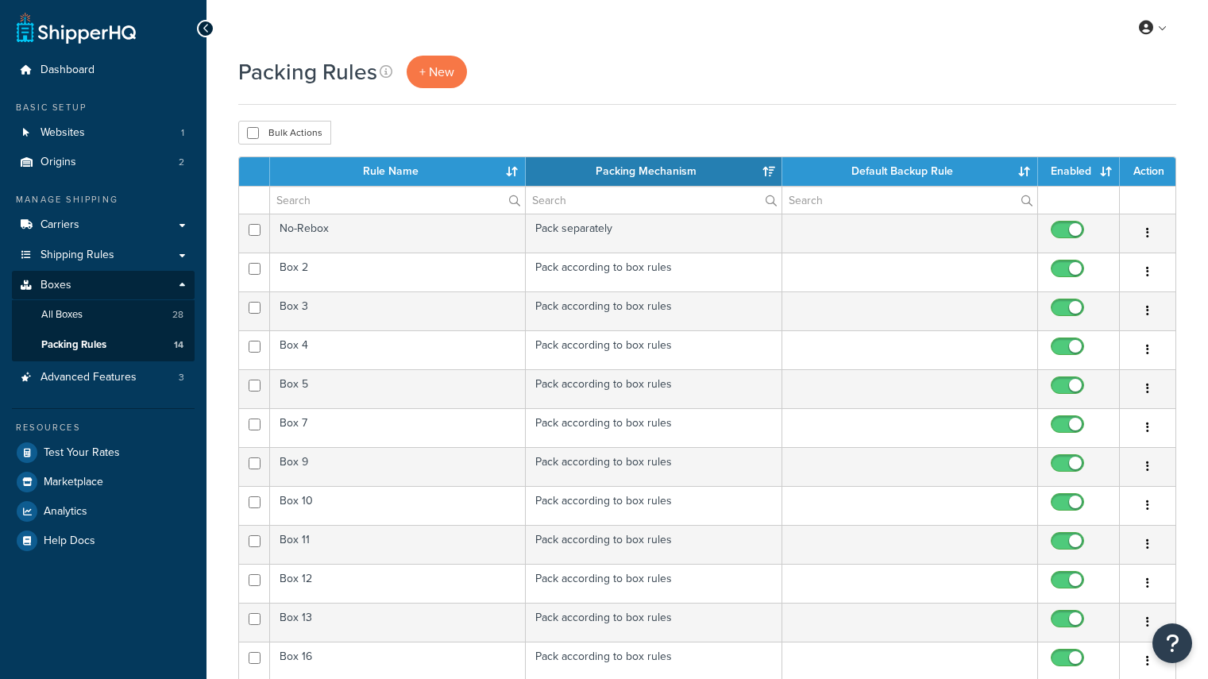
select select "15"
click at [336, 23] on div "My Profile Billing Global Settings Contact Us Logout" at bounding box center [707, 28] width 1002 height 56
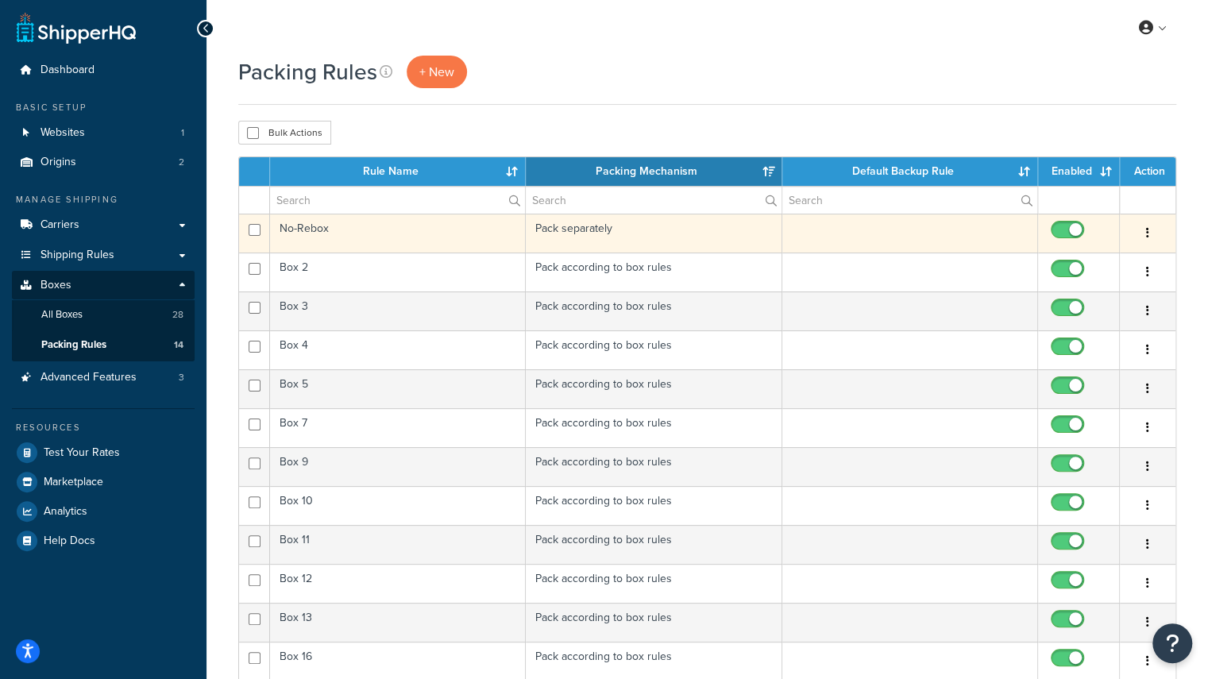
click at [441, 236] on td "No-Rebox" at bounding box center [398, 233] width 256 height 39
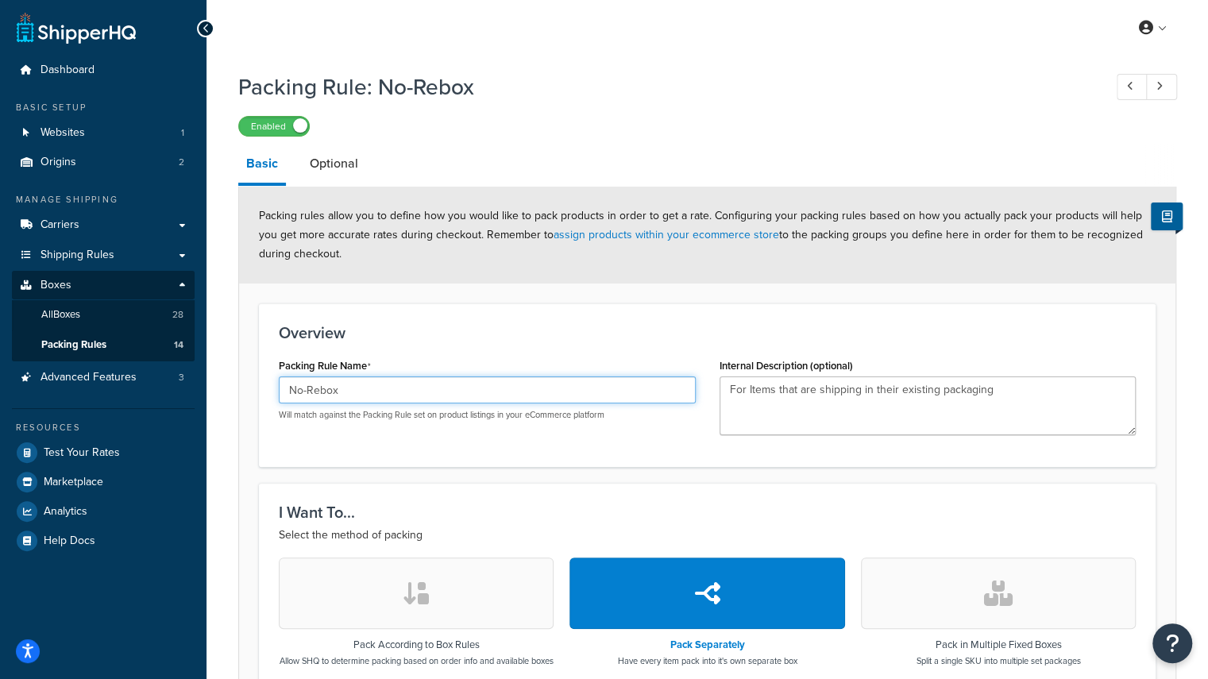
click at [305, 393] on input "No-Rebox" at bounding box center [487, 389] width 417 height 27
click at [370, 395] on input "NoRebox" at bounding box center [487, 389] width 417 height 27
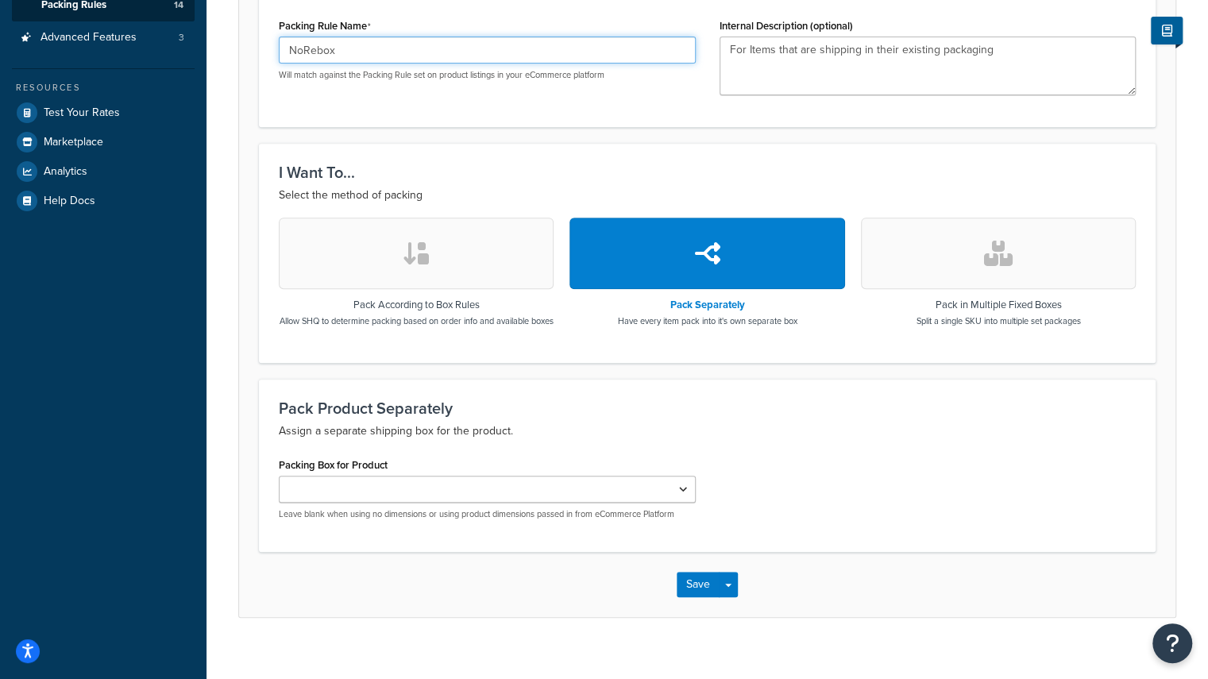
scroll to position [369, 0]
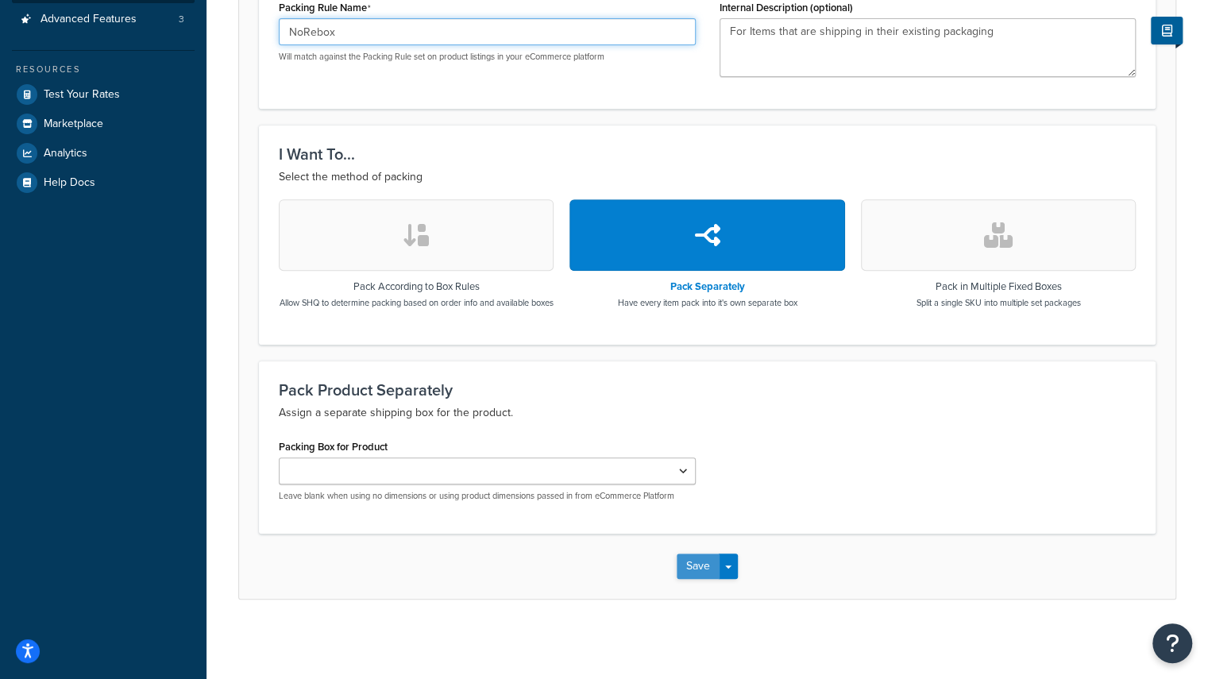
type input "NoRebox"
click at [688, 568] on button "Save" at bounding box center [698, 566] width 43 height 25
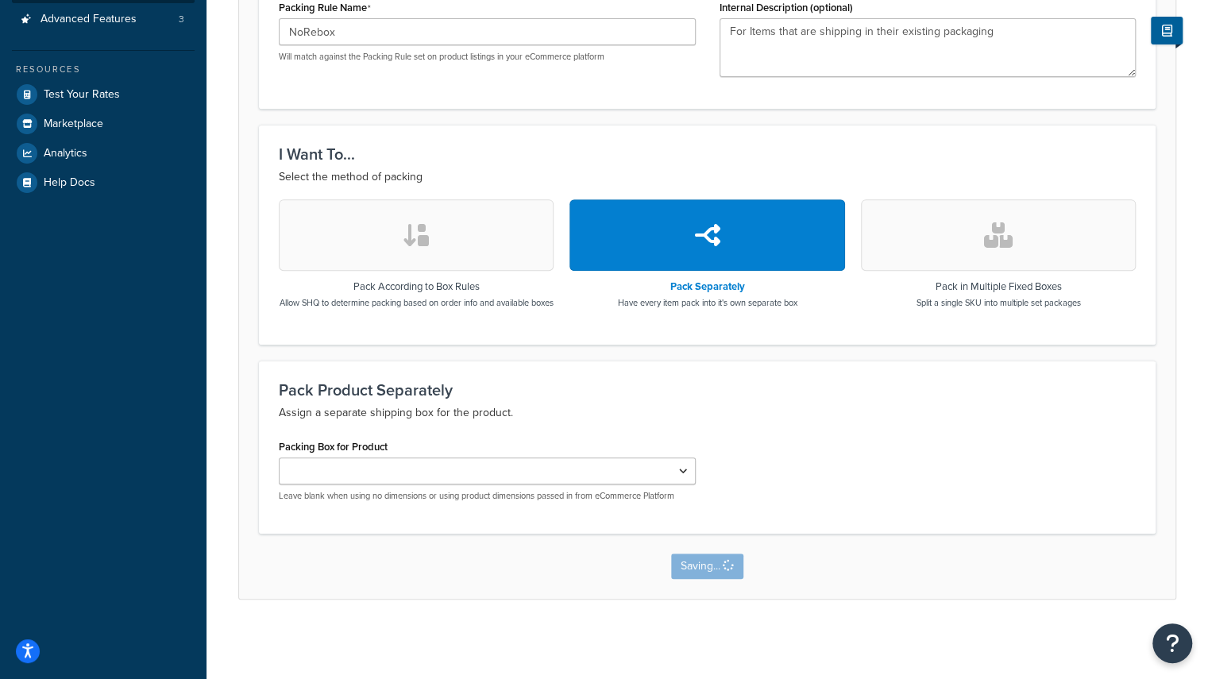
scroll to position [0, 0]
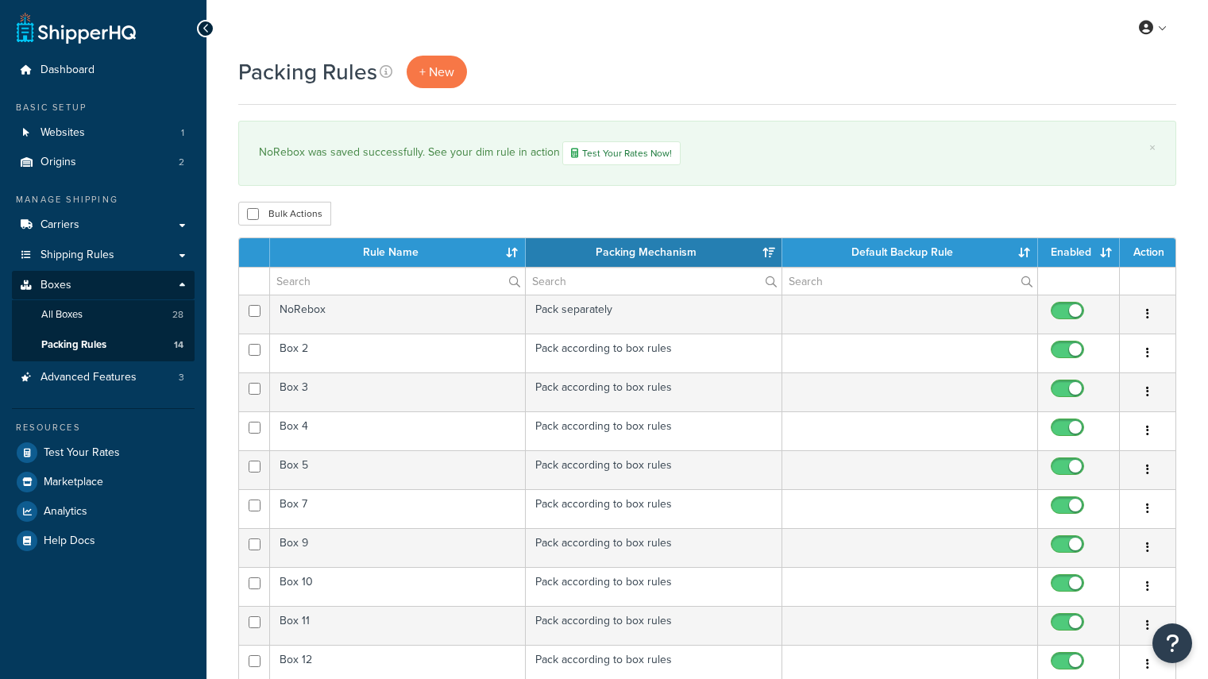
select select "15"
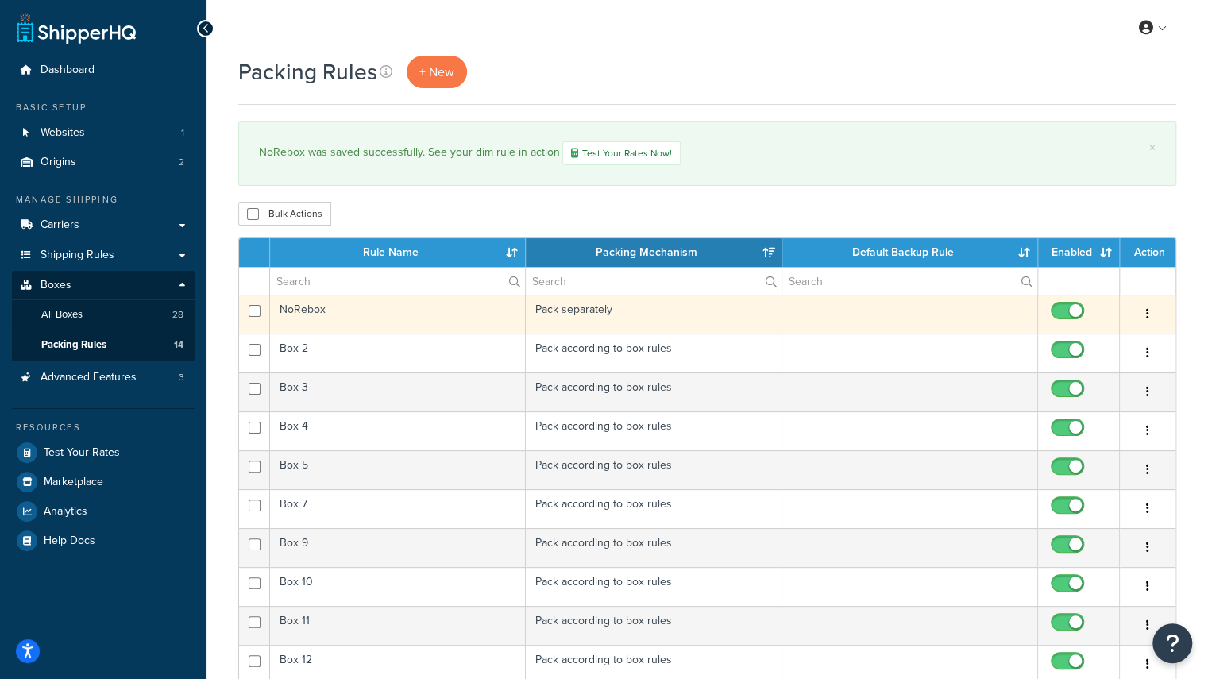
click at [318, 311] on td "NoRebox" at bounding box center [398, 314] width 256 height 39
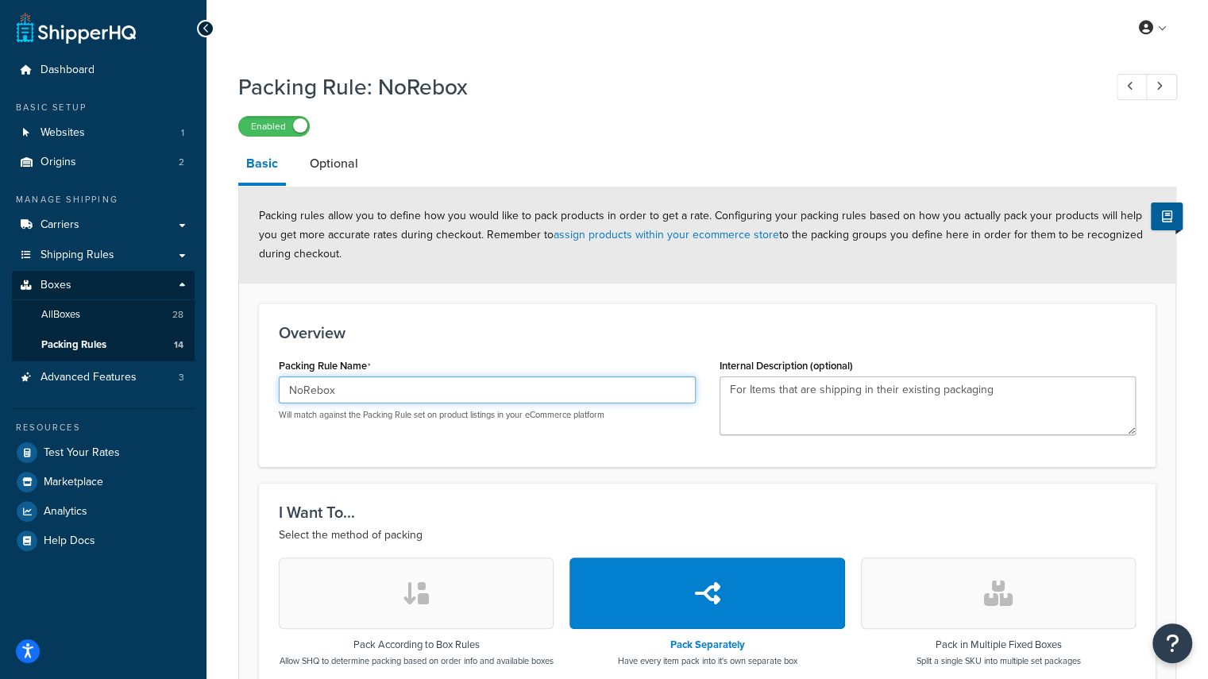
drag, startPoint x: 362, startPoint y: 388, endPoint x: 252, endPoint y: 387, distance: 110.4
click at [252, 387] on form "Packing rules allow you to define how you would like to pack products in order …" at bounding box center [707, 572] width 936 height 770
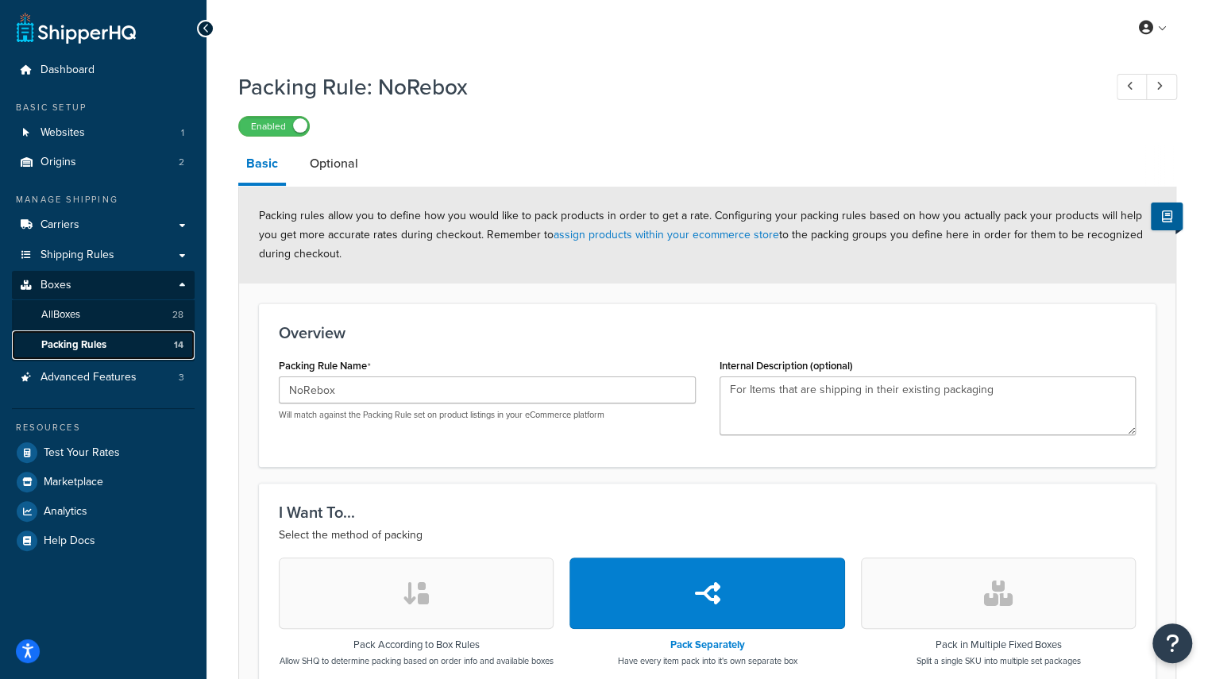
click at [81, 339] on span "Packing Rules" at bounding box center [73, 345] width 65 height 14
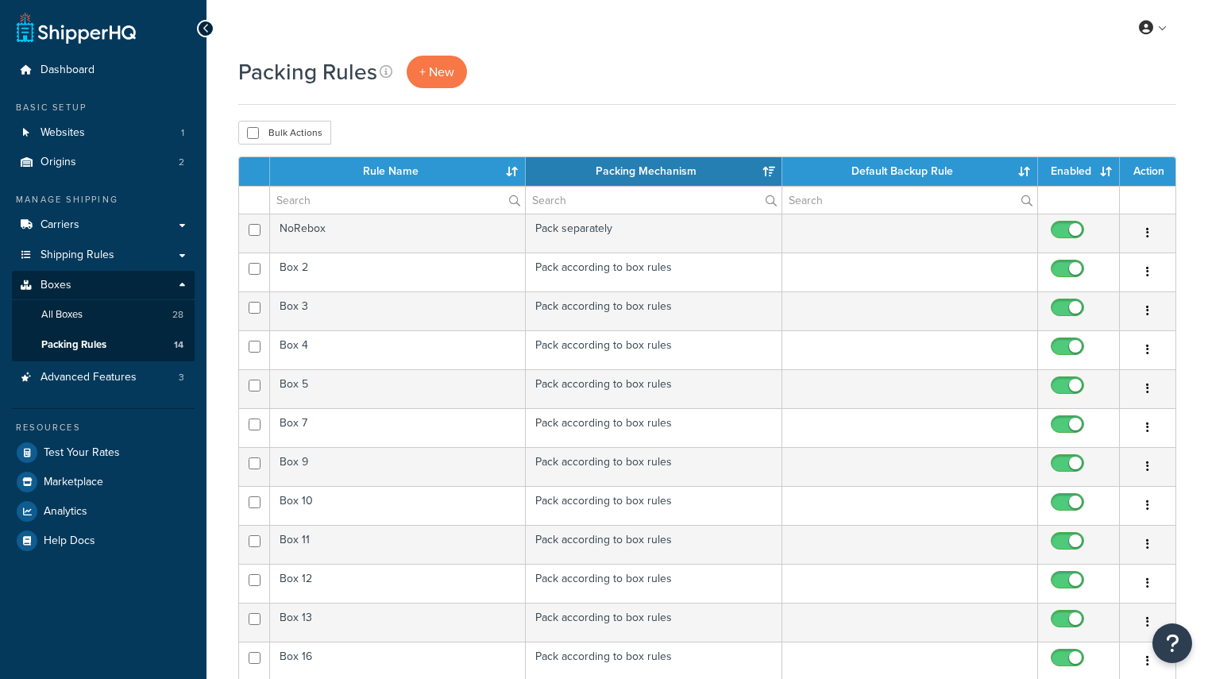
select select "15"
